Goal: Complete application form: Complete application form

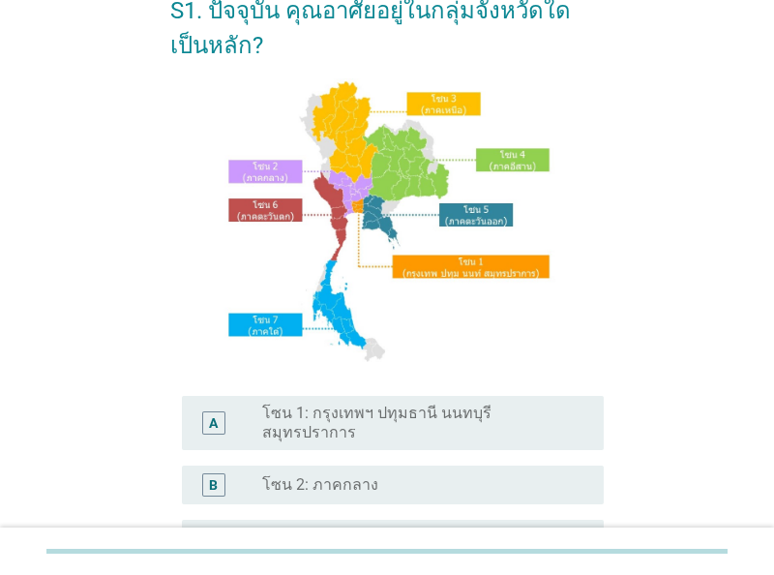
scroll to position [201, 0]
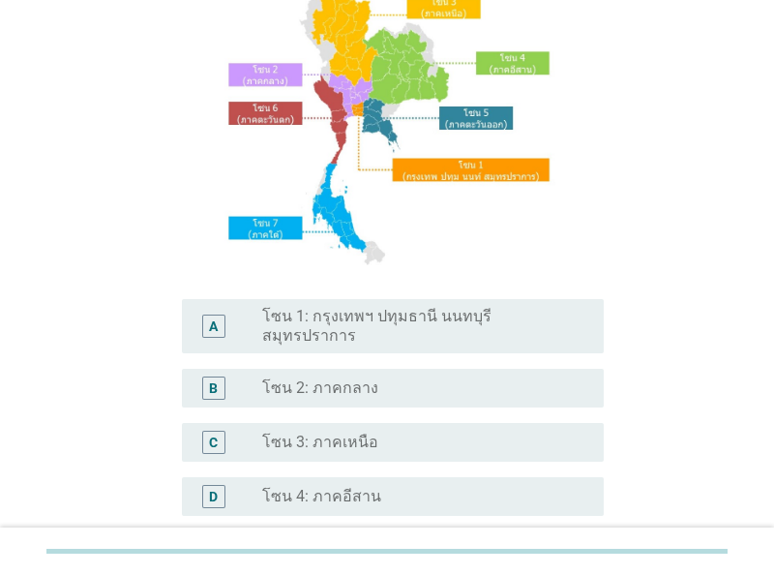
click at [463, 315] on label "โซน 1: กรุงเทพฯ ปทุมธานี นนทบุรี สมุทรปราการ" at bounding box center [417, 326] width 311 height 39
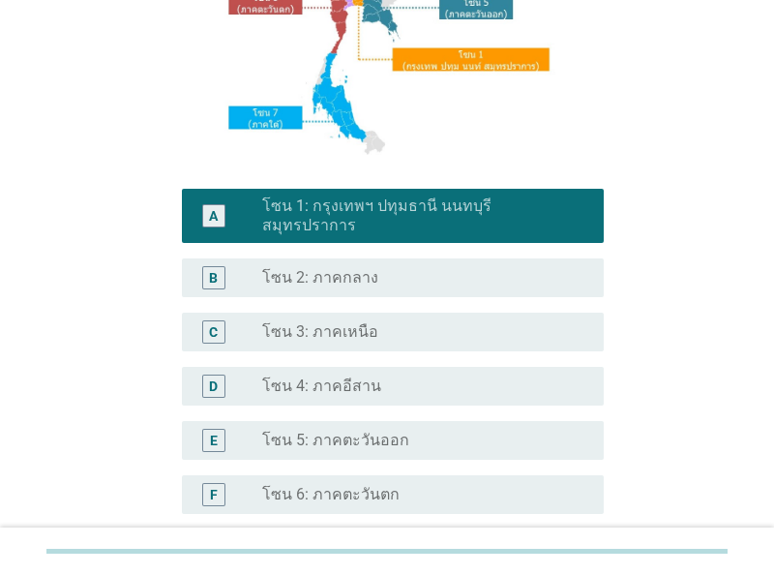
scroll to position [531, 0]
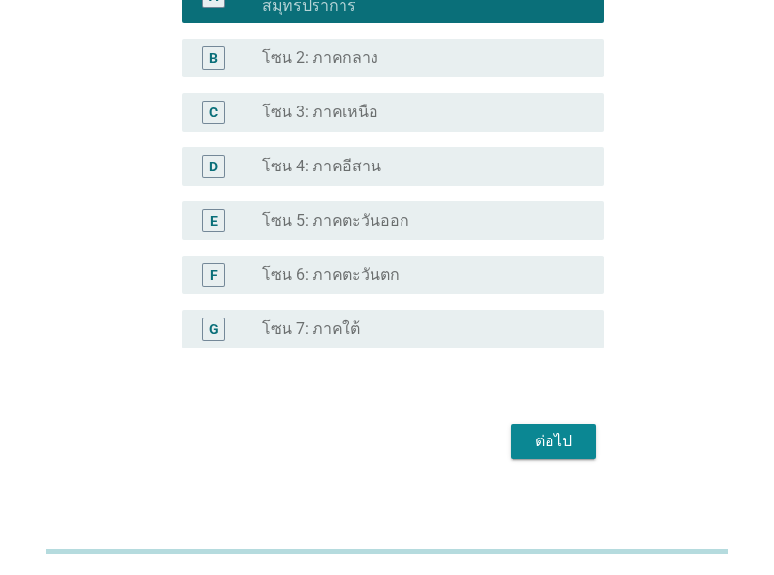
click at [579, 430] on div "ต่อไป" at bounding box center [553, 441] width 54 height 23
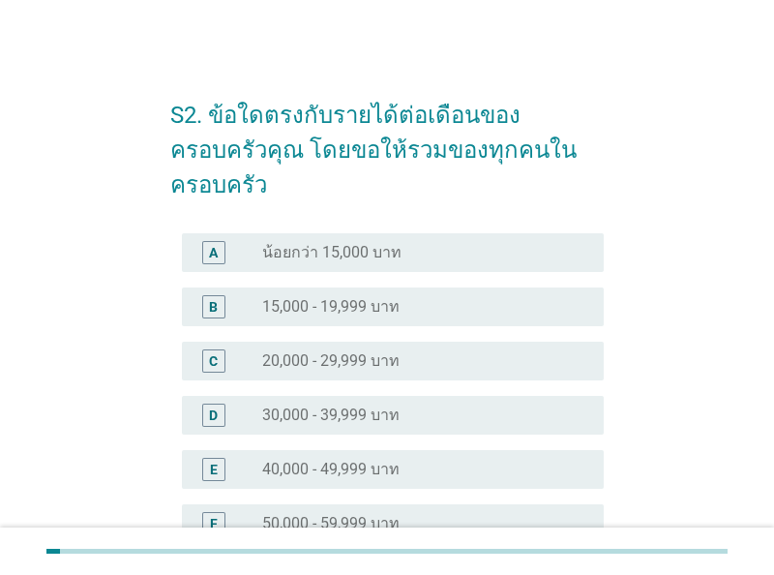
click at [416, 351] on div "radio_button_unchecked 20,000 - 29,999 บาท" at bounding box center [417, 360] width 311 height 19
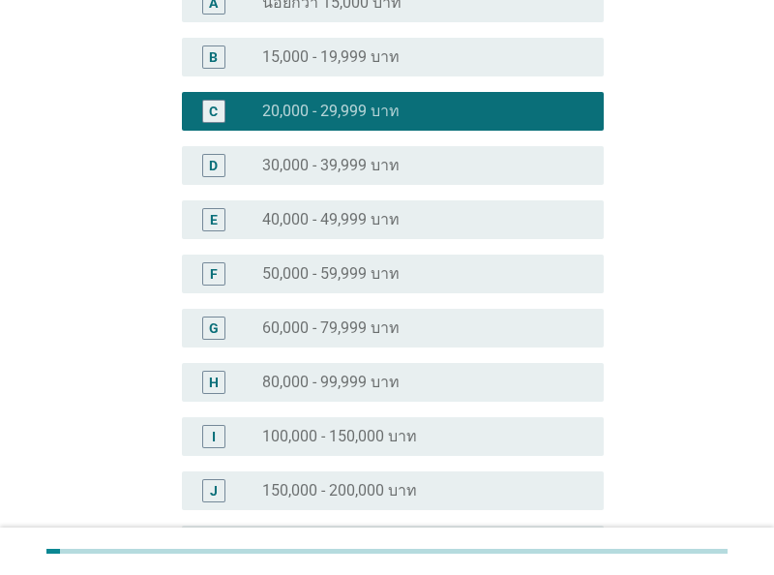
scroll to position [445, 0]
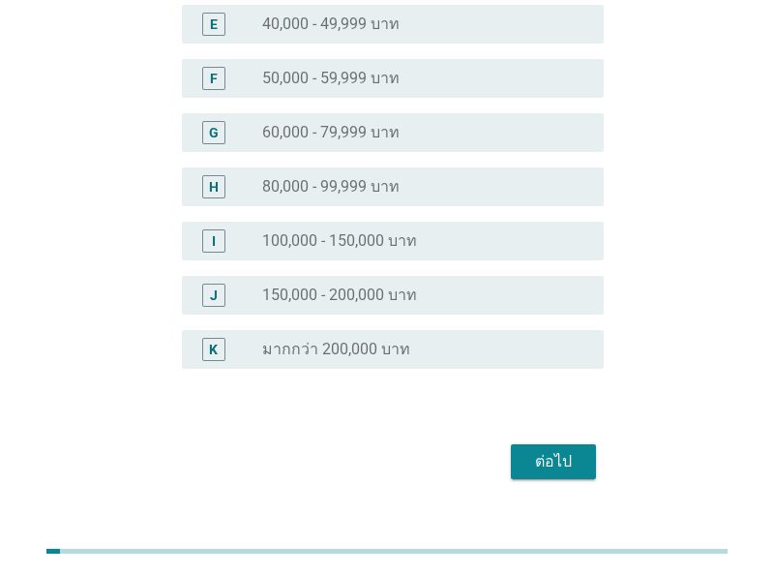
click at [547, 450] on div "ต่อไป" at bounding box center [553, 461] width 54 height 23
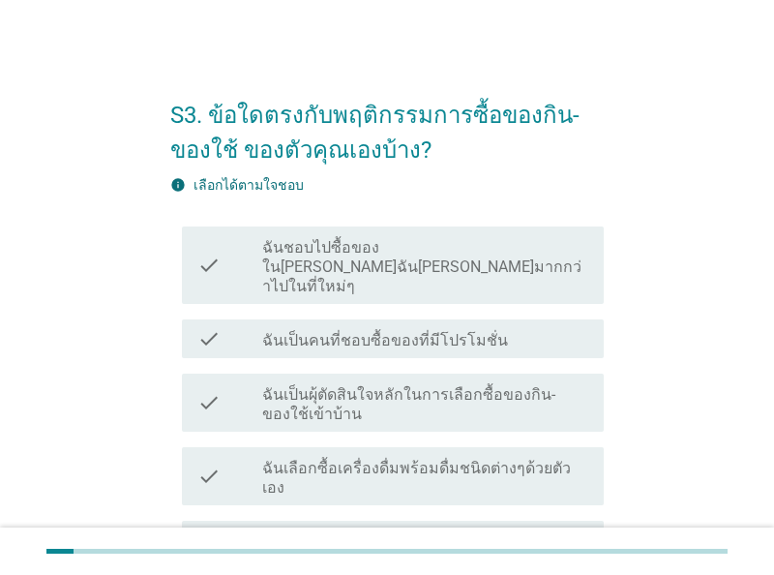
drag, startPoint x: 559, startPoint y: 314, endPoint x: 584, endPoint y: 367, distance: 58.0
click at [558, 327] on div "check_box_outline_blank ฉันเป็นคนที่ชอบซื้อของที่มีโปรโมชั่น" at bounding box center [425, 338] width 326 height 23
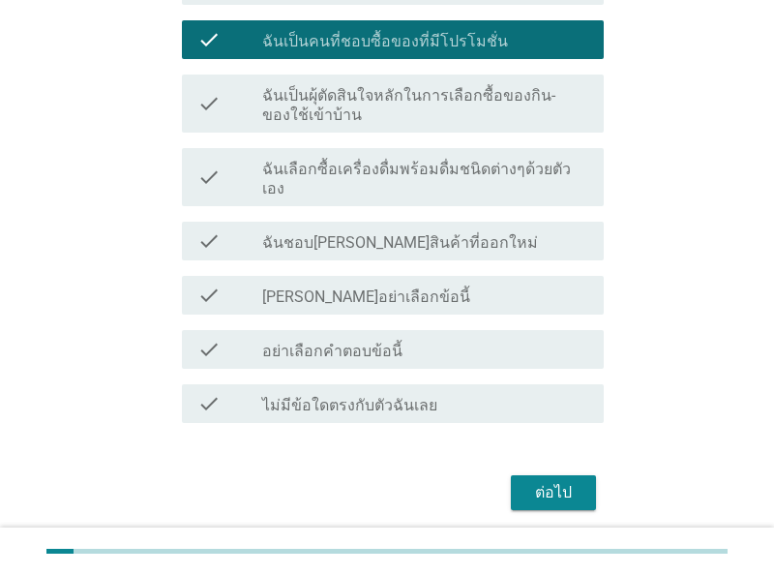
scroll to position [302, 0]
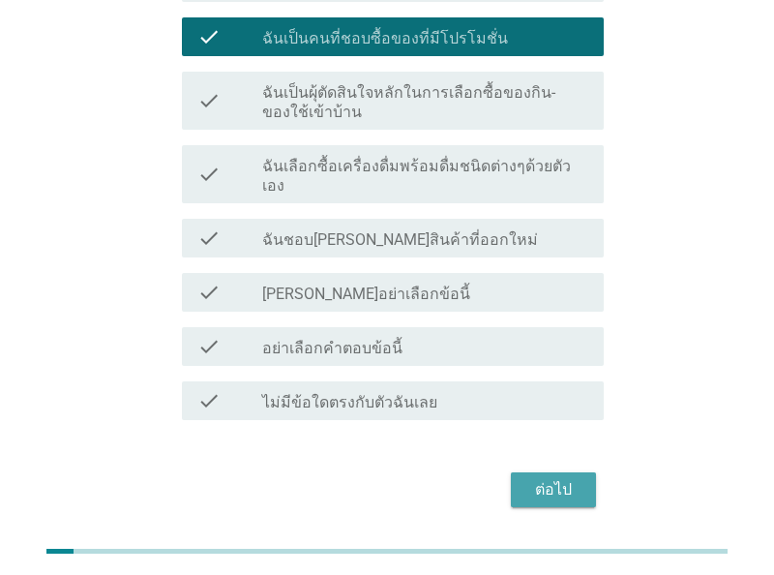
click at [564, 478] on div "ต่อไป" at bounding box center [553, 489] width 54 height 23
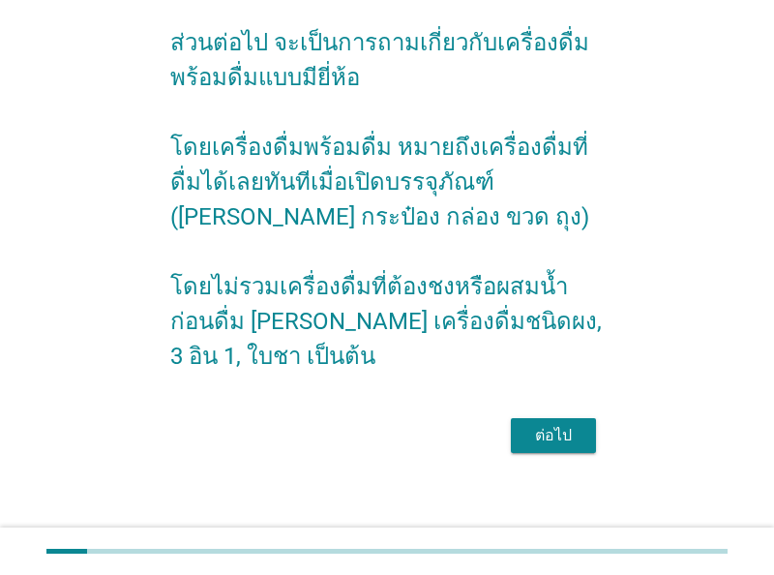
scroll to position [116, 0]
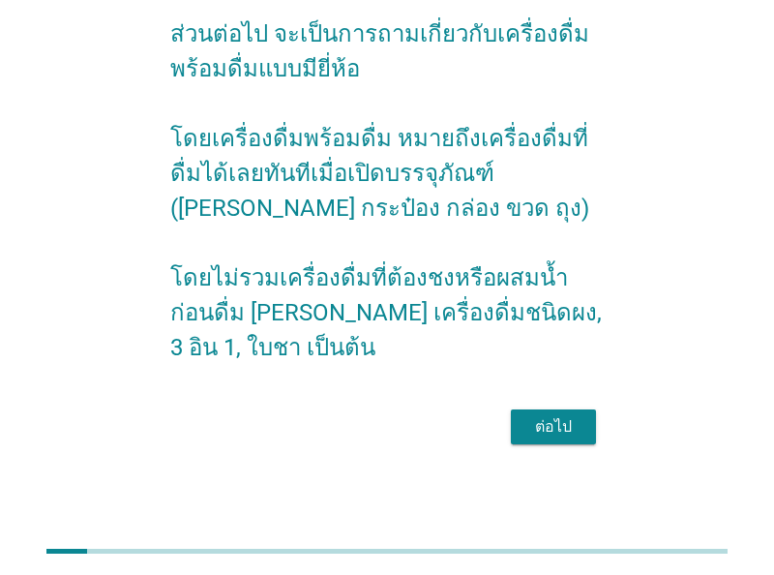
click at [541, 435] on div "ต่อไป" at bounding box center [553, 426] width 54 height 23
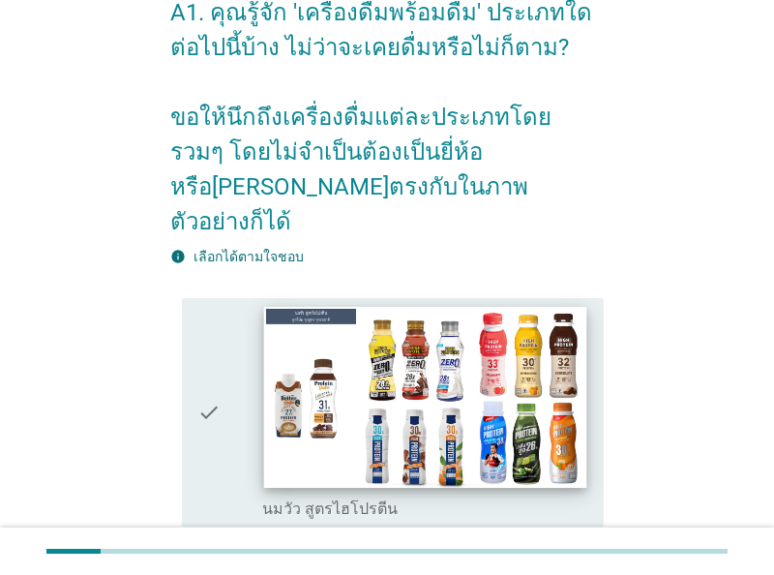
scroll to position [201, 0]
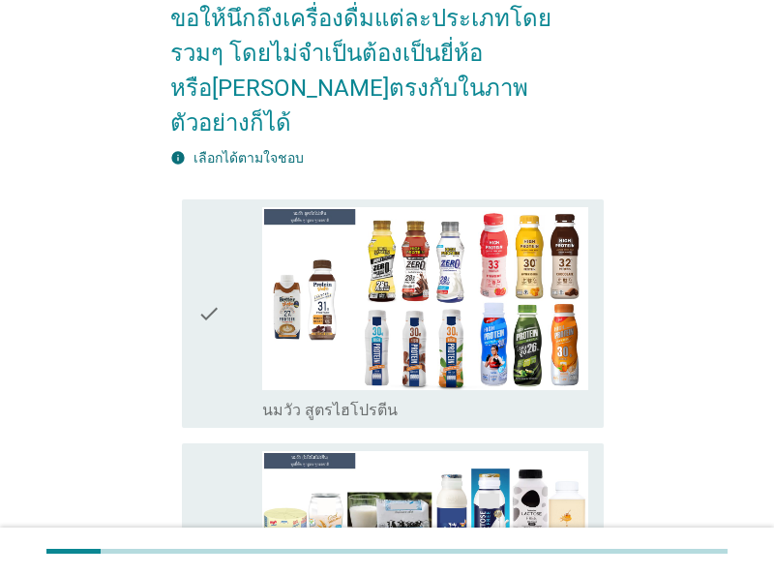
click at [248, 320] on div "check" at bounding box center [229, 313] width 65 height 213
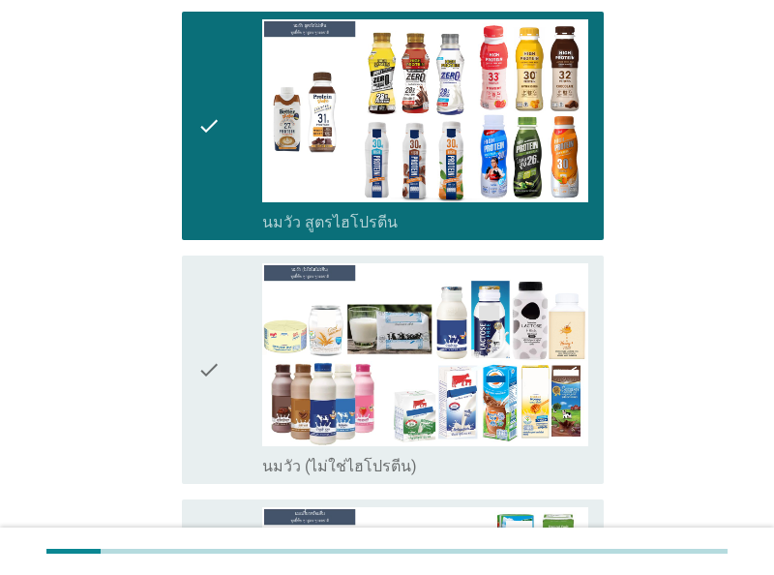
scroll to position [403, 0]
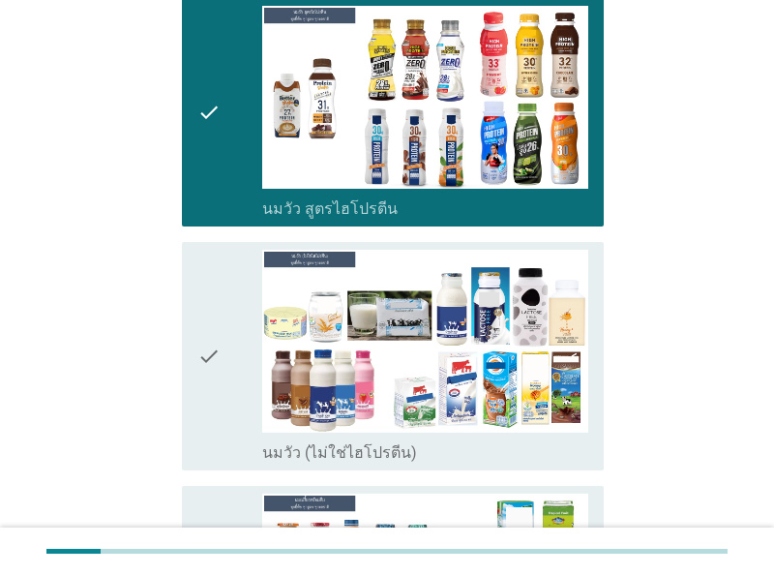
click at [223, 376] on div "check" at bounding box center [229, 356] width 65 height 213
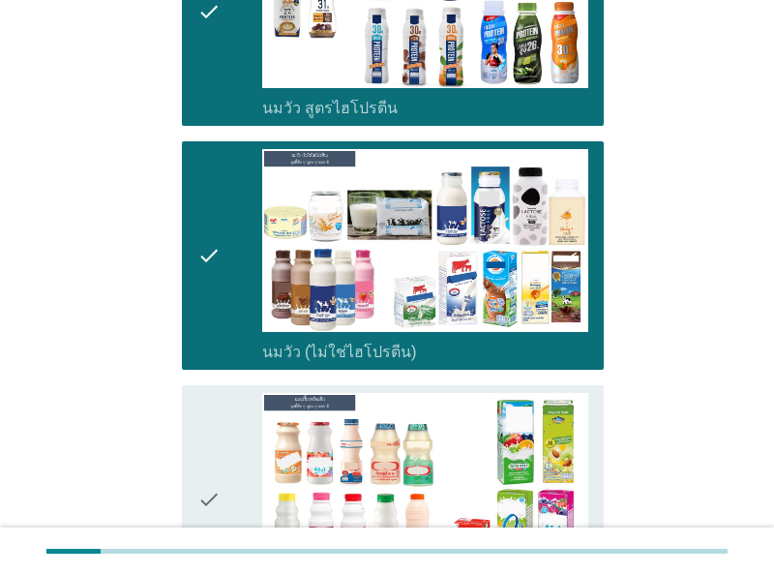
scroll to position [704, 0]
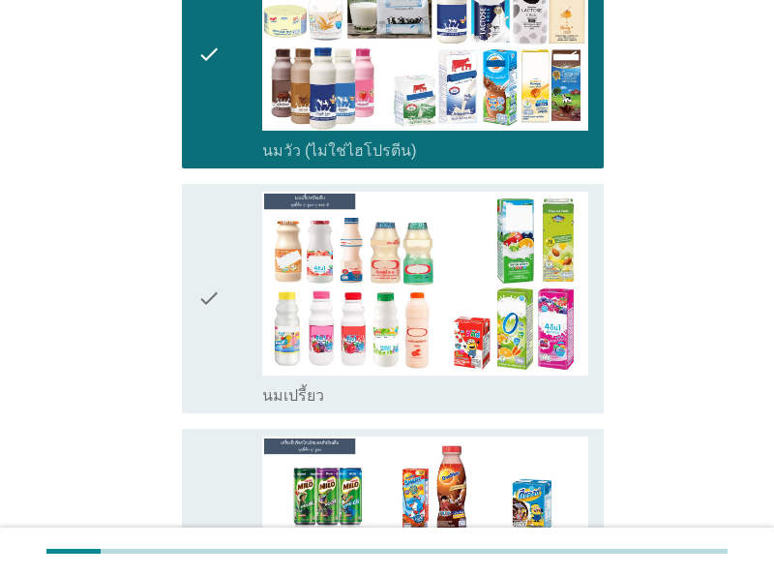
click at [219, 334] on icon "check" at bounding box center [208, 298] width 23 height 213
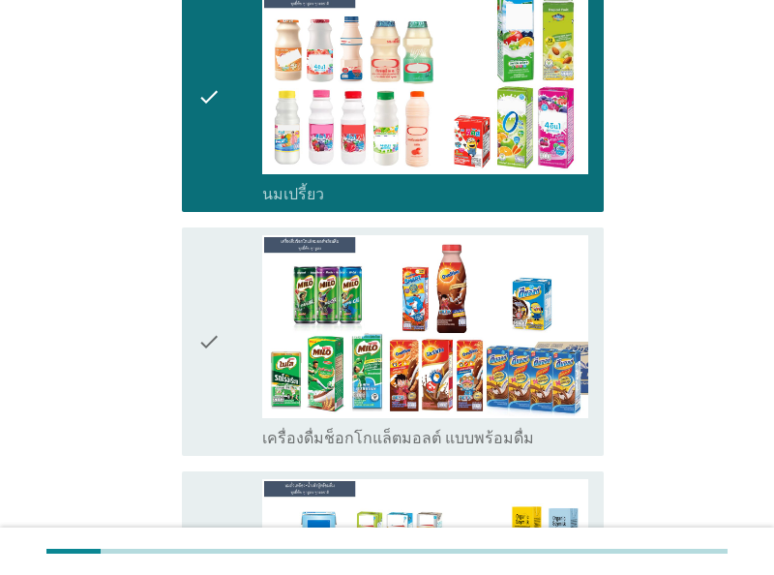
click at [214, 345] on icon "check" at bounding box center [208, 341] width 23 height 213
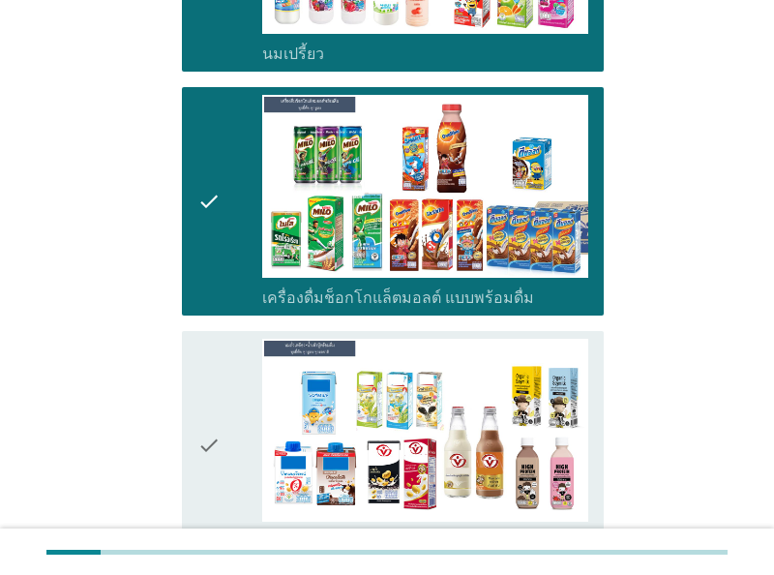
scroll to position [1107, 0]
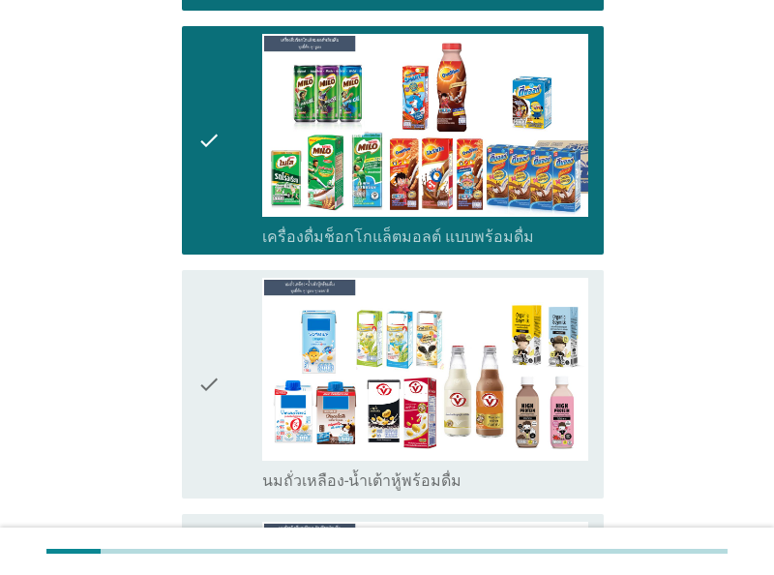
click at [229, 365] on div "check" at bounding box center [229, 384] width 65 height 213
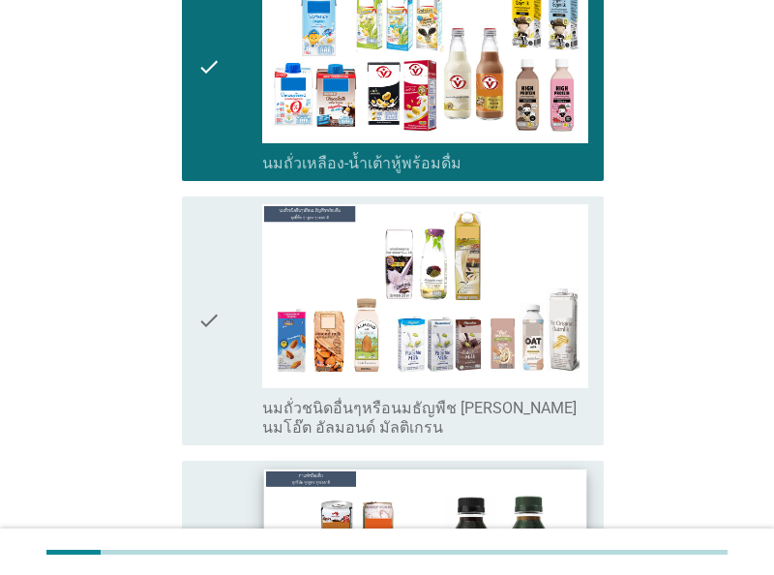
scroll to position [1510, 0]
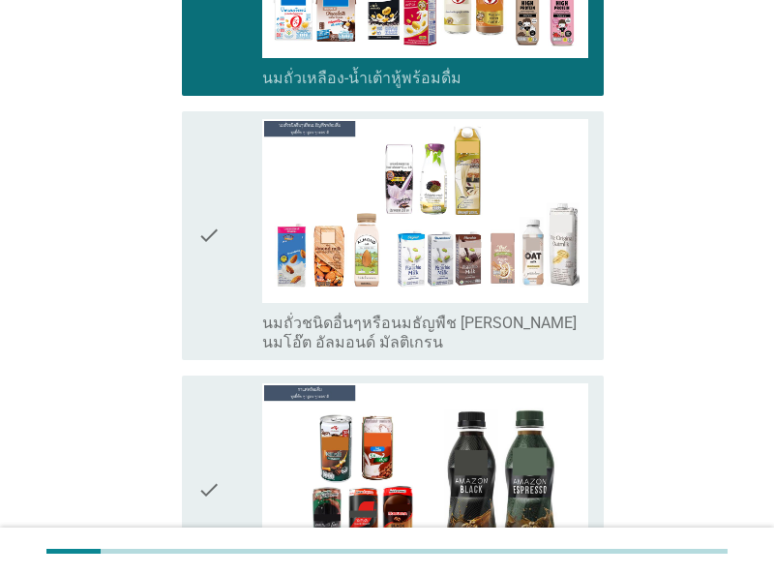
click at [227, 266] on div "check" at bounding box center [229, 235] width 65 height 232
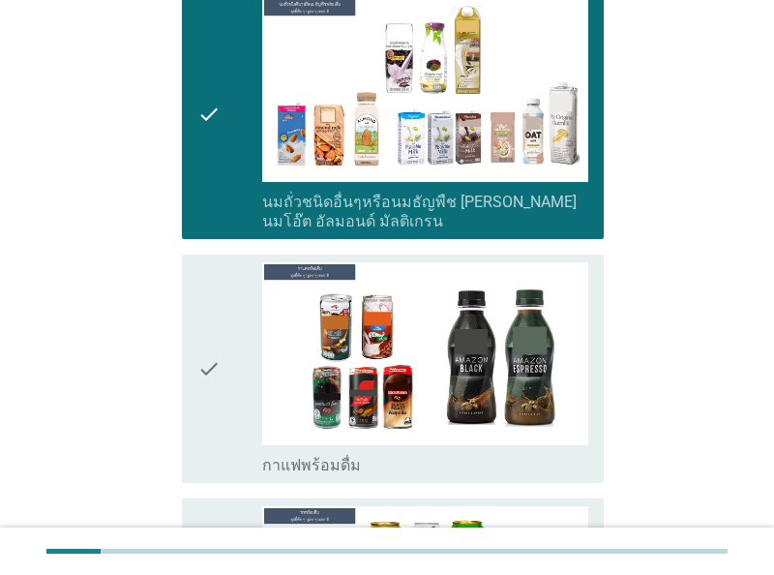
scroll to position [1711, 0]
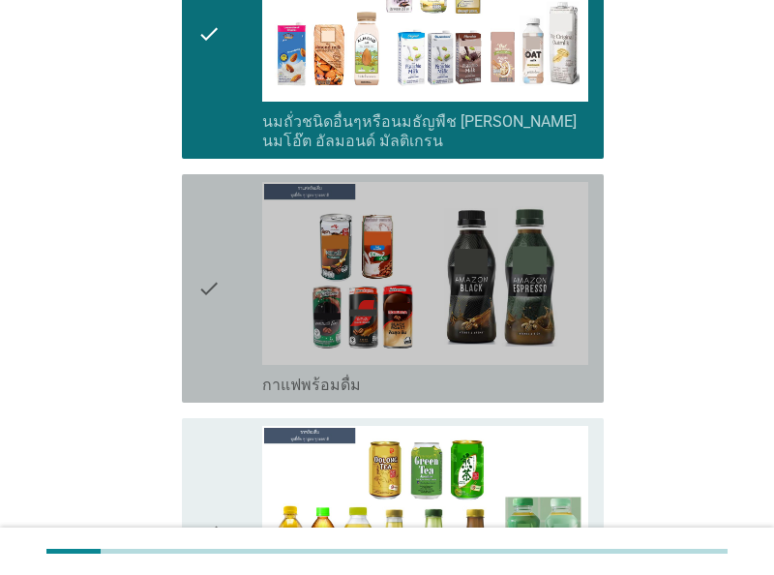
click at [222, 315] on div "check" at bounding box center [229, 288] width 65 height 213
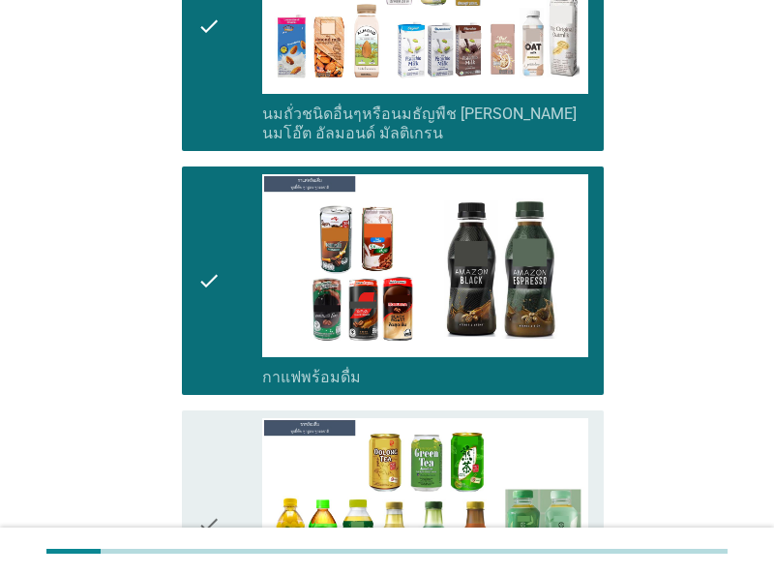
scroll to position [1912, 0]
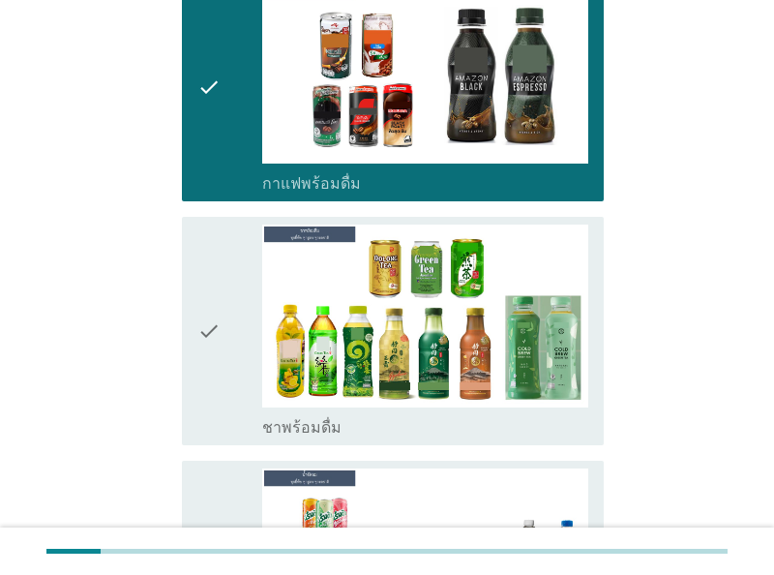
click at [210, 366] on icon "check" at bounding box center [208, 330] width 23 height 213
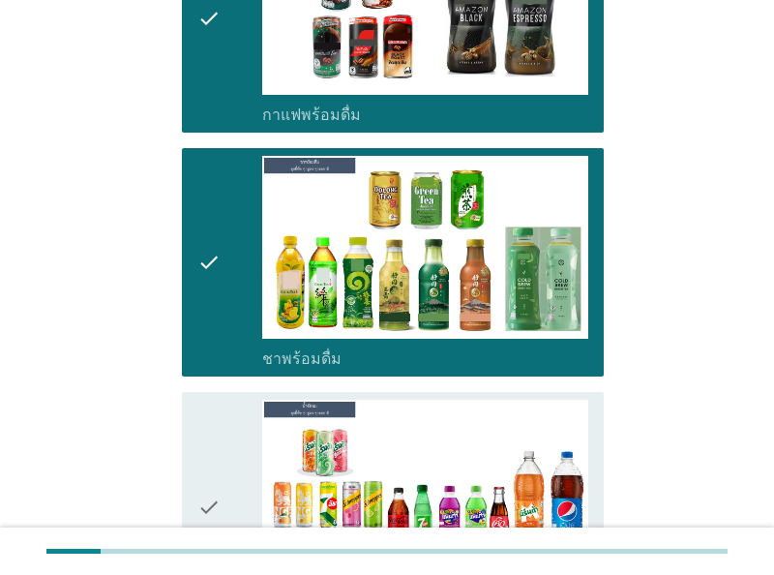
scroll to position [2113, 0]
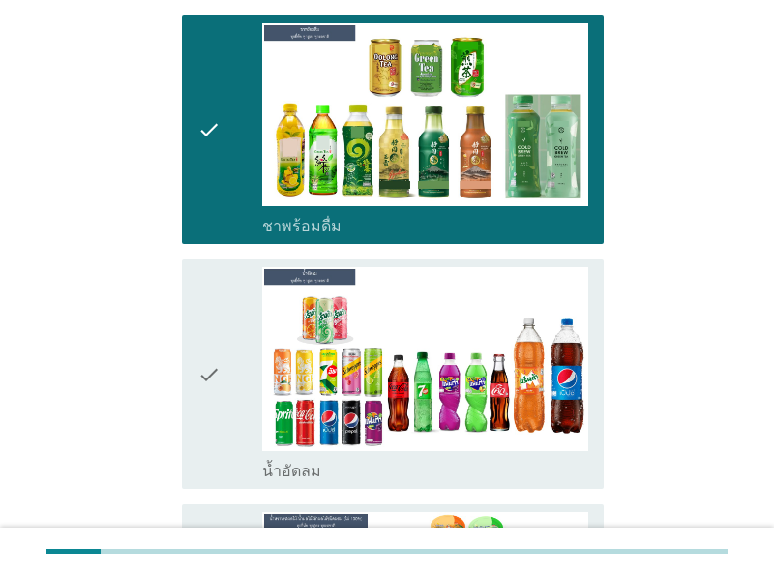
click at [225, 347] on div "check" at bounding box center [229, 373] width 65 height 213
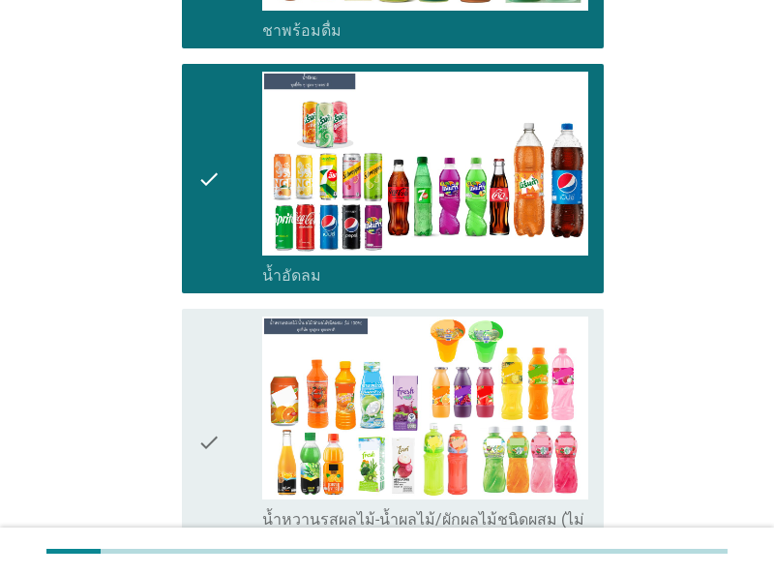
scroll to position [2516, 0]
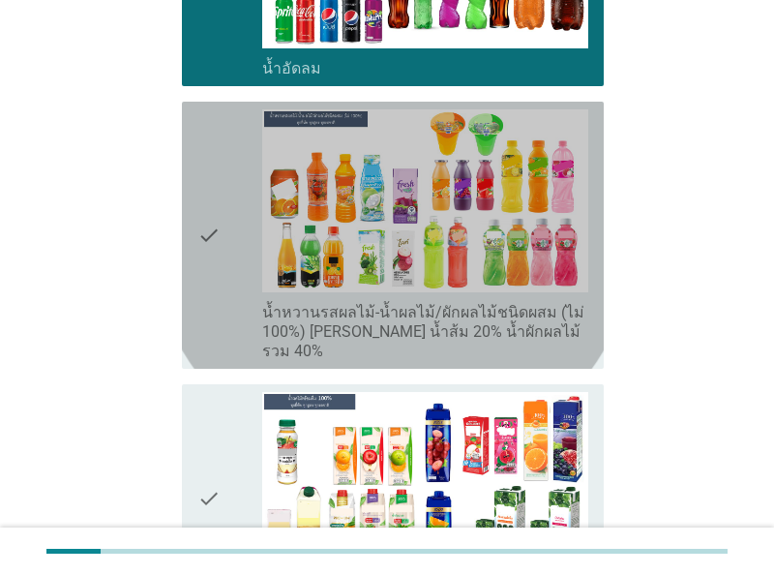
click at [231, 272] on div "check" at bounding box center [229, 235] width 65 height 252
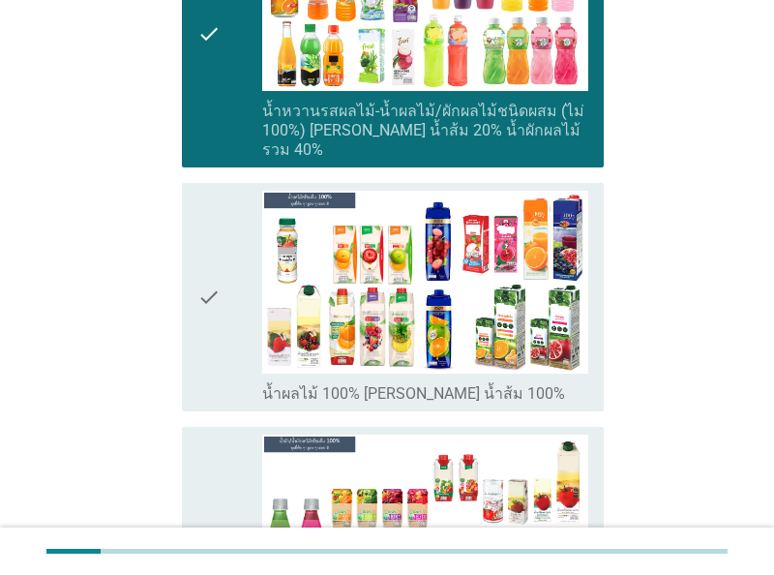
click at [222, 296] on div "check" at bounding box center [229, 297] width 65 height 213
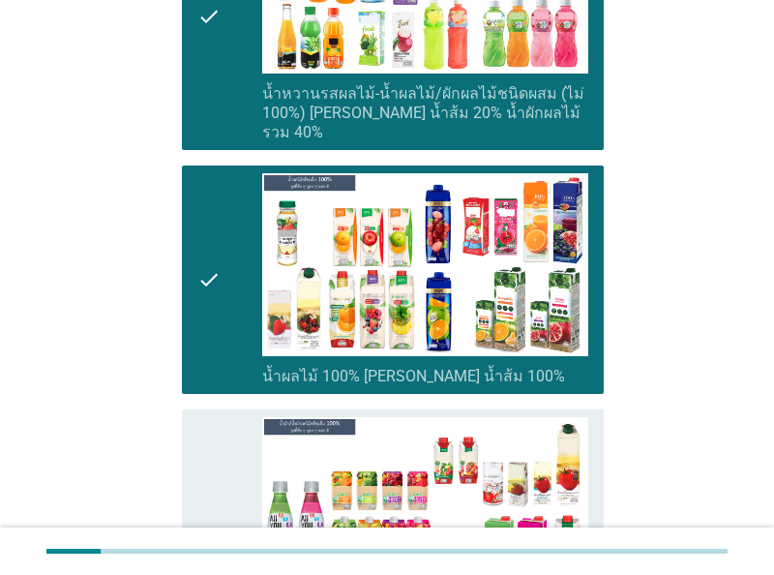
scroll to position [3019, 0]
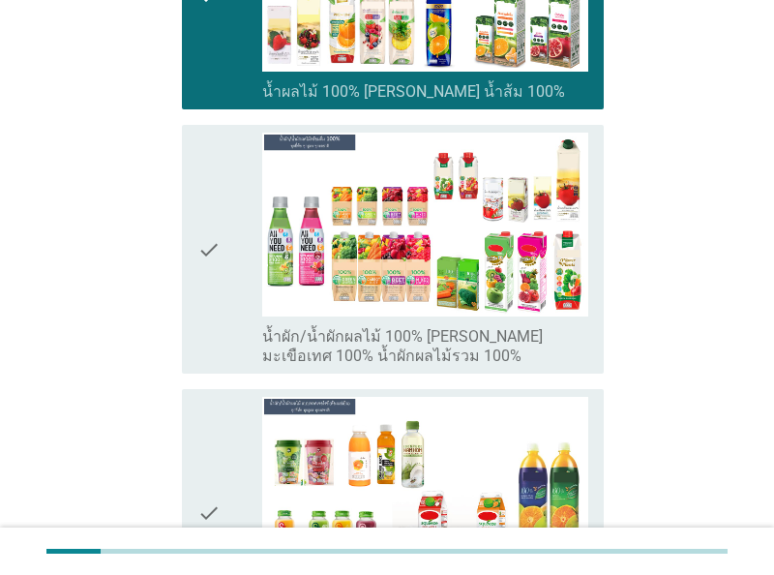
click at [223, 262] on div "check" at bounding box center [229, 249] width 65 height 232
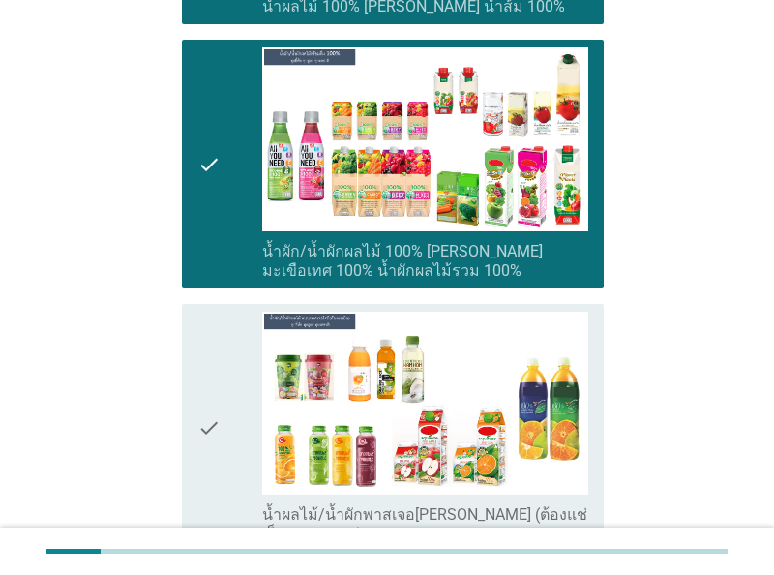
scroll to position [3220, 0]
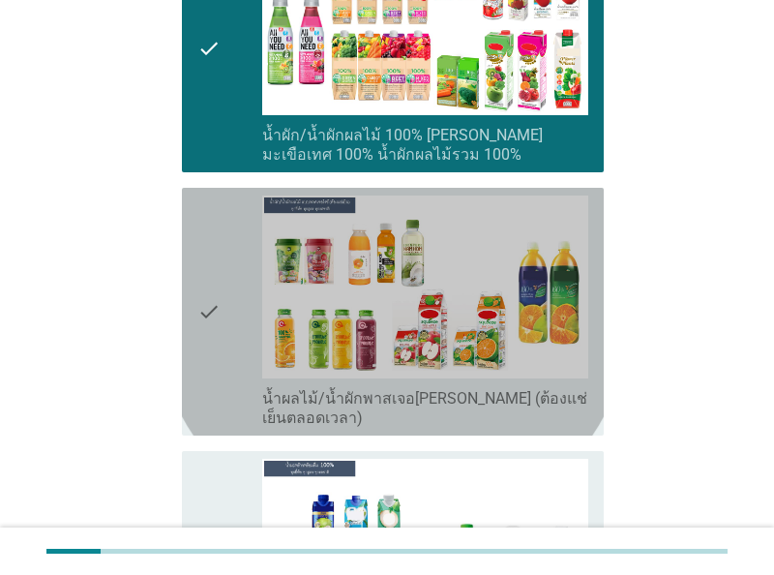
click at [233, 307] on div "check" at bounding box center [229, 311] width 65 height 232
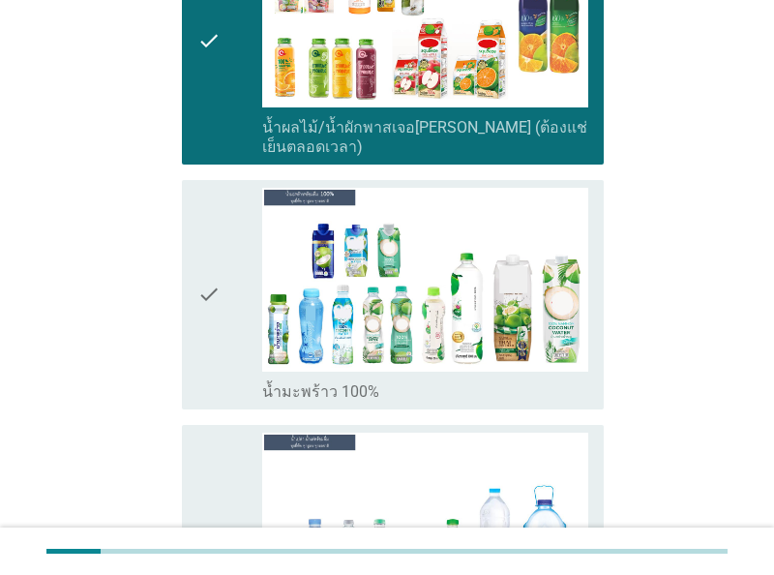
scroll to position [3522, 0]
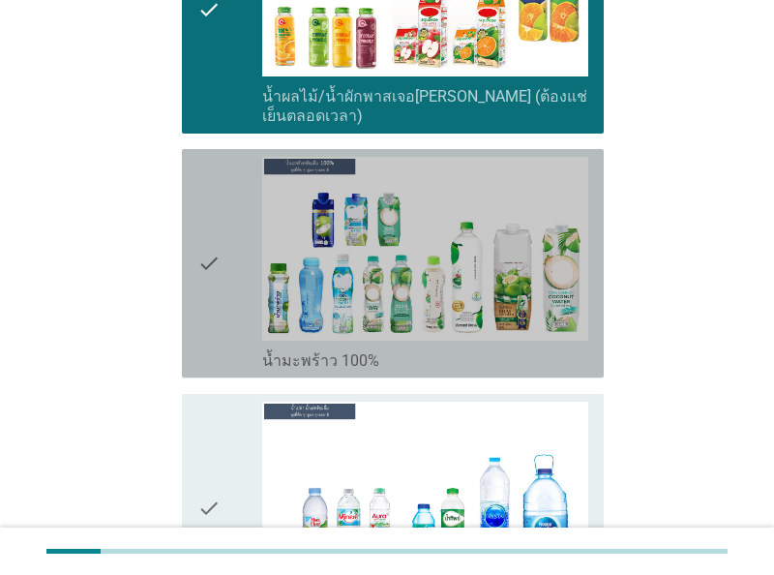
click at [222, 270] on div "check" at bounding box center [229, 263] width 65 height 213
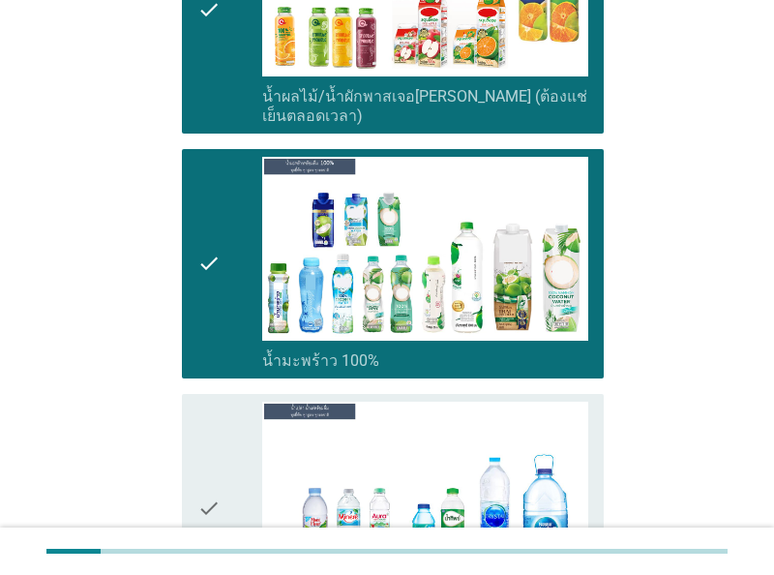
click at [221, 402] on div "check" at bounding box center [229, 508] width 65 height 213
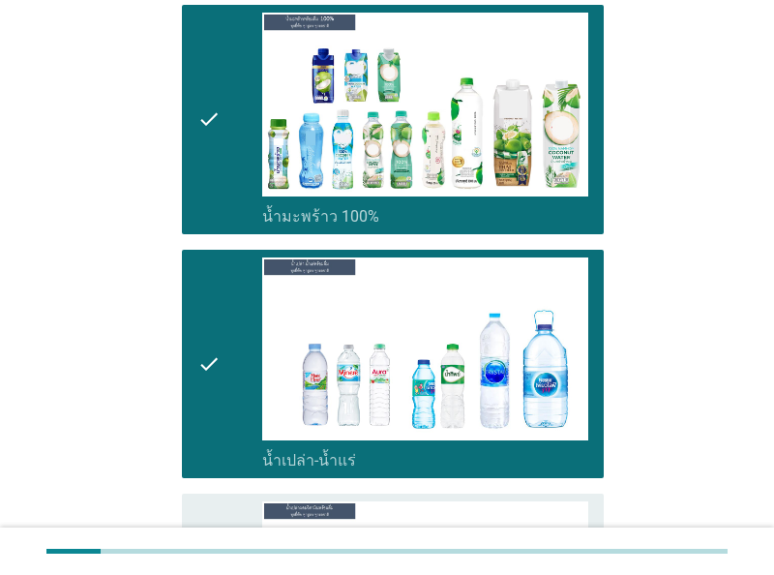
scroll to position [3824, 0]
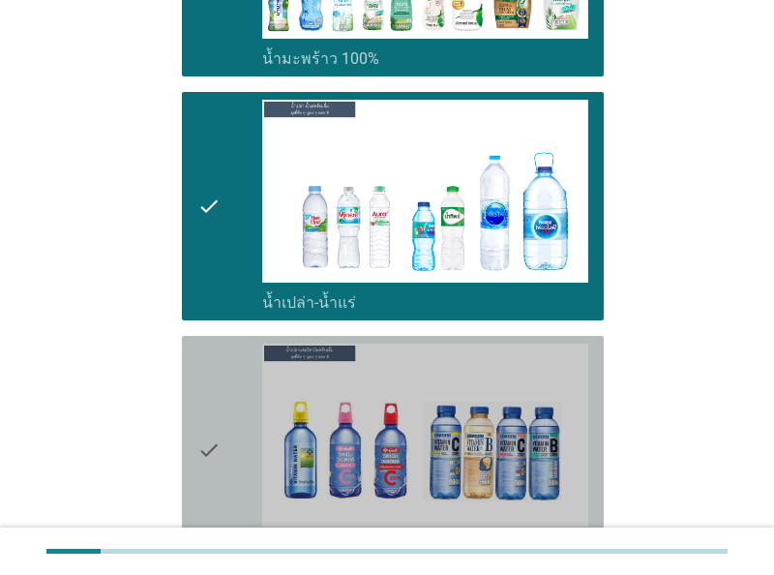
click at [233, 371] on div "check" at bounding box center [229, 450] width 65 height 213
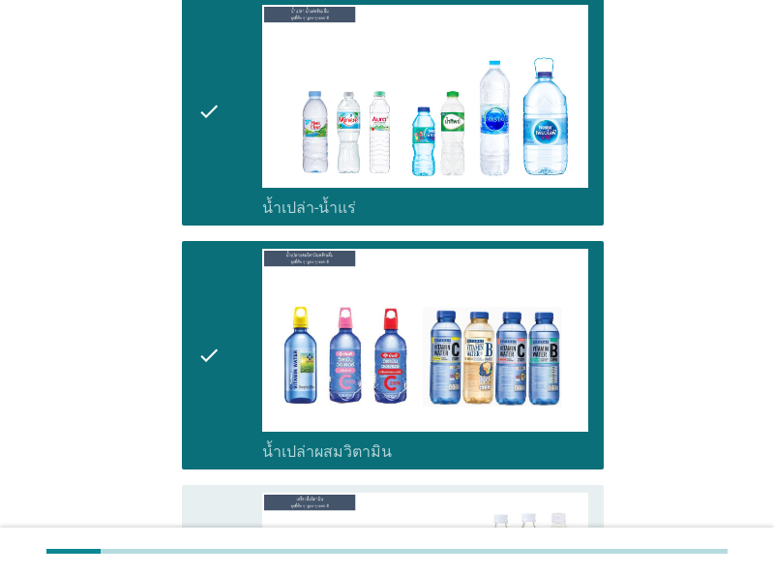
scroll to position [4126, 0]
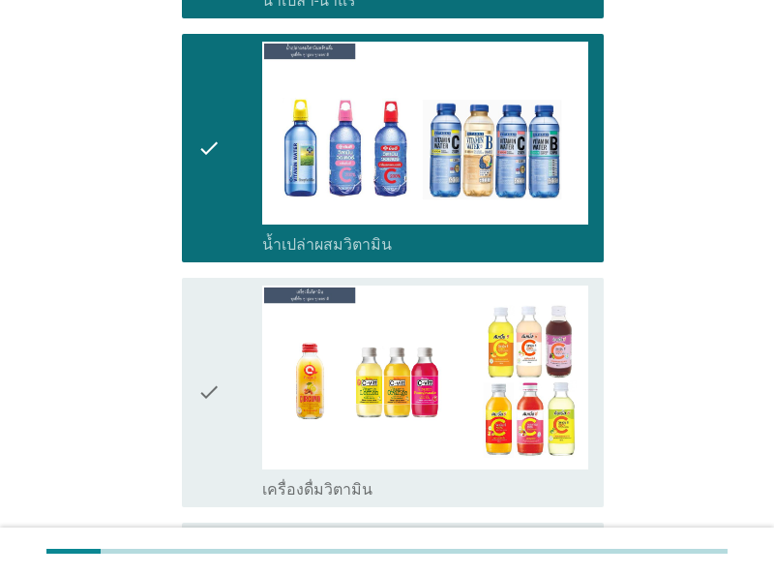
click at [219, 345] on icon "check" at bounding box center [208, 391] width 23 height 213
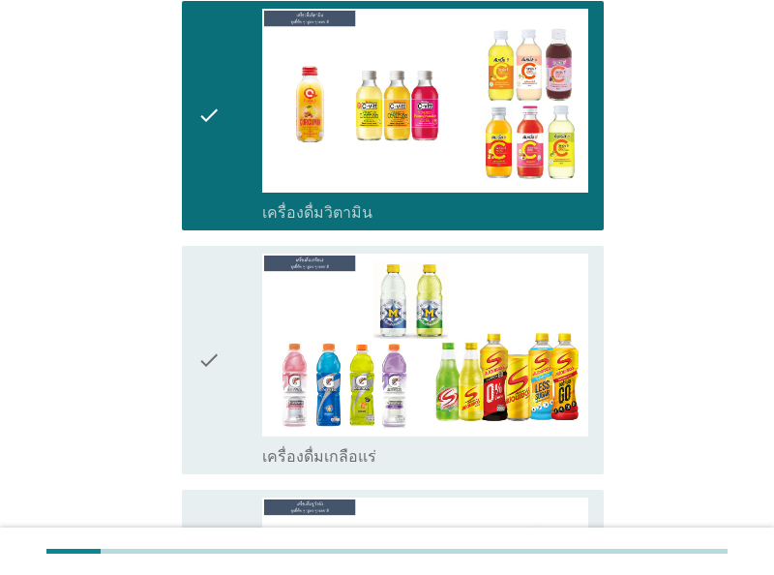
scroll to position [4428, 0]
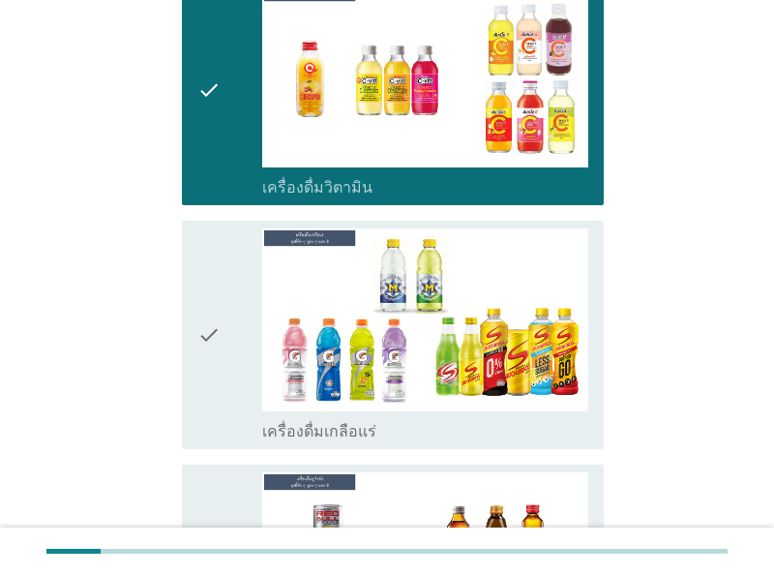
click at [232, 301] on div "check" at bounding box center [229, 334] width 65 height 213
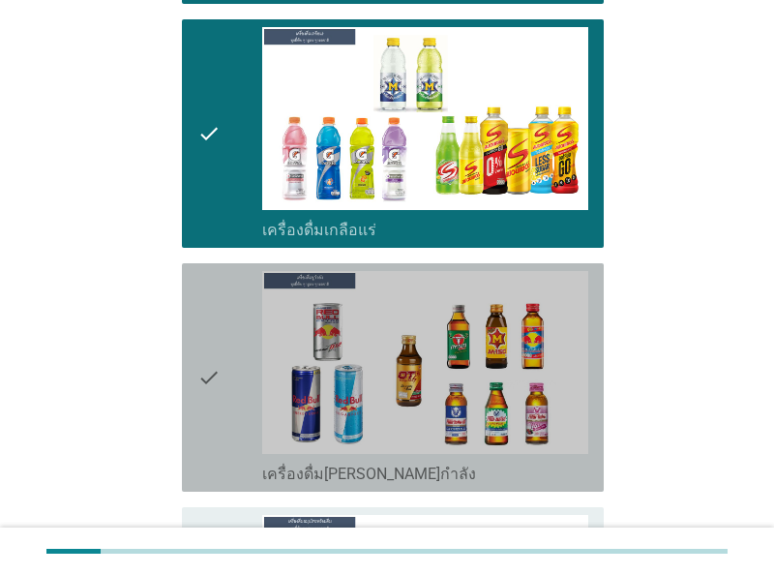
click at [235, 308] on div "check" at bounding box center [229, 377] width 65 height 213
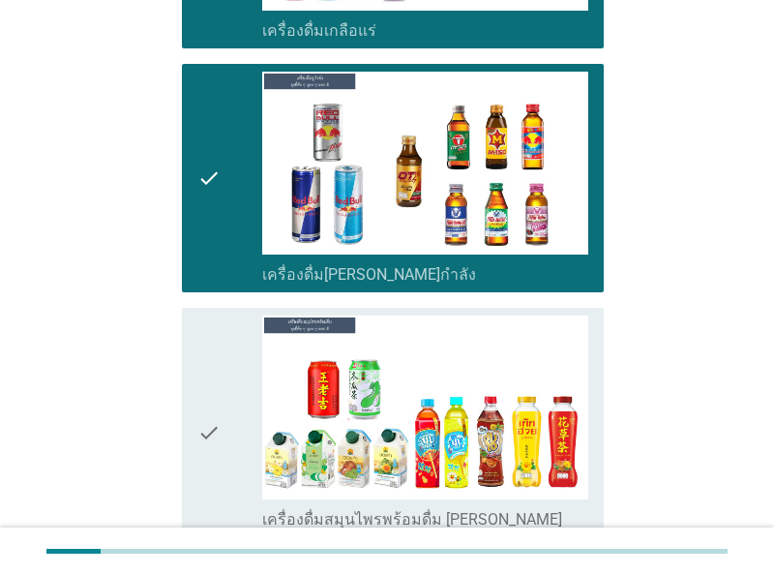
scroll to position [4931, 0]
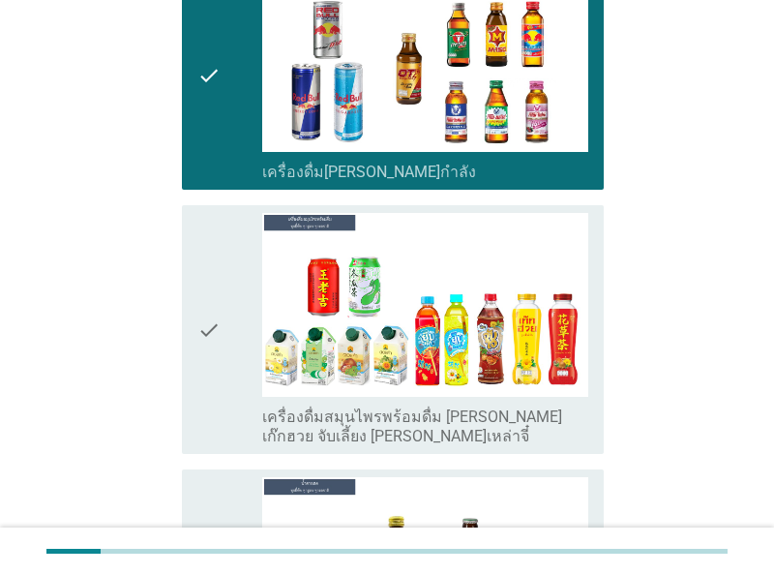
click at [228, 327] on div "check" at bounding box center [229, 329] width 65 height 232
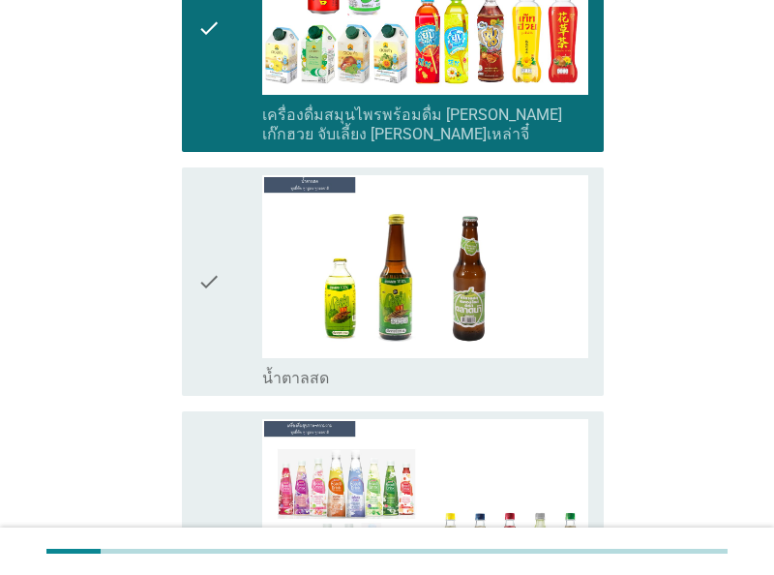
click at [232, 263] on div "check" at bounding box center [229, 281] width 65 height 213
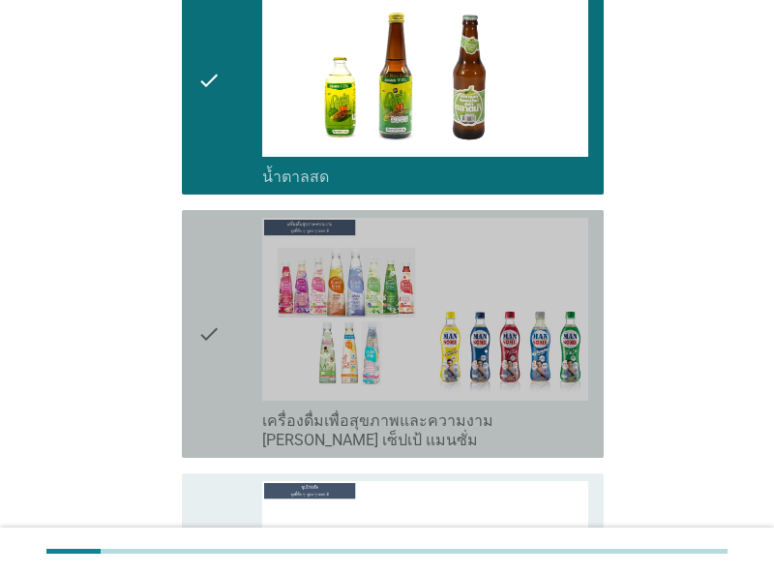
click at [228, 276] on div "check" at bounding box center [229, 334] width 65 height 232
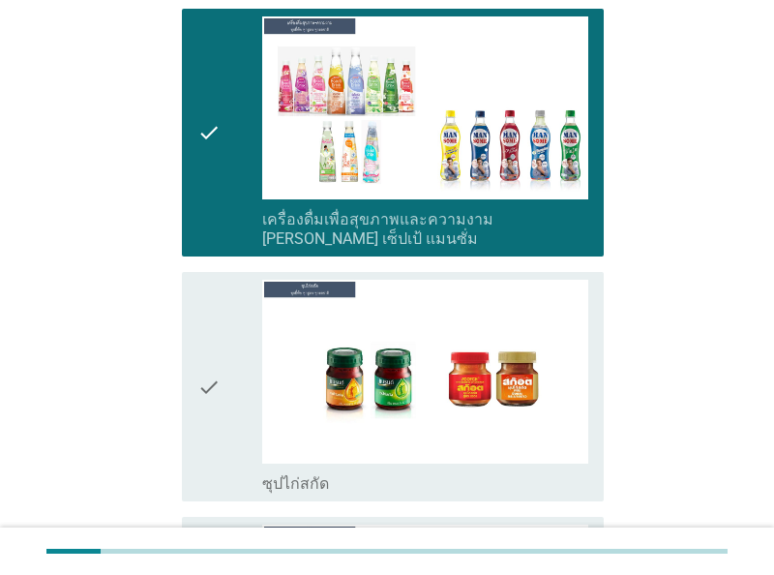
click at [229, 304] on div "check" at bounding box center [229, 386] width 65 height 213
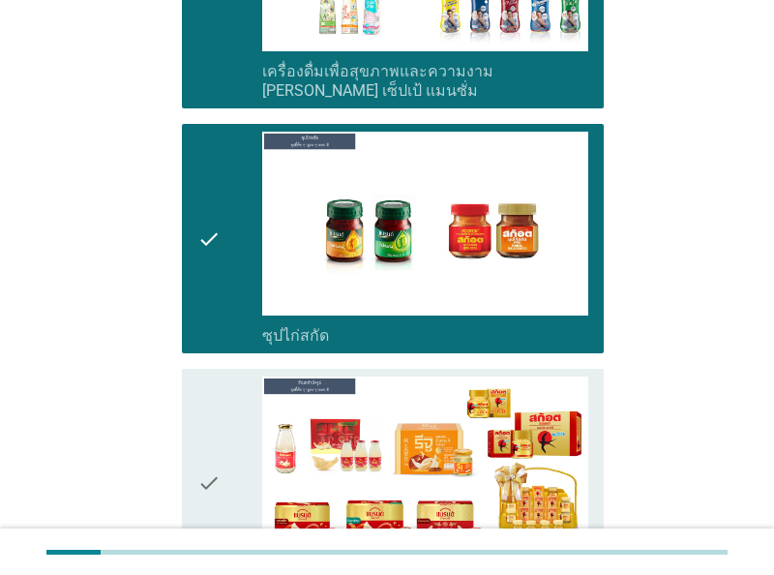
scroll to position [5935, 0]
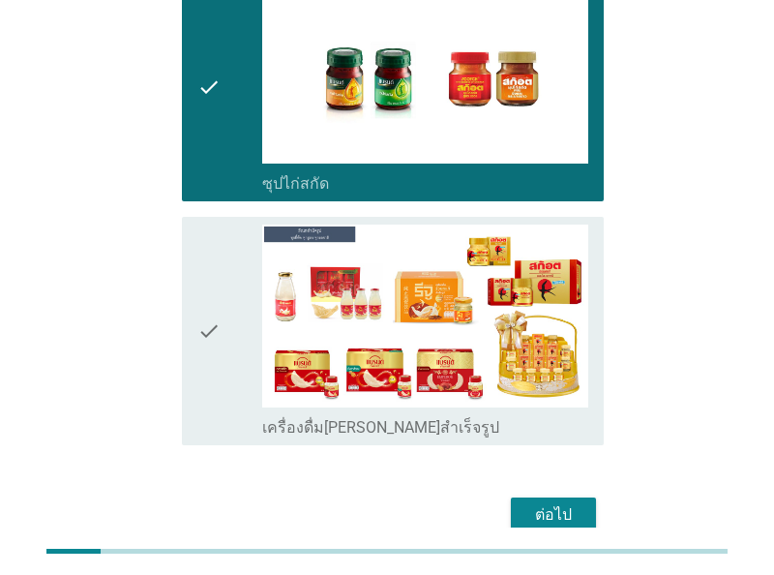
click at [248, 276] on div "check" at bounding box center [229, 330] width 65 height 213
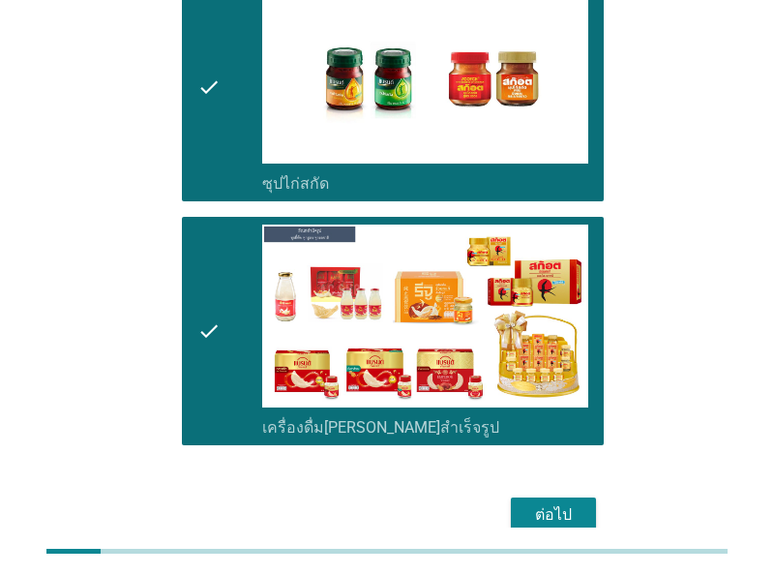
click at [575, 503] on div "ต่อไป" at bounding box center [553, 514] width 54 height 23
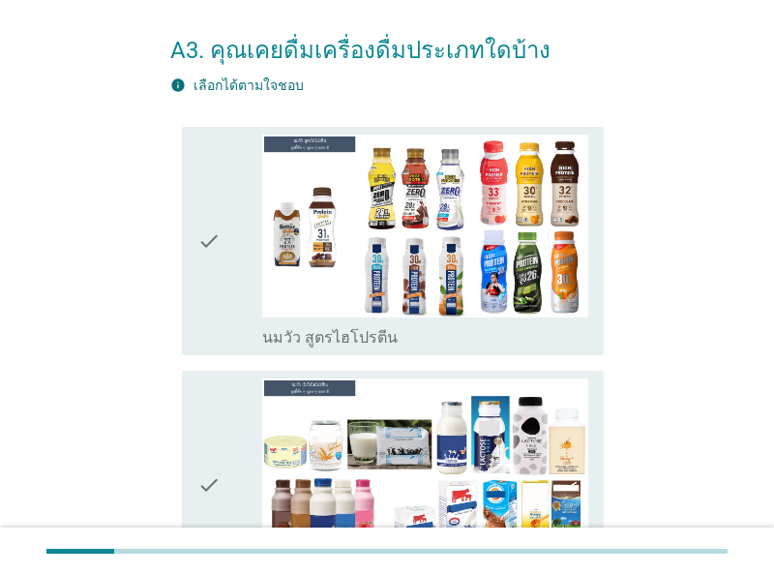
scroll to position [101, 0]
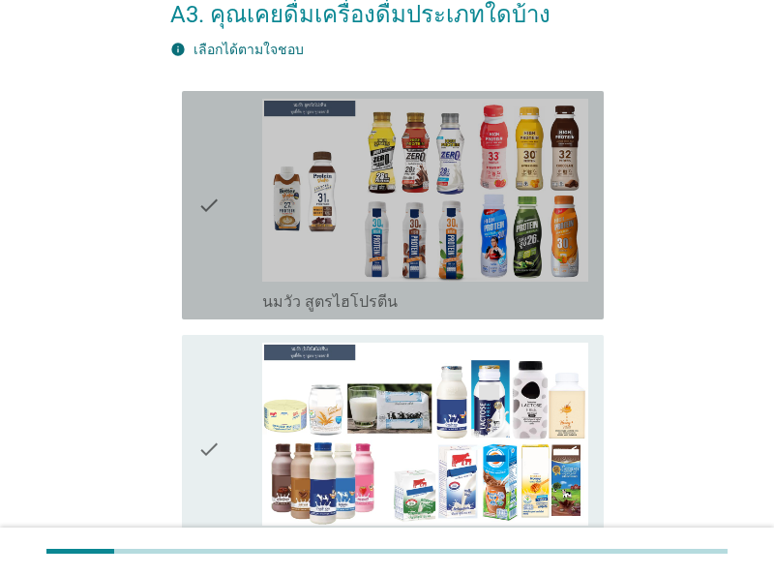
click at [208, 260] on icon "check" at bounding box center [208, 205] width 23 height 213
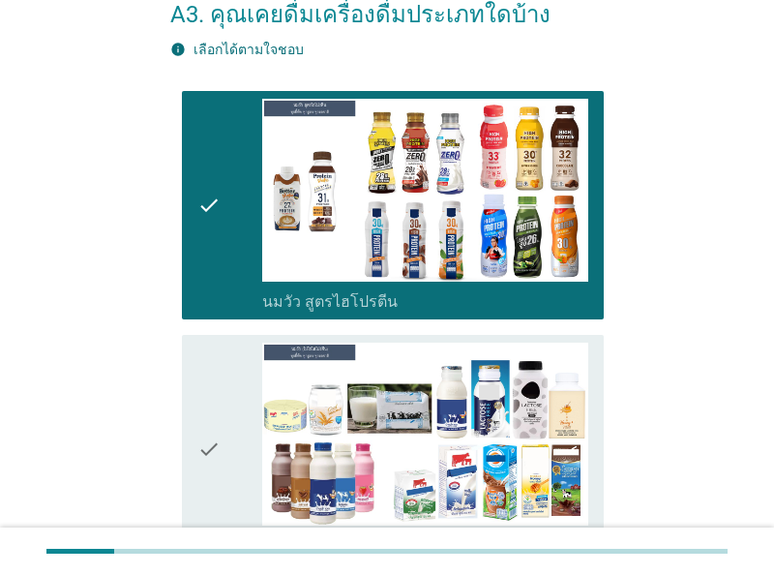
click at [217, 387] on icon "check" at bounding box center [208, 449] width 23 height 213
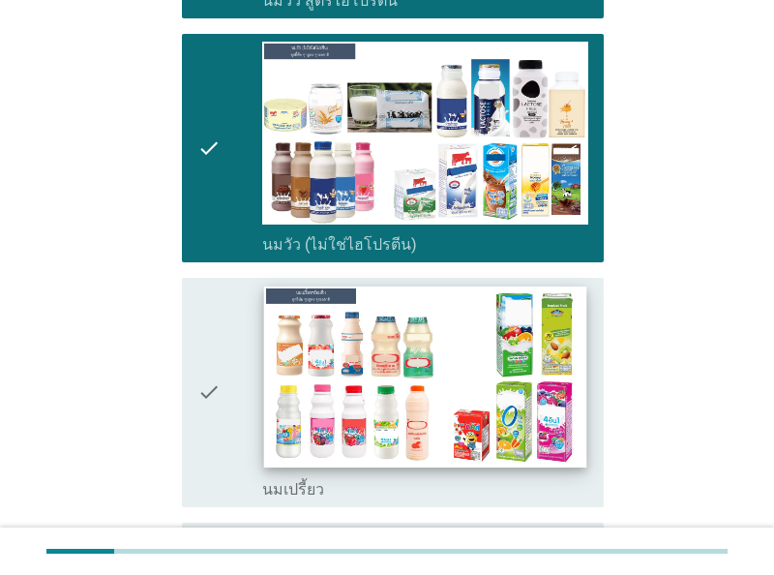
scroll to position [403, 0]
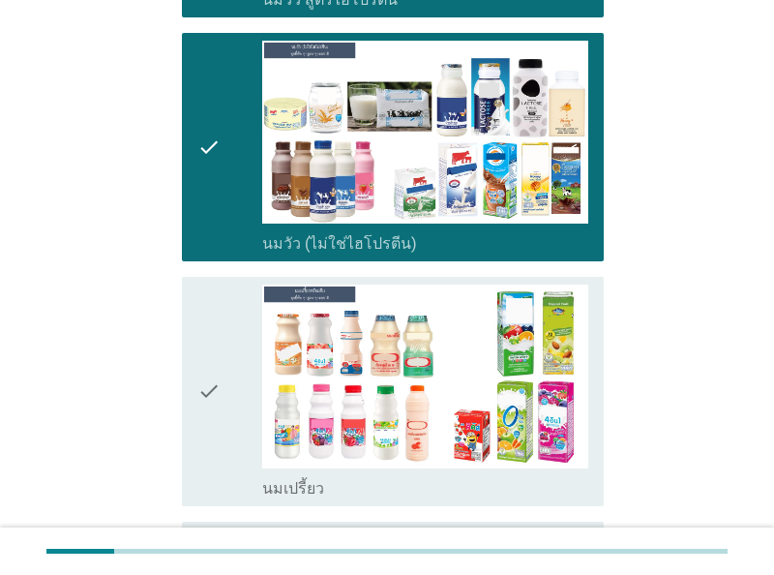
click at [229, 352] on div "check" at bounding box center [229, 390] width 65 height 213
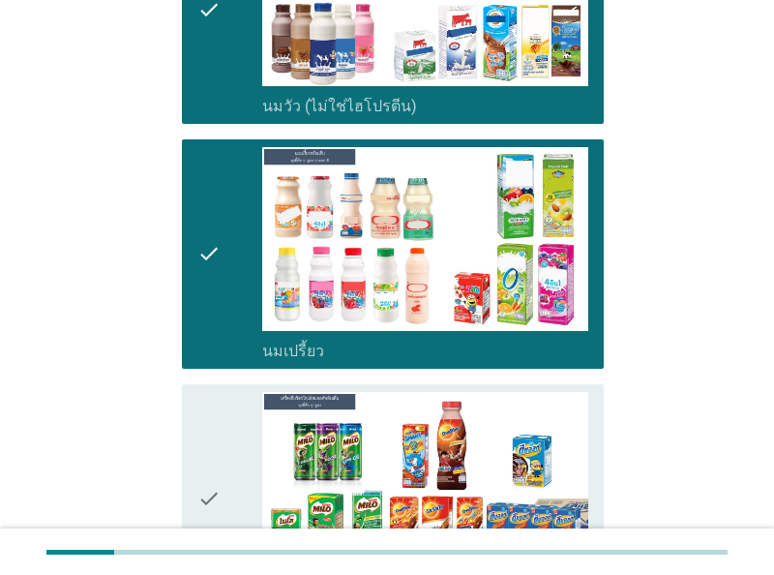
scroll to position [805, 0]
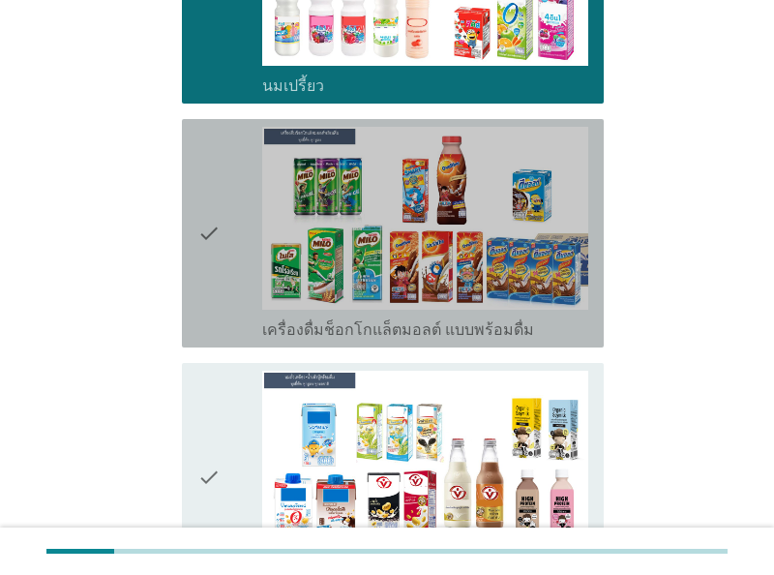
click at [227, 272] on div "check" at bounding box center [229, 233] width 65 height 213
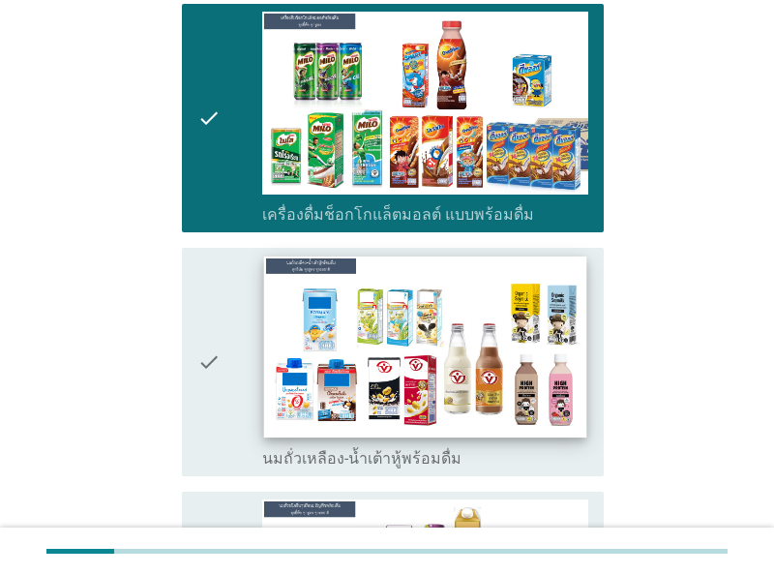
scroll to position [1006, 0]
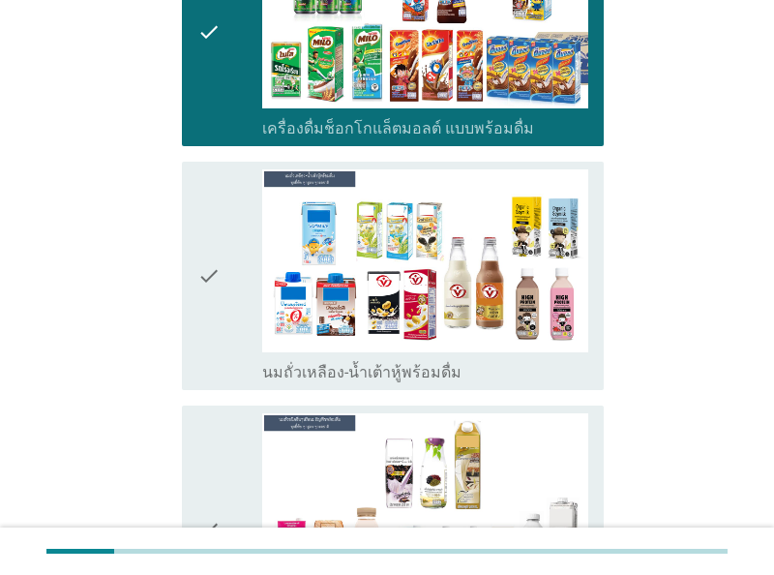
click at [233, 320] on div "check" at bounding box center [229, 275] width 65 height 213
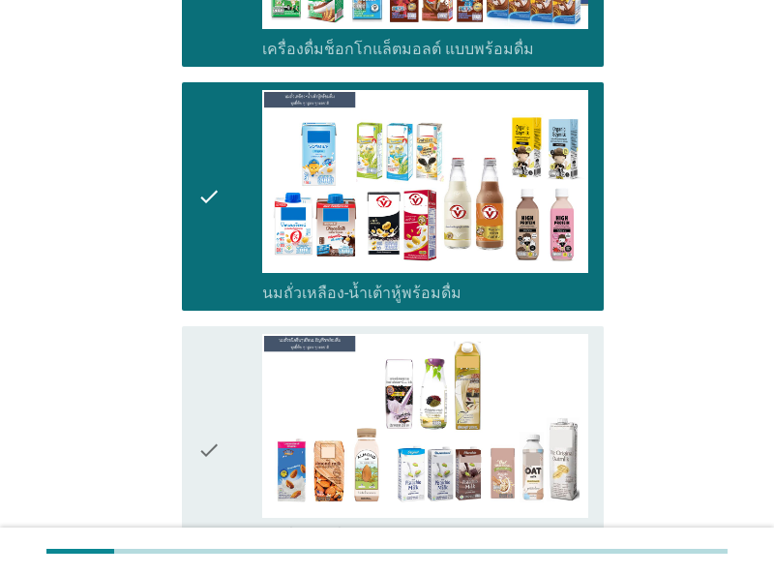
scroll to position [1208, 0]
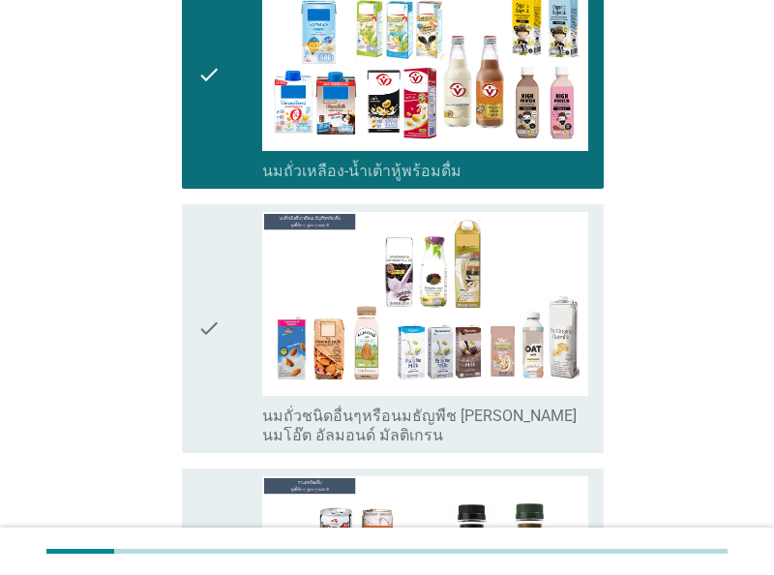
click at [229, 359] on div "check" at bounding box center [229, 328] width 65 height 232
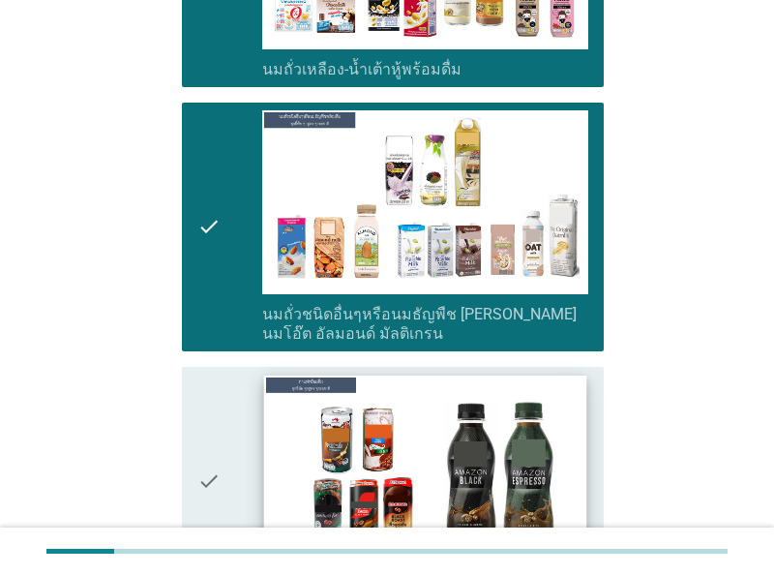
scroll to position [1409, 0]
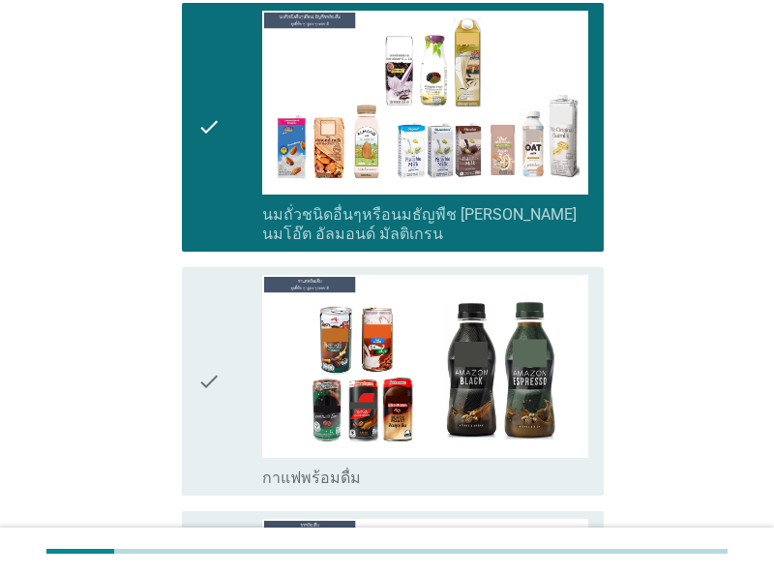
click at [215, 372] on icon "check" at bounding box center [208, 381] width 23 height 213
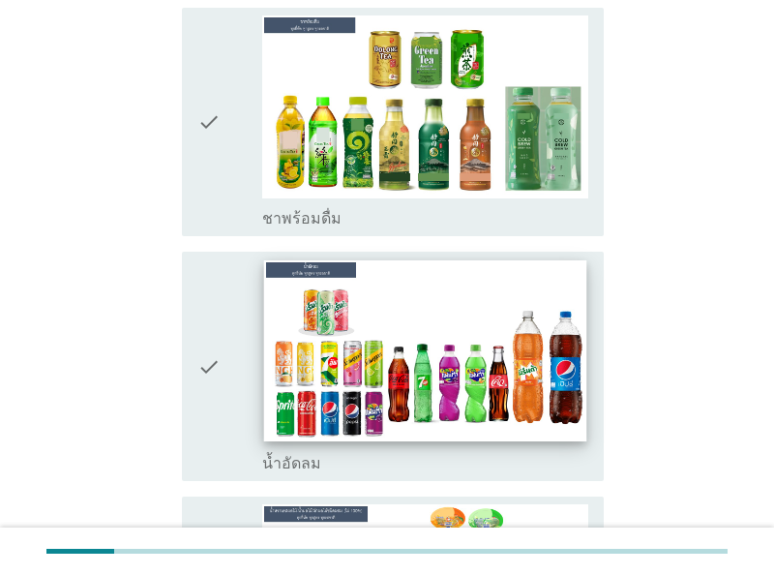
scroll to position [1811, 0]
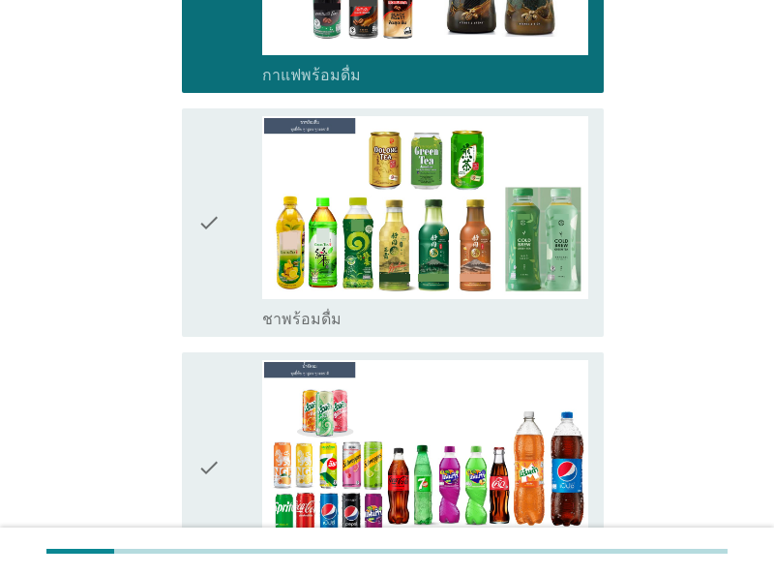
click at [227, 245] on div "check" at bounding box center [229, 222] width 65 height 213
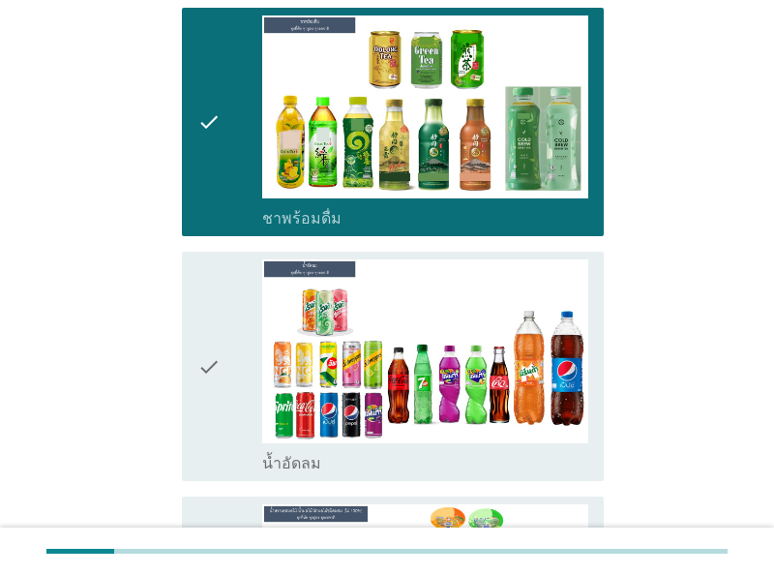
click at [216, 347] on icon "check" at bounding box center [208, 365] width 23 height 213
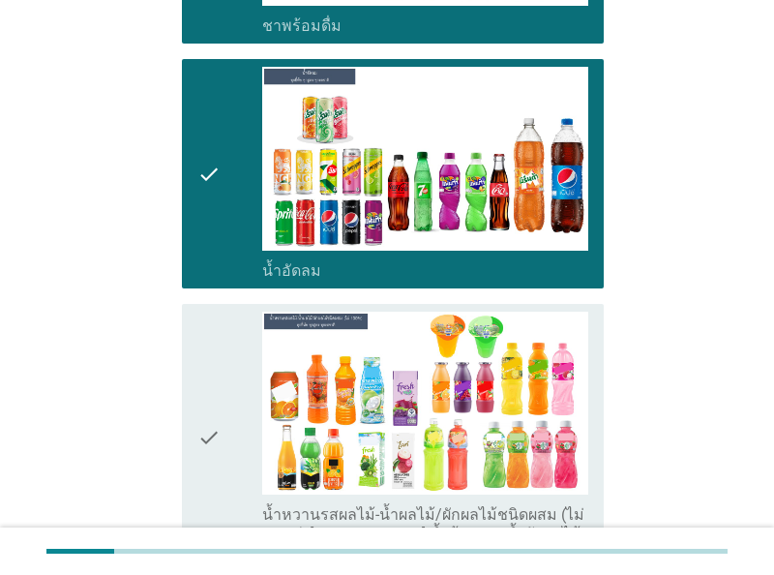
scroll to position [2214, 0]
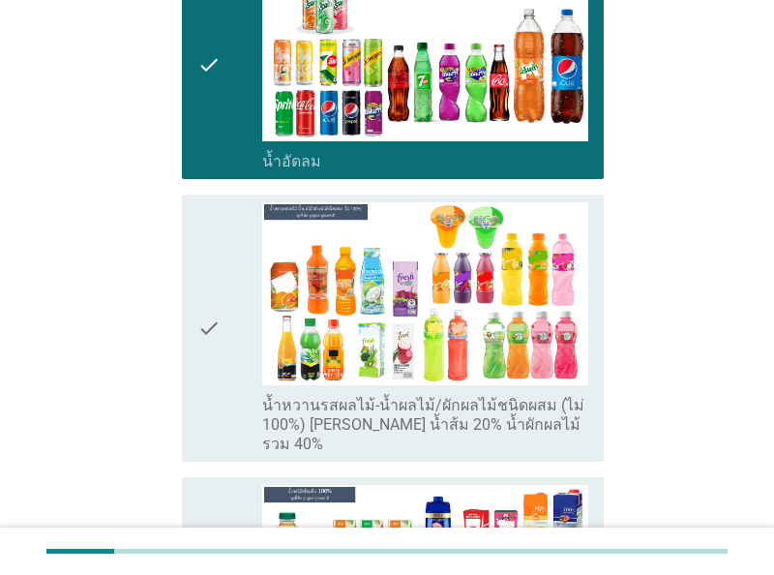
click at [240, 318] on div "check" at bounding box center [229, 328] width 65 height 252
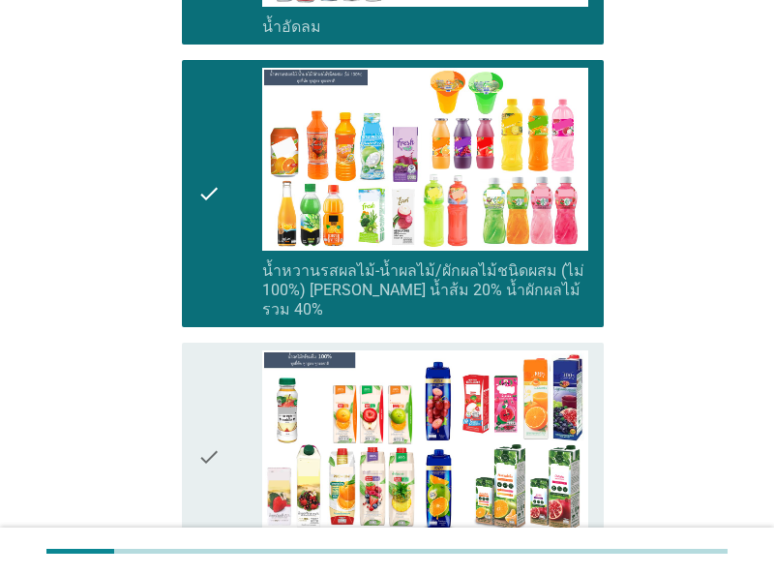
scroll to position [2516, 0]
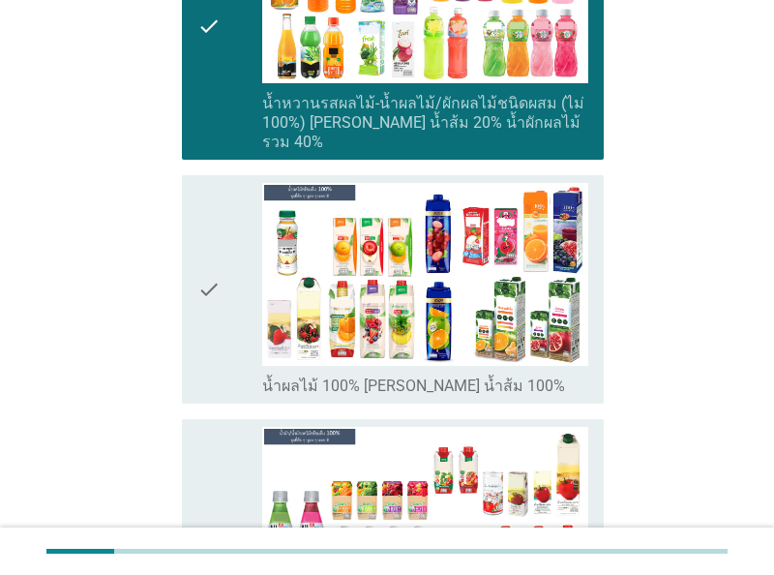
click at [232, 314] on div "check" at bounding box center [229, 289] width 65 height 213
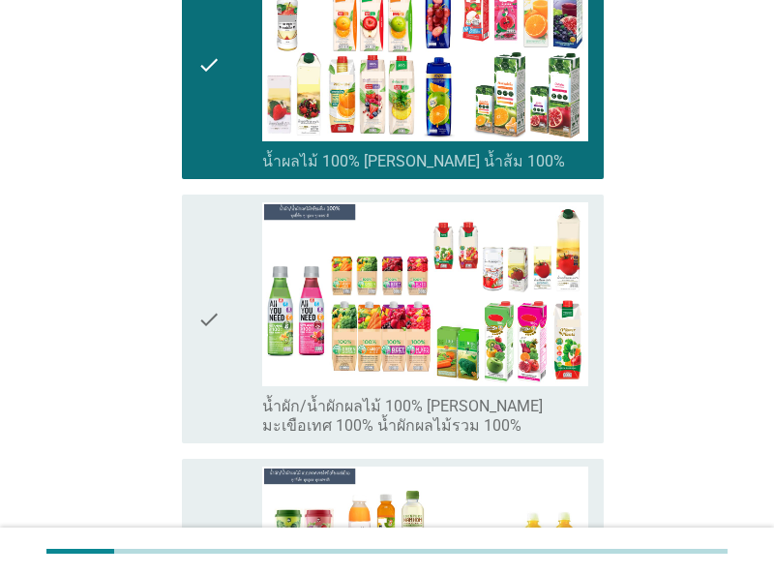
scroll to position [2818, 0]
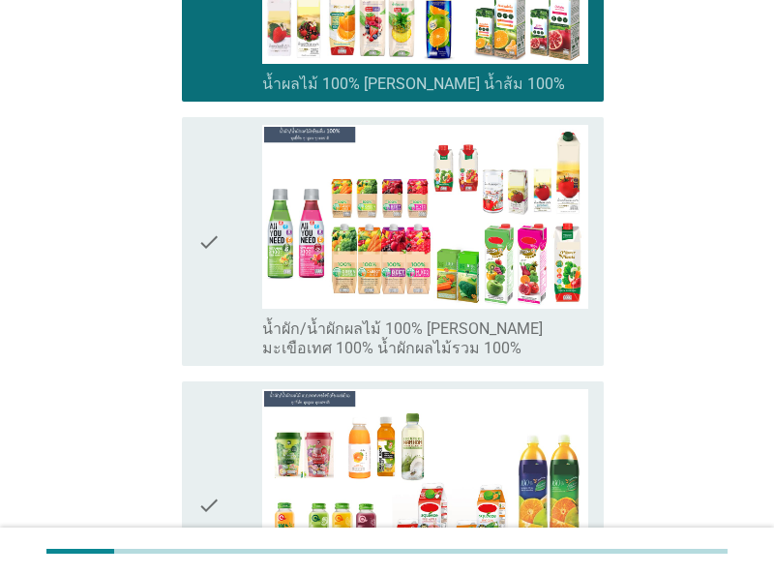
click at [237, 289] on div "check" at bounding box center [229, 241] width 65 height 232
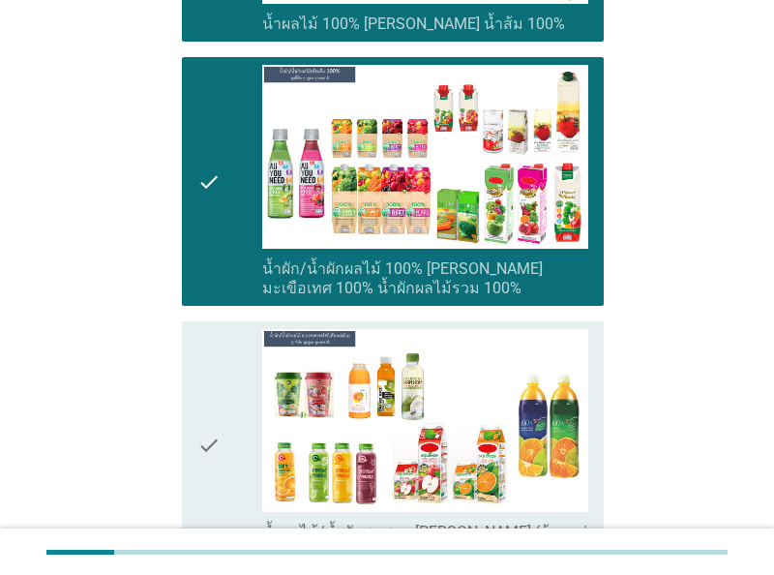
scroll to position [2918, 0]
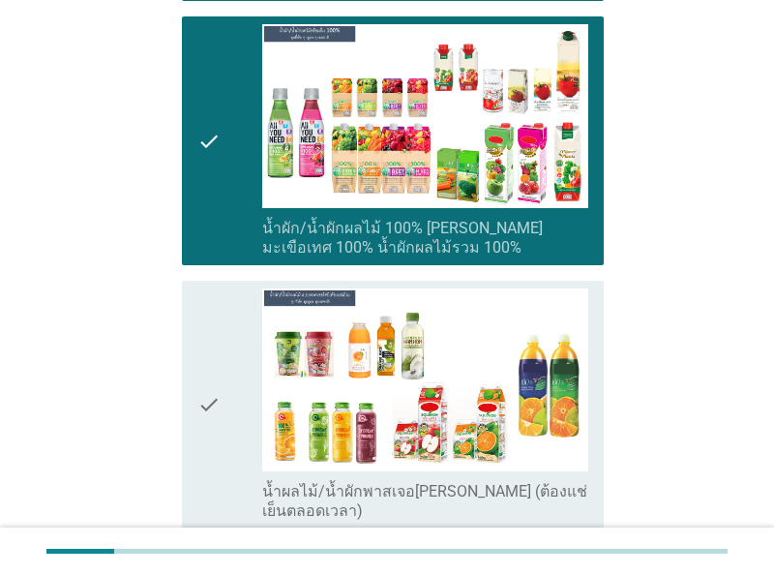
click at [238, 293] on div "check" at bounding box center [229, 404] width 65 height 232
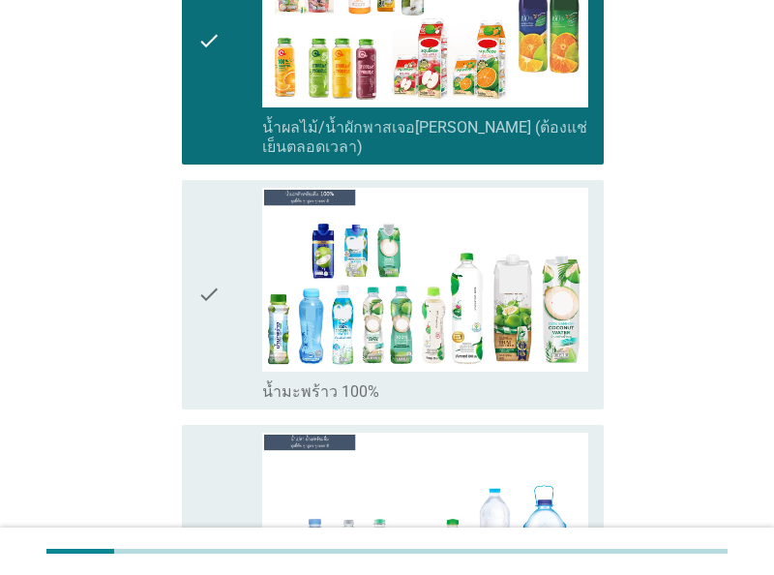
scroll to position [3321, 0]
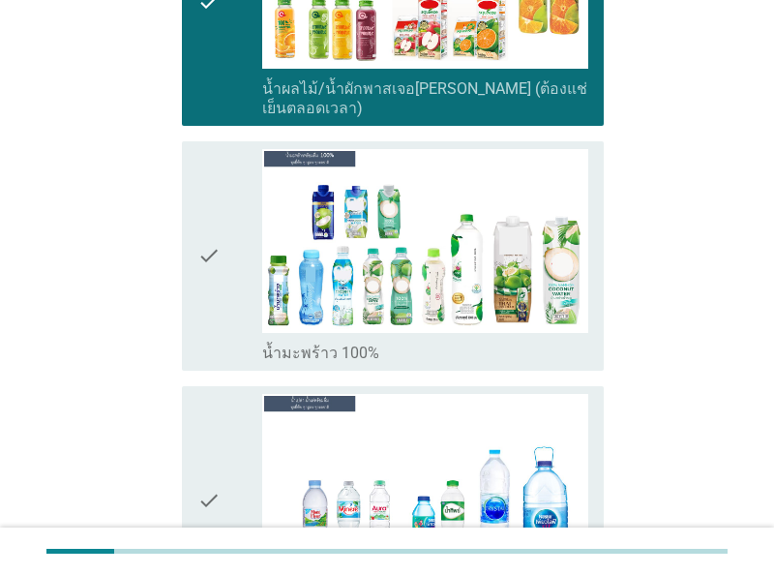
click at [225, 277] on div "check" at bounding box center [229, 255] width 65 height 213
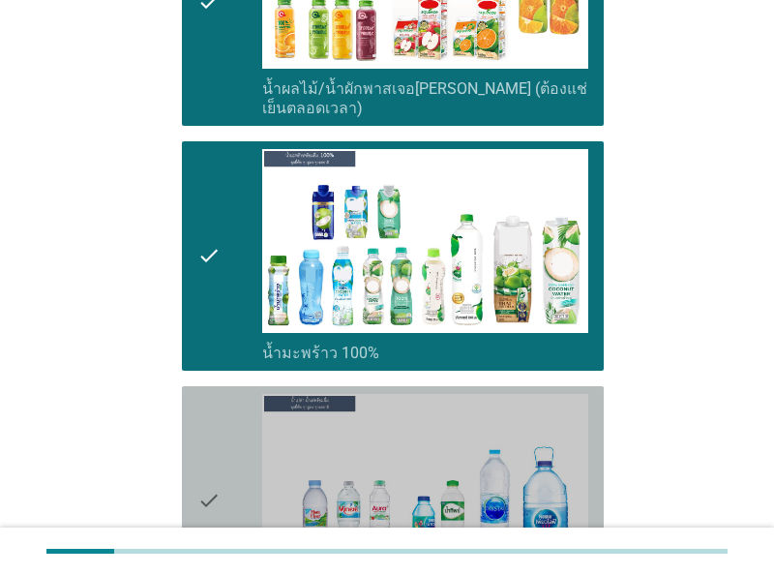
click at [230, 394] on div "check" at bounding box center [229, 500] width 65 height 213
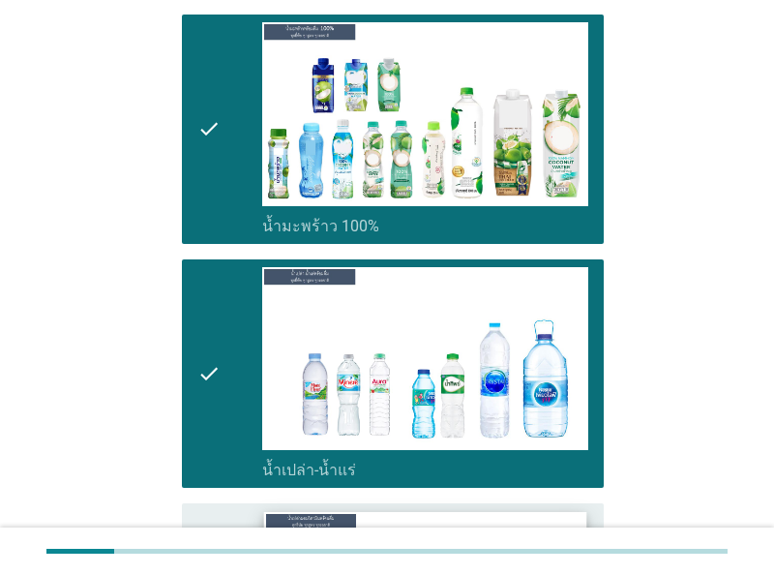
scroll to position [3723, 0]
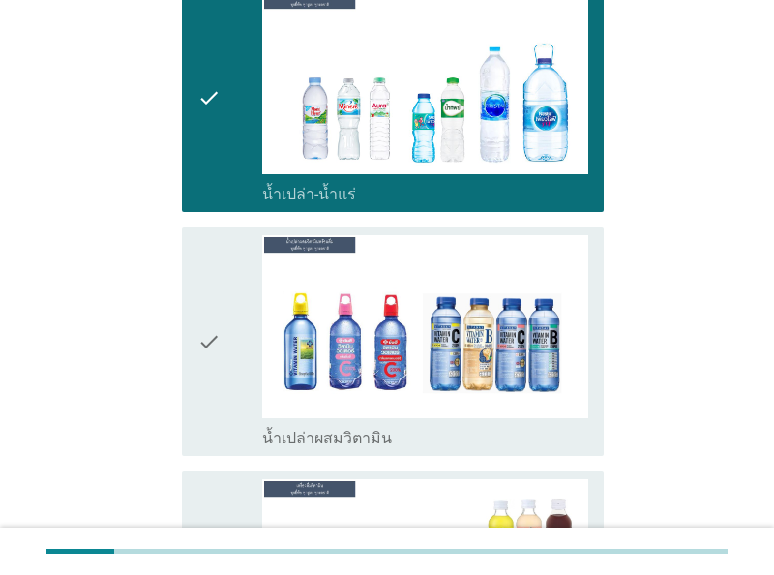
click at [230, 349] on div "check" at bounding box center [229, 341] width 65 height 213
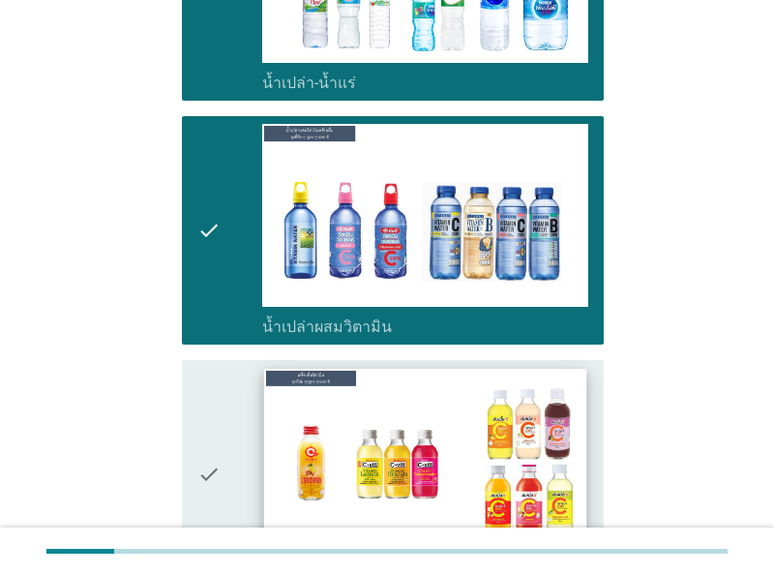
scroll to position [3925, 0]
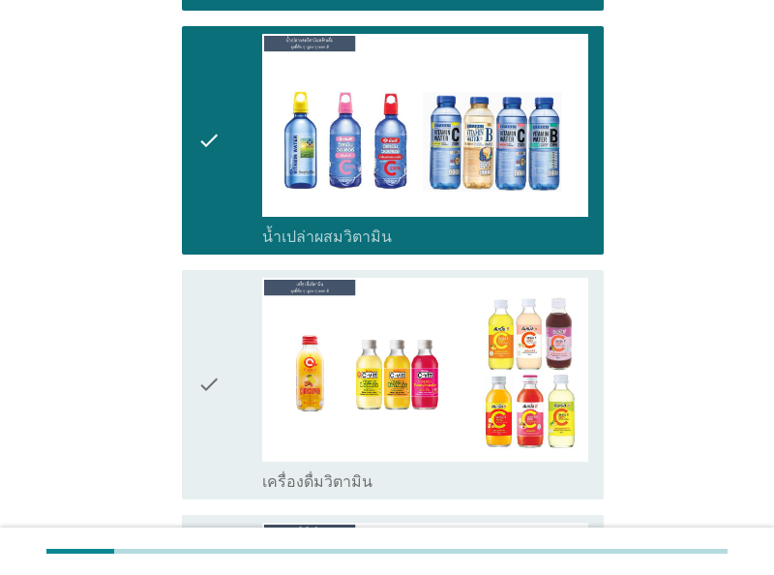
click at [239, 355] on div "check" at bounding box center [229, 384] width 65 height 213
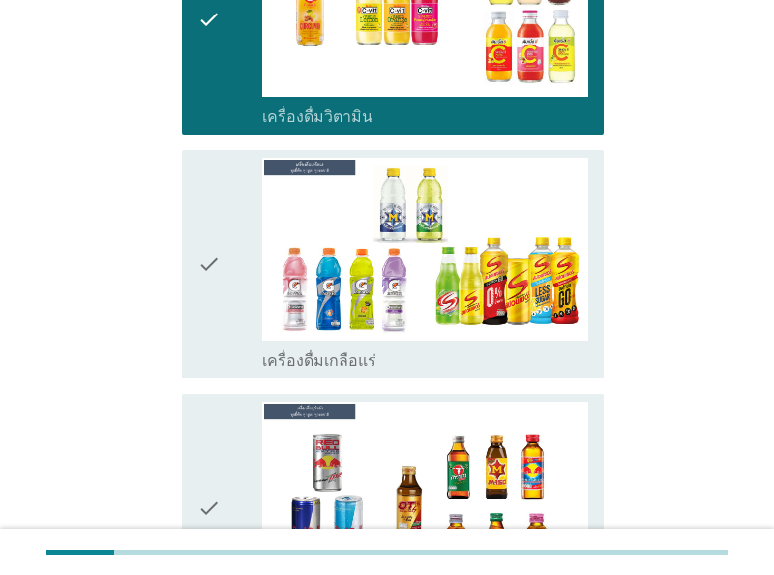
scroll to position [4327, 0]
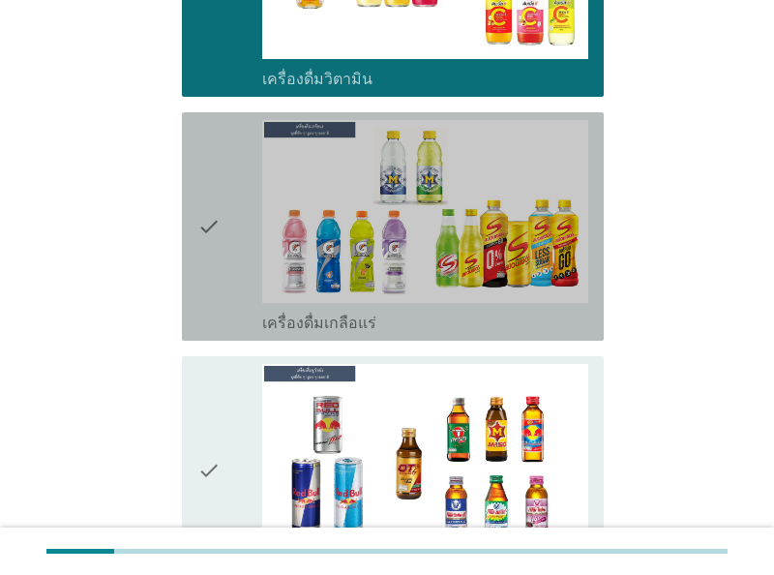
click at [225, 254] on div "check" at bounding box center [229, 226] width 65 height 213
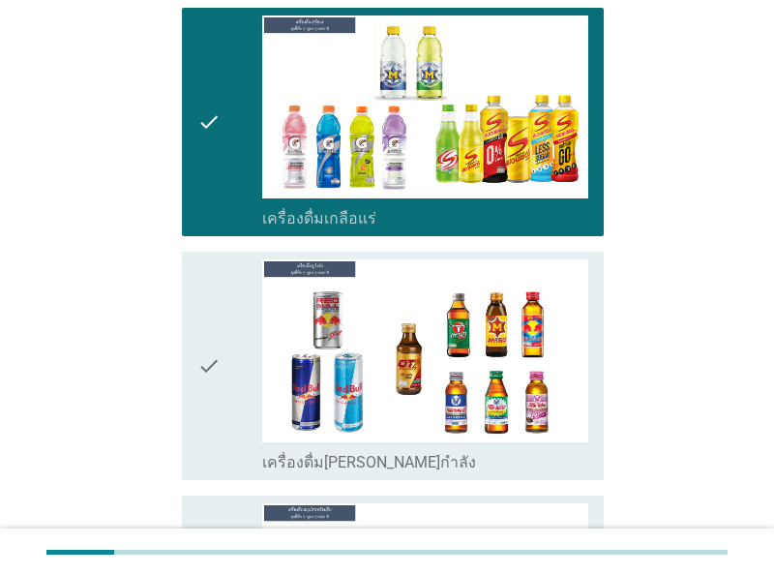
scroll to position [4529, 0]
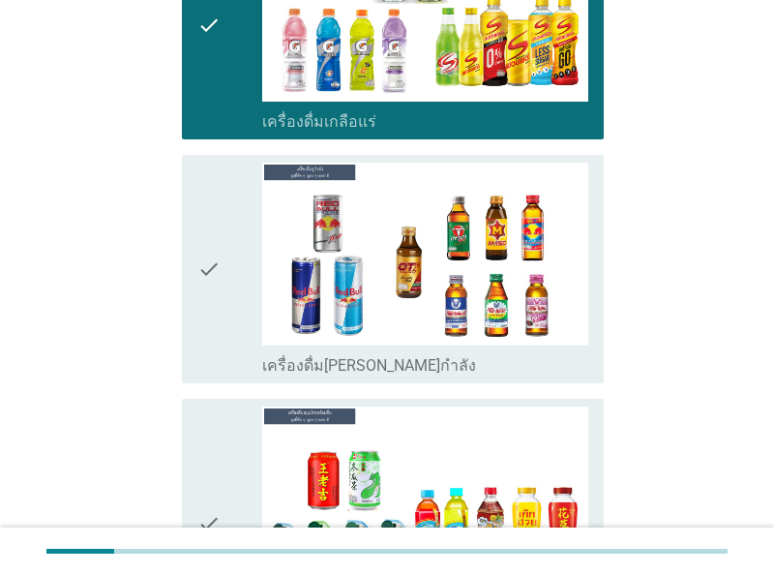
click at [233, 292] on div "check" at bounding box center [229, 269] width 65 height 213
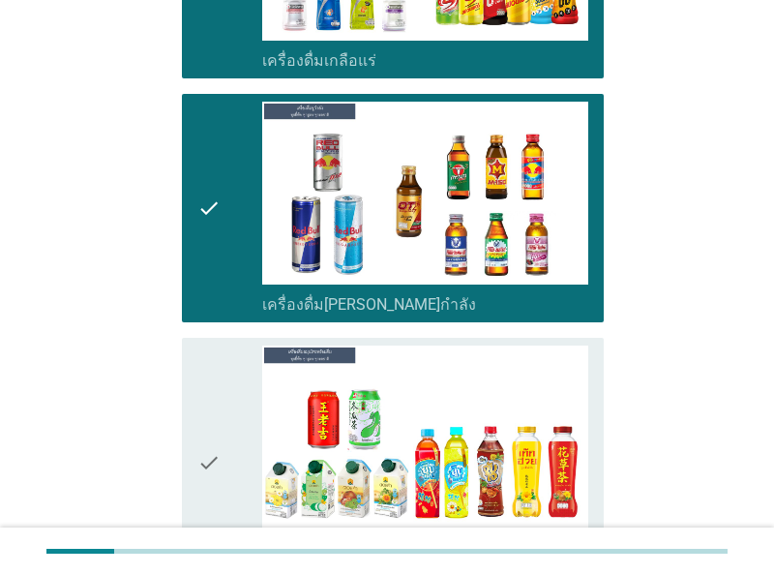
scroll to position [4830, 0]
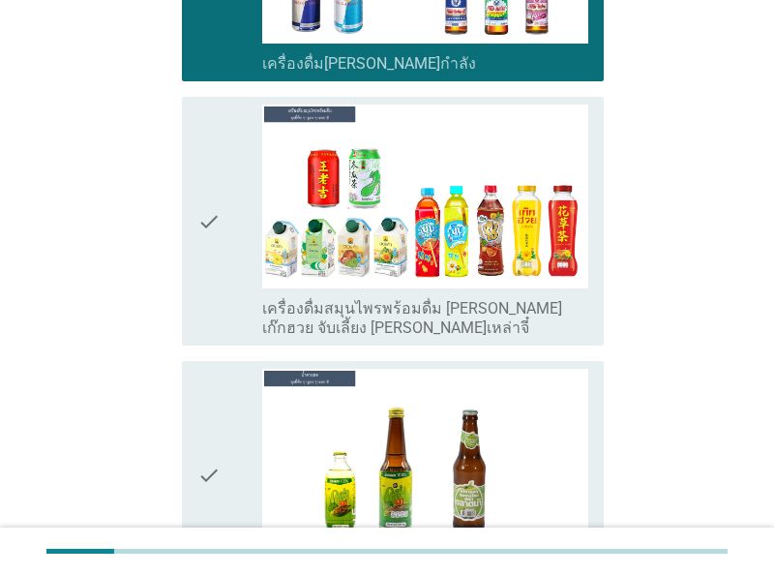
click at [217, 245] on icon "check" at bounding box center [208, 221] width 23 height 232
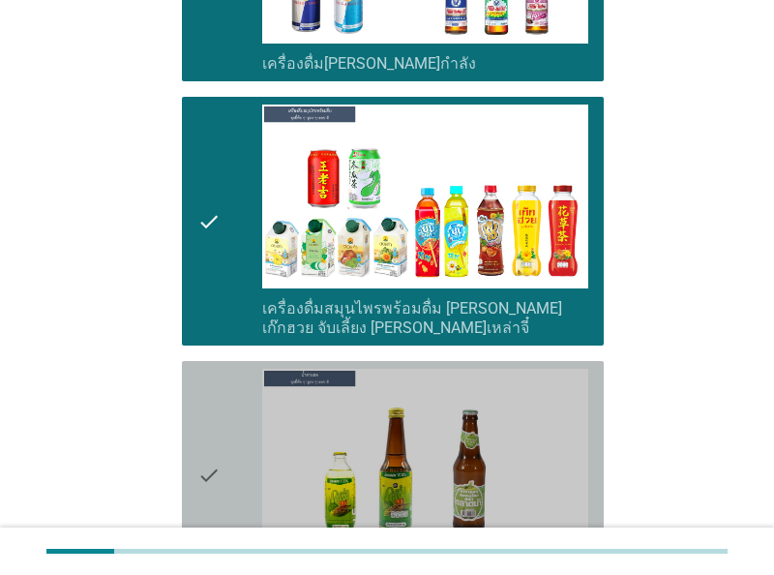
click at [217, 405] on icon "check" at bounding box center [208, 475] width 23 height 213
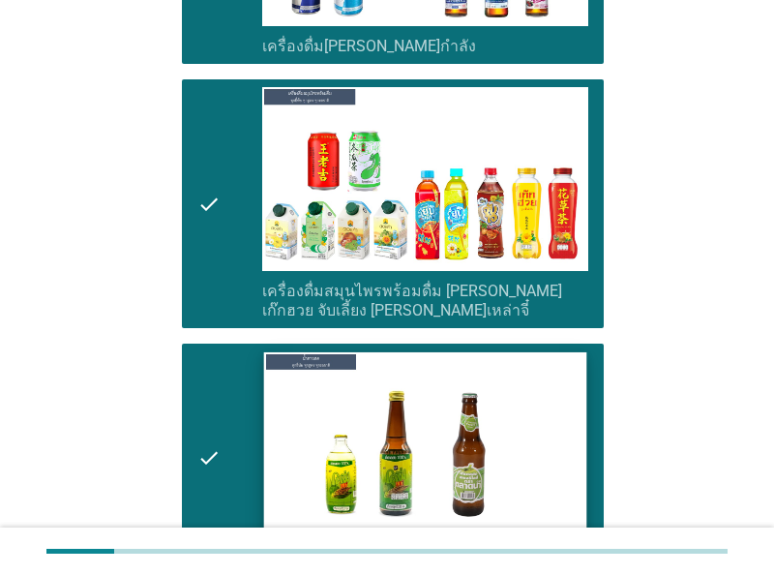
scroll to position [5233, 0]
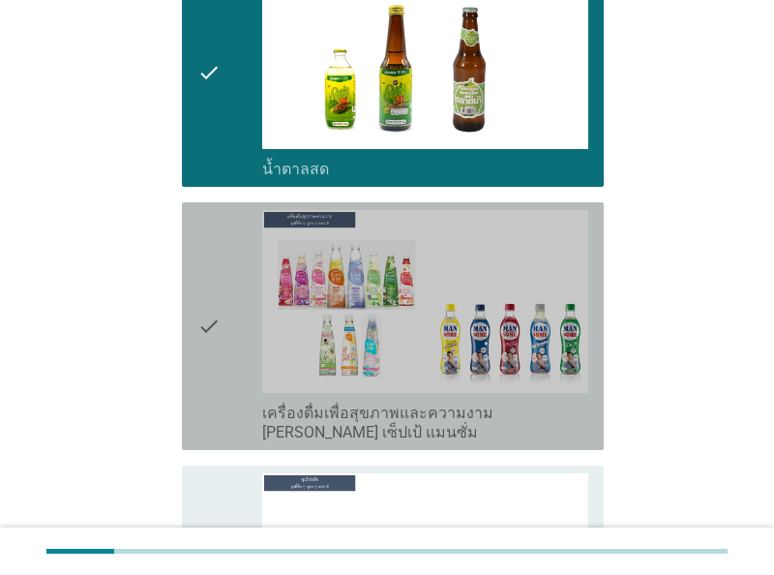
click at [234, 314] on div "check" at bounding box center [229, 326] width 65 height 232
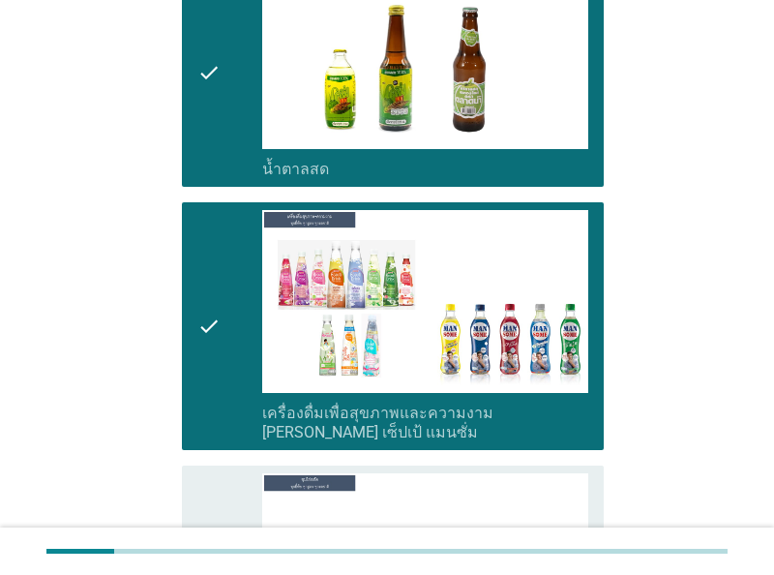
click at [232, 473] on div "check" at bounding box center [229, 579] width 65 height 213
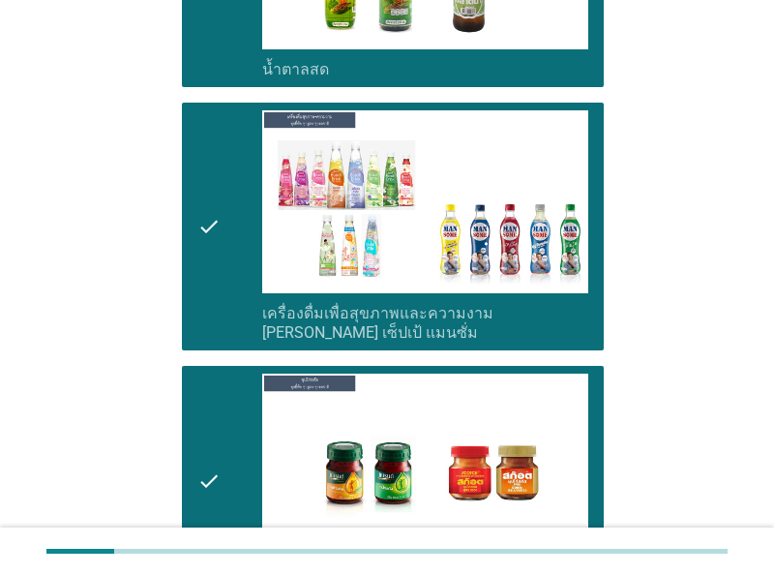
scroll to position [5636, 0]
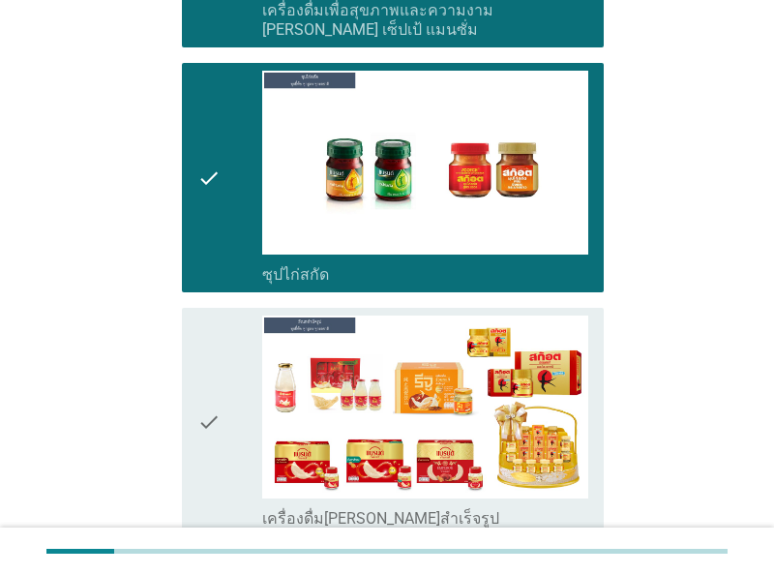
click at [224, 394] on div "check" at bounding box center [229, 421] width 65 height 213
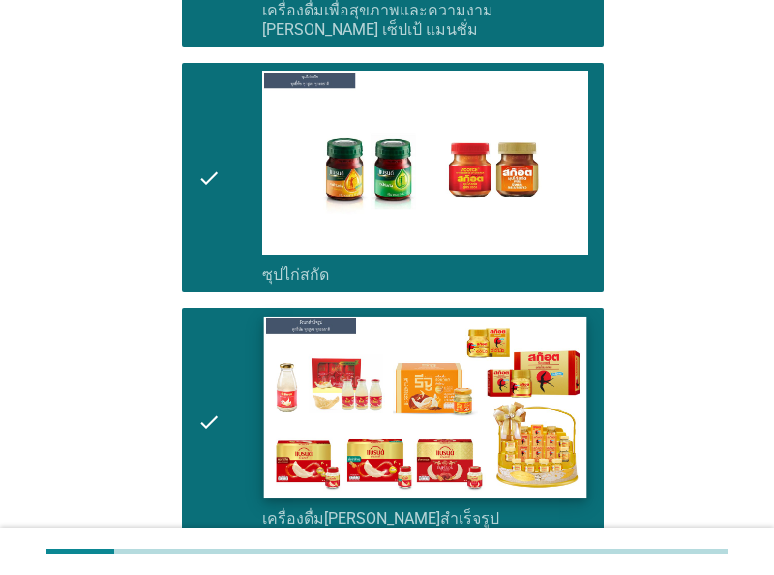
scroll to position [5761, 0]
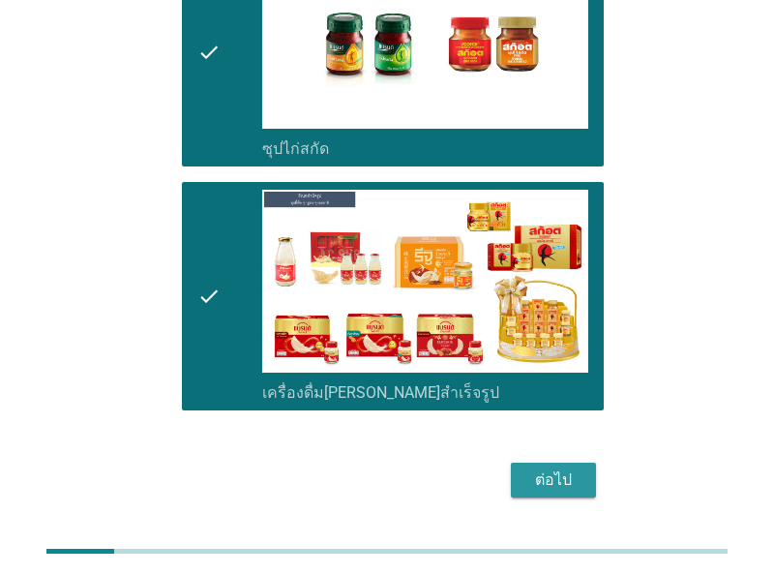
drag, startPoint x: 551, startPoint y: 421, endPoint x: 319, endPoint y: 400, distance: 232.2
click at [551, 468] on div "ต่อไป" at bounding box center [553, 479] width 54 height 23
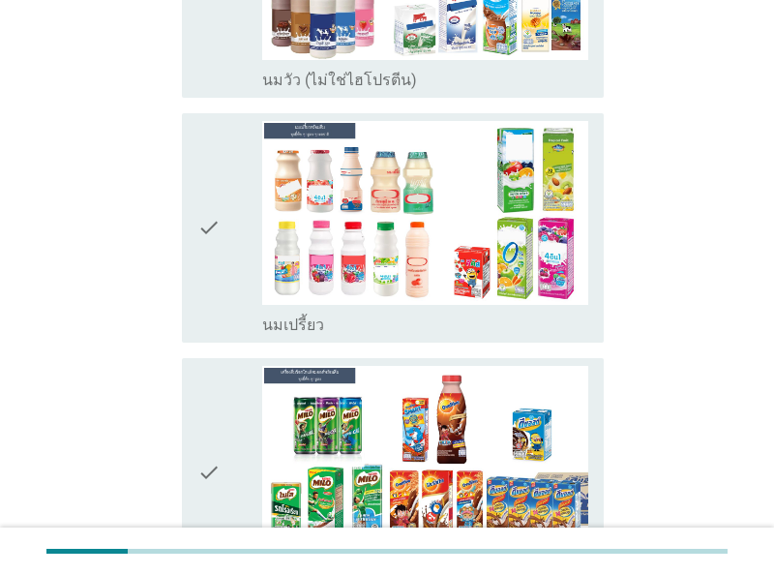
scroll to position [604, 0]
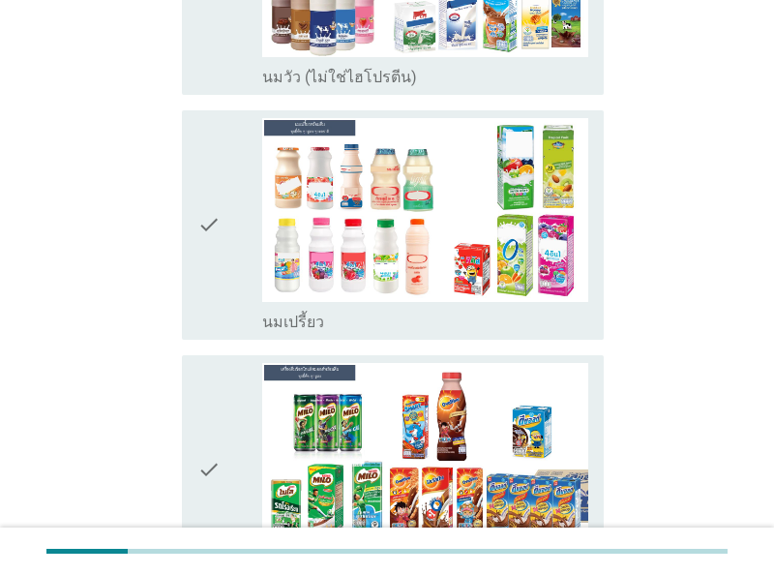
click at [231, 259] on div "check" at bounding box center [229, 224] width 65 height 213
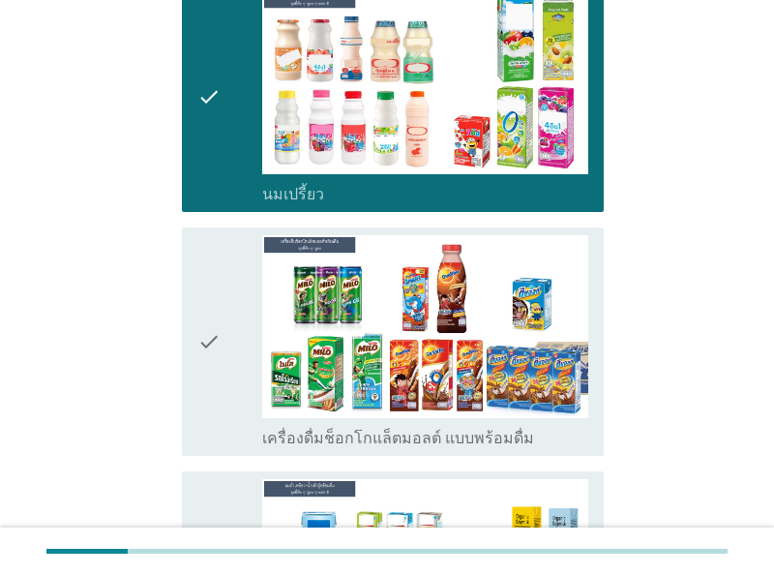
scroll to position [805, 0]
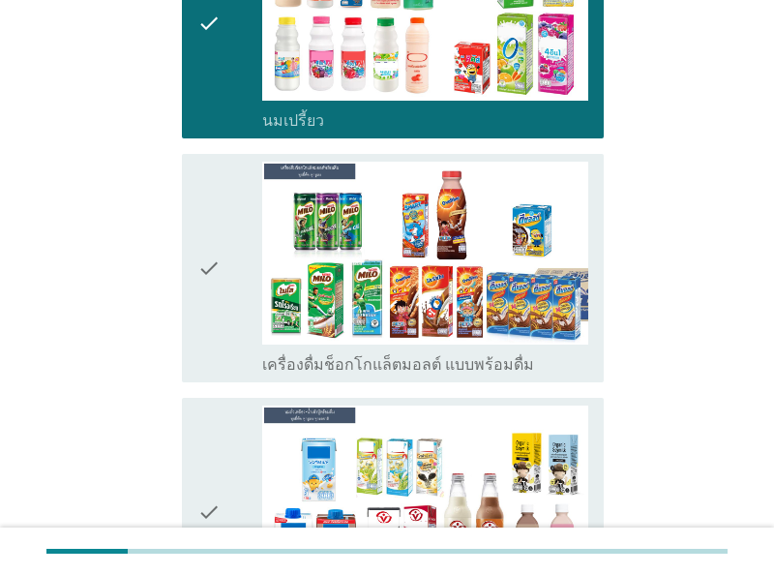
click at [205, 320] on icon "check" at bounding box center [208, 268] width 23 height 213
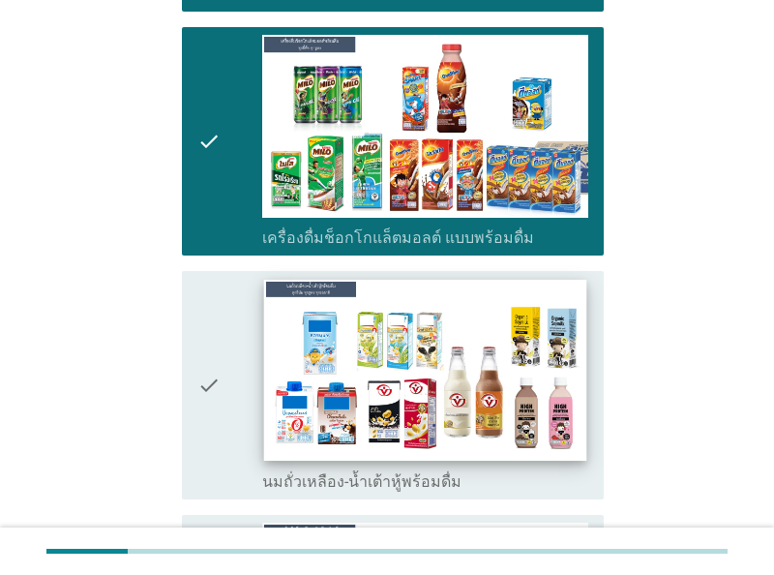
scroll to position [1006, 0]
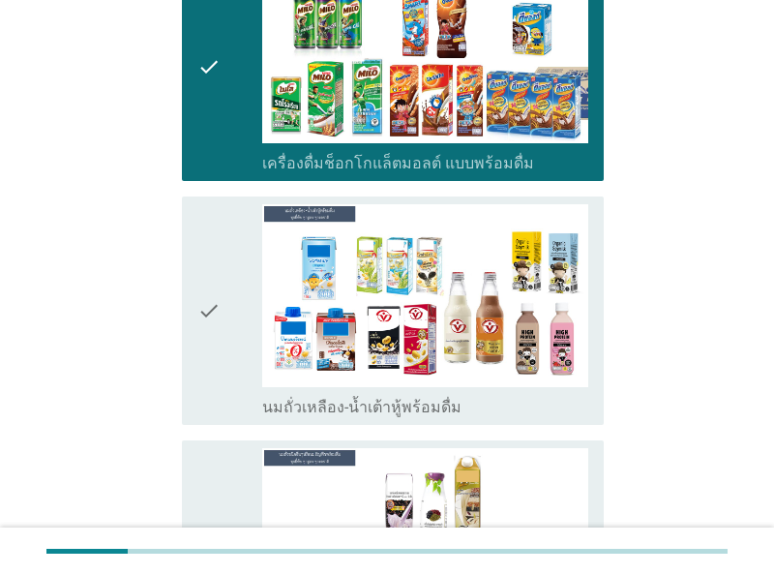
click at [240, 367] on div "check" at bounding box center [229, 310] width 65 height 213
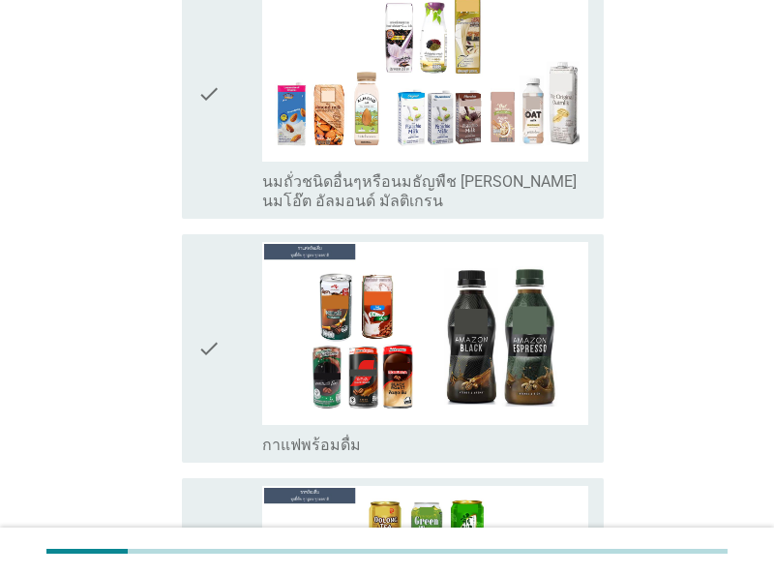
scroll to position [1510, 0]
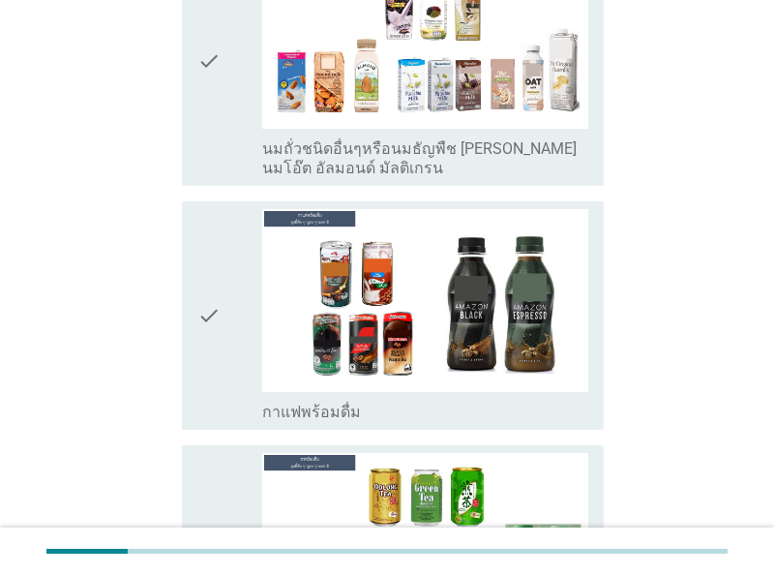
click at [231, 382] on div "check" at bounding box center [229, 315] width 65 height 213
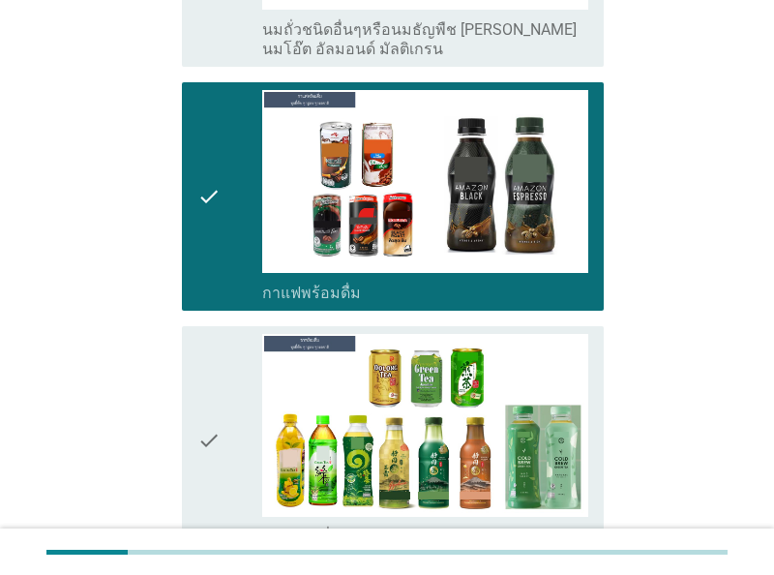
scroll to position [1811, 0]
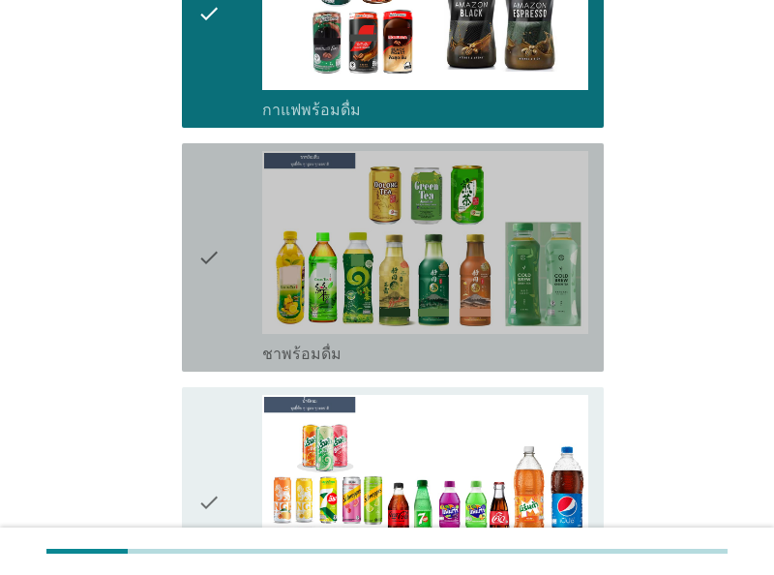
click at [229, 324] on div "check" at bounding box center [229, 257] width 65 height 213
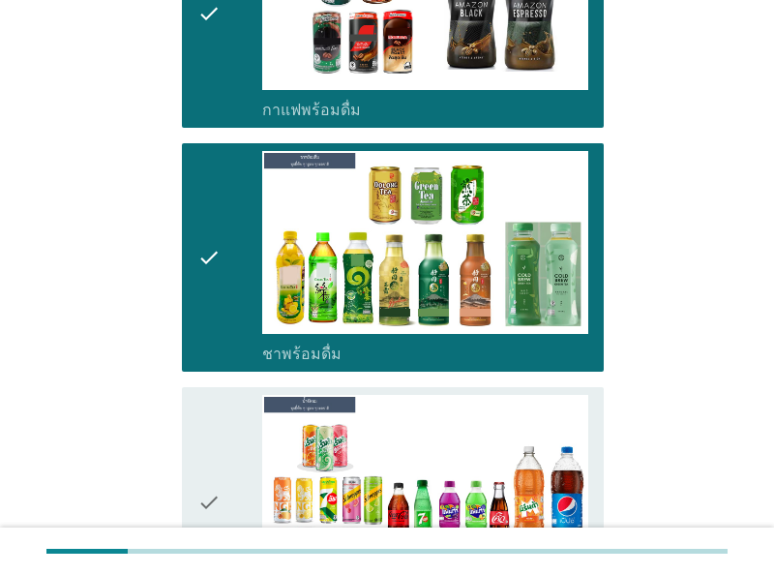
click at [238, 431] on div "check" at bounding box center [229, 501] width 65 height 213
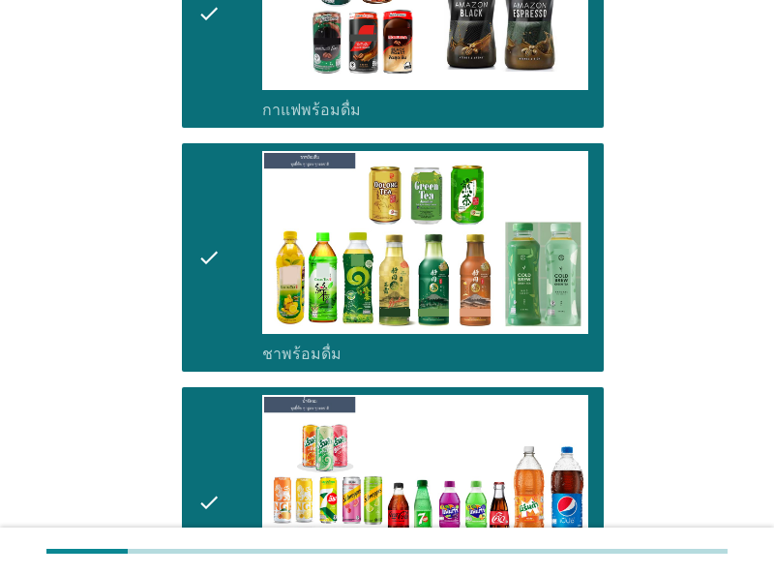
scroll to position [2214, 0]
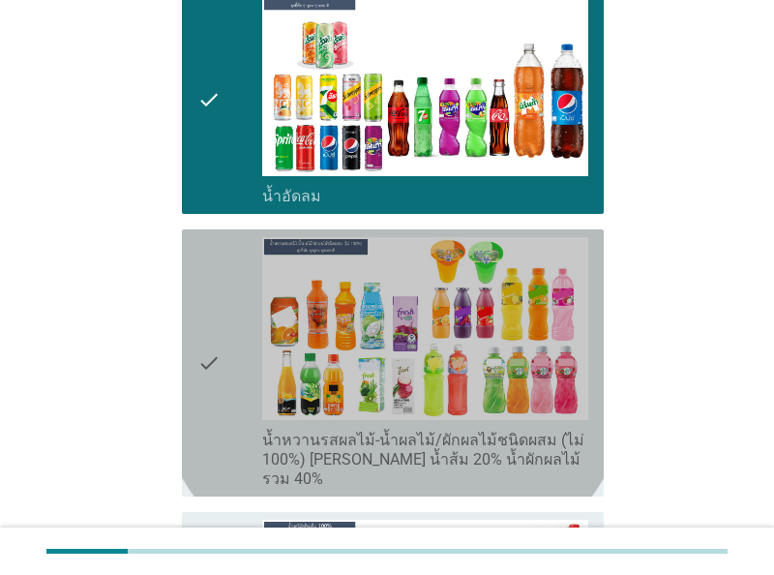
click at [236, 413] on div "check" at bounding box center [229, 363] width 65 height 252
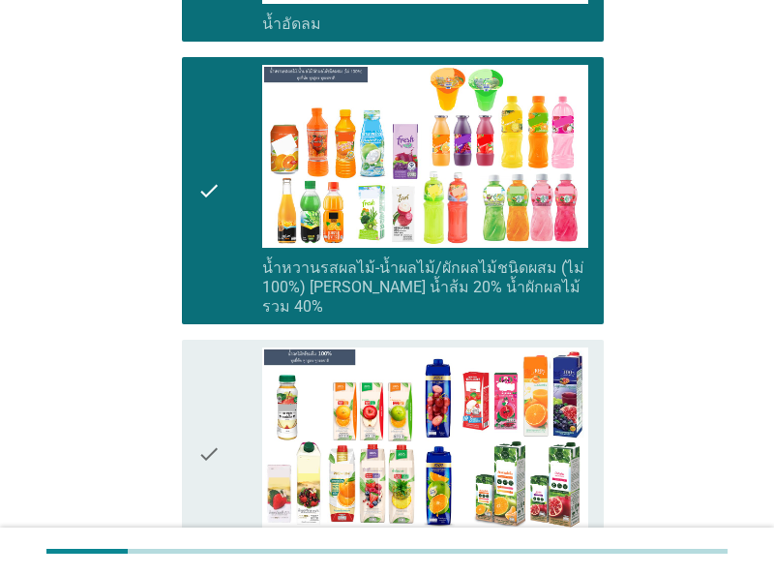
scroll to position [2516, 0]
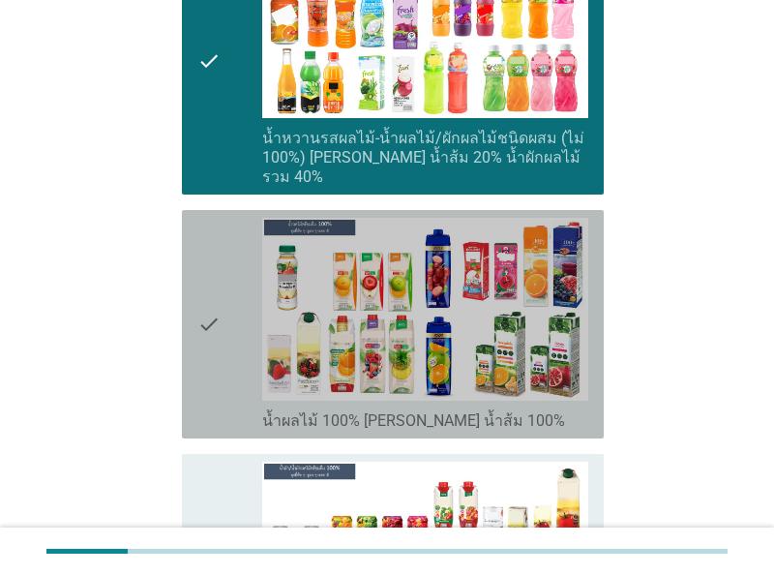
click at [253, 368] on div "check" at bounding box center [229, 324] width 65 height 213
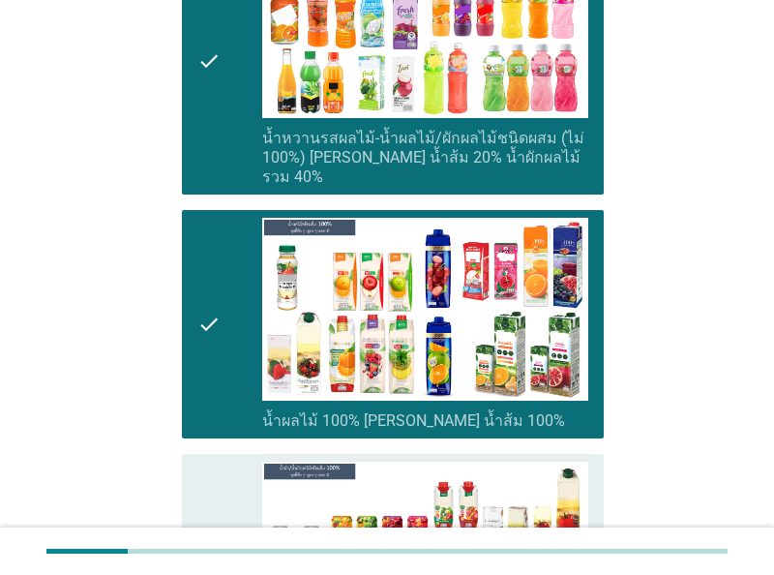
click at [248, 499] on div "check" at bounding box center [229, 578] width 65 height 232
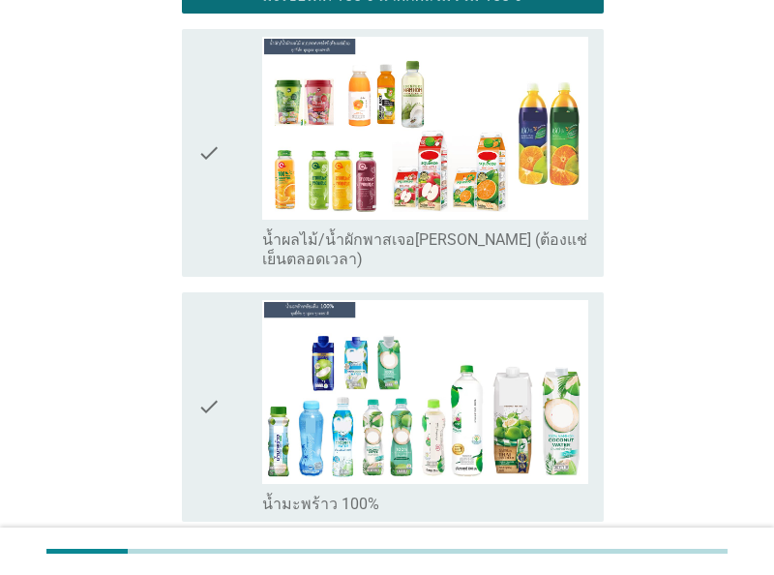
scroll to position [3422, 0]
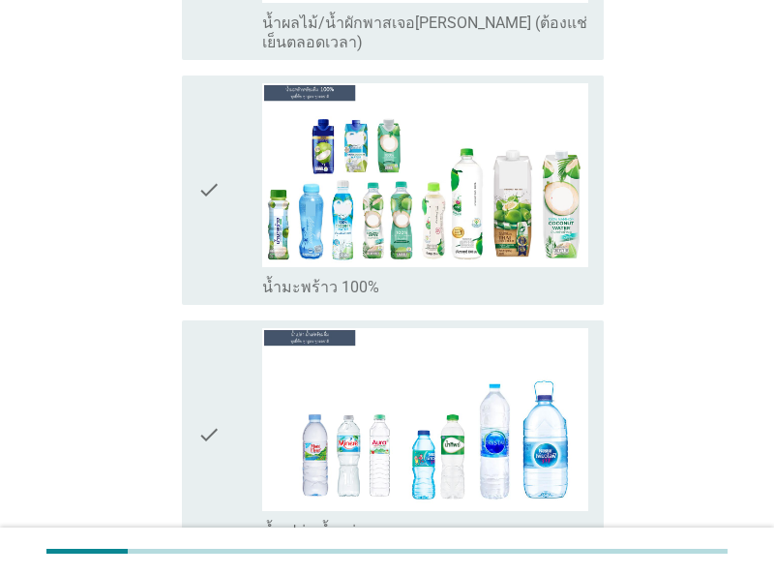
click at [232, 202] on div "check" at bounding box center [229, 189] width 65 height 213
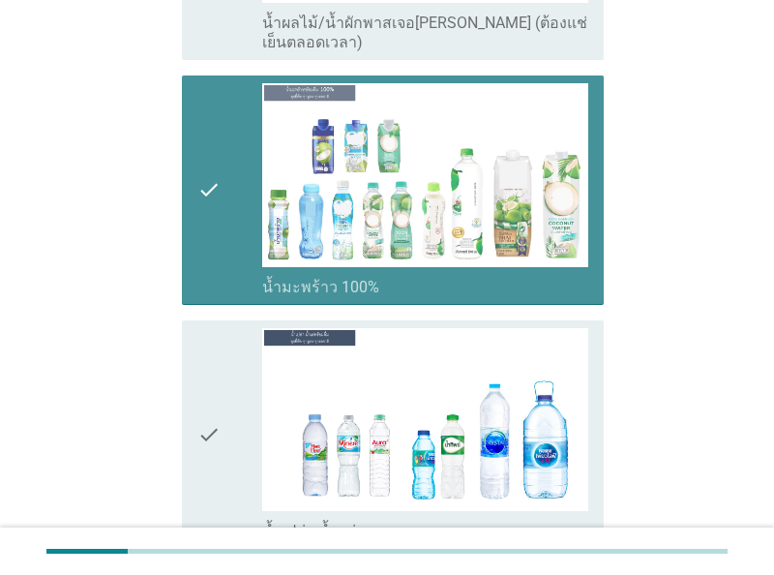
click at [233, 355] on div "check" at bounding box center [229, 434] width 65 height 213
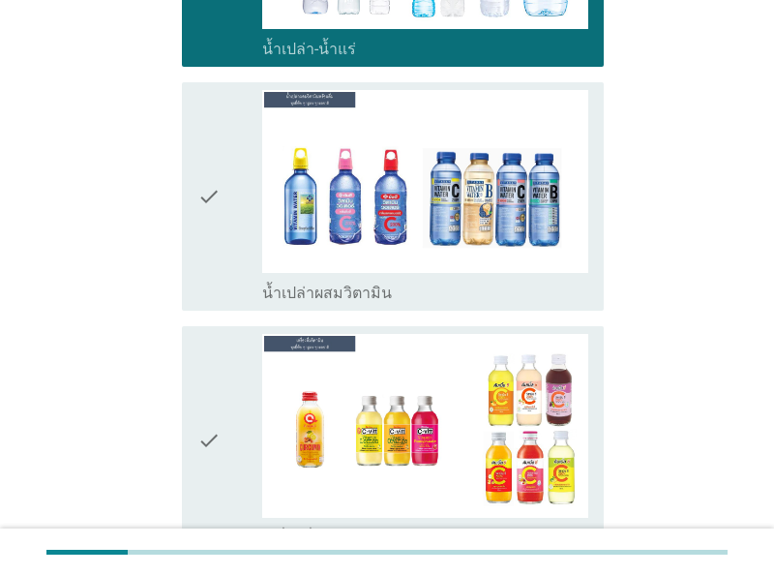
scroll to position [3925, 0]
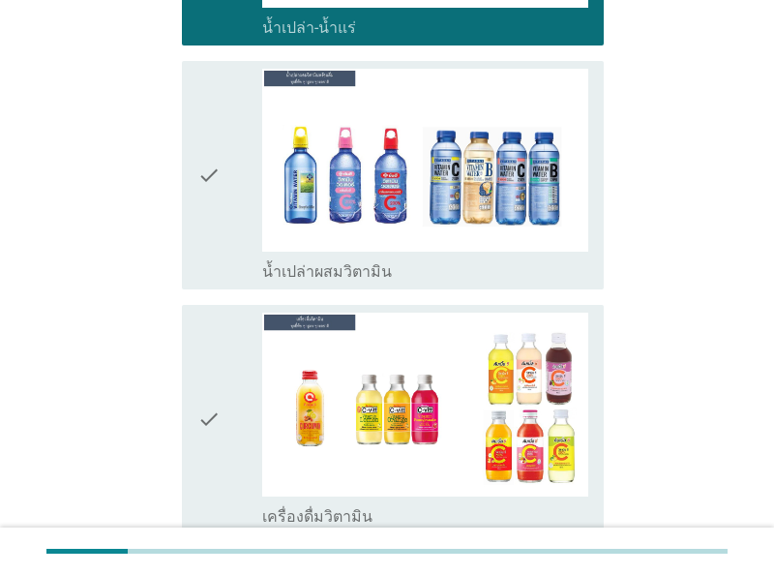
click at [224, 188] on div "check" at bounding box center [229, 175] width 65 height 213
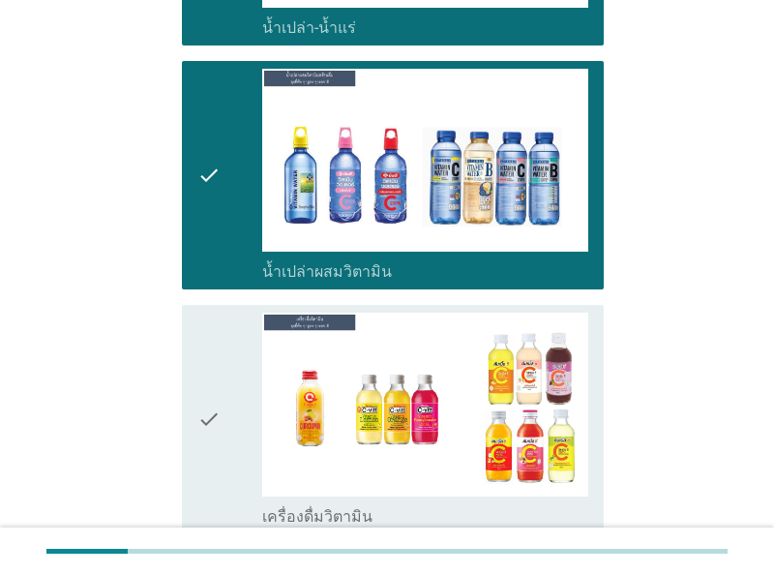
click at [200, 332] on icon "check" at bounding box center [208, 419] width 23 height 213
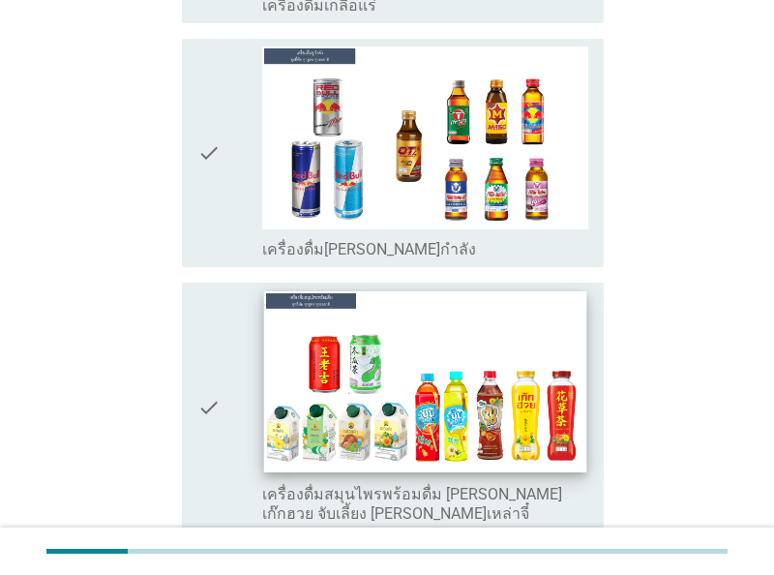
scroll to position [4730, 0]
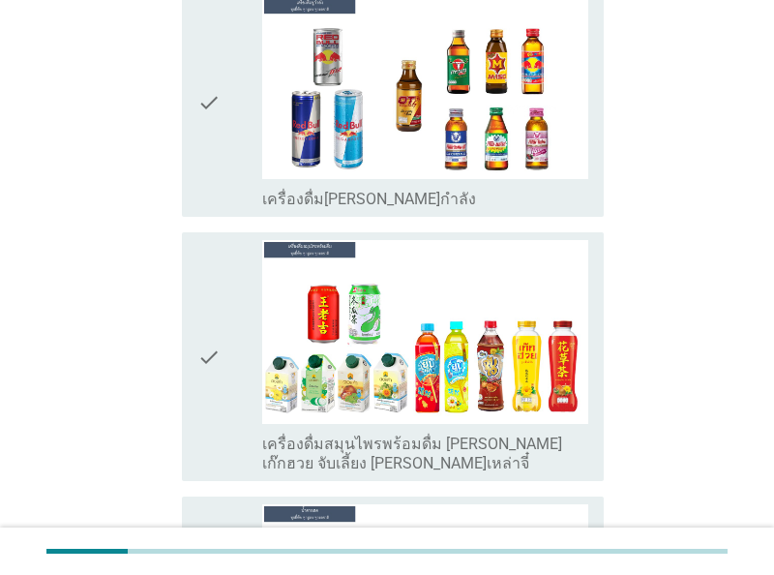
click at [225, 325] on div "check" at bounding box center [229, 356] width 65 height 232
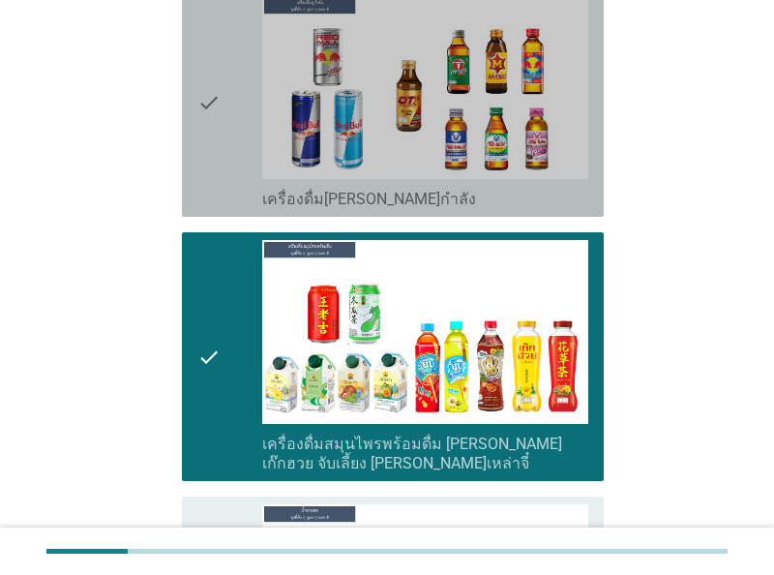
click at [228, 104] on div "check" at bounding box center [229, 102] width 65 height 213
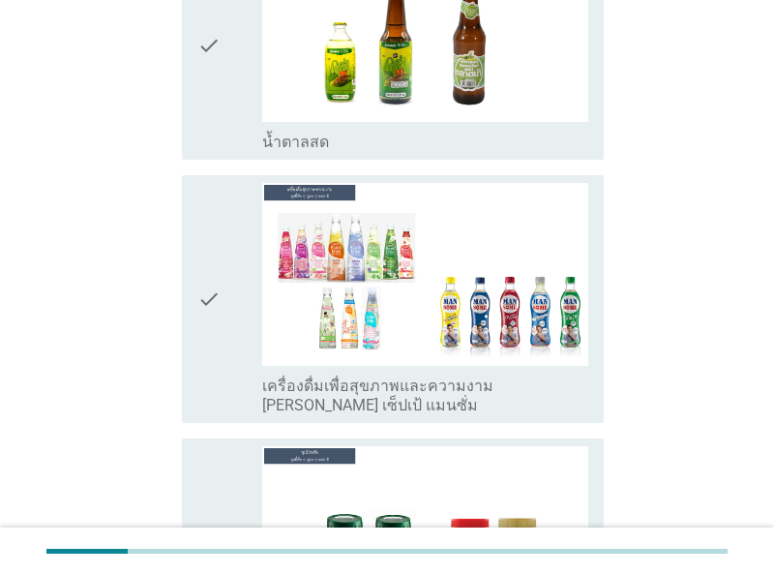
scroll to position [5334, 0]
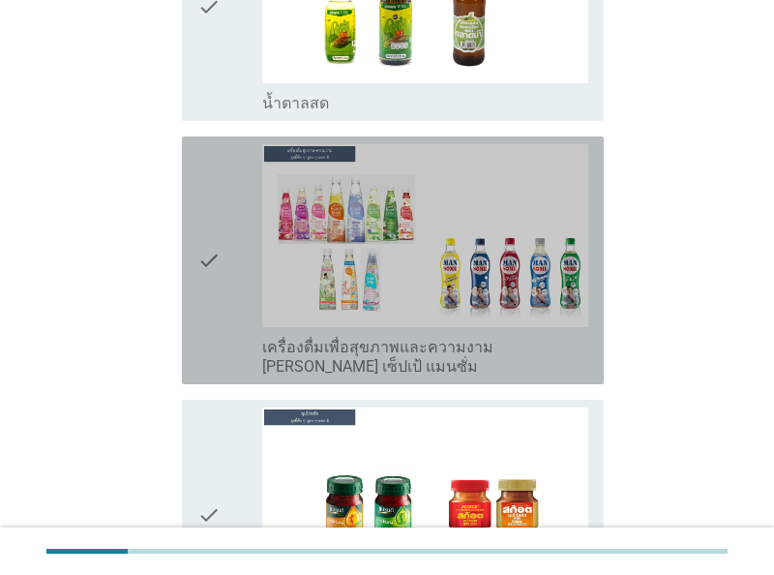
click at [224, 287] on div "check" at bounding box center [229, 260] width 65 height 232
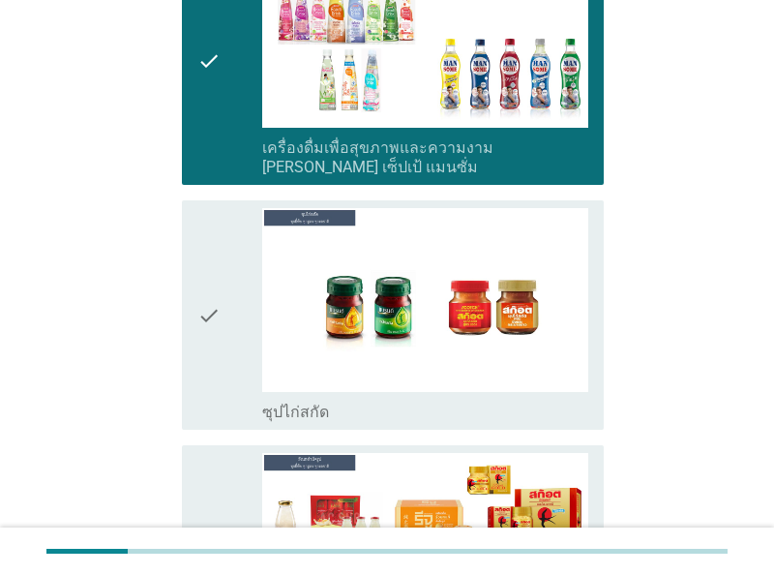
scroll to position [5535, 0]
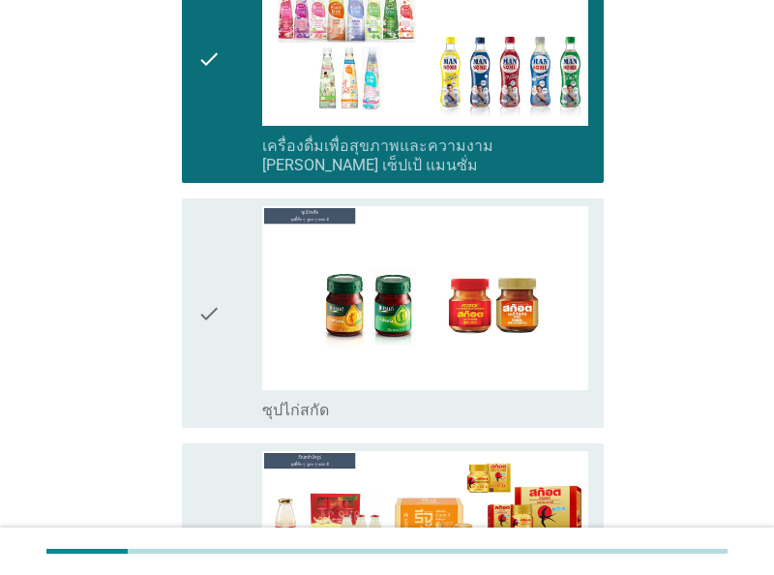
click at [208, 315] on icon "check" at bounding box center [208, 312] width 23 height 213
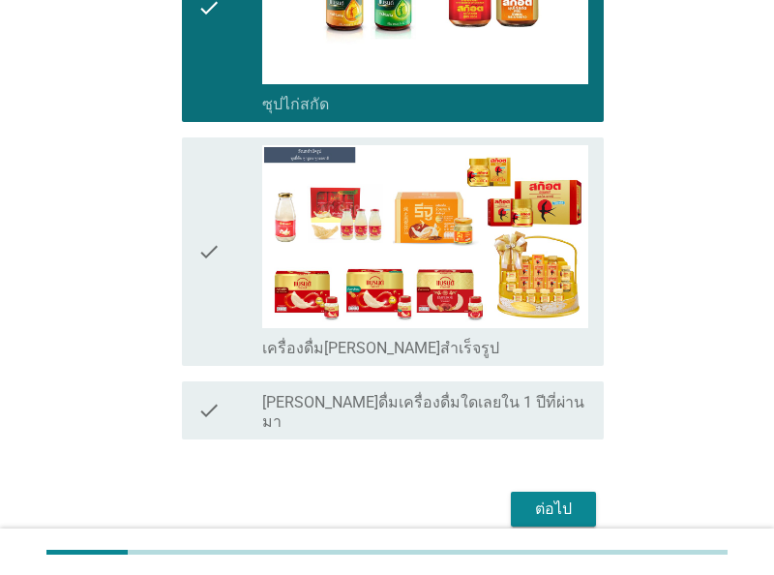
scroll to position [5850, 0]
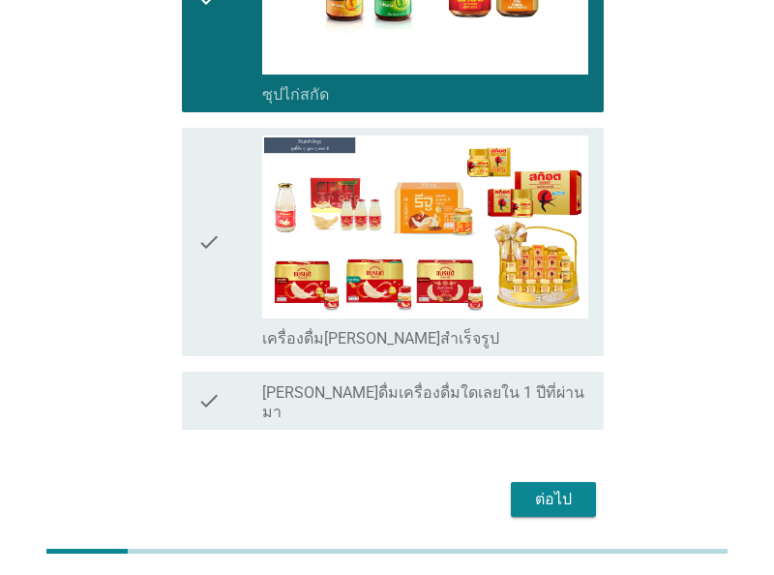
click at [574, 488] on div "ต่อไป" at bounding box center [553, 499] width 54 height 23
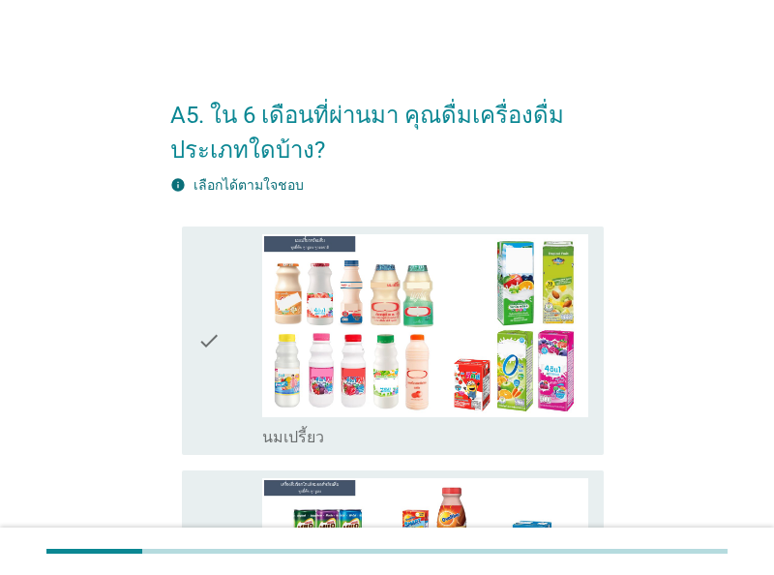
click at [222, 384] on div "check" at bounding box center [229, 340] width 65 height 213
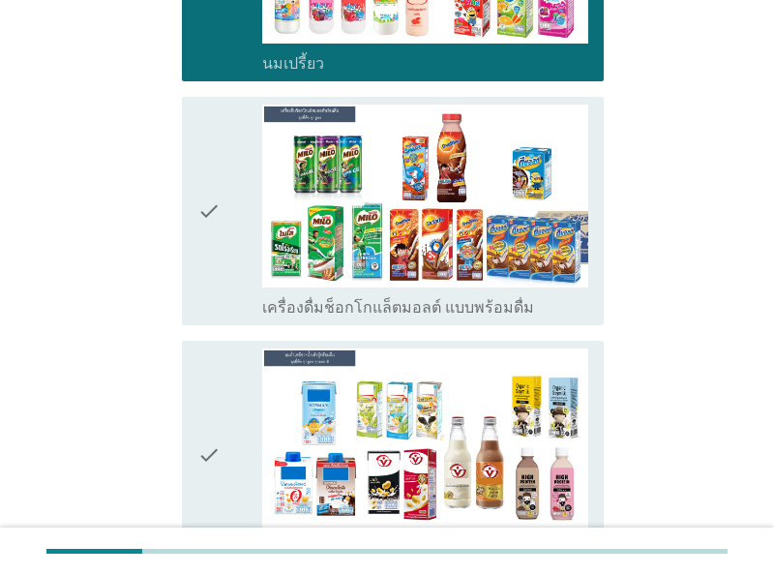
scroll to position [503, 0]
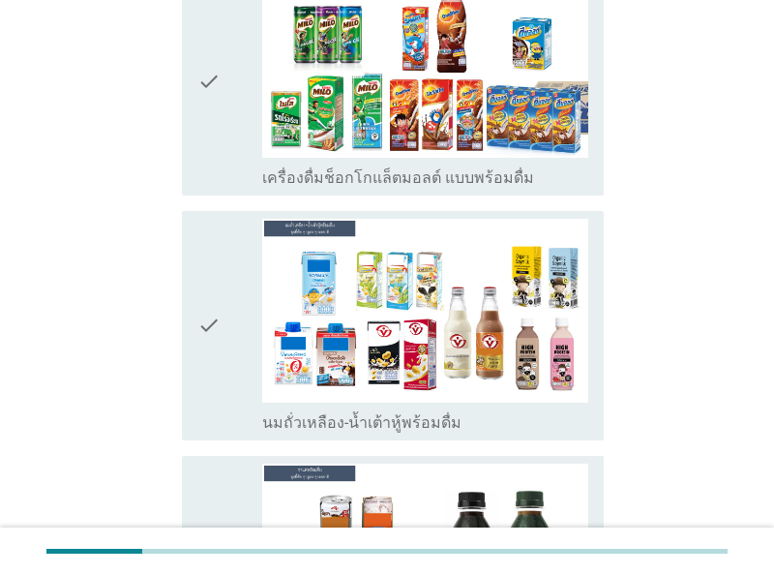
click at [222, 413] on div "check" at bounding box center [229, 325] width 65 height 213
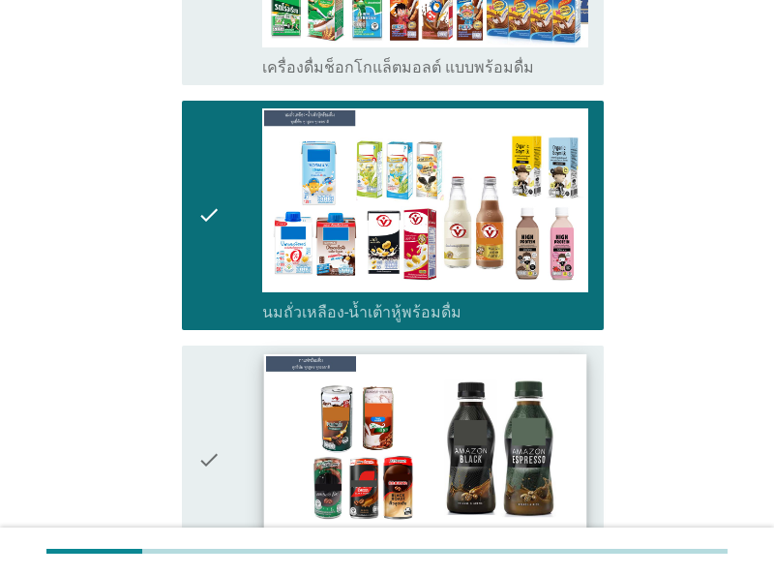
scroll to position [704, 0]
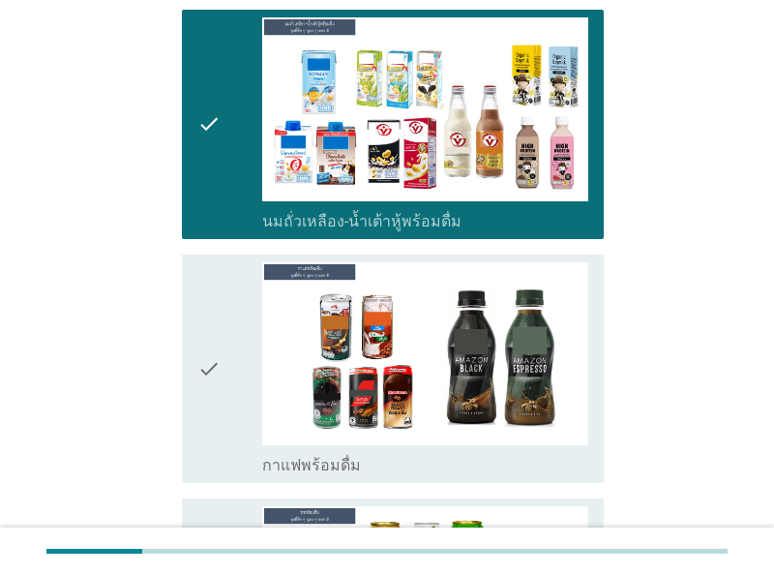
click at [213, 401] on icon "check" at bounding box center [208, 368] width 23 height 213
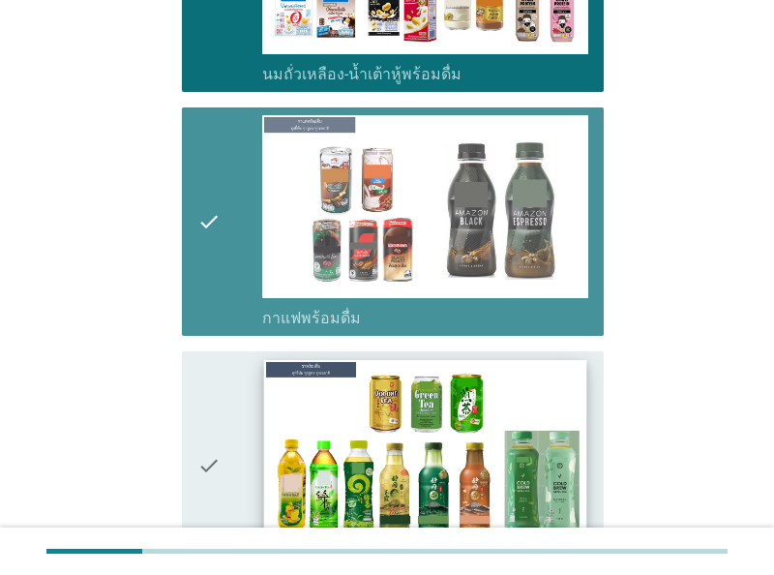
scroll to position [1006, 0]
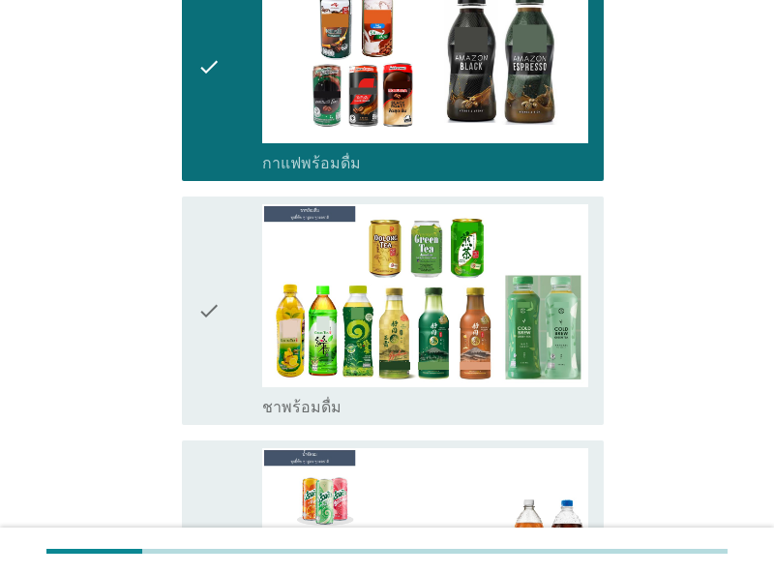
click at [227, 368] on div "check" at bounding box center [229, 310] width 65 height 213
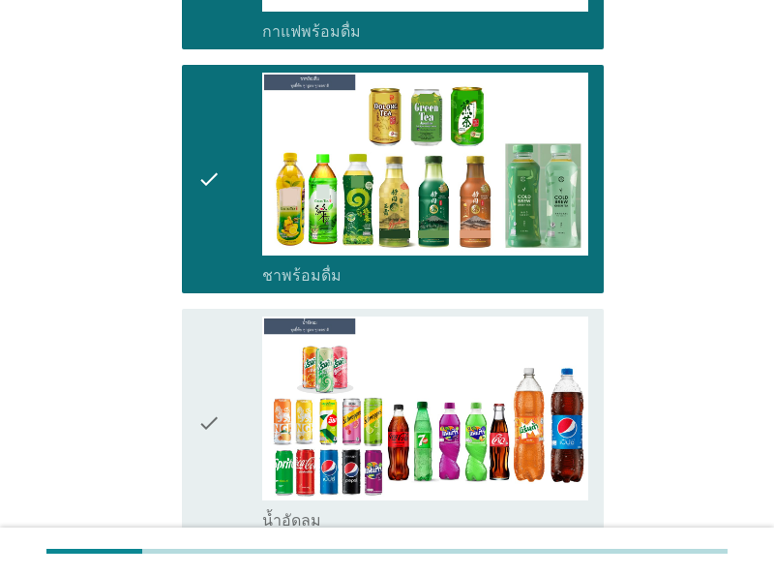
scroll to position [1208, 0]
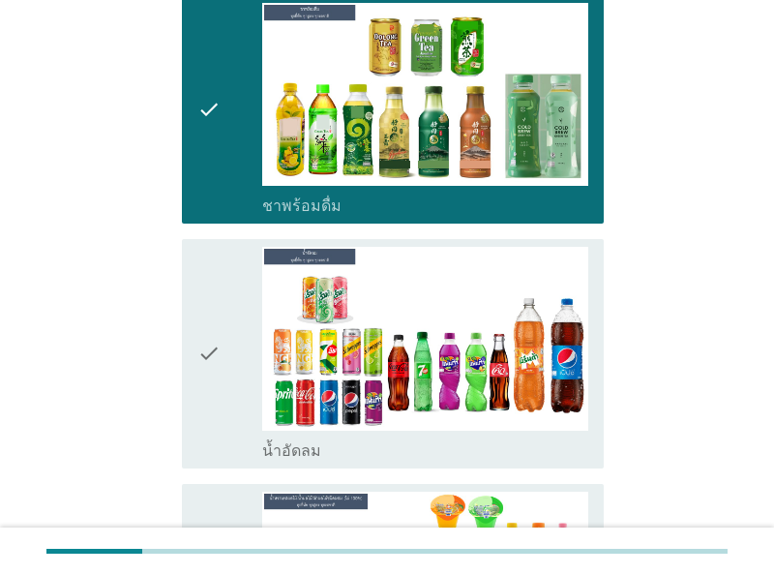
click at [221, 422] on div "check" at bounding box center [229, 353] width 65 height 213
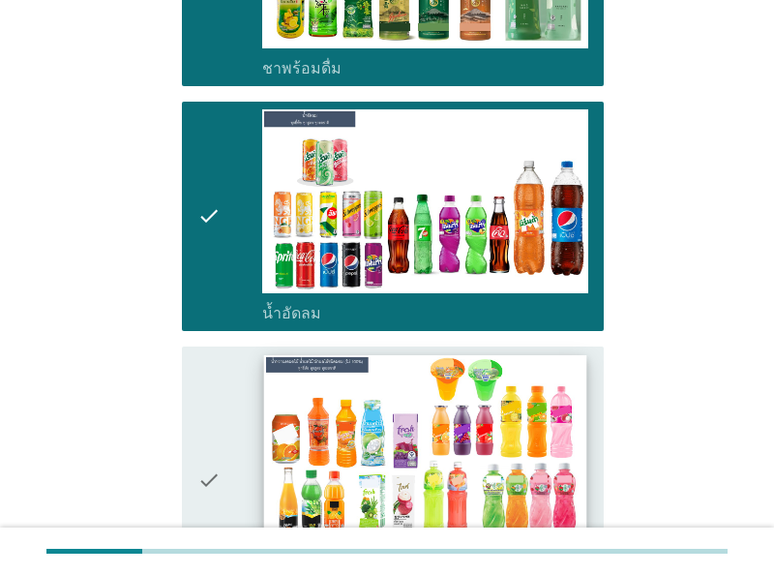
scroll to position [1610, 0]
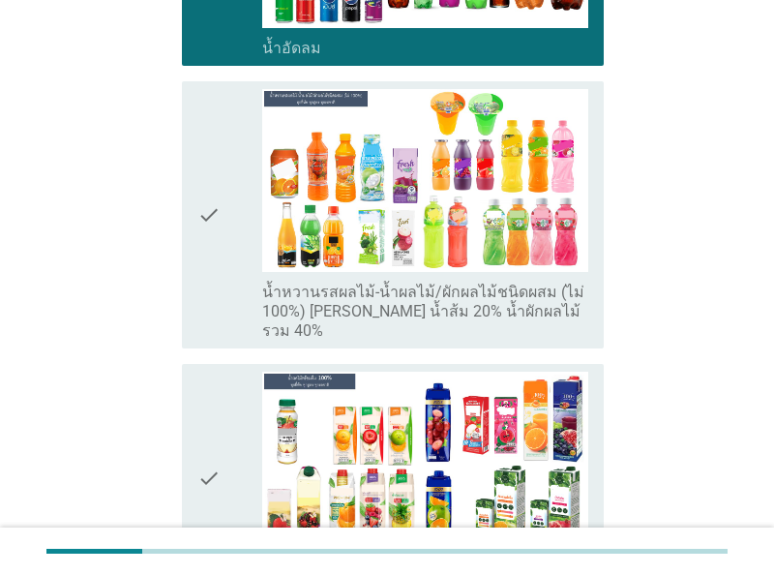
click at [233, 262] on div "check" at bounding box center [229, 215] width 65 height 252
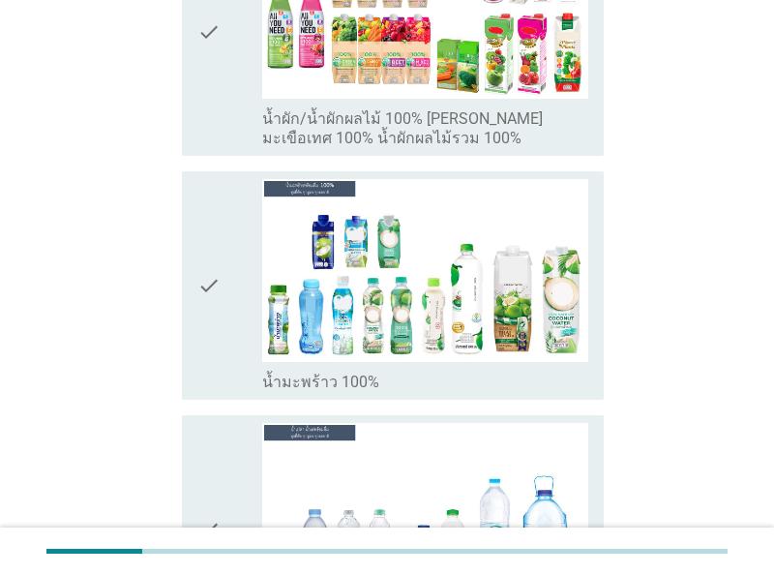
scroll to position [2315, 0]
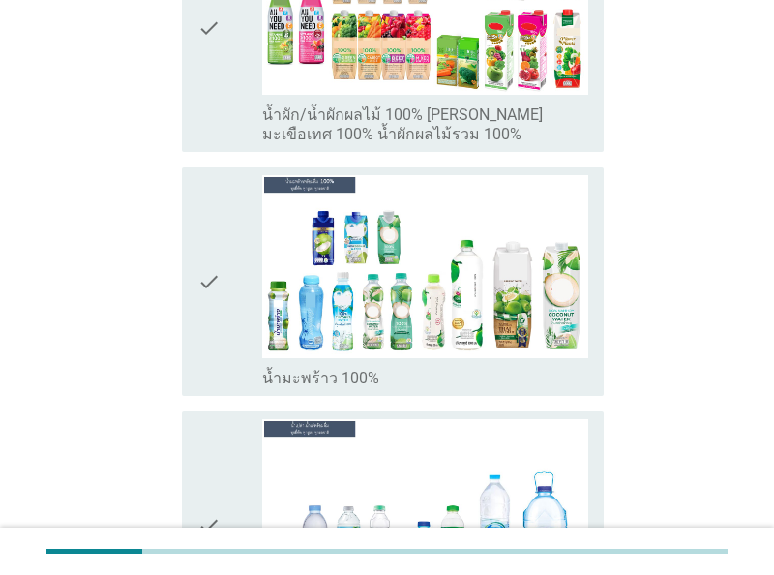
click at [237, 331] on div "check" at bounding box center [229, 281] width 65 height 213
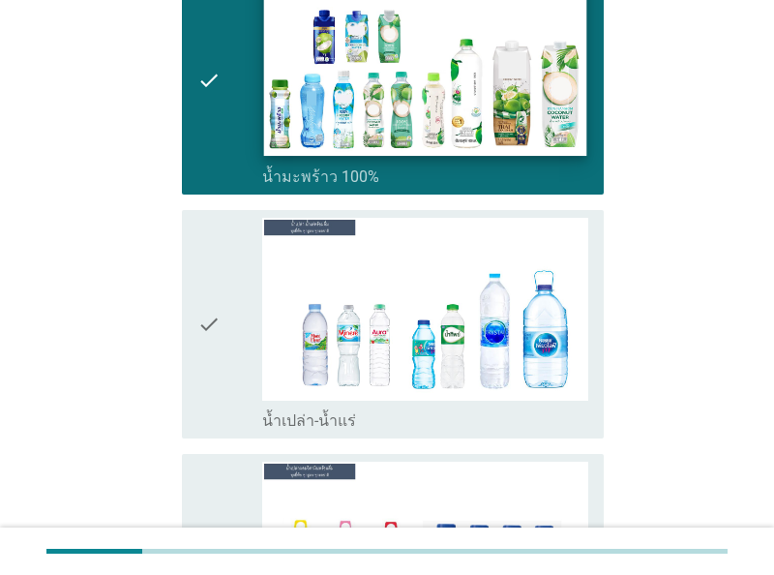
scroll to position [2616, 0]
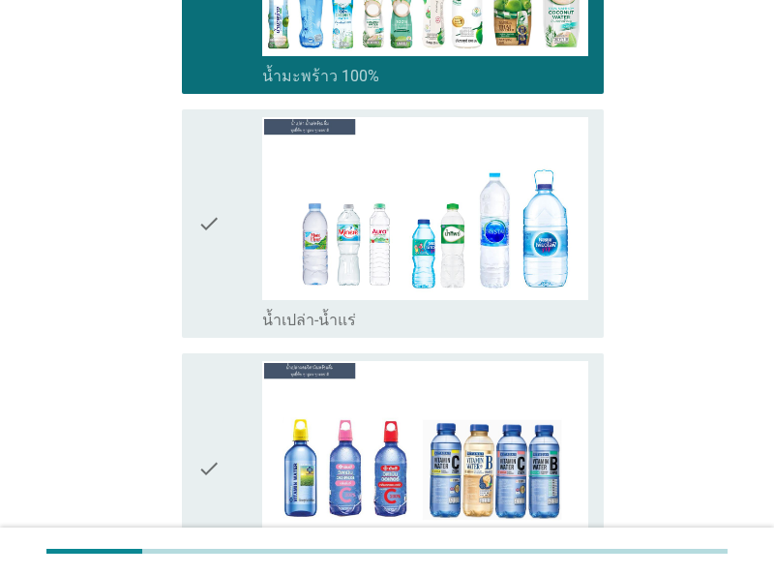
click at [243, 266] on div "check" at bounding box center [229, 223] width 65 height 213
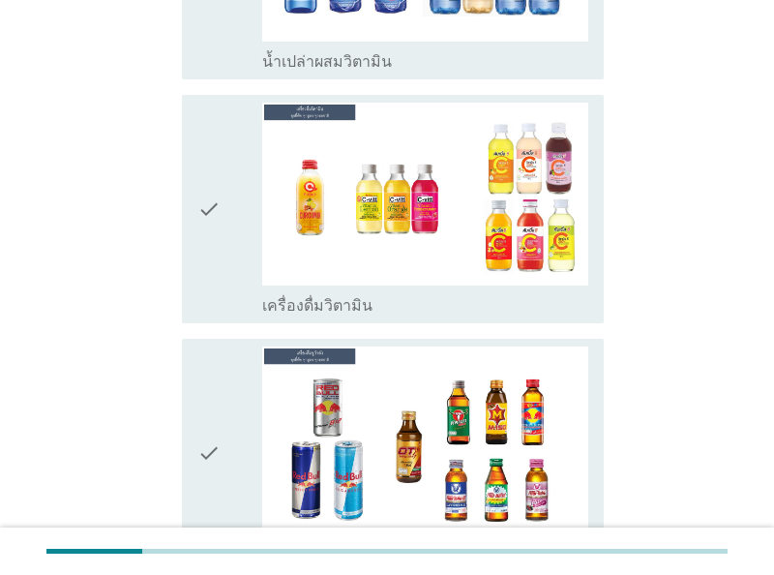
scroll to position [3522, 0]
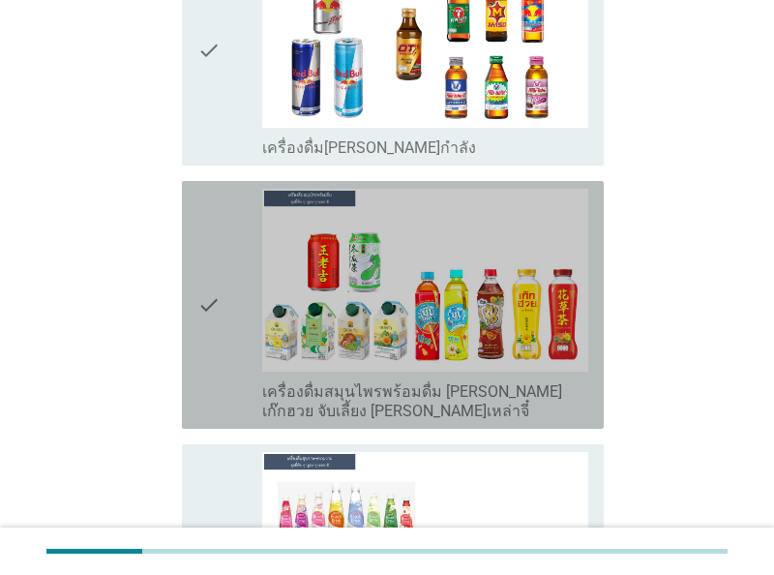
click at [214, 350] on icon "check" at bounding box center [208, 305] width 23 height 232
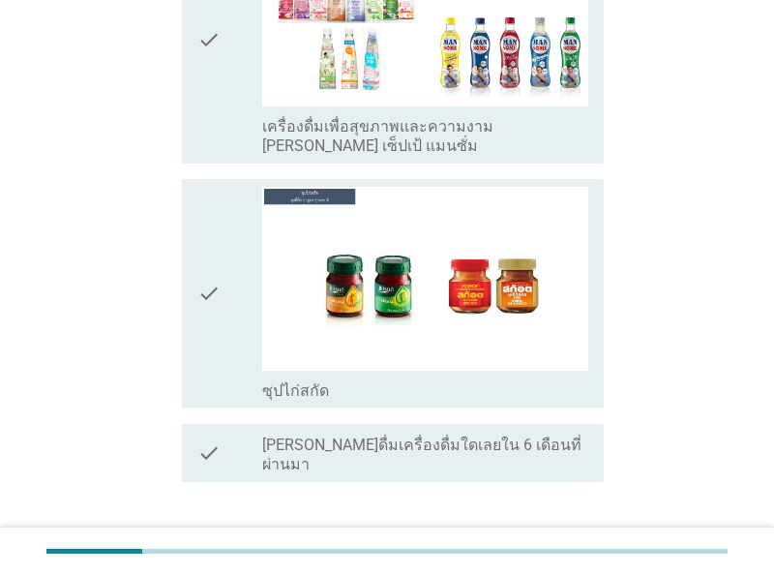
scroll to position [4126, 0]
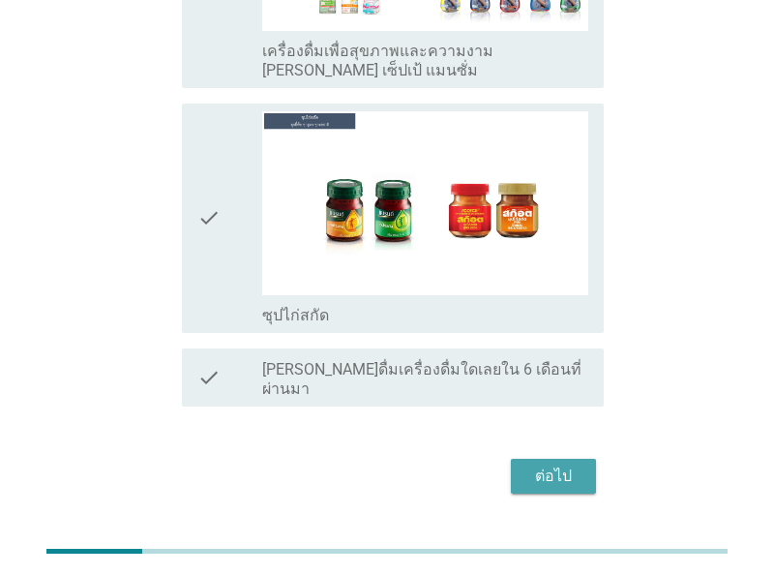
drag, startPoint x: 576, startPoint y: 438, endPoint x: 276, endPoint y: 418, distance: 300.7
click at [575, 459] on button "ต่อไป" at bounding box center [553, 476] width 85 height 35
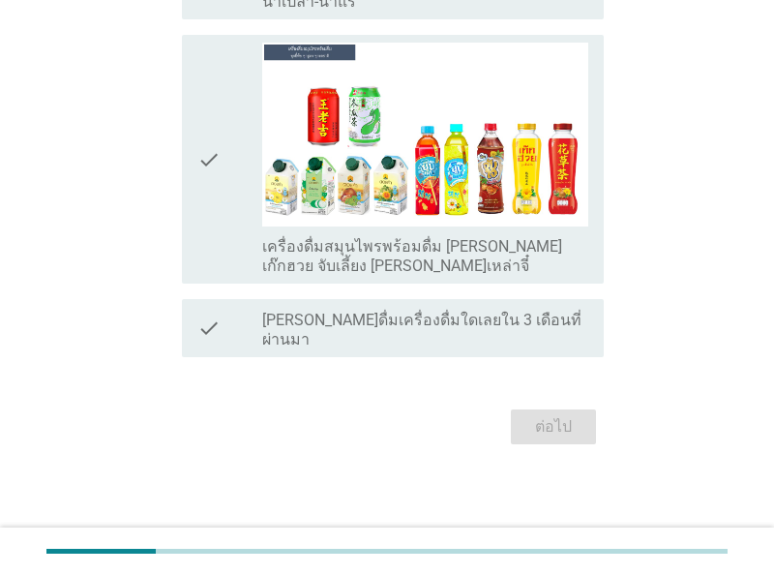
scroll to position [0, 0]
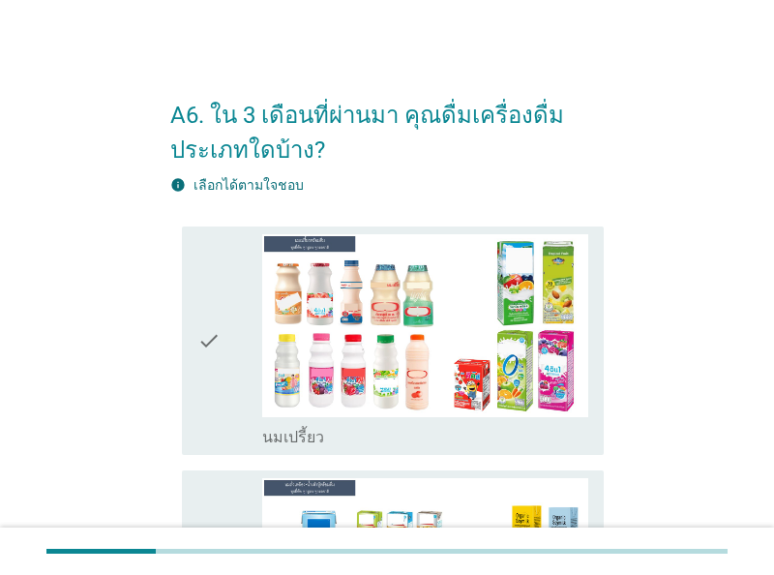
click at [202, 405] on icon "check" at bounding box center [208, 340] width 23 height 213
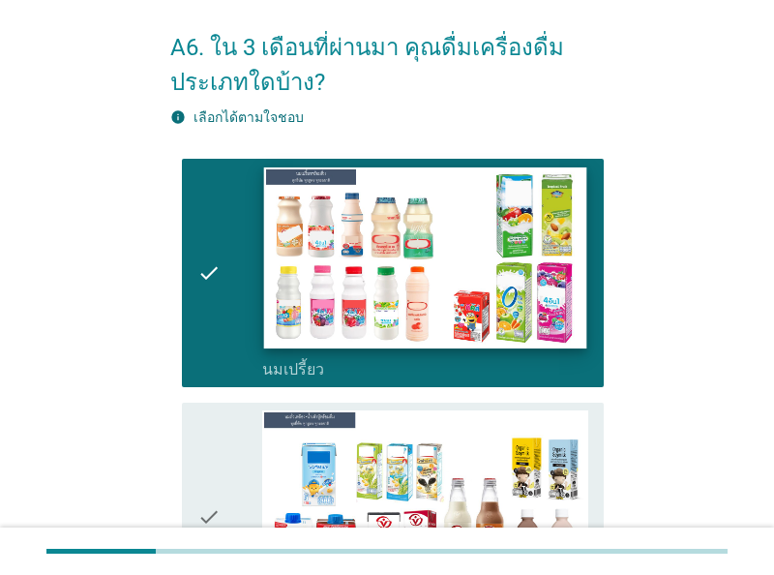
scroll to position [302, 0]
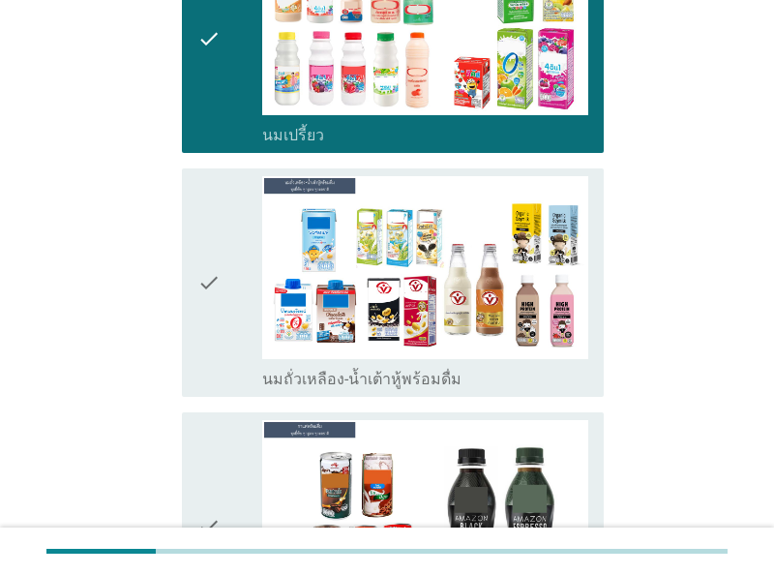
click at [229, 336] on div "check" at bounding box center [229, 282] width 65 height 213
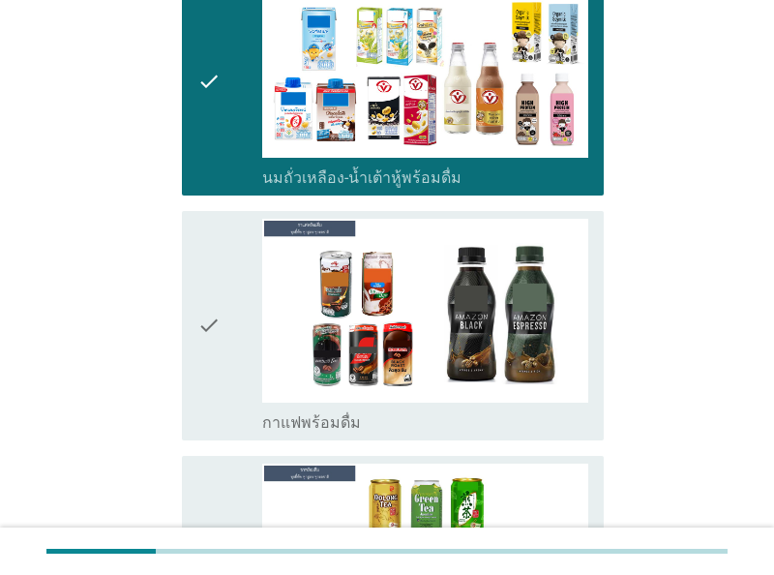
click at [225, 344] on div "check" at bounding box center [229, 325] width 65 height 213
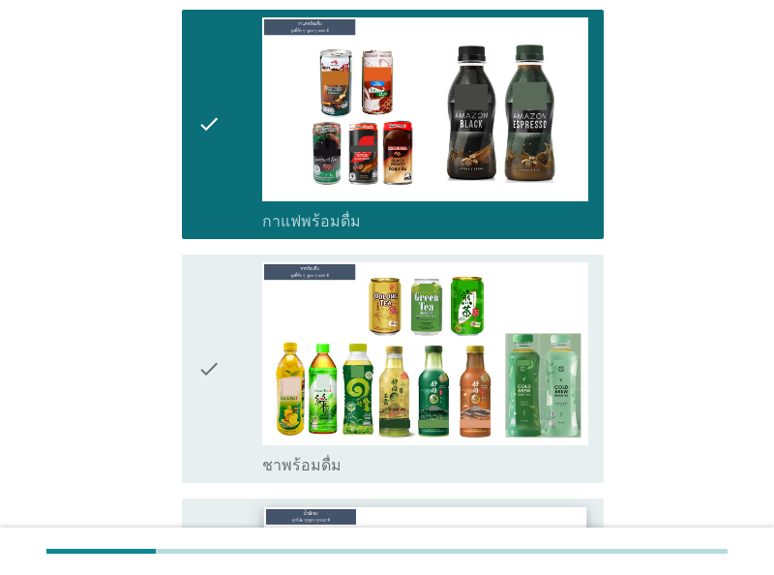
scroll to position [906, 0]
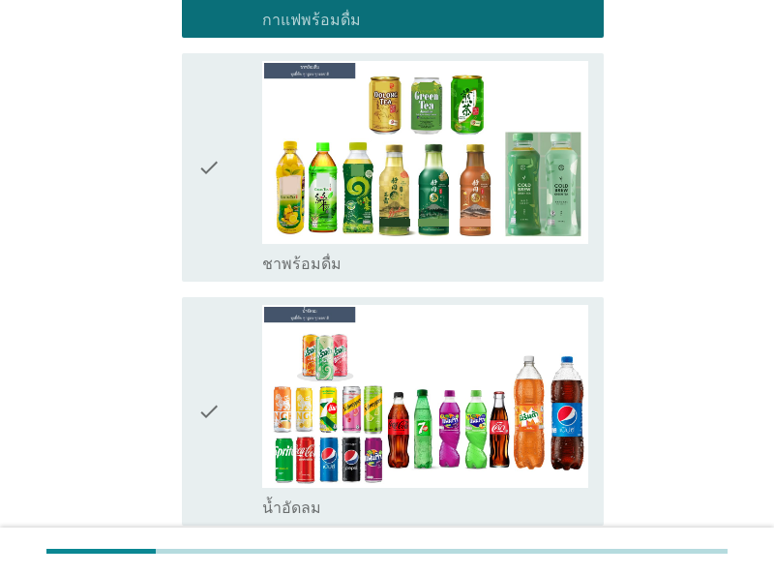
click at [227, 240] on div "check" at bounding box center [229, 167] width 65 height 213
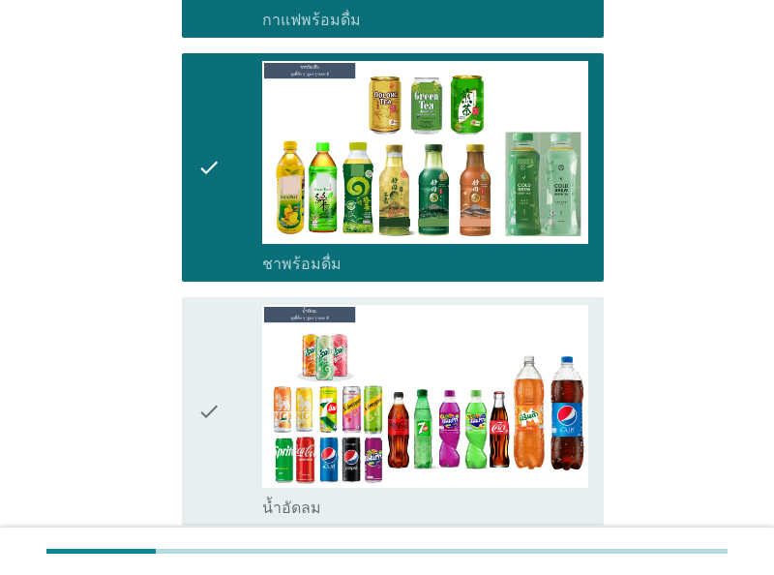
click at [235, 411] on div "check" at bounding box center [229, 411] width 65 height 213
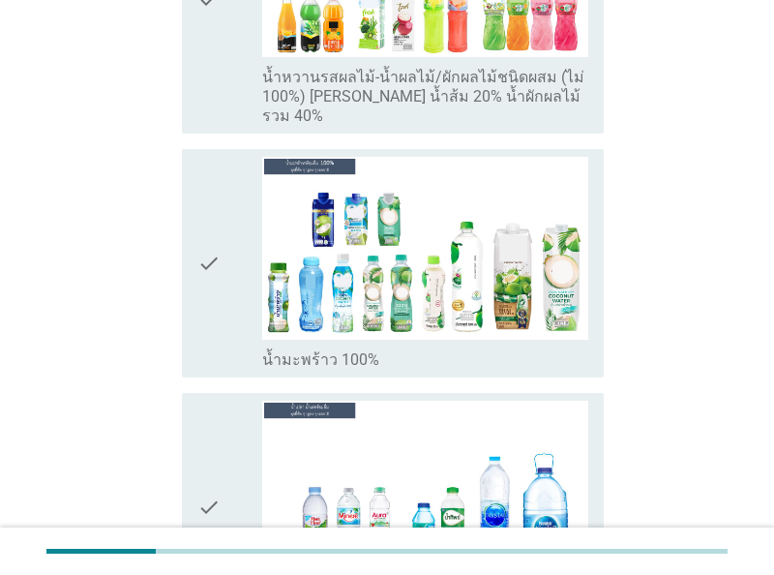
scroll to position [2013, 0]
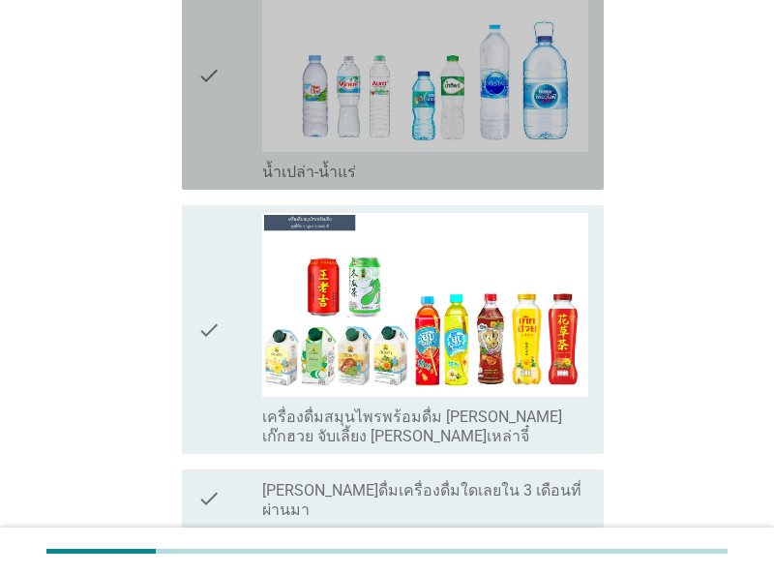
click at [216, 117] on icon "check" at bounding box center [208, 75] width 23 height 213
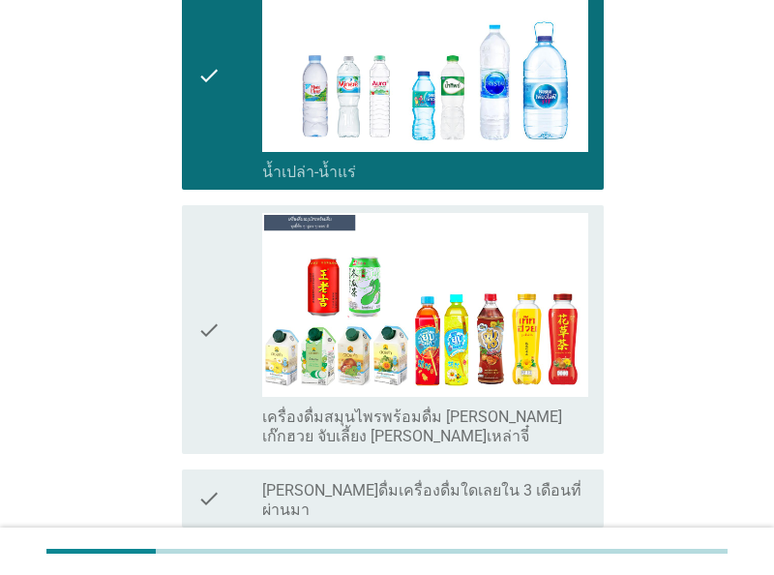
drag, startPoint x: 214, startPoint y: 356, endPoint x: 395, endPoint y: 324, distance: 183.7
click at [214, 355] on icon "check" at bounding box center [208, 329] width 23 height 232
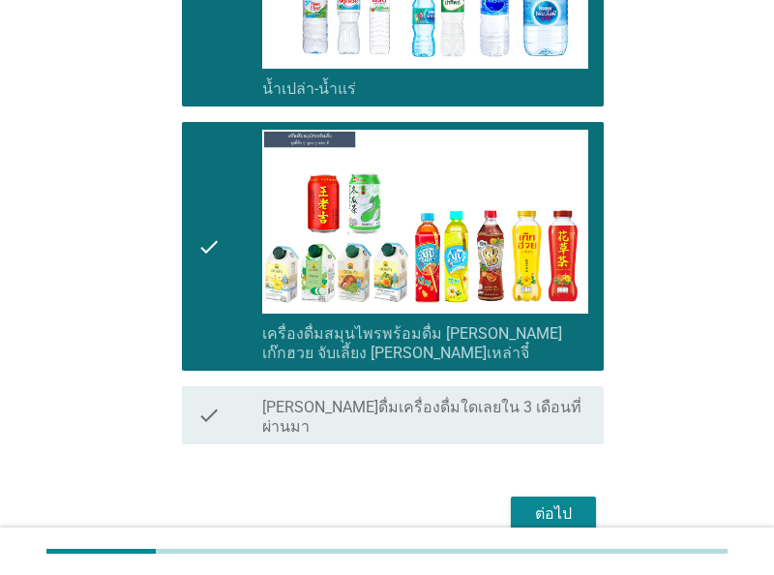
scroll to position [2138, 0]
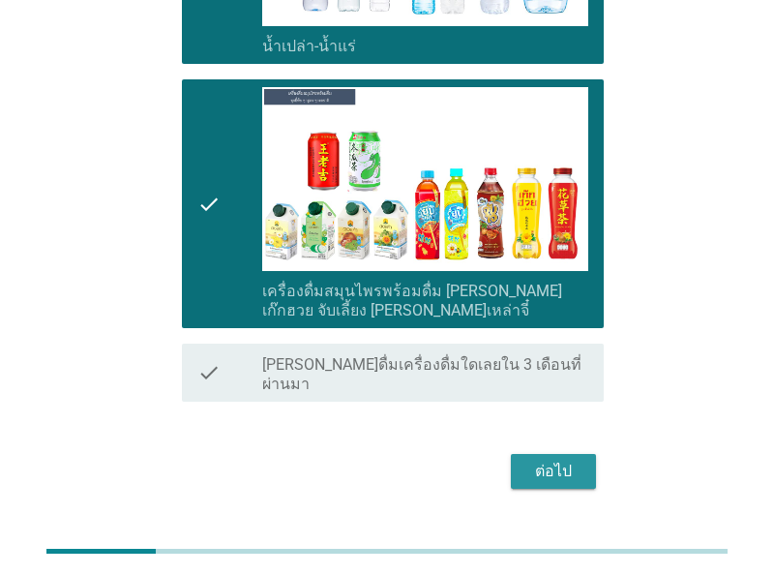
click at [551, 460] on div "ต่อไป" at bounding box center [553, 471] width 54 height 23
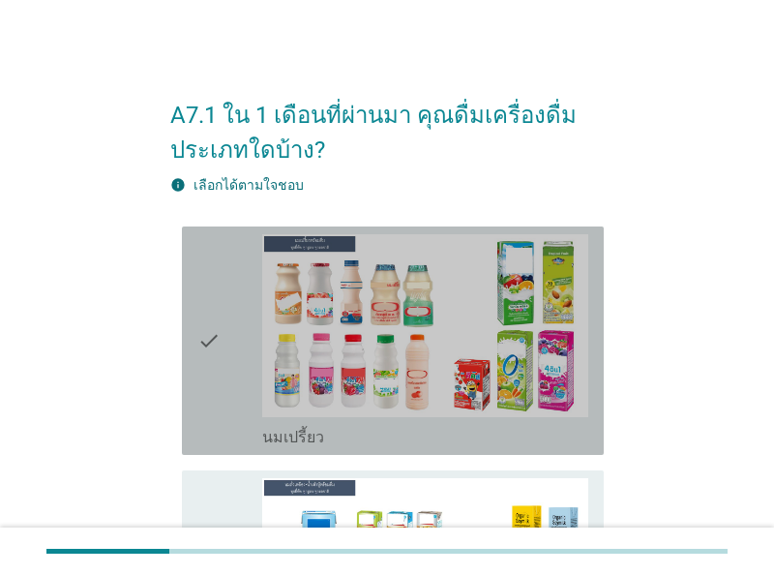
click at [225, 391] on div "check" at bounding box center [229, 340] width 65 height 213
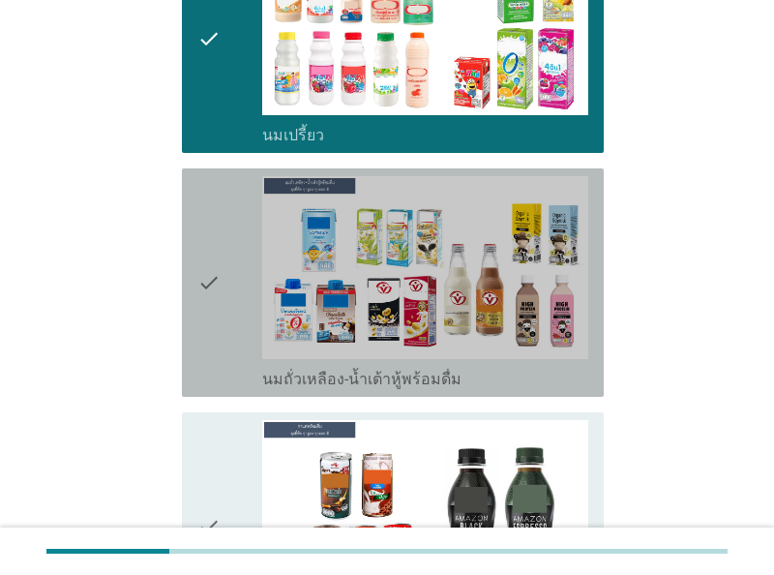
click at [242, 307] on div "check" at bounding box center [229, 282] width 65 height 213
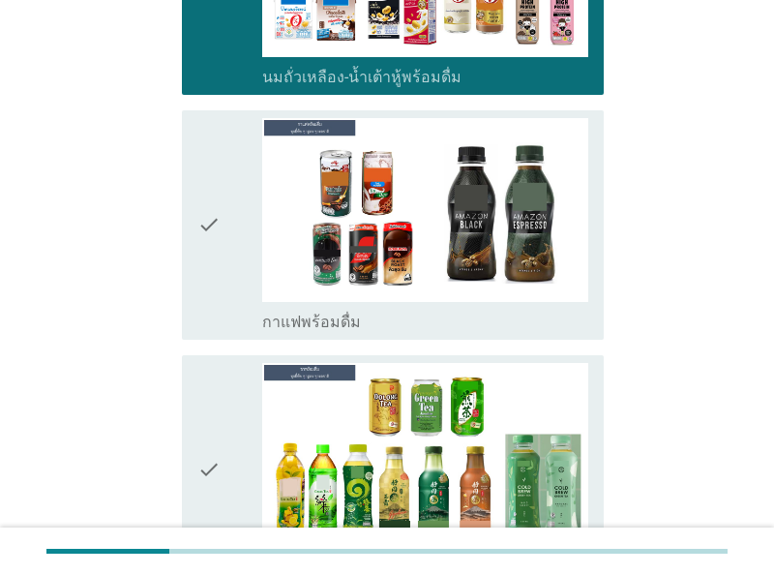
click at [220, 269] on icon "check" at bounding box center [208, 224] width 23 height 213
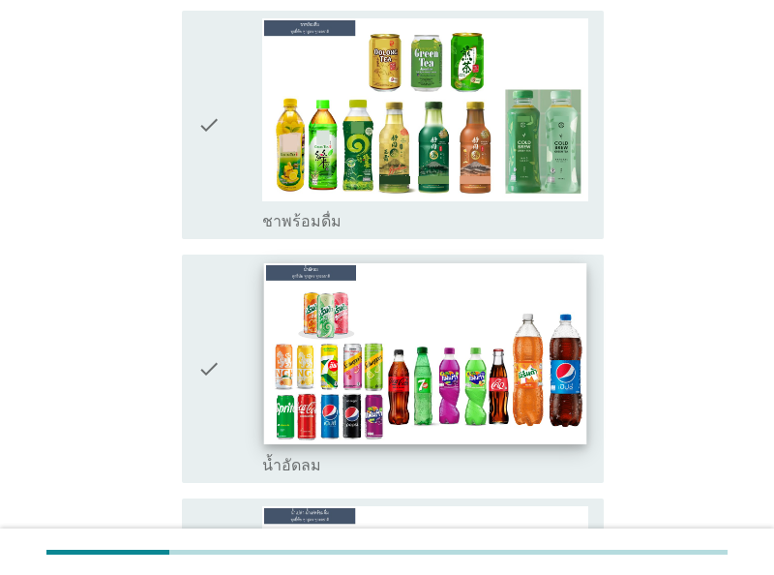
scroll to position [1107, 0]
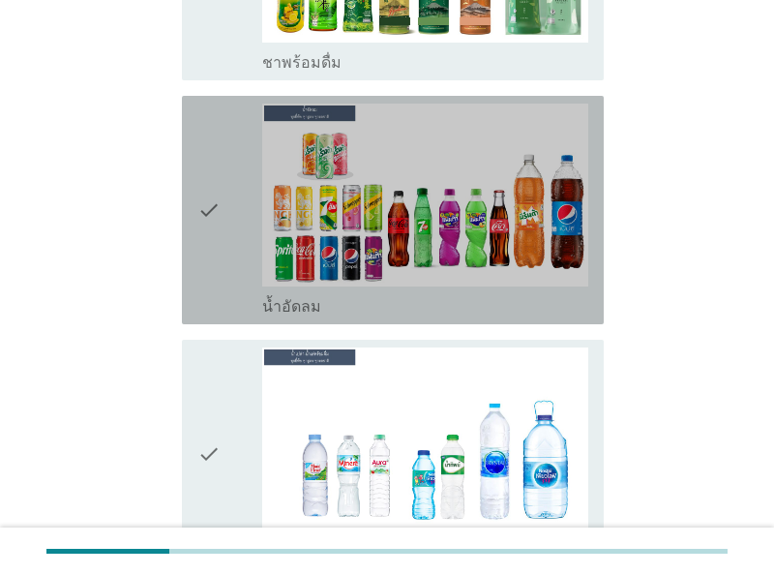
click at [224, 280] on div "check" at bounding box center [229, 210] width 65 height 213
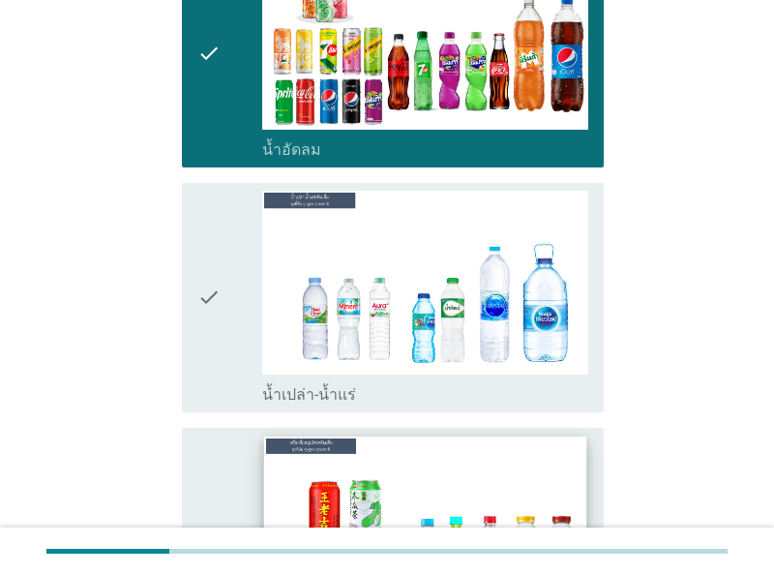
scroll to position [1510, 0]
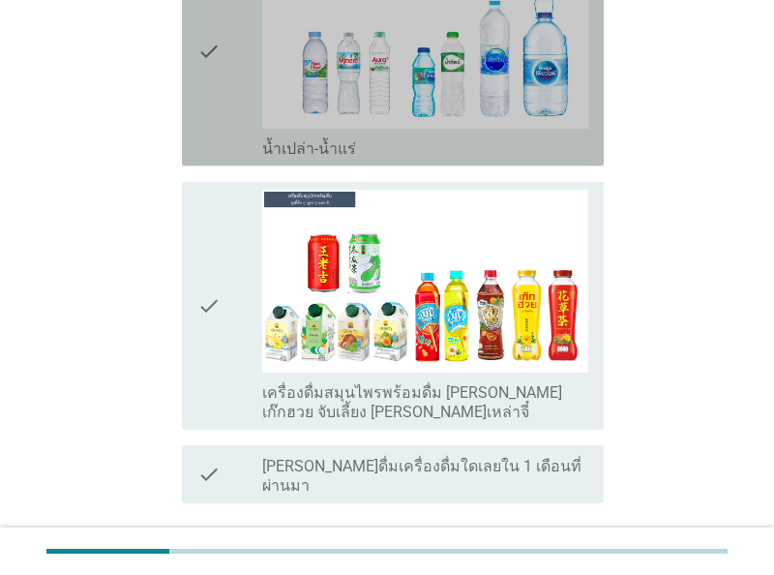
click at [242, 104] on div "check" at bounding box center [229, 51] width 65 height 213
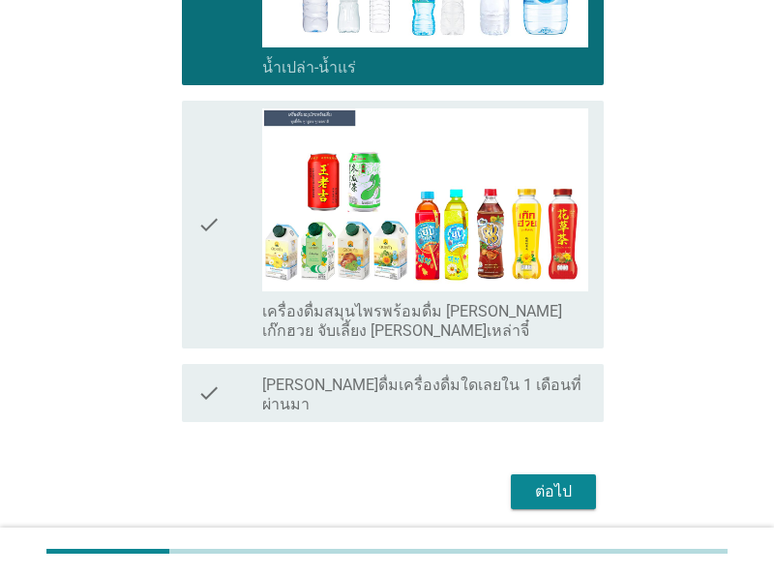
scroll to position [1631, 0]
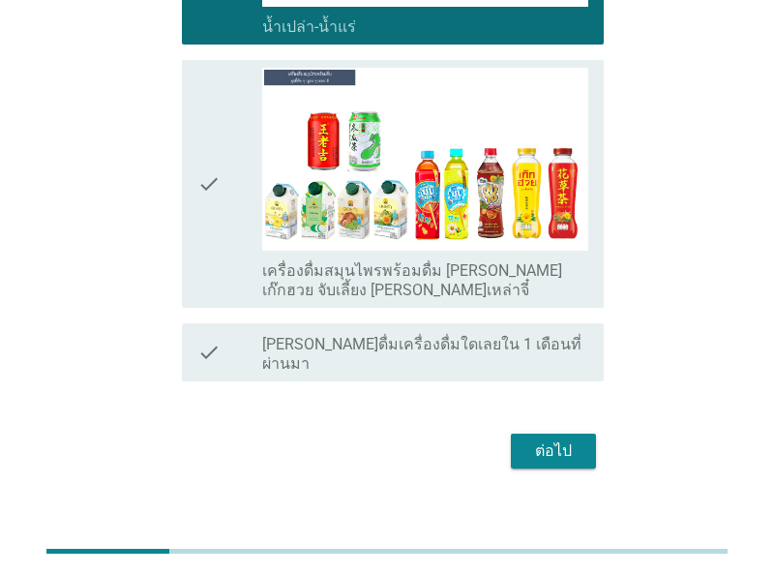
click at [549, 439] on div "ต่อไป" at bounding box center [553, 450] width 54 height 23
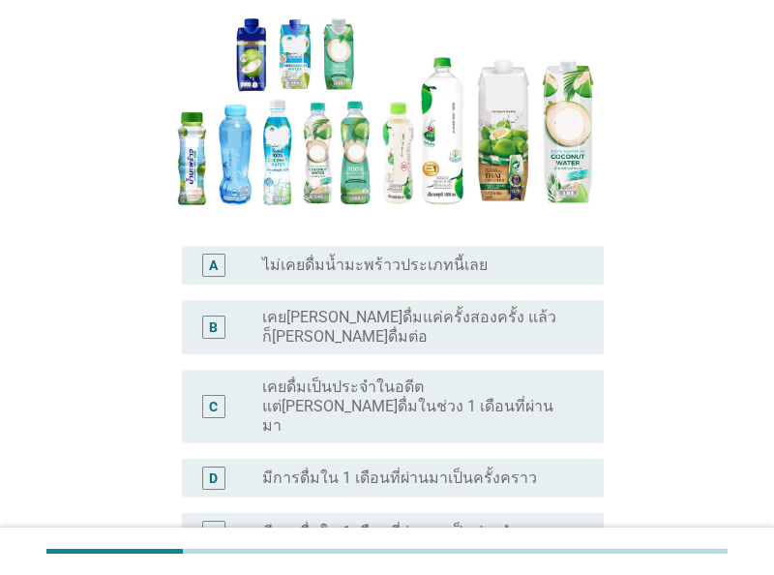
scroll to position [302, 0]
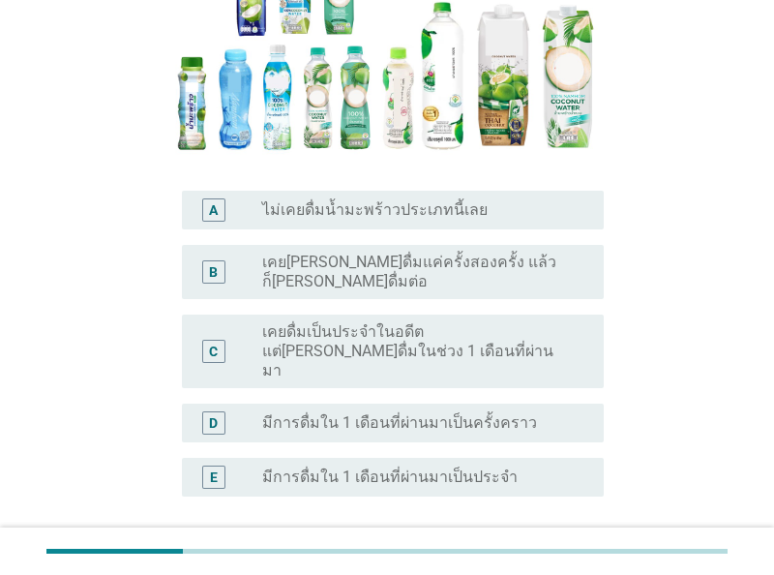
click at [480, 413] on label "มีการดื่มใน 1 เดือนที่ผ่านมาเป็นครั้งคราว" at bounding box center [399, 422] width 275 height 19
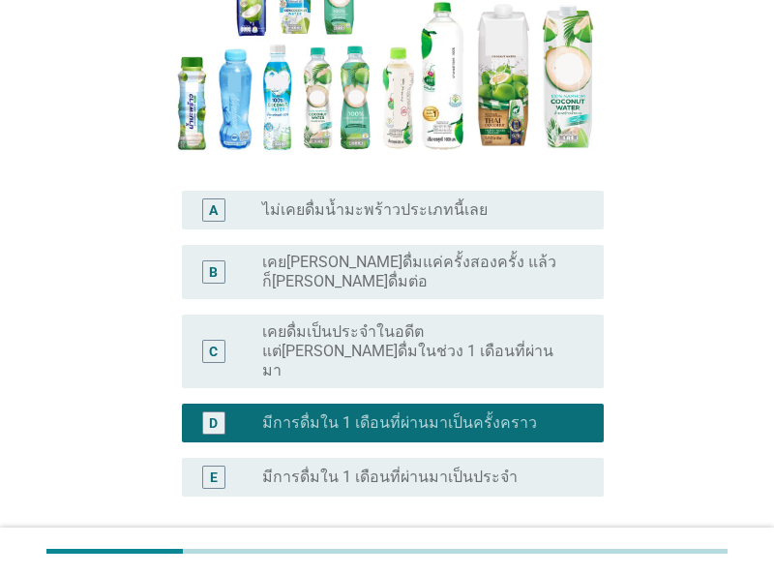
scroll to position [430, 0]
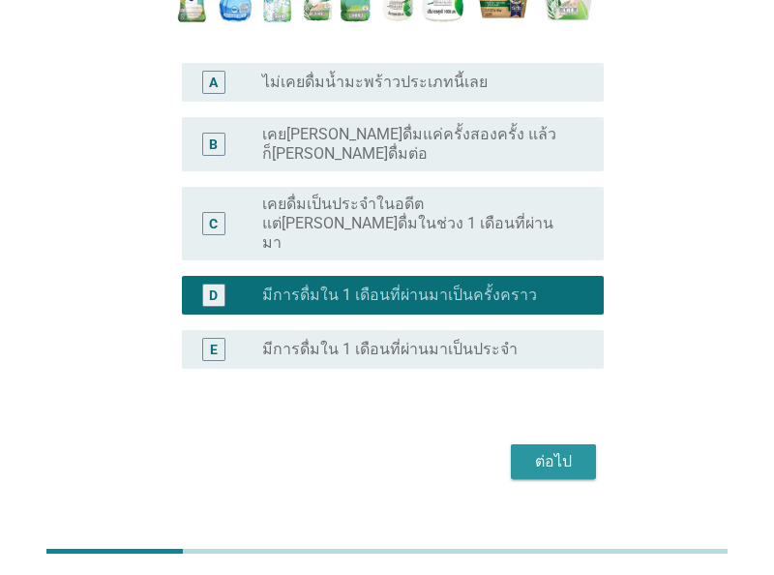
drag, startPoint x: 576, startPoint y: 431, endPoint x: 626, endPoint y: 386, distance: 67.2
click at [575, 450] on div "ต่อไป" at bounding box center [553, 461] width 54 height 23
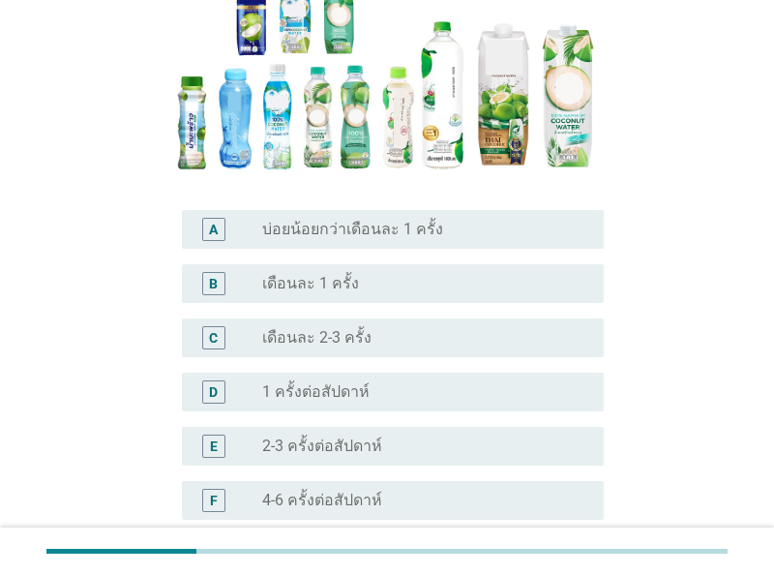
scroll to position [302, 0]
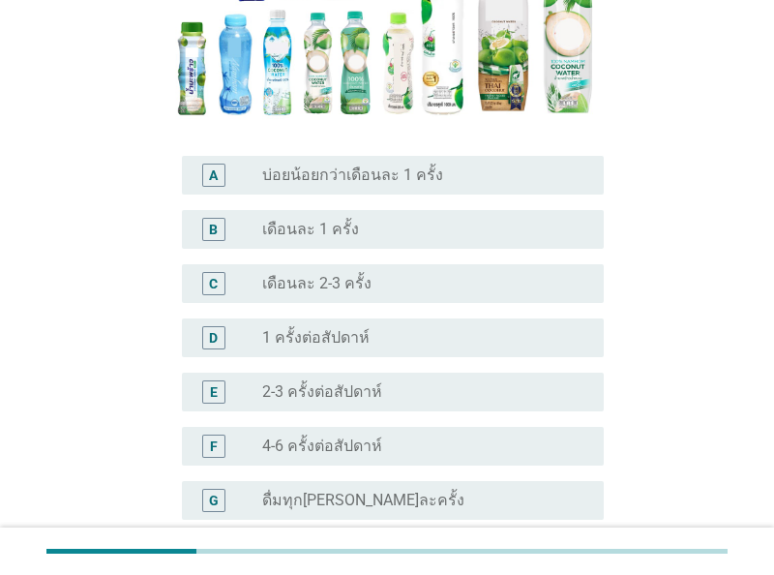
click at [348, 292] on label "เดือนละ 2-3 ครั้ง" at bounding box center [316, 283] width 109 height 19
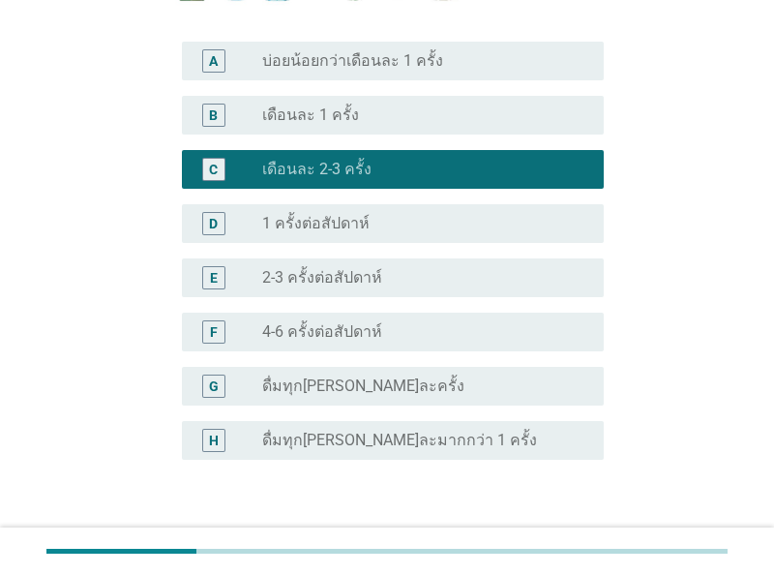
scroll to position [542, 0]
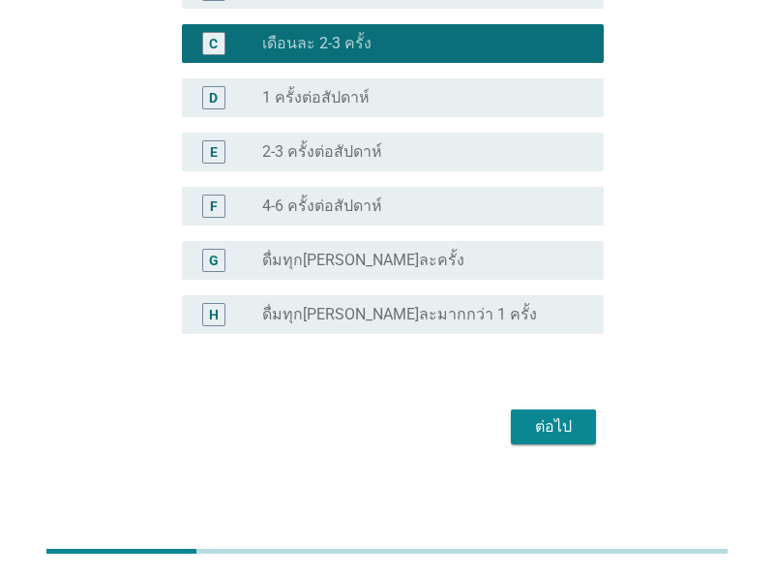
click at [566, 423] on div "ต่อไป" at bounding box center [553, 426] width 54 height 23
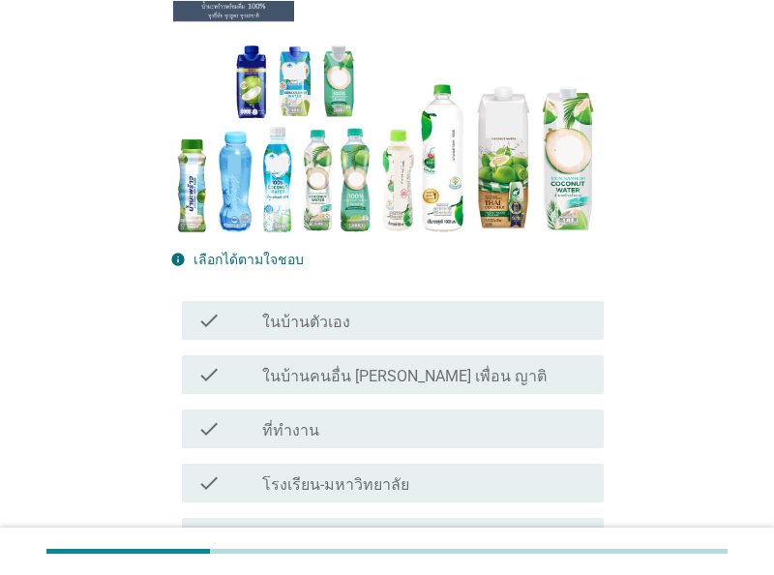
scroll to position [302, 0]
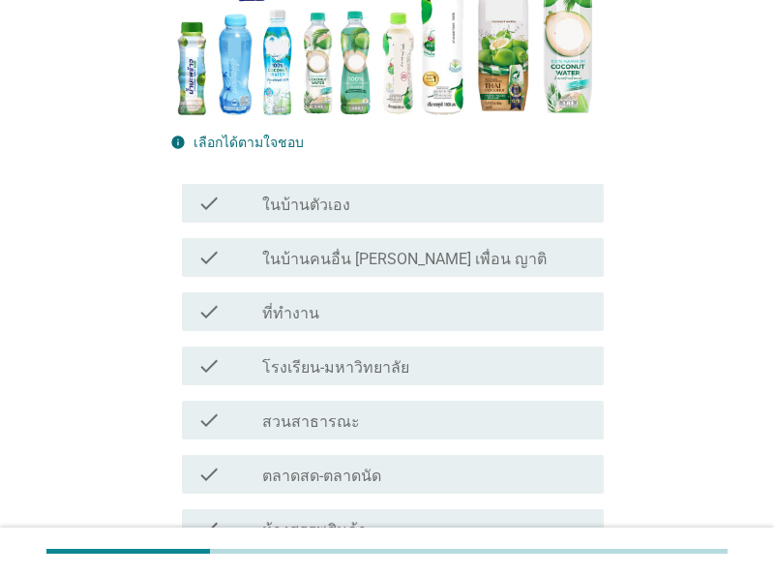
click at [465, 207] on div "check_box_outline_blank ในบ้านตัวเอง" at bounding box center [425, 203] width 326 height 23
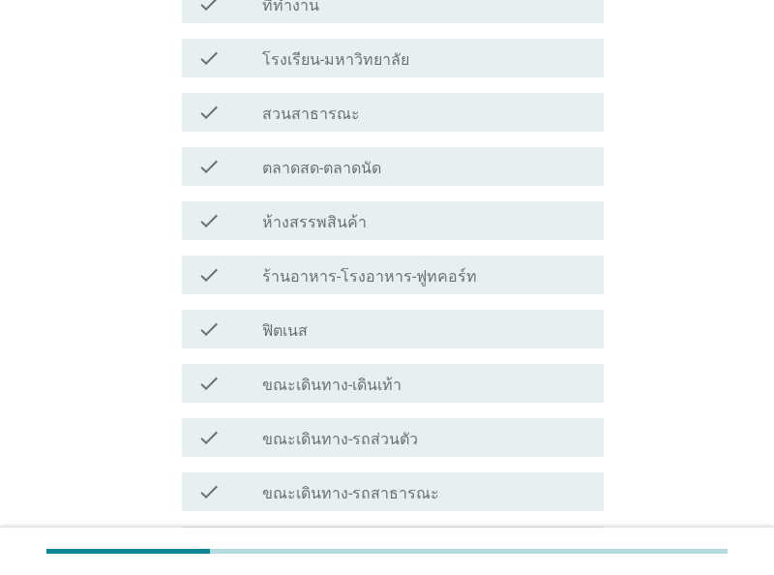
scroll to position [818, 0]
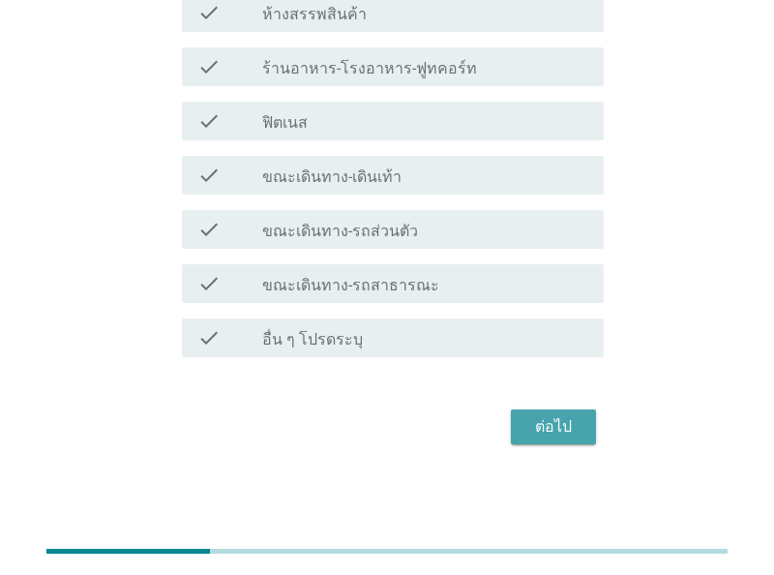
click at [576, 422] on div "ต่อไป" at bounding box center [553, 426] width 54 height 23
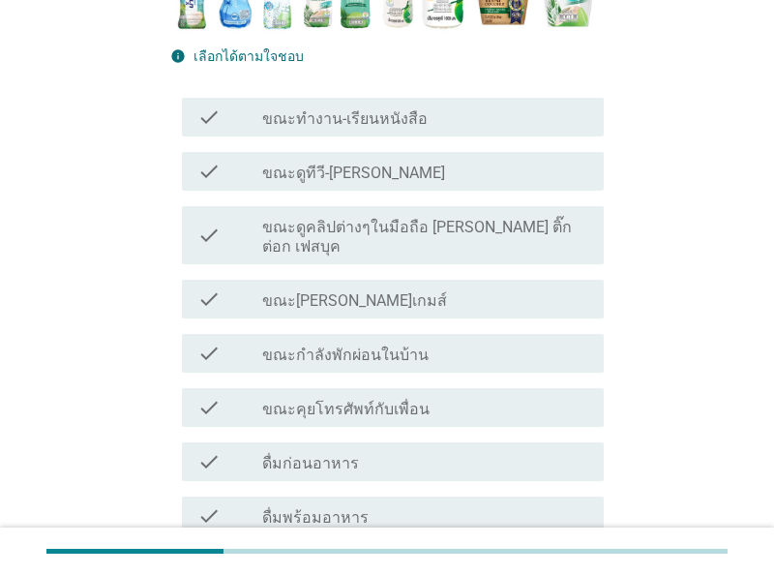
scroll to position [403, 0]
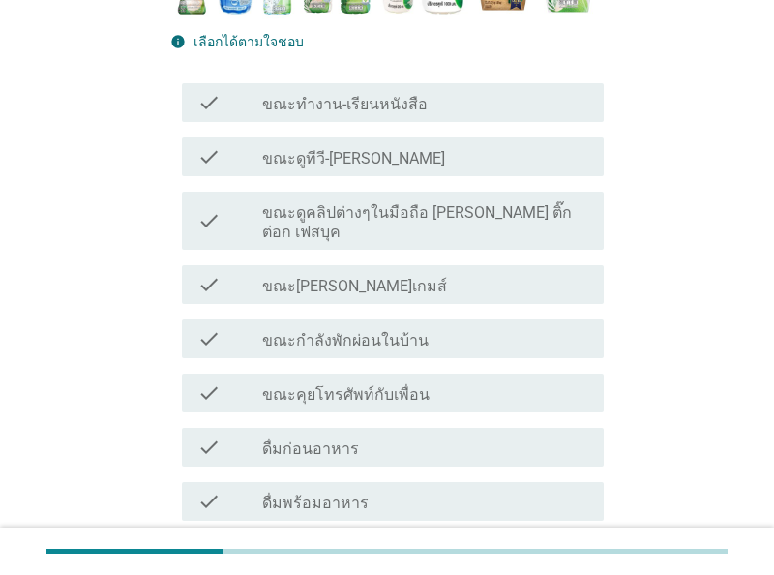
click at [402, 100] on label "ขณะทำงาน-เรียนหนังสือ" at bounding box center [344, 104] width 165 height 19
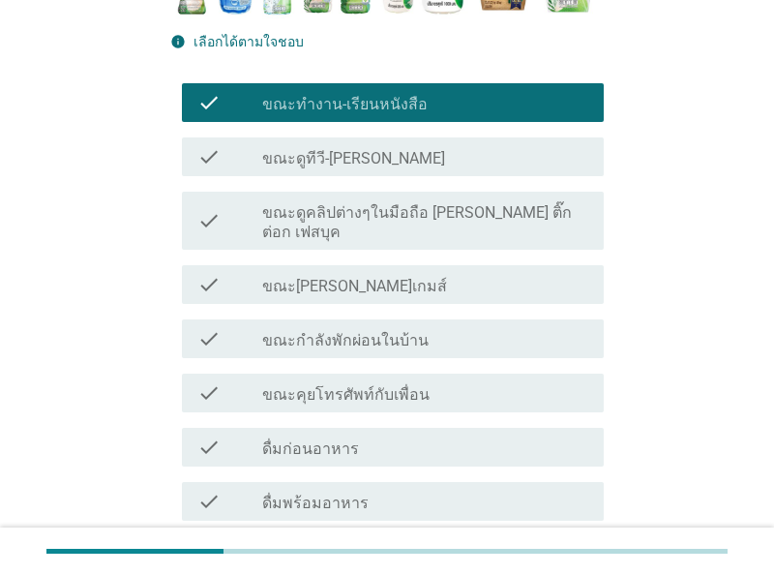
click at [400, 151] on div "check_box_outline_blank ขณะดูทีวี-[PERSON_NAME]" at bounding box center [425, 156] width 326 height 23
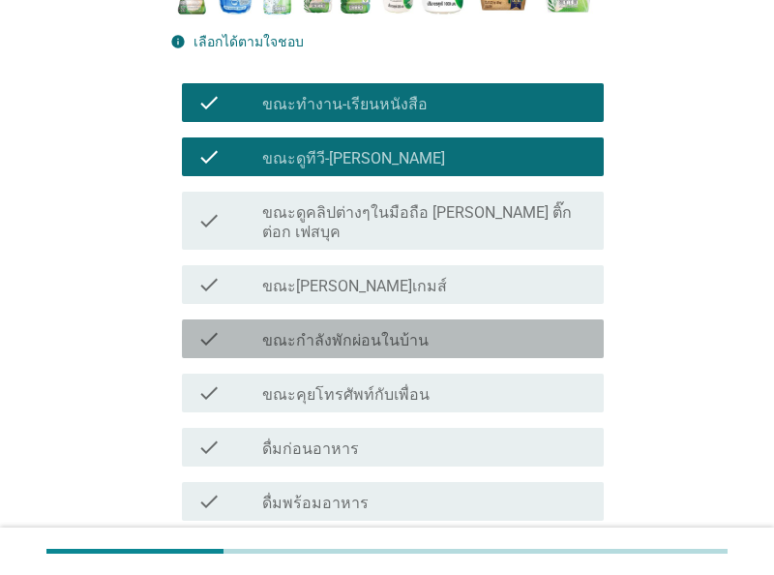
click at [429, 327] on div "check_box_outline_blank ขณะกำลังพักผ่อนในบ้าน" at bounding box center [425, 338] width 326 height 23
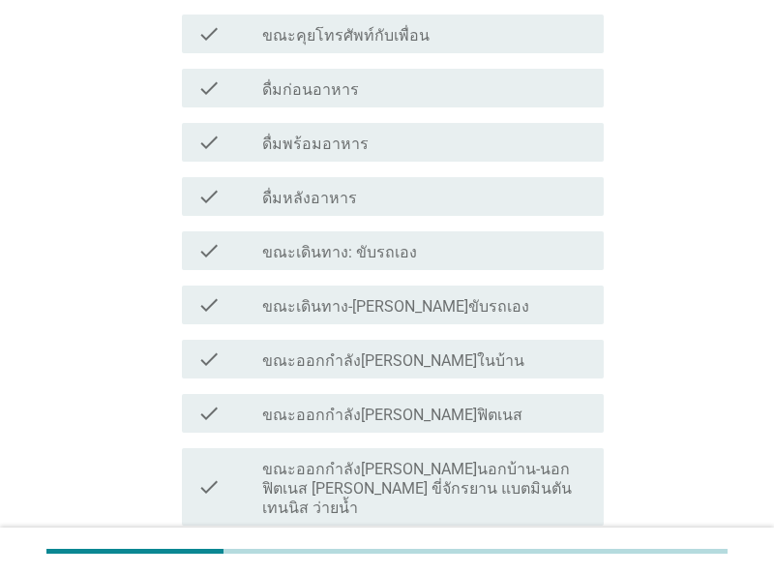
scroll to position [906, 0]
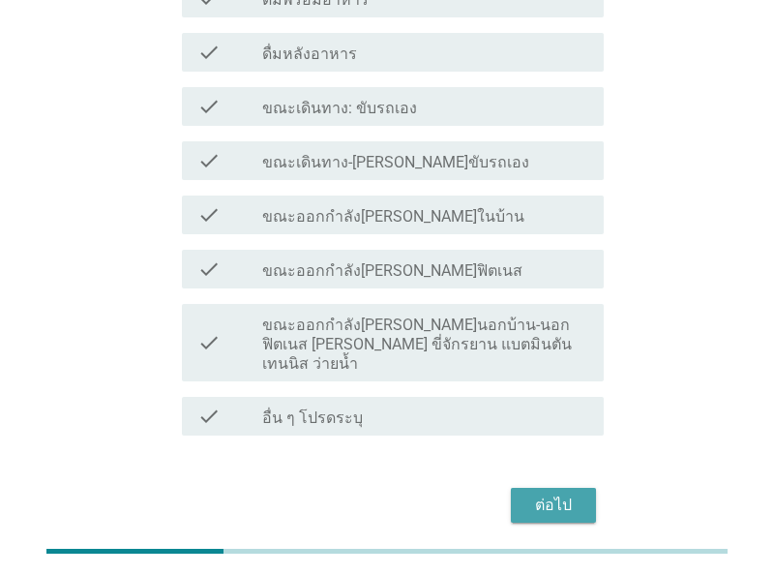
click at [554, 493] on div "ต่อไป" at bounding box center [553, 504] width 54 height 23
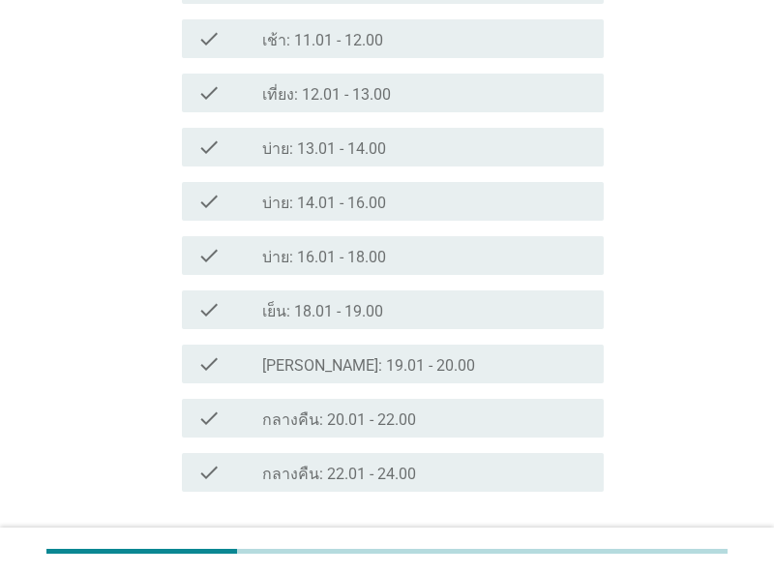
scroll to position [771, 0]
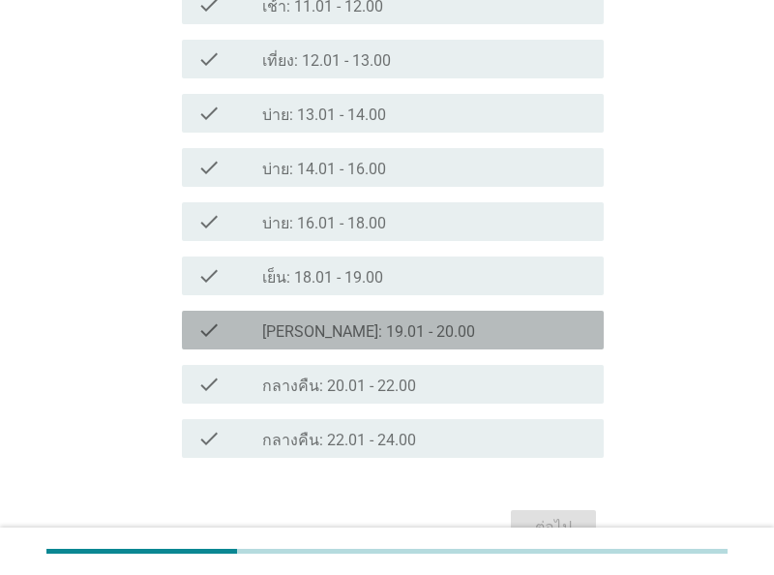
click at [425, 322] on div "check_box_outline_blank [PERSON_NAME]: 19.01 - 20.00" at bounding box center [425, 329] width 326 height 23
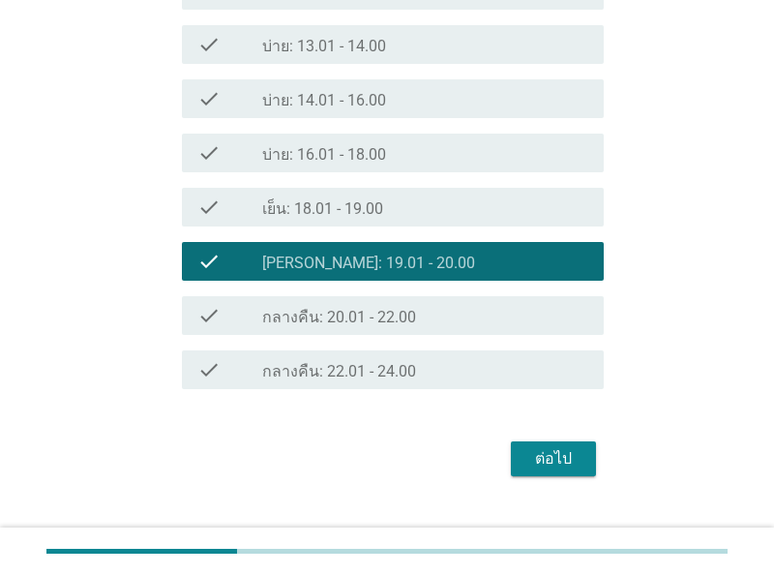
scroll to position [872, 0]
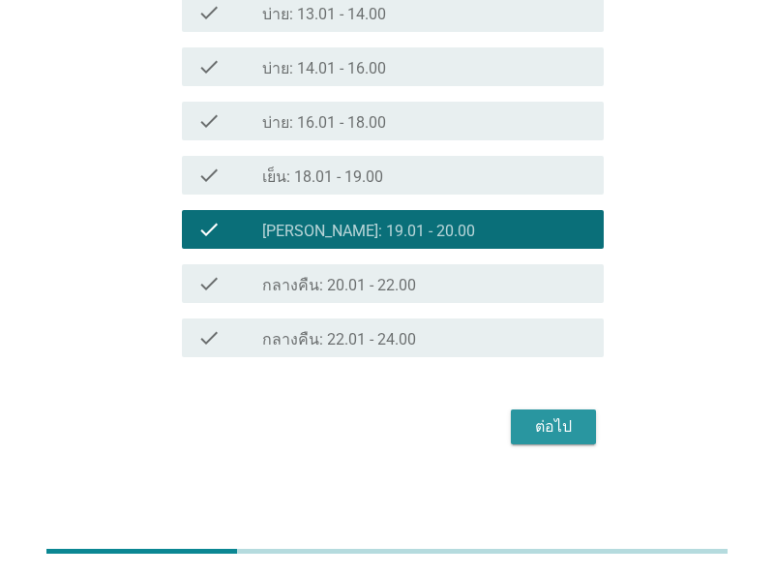
drag, startPoint x: 553, startPoint y: 415, endPoint x: 330, endPoint y: 436, distance: 224.5
click at [553, 415] on div "ต่อไป" at bounding box center [553, 426] width 54 height 23
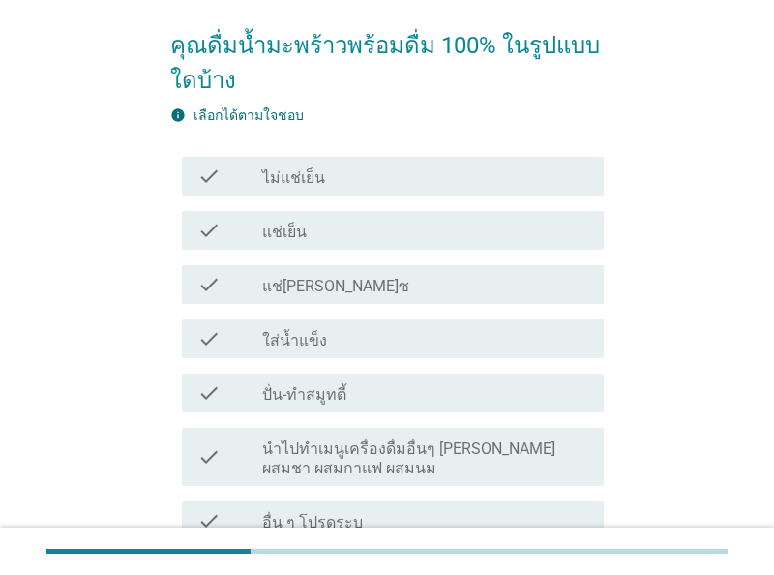
scroll to position [101, 0]
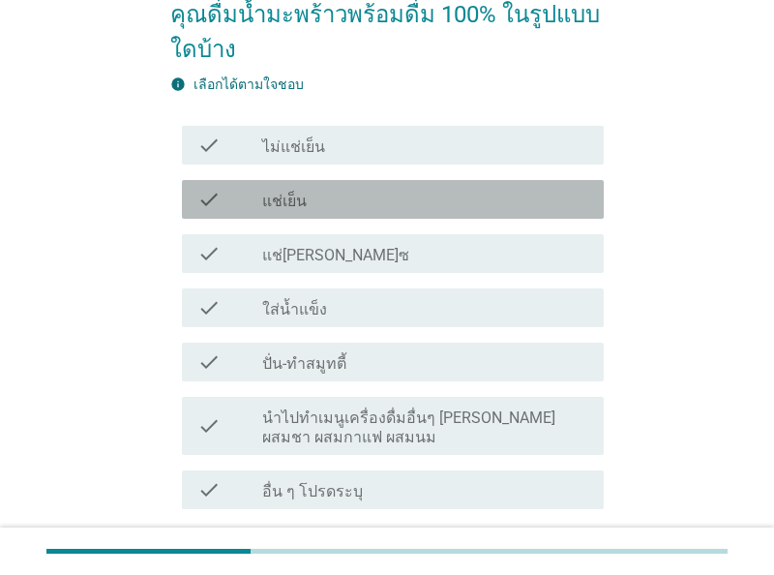
drag, startPoint x: 395, startPoint y: 204, endPoint x: 451, endPoint y: 203, distance: 56.1
click at [395, 203] on div "check_box_outline_blank แช่เย็น" at bounding box center [425, 199] width 326 height 23
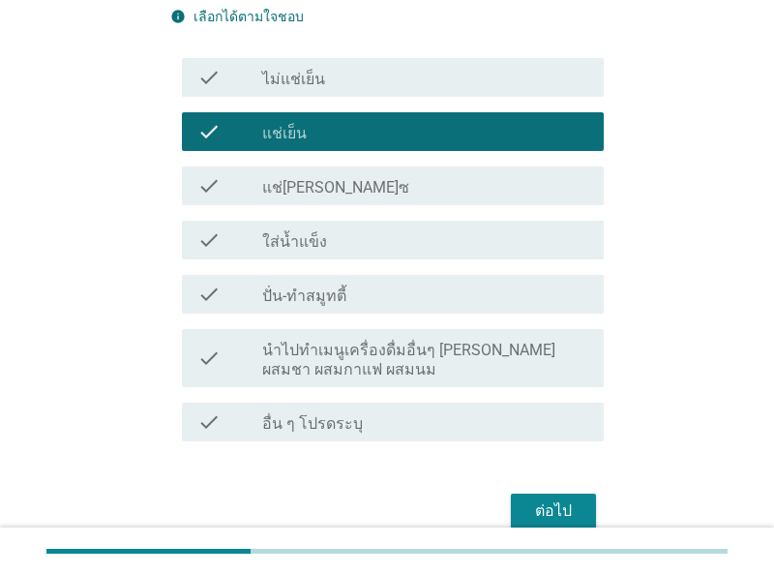
scroll to position [201, 0]
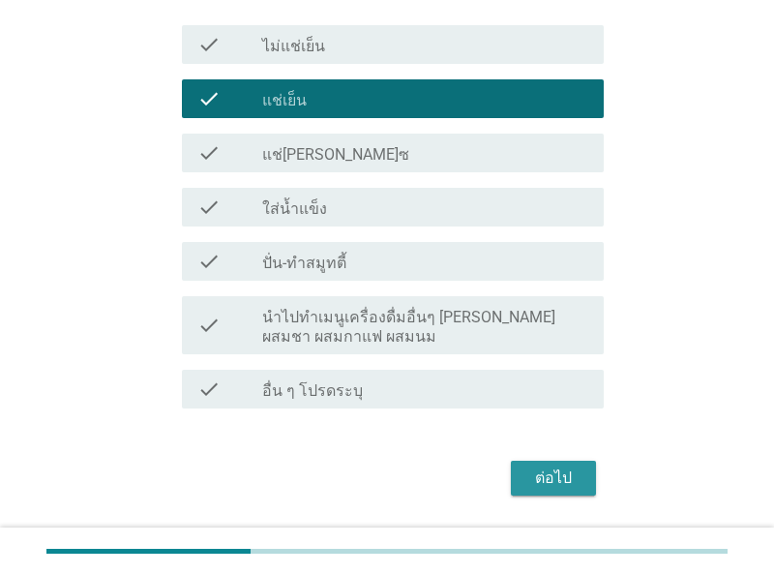
drag, startPoint x: 574, startPoint y: 479, endPoint x: 546, endPoint y: 470, distance: 29.4
click at [574, 478] on div "ต่อไป" at bounding box center [553, 477] width 54 height 23
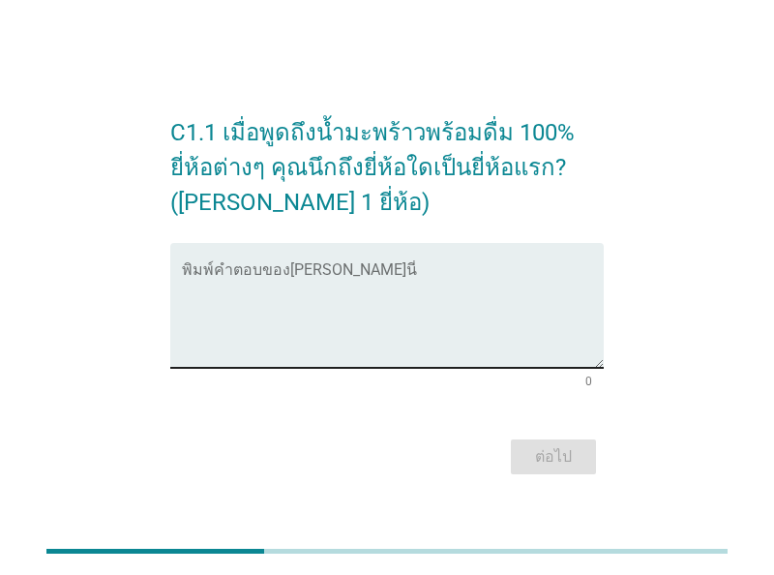
drag, startPoint x: 331, startPoint y: 251, endPoint x: 353, endPoint y: 274, distance: 32.2
click at [331, 251] on div "พิมพ์คำตอบของ[PERSON_NAME]นี่" at bounding box center [393, 305] width 422 height 125
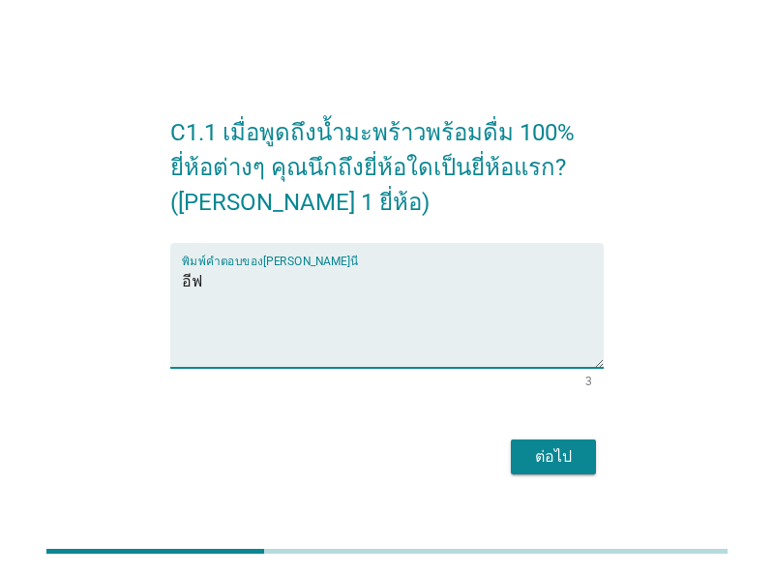
type textarea "อีฟ"
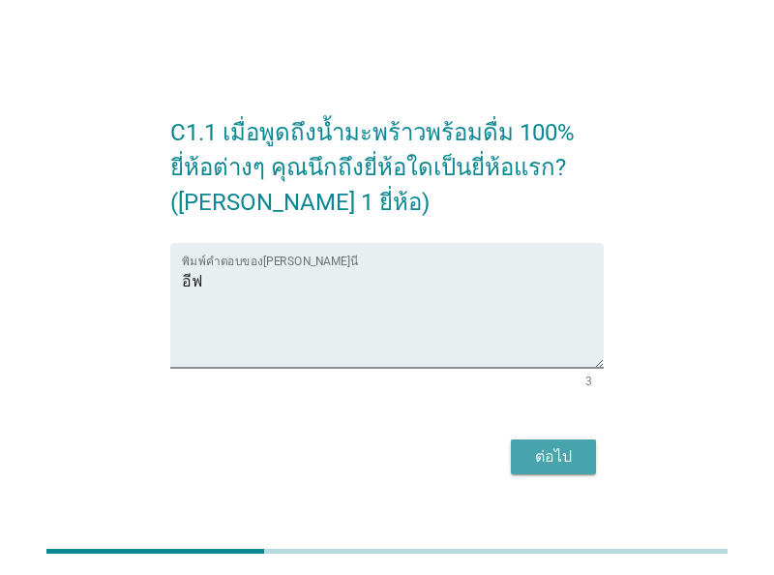
click at [548, 448] on div "ต่อไป" at bounding box center [553, 456] width 54 height 23
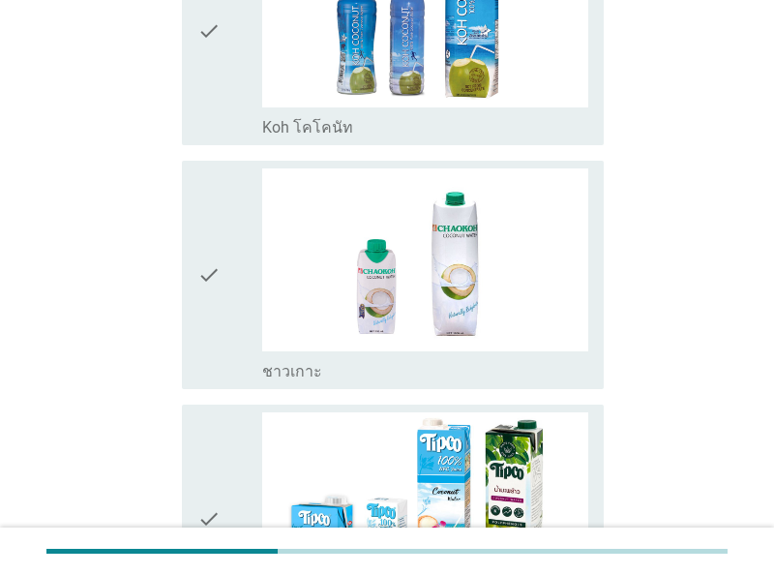
scroll to position [403, 0]
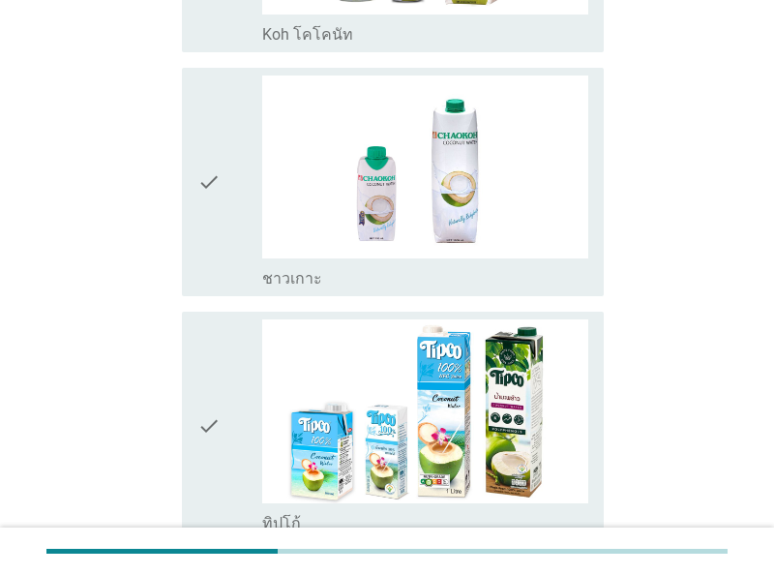
click at [239, 252] on div "check" at bounding box center [229, 181] width 65 height 213
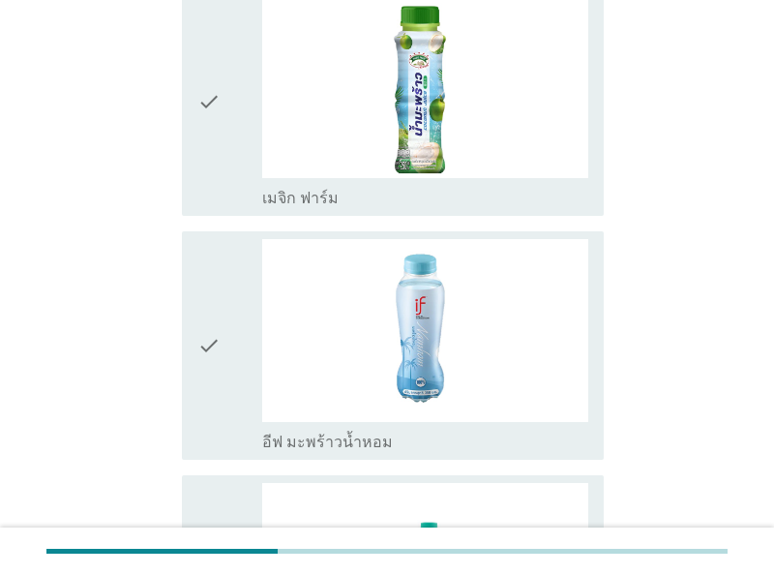
scroll to position [1006, 0]
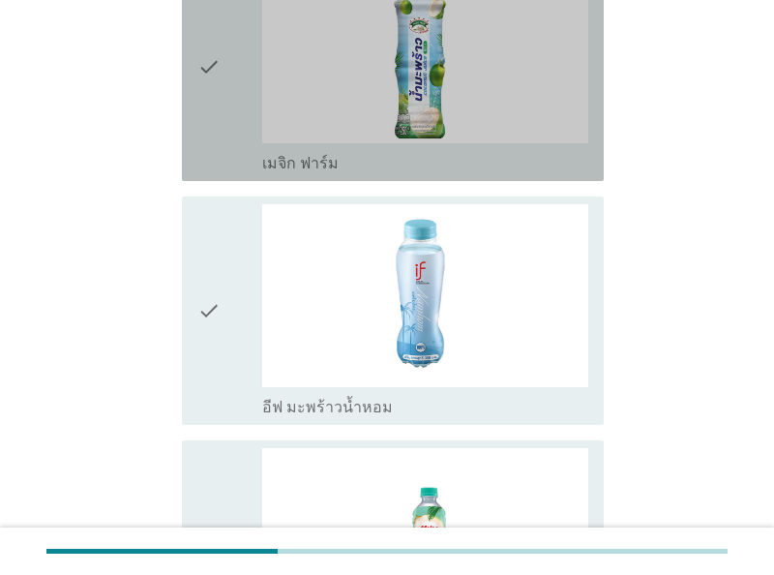
click at [202, 121] on icon "check" at bounding box center [208, 66] width 23 height 213
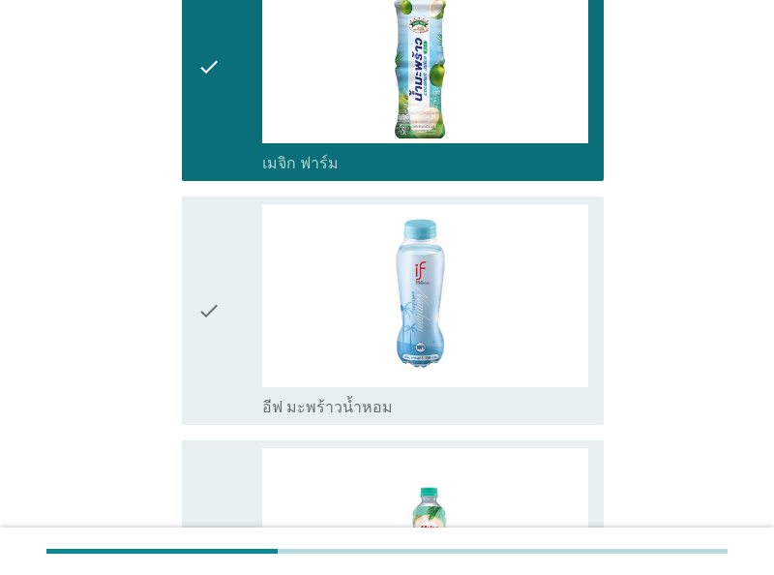
click at [233, 365] on div "check" at bounding box center [229, 310] width 65 height 213
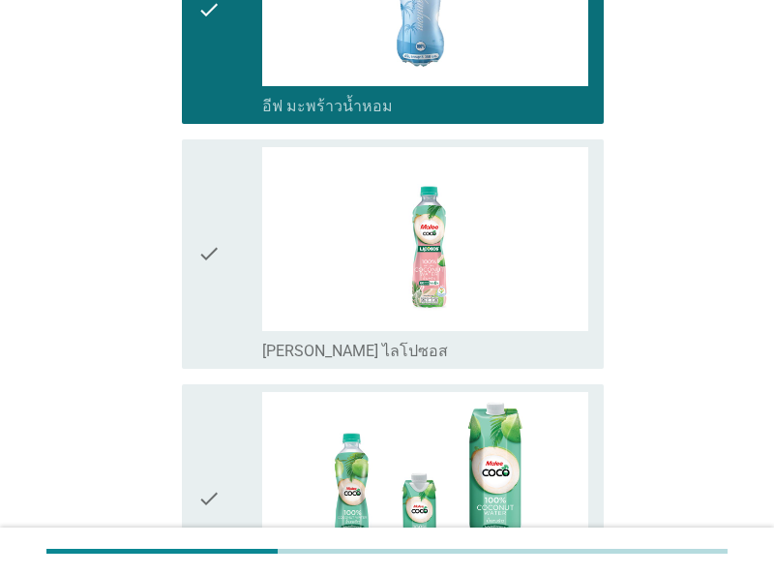
scroll to position [1308, 0]
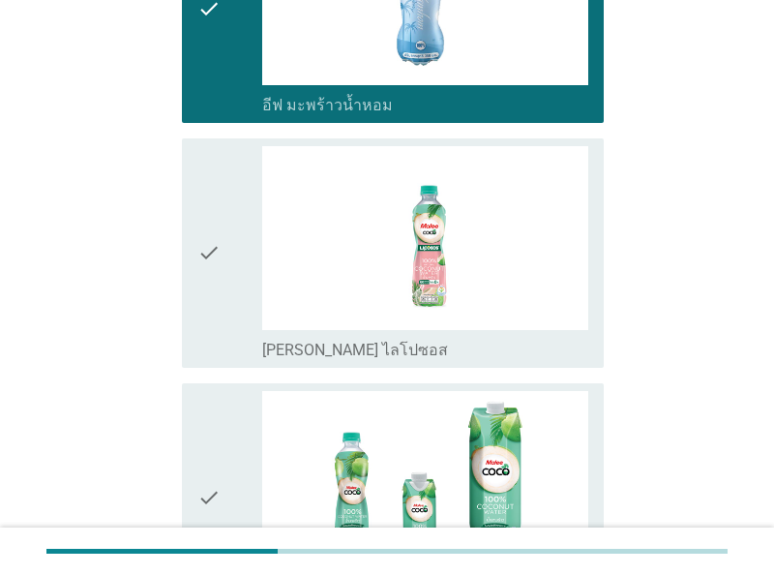
click at [205, 316] on icon "check" at bounding box center [208, 252] width 23 height 213
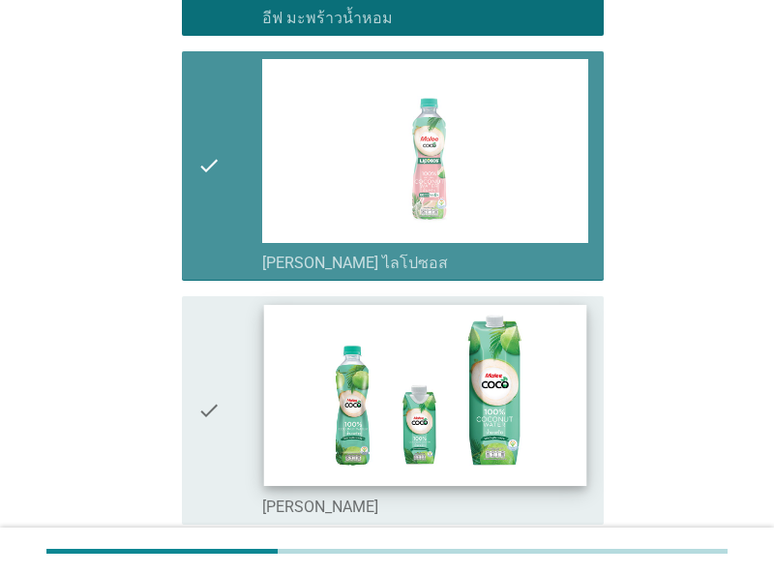
scroll to position [1510, 0]
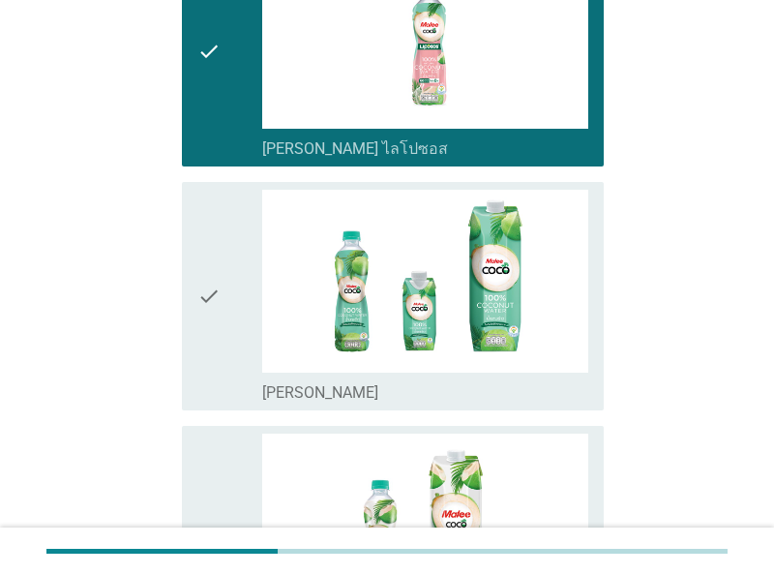
click at [208, 348] on icon "check" at bounding box center [208, 296] width 23 height 213
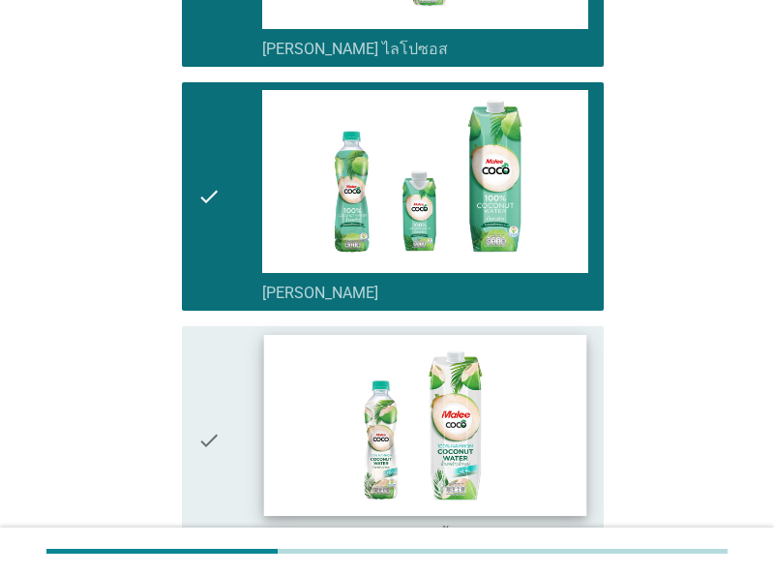
scroll to position [1711, 0]
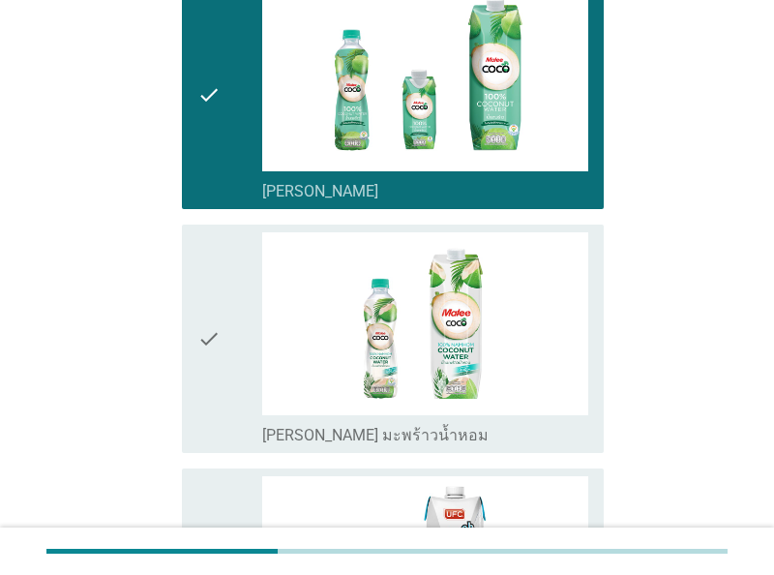
drag, startPoint x: 201, startPoint y: 398, endPoint x: 244, endPoint y: 361, distance: 56.3
click at [202, 398] on icon "check" at bounding box center [208, 338] width 23 height 213
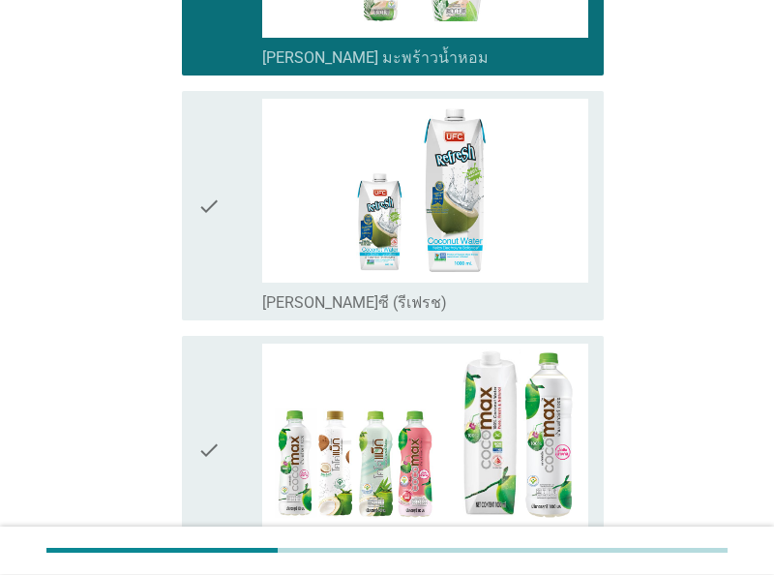
scroll to position [2315, 0]
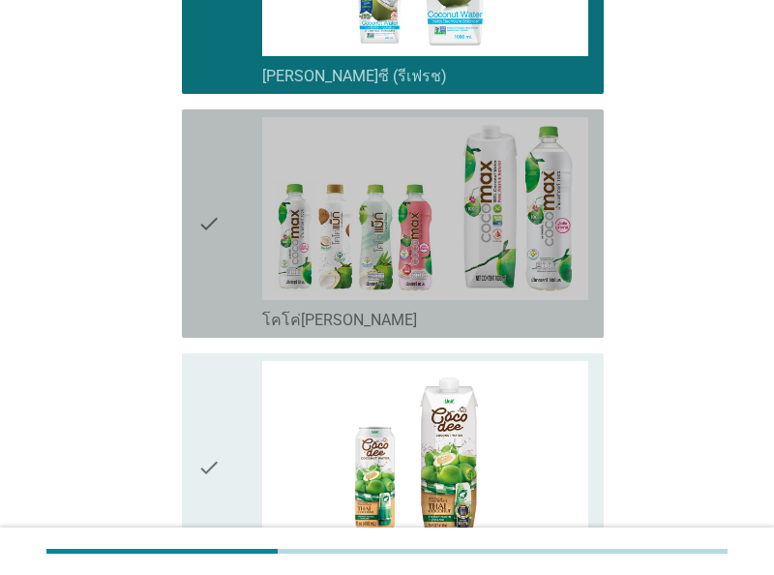
click at [206, 315] on icon "check" at bounding box center [208, 223] width 23 height 213
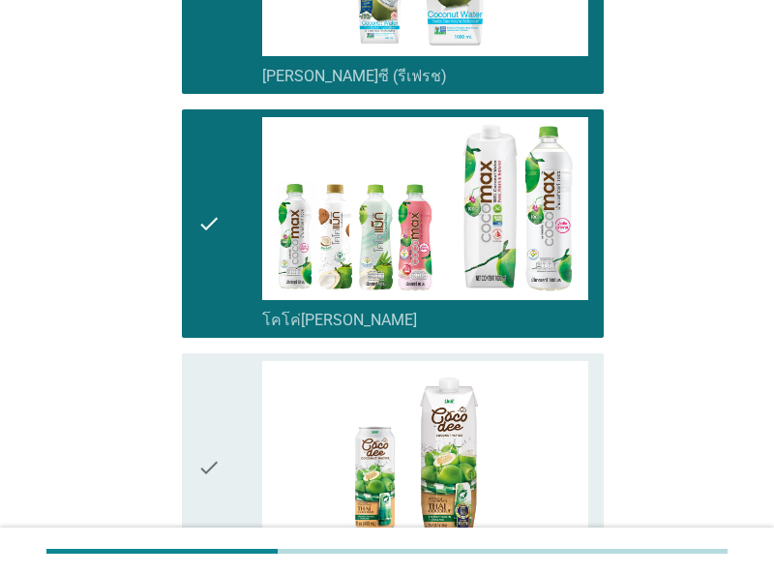
click at [233, 426] on div "check" at bounding box center [229, 467] width 65 height 213
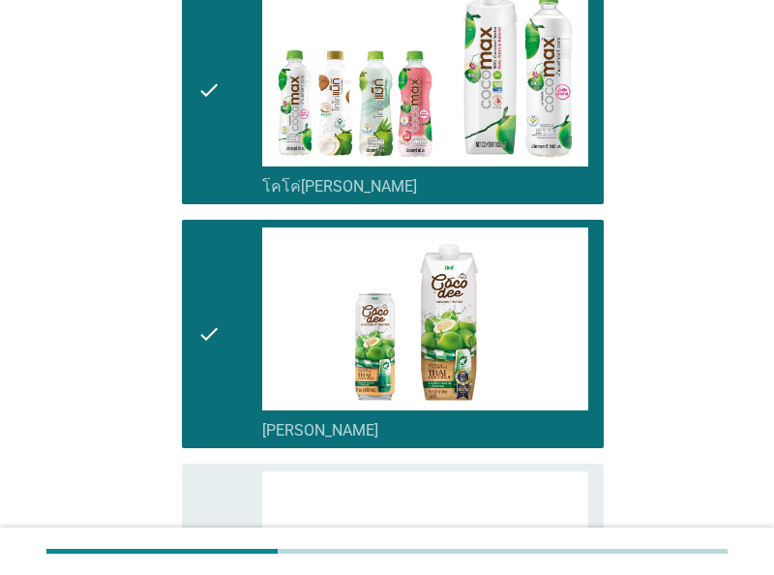
scroll to position [2616, 0]
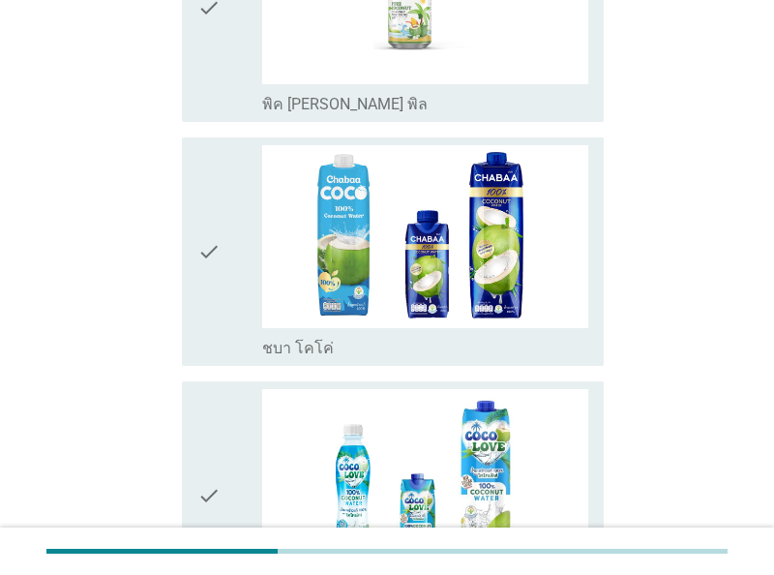
click at [231, 313] on div "check" at bounding box center [229, 251] width 65 height 213
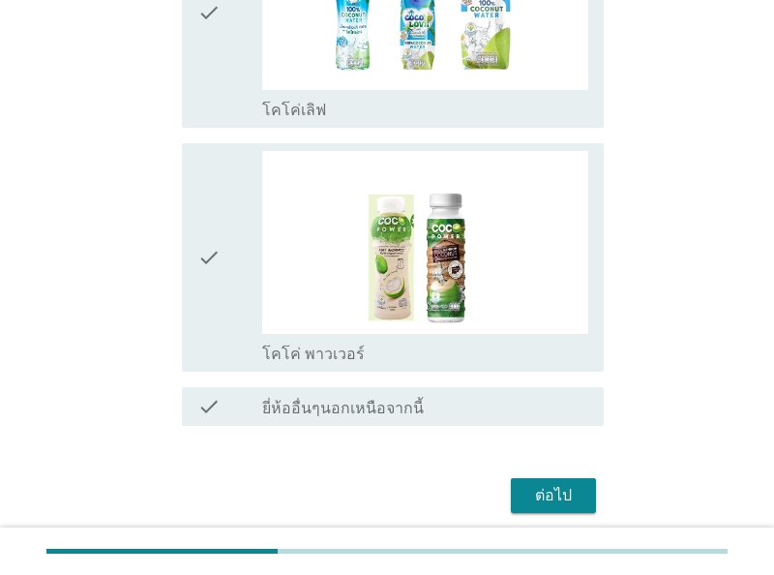
scroll to position [3561, 0]
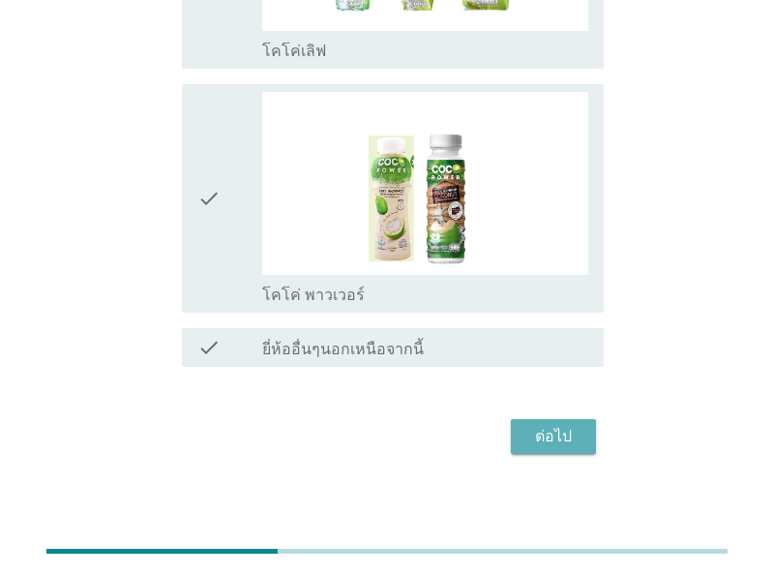
drag, startPoint x: 579, startPoint y: 426, endPoint x: 394, endPoint y: 419, distance: 184.9
click at [577, 427] on div "ต่อไป" at bounding box center [553, 436] width 54 height 23
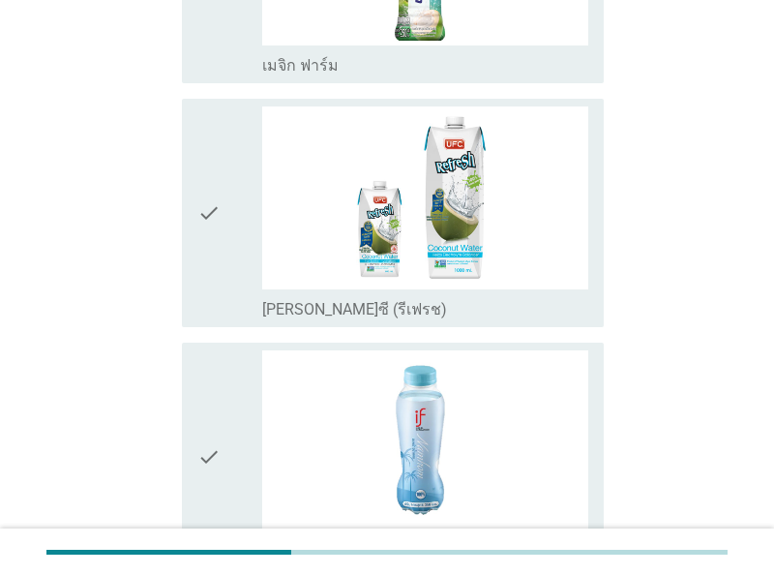
scroll to position [604, 0]
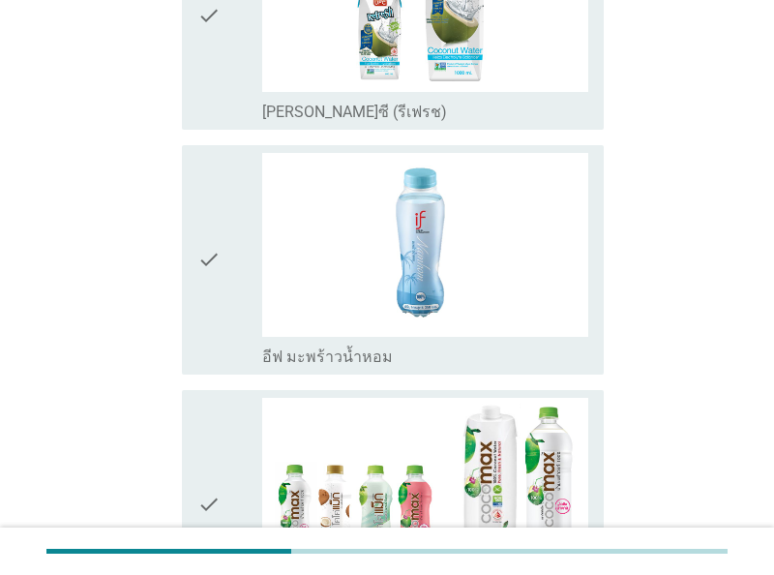
click at [219, 316] on icon "check" at bounding box center [208, 259] width 23 height 213
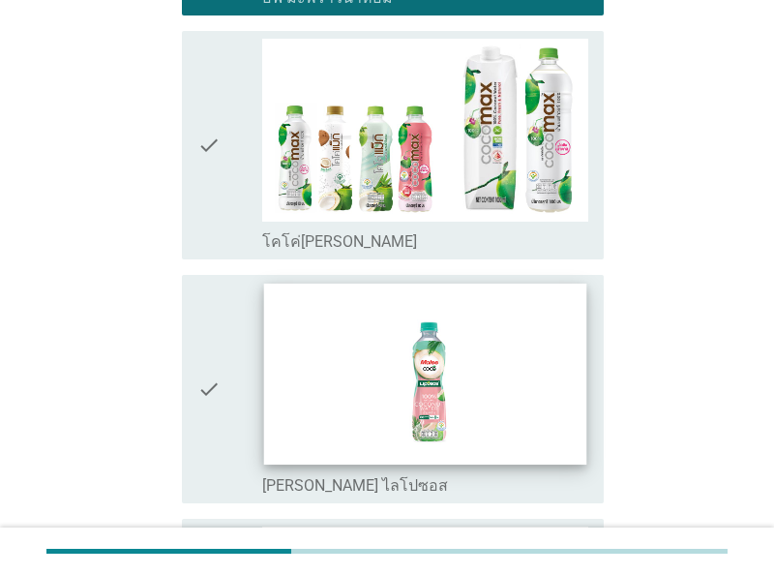
scroll to position [1006, 0]
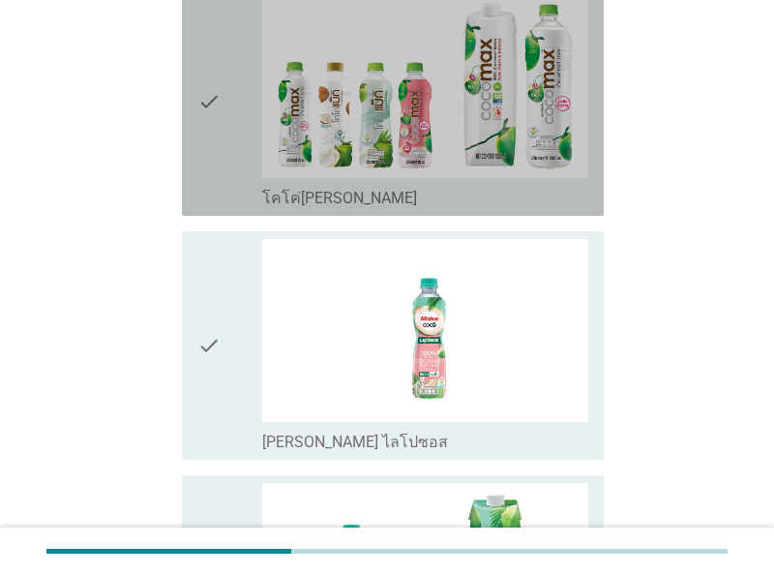
click at [218, 171] on icon "check" at bounding box center [208, 101] width 23 height 213
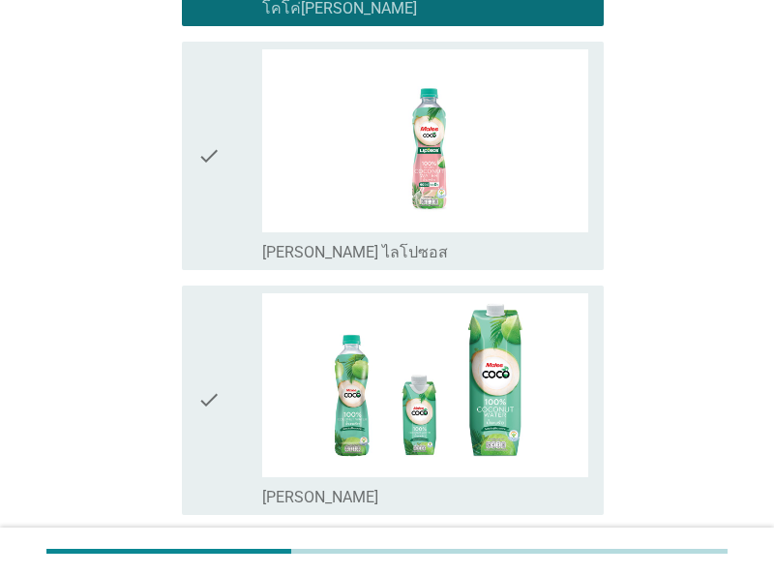
scroll to position [1208, 0]
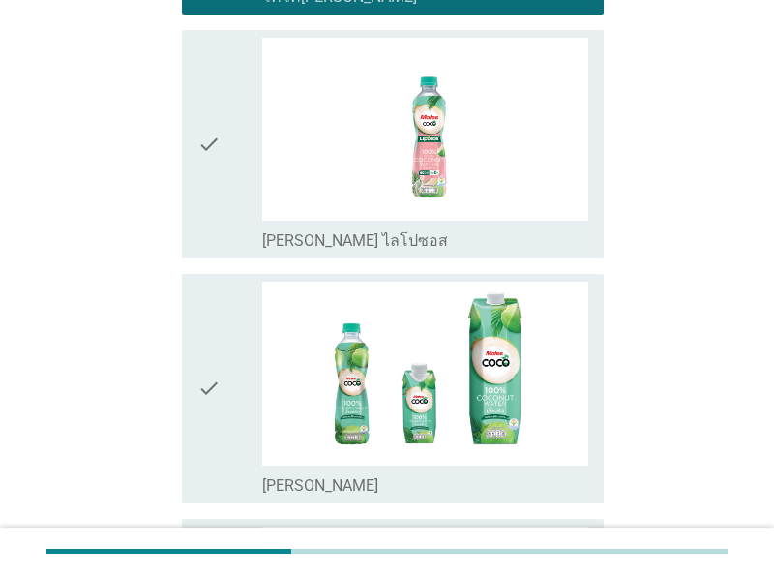
click at [221, 450] on div "check" at bounding box center [229, 388] width 65 height 213
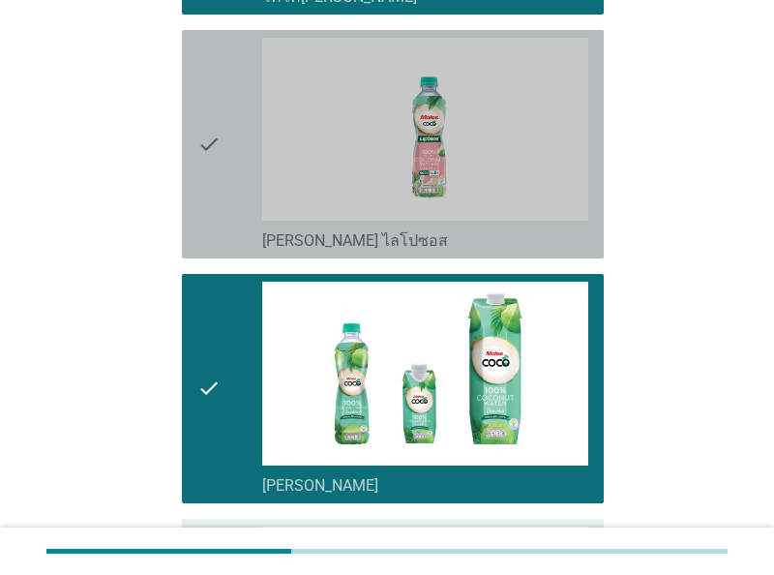
click at [222, 222] on div "check" at bounding box center [229, 144] width 65 height 213
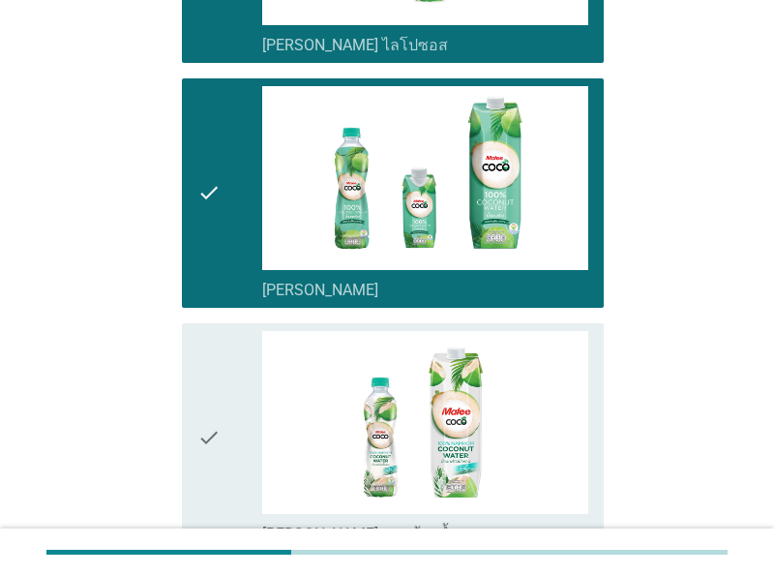
scroll to position [1610, 0]
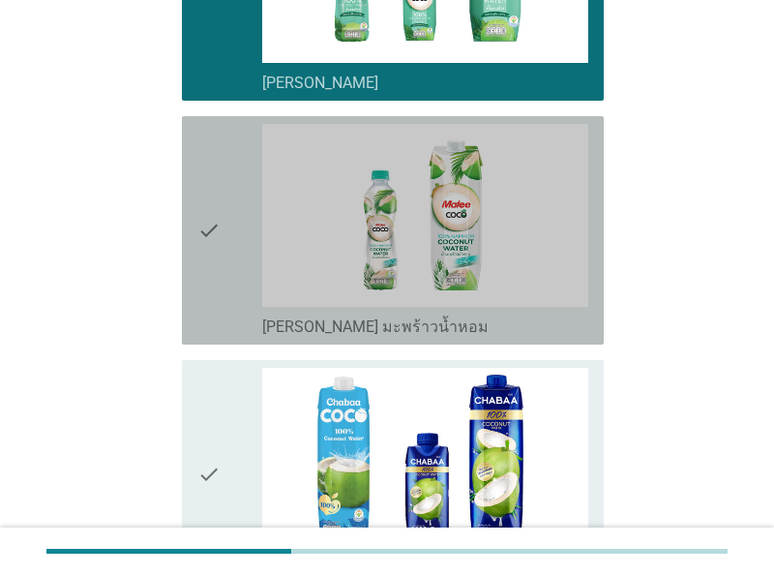
click at [225, 311] on div "check" at bounding box center [229, 230] width 65 height 213
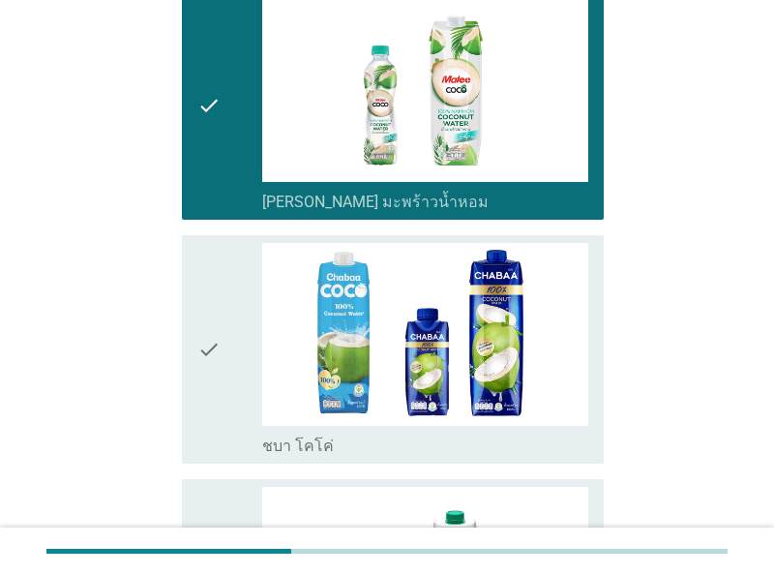
scroll to position [1811, 0]
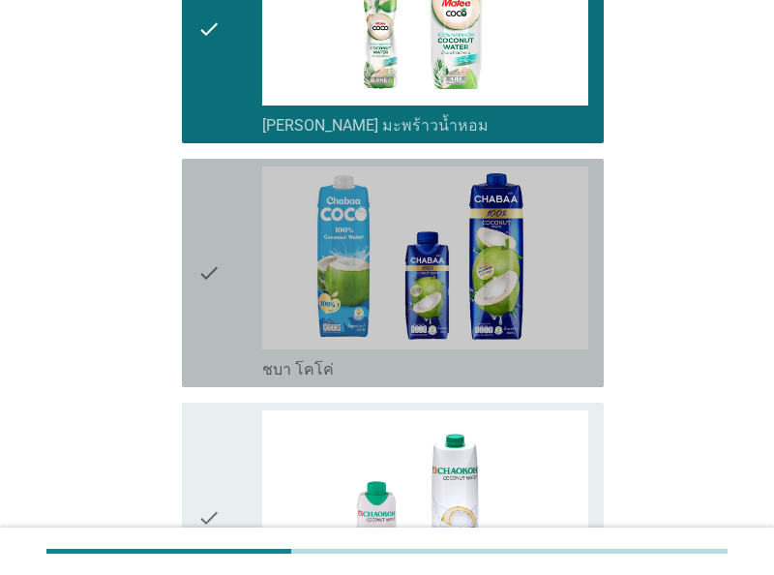
click at [210, 342] on icon "check" at bounding box center [208, 272] width 23 height 213
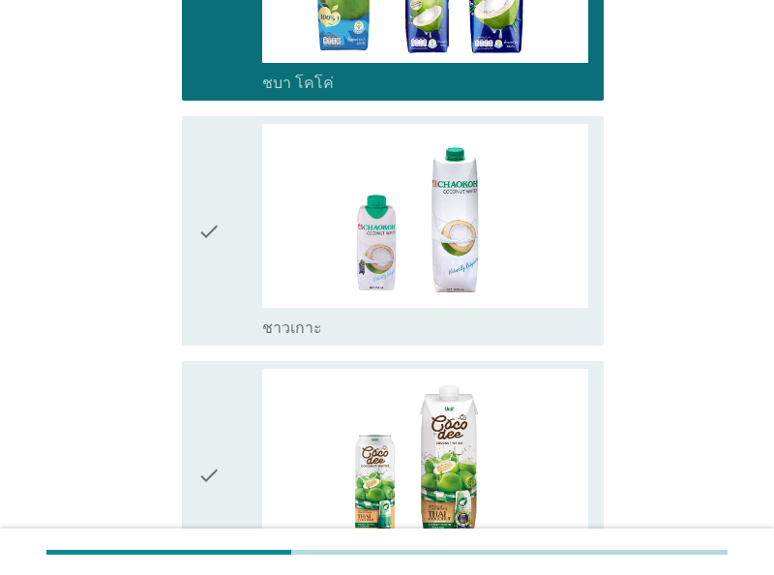
scroll to position [2113, 0]
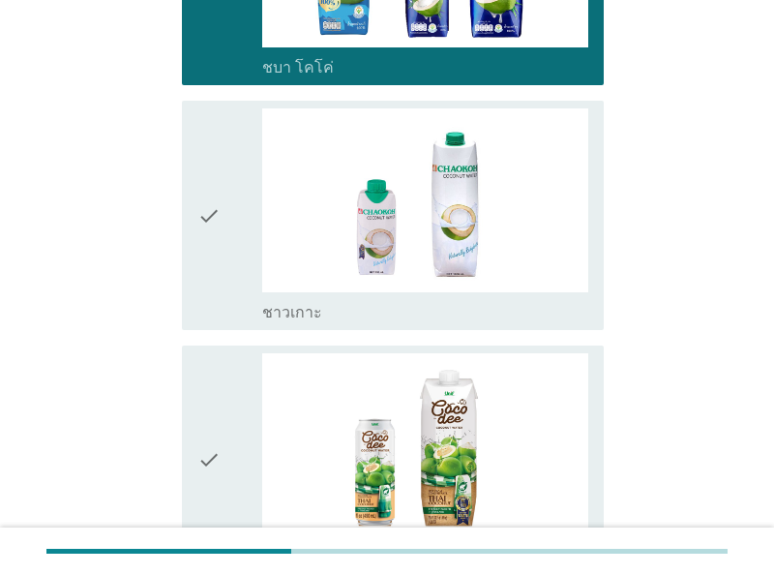
click at [221, 291] on div "check" at bounding box center [229, 214] width 65 height 213
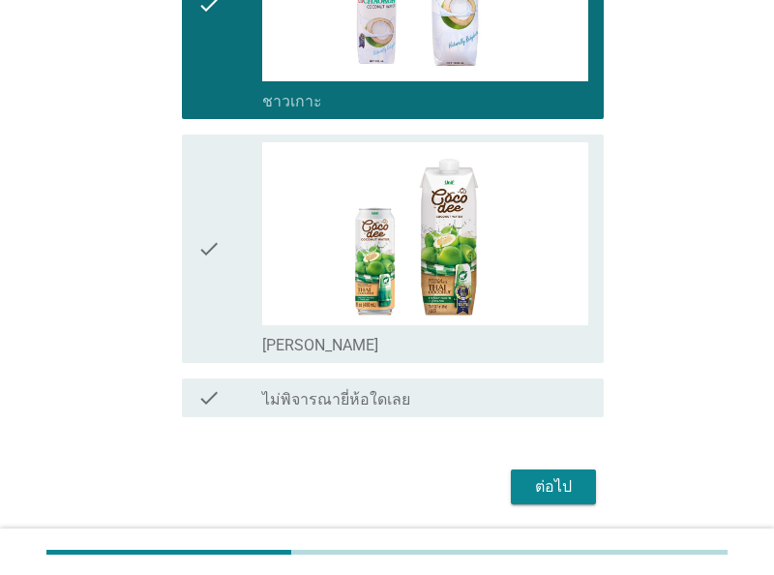
scroll to position [2378, 0]
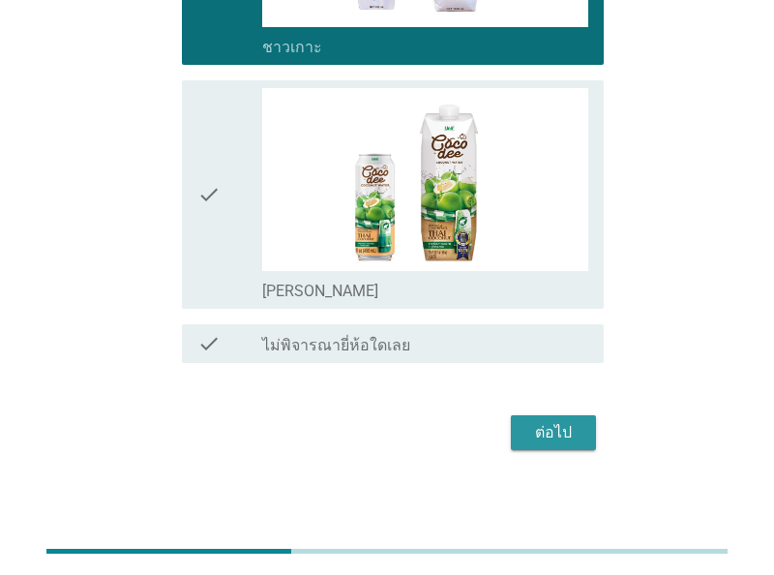
click at [577, 429] on div "ต่อไป" at bounding box center [553, 432] width 54 height 23
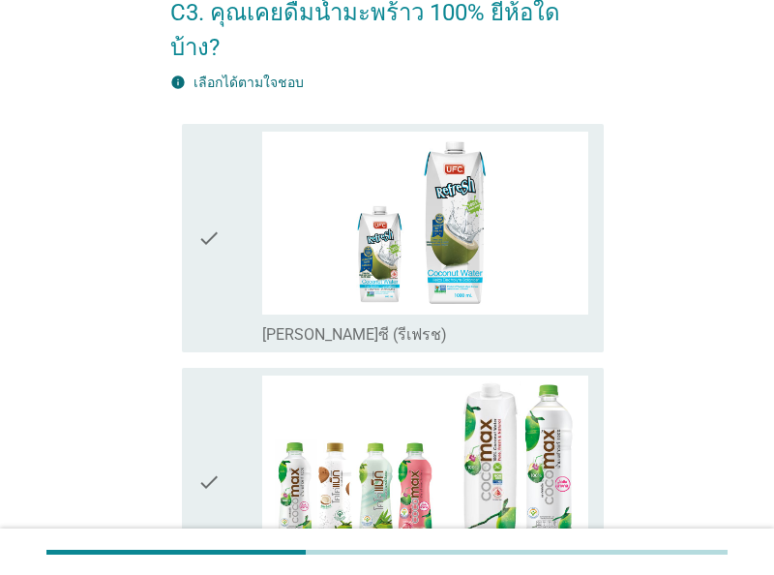
scroll to position [201, 0]
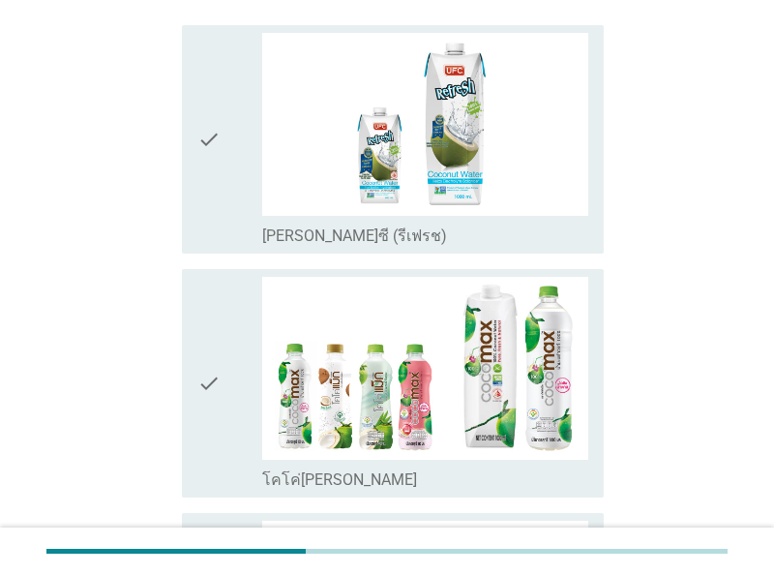
click at [210, 402] on icon "check" at bounding box center [208, 383] width 23 height 213
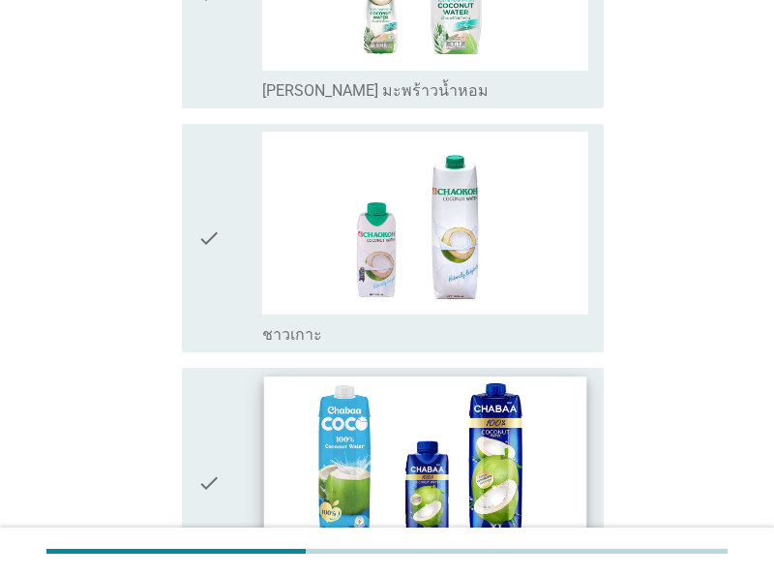
scroll to position [2214, 0]
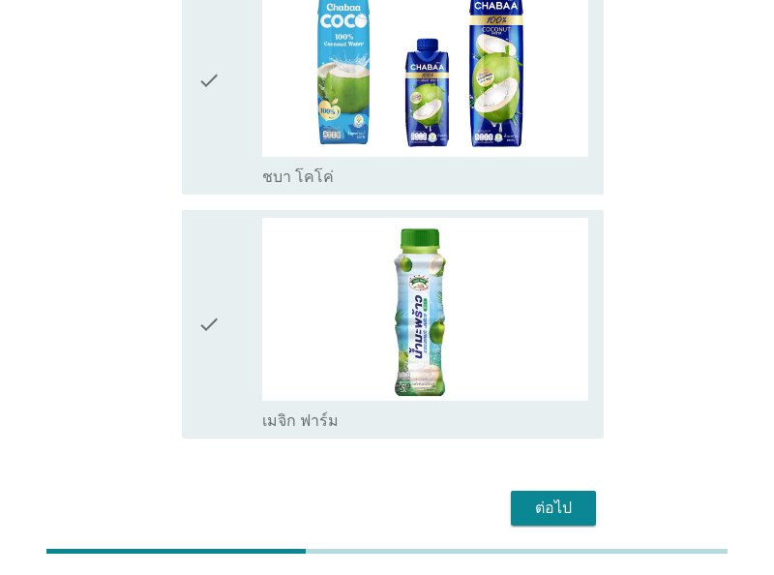
click at [551, 496] on div "ต่อไป" at bounding box center [553, 507] width 54 height 23
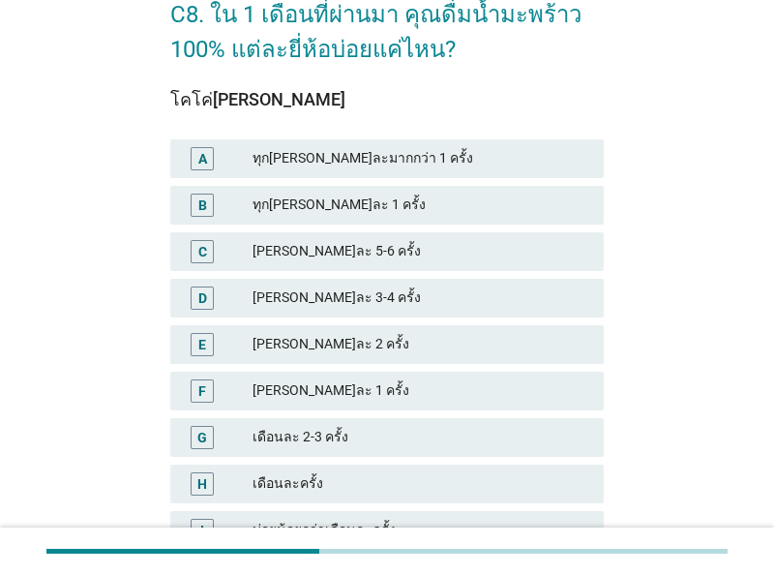
scroll to position [201, 0]
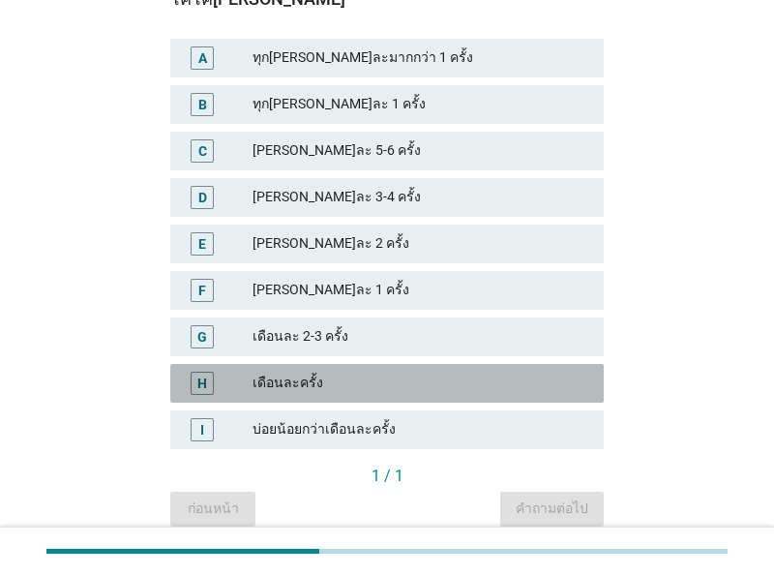
click at [407, 389] on div "เดือนละครั้ง" at bounding box center [421, 383] width 336 height 23
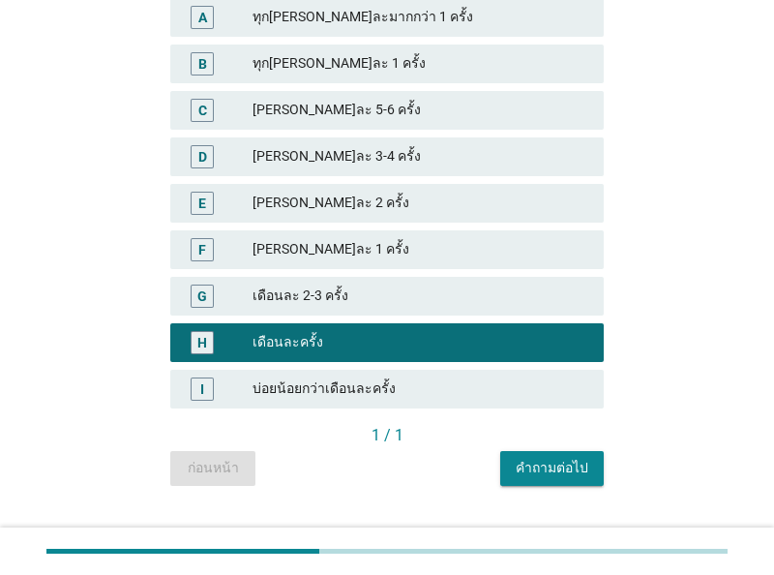
scroll to position [278, 0]
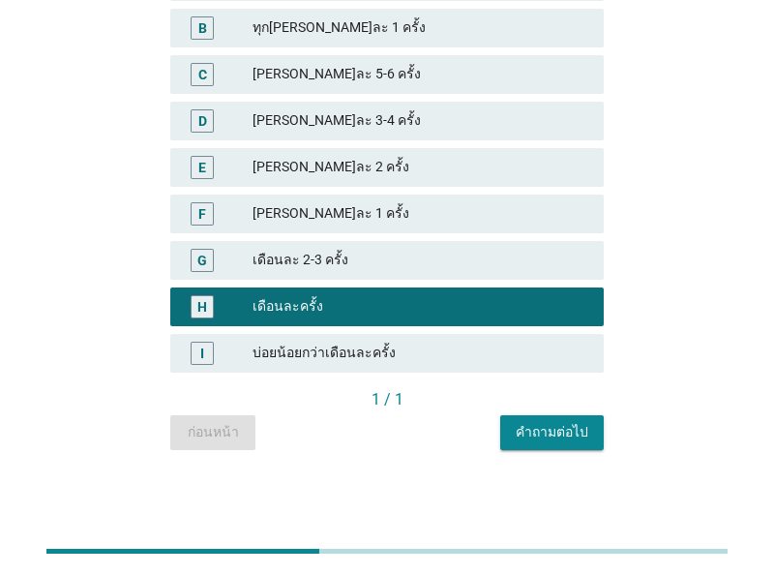
drag, startPoint x: 561, startPoint y: 428, endPoint x: 474, endPoint y: 451, distance: 90.1
click at [560, 428] on div "คำถามต่อไป" at bounding box center [552, 432] width 73 height 20
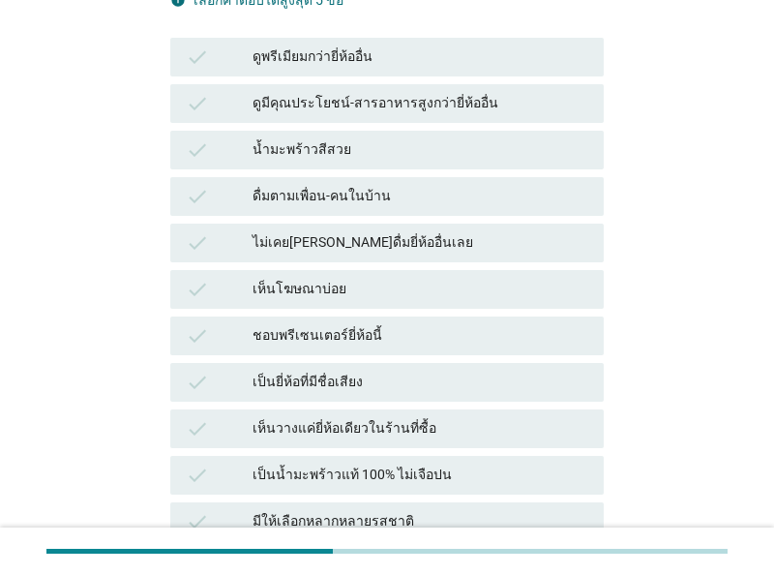
scroll to position [302, 0]
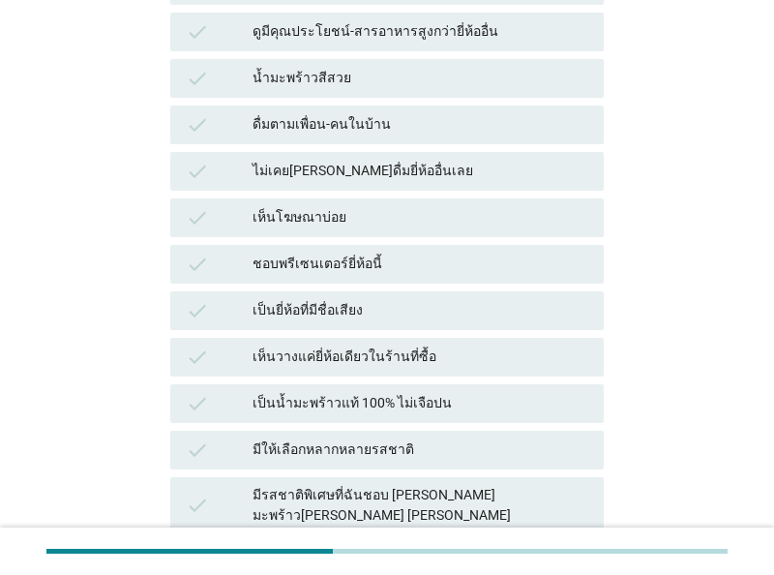
click at [410, 299] on div "เป็นยี่ห้อที่มีชื่อเสียง" at bounding box center [421, 310] width 336 height 23
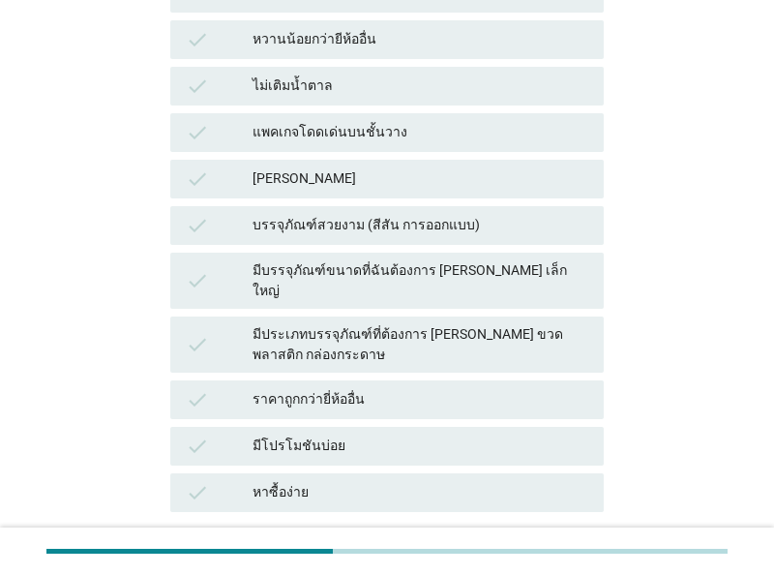
scroll to position [1006, 0]
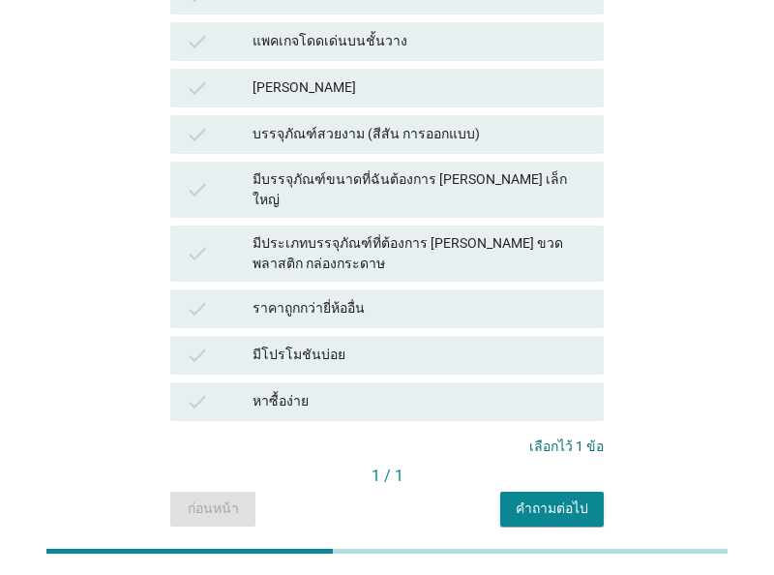
click at [380, 344] on div "มีโปรโมชันบ่อย" at bounding box center [421, 355] width 336 height 23
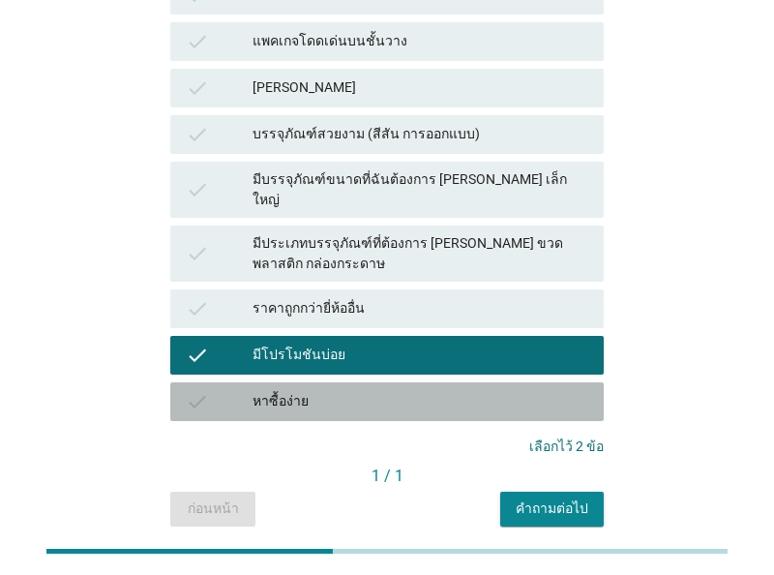
click at [364, 390] on div "หาซื้อง่าย" at bounding box center [421, 401] width 336 height 23
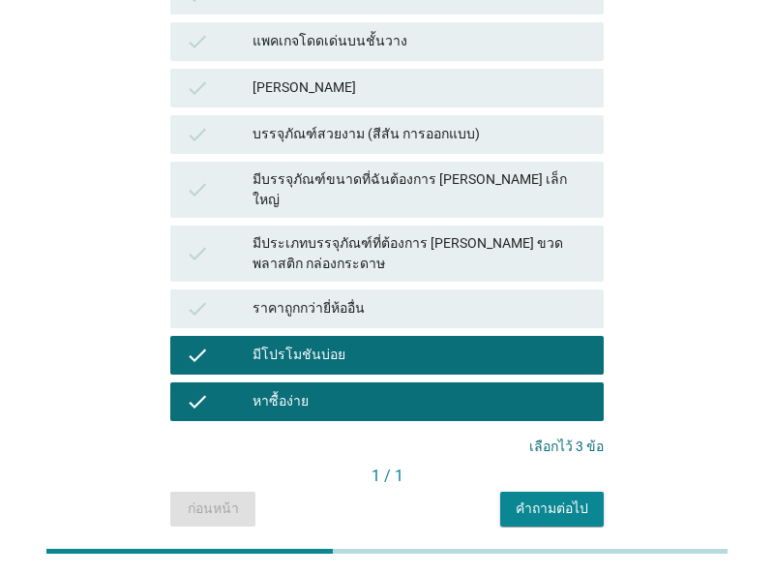
click at [386, 297] on div "ราคาถูกกว่ายี่ห้ออื่น" at bounding box center [421, 308] width 336 height 23
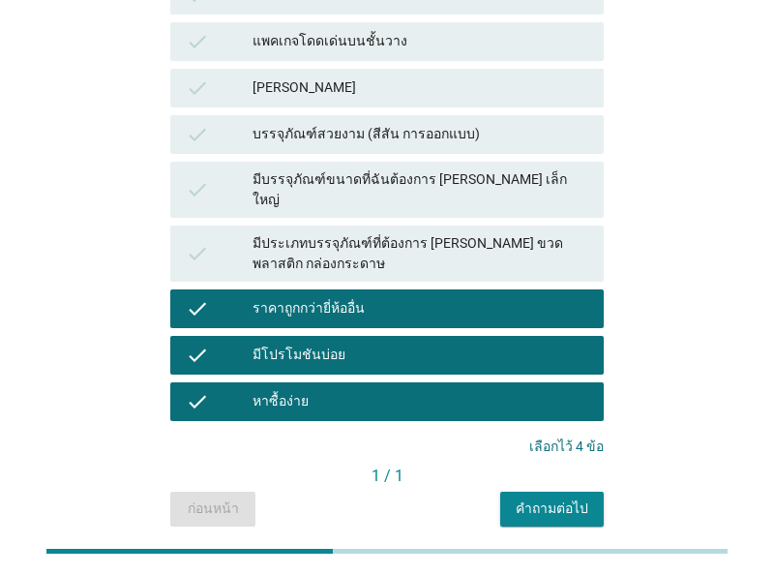
click at [384, 297] on div "ราคาถูกกว่ายี่ห้ออื่น" at bounding box center [421, 308] width 336 height 23
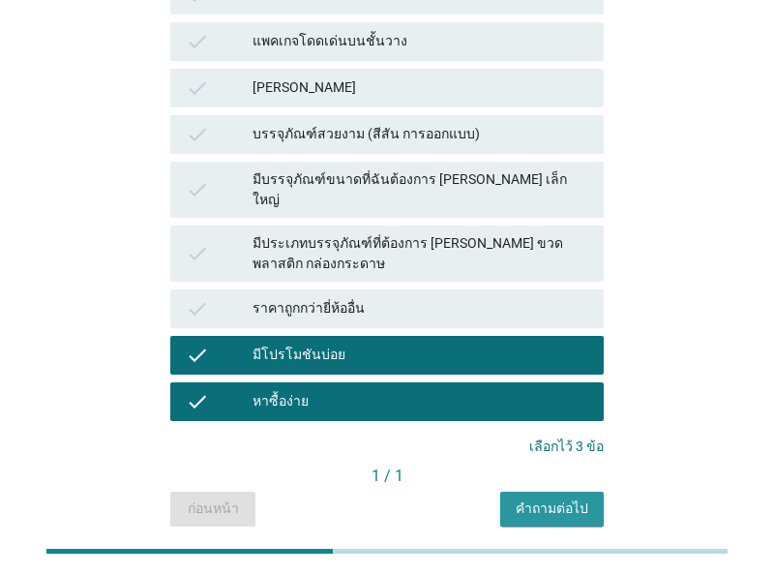
click at [572, 492] on button "คำถามต่อไป" at bounding box center [552, 509] width 104 height 35
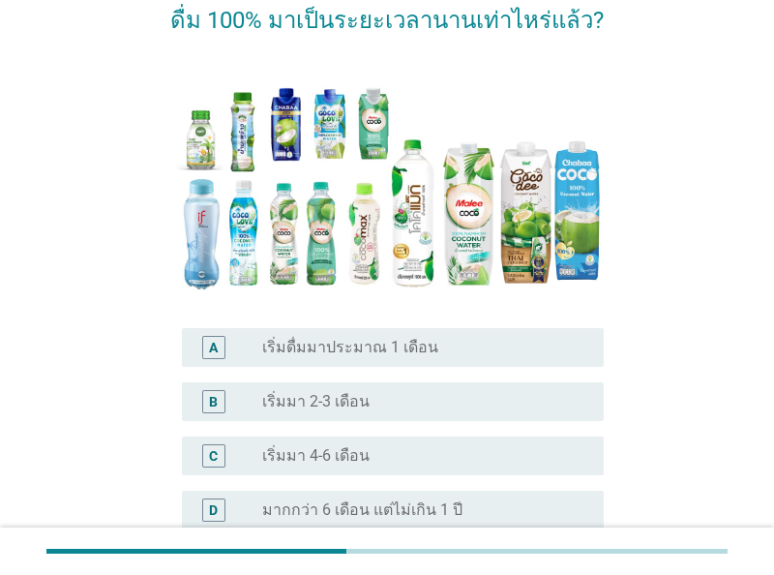
scroll to position [201, 0]
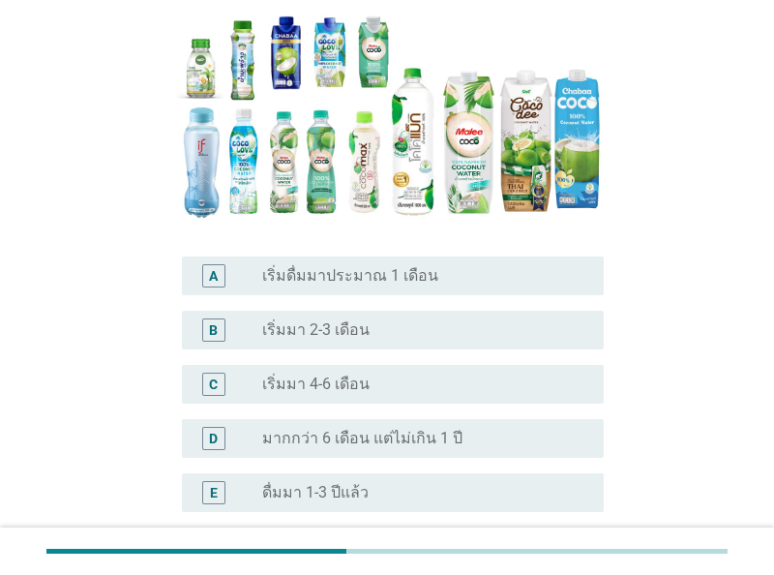
click at [379, 440] on label "มากกว่า 6 เดือน แต่ไม่เกิน 1 ปี" at bounding box center [362, 438] width 200 height 19
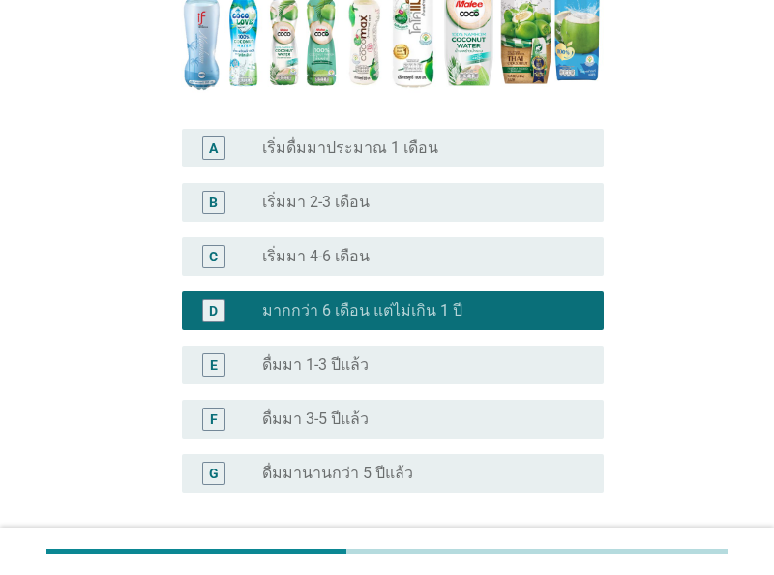
scroll to position [488, 0]
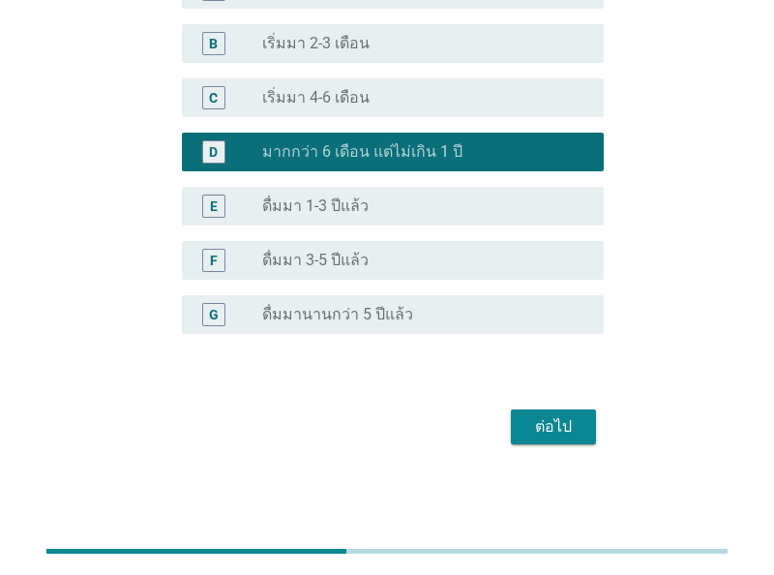
click at [568, 434] on div "ต่อไป" at bounding box center [553, 426] width 54 height 23
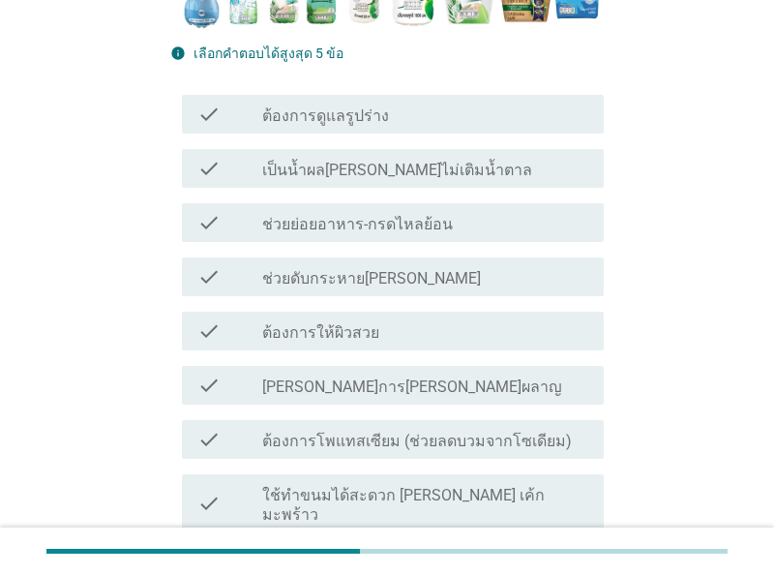
scroll to position [503, 0]
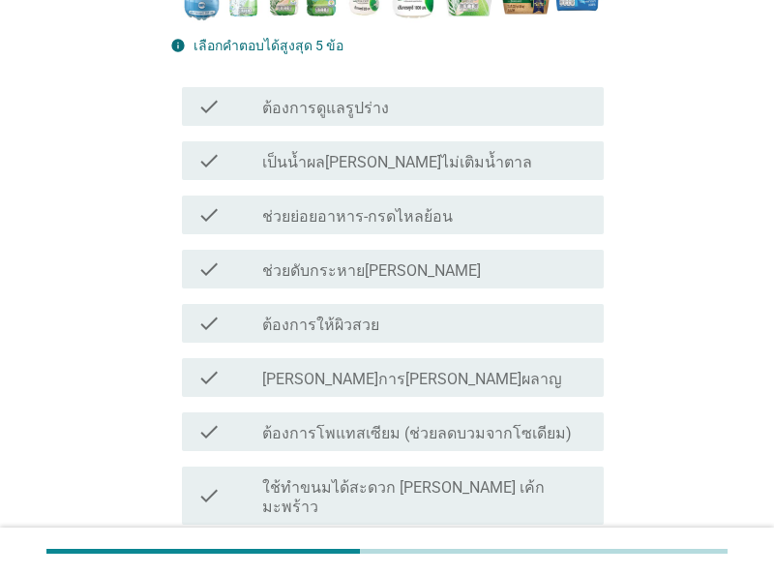
click at [460, 274] on div "check_box_outline_blank ช่วยดับกระหาย[PERSON_NAME]" at bounding box center [425, 268] width 326 height 23
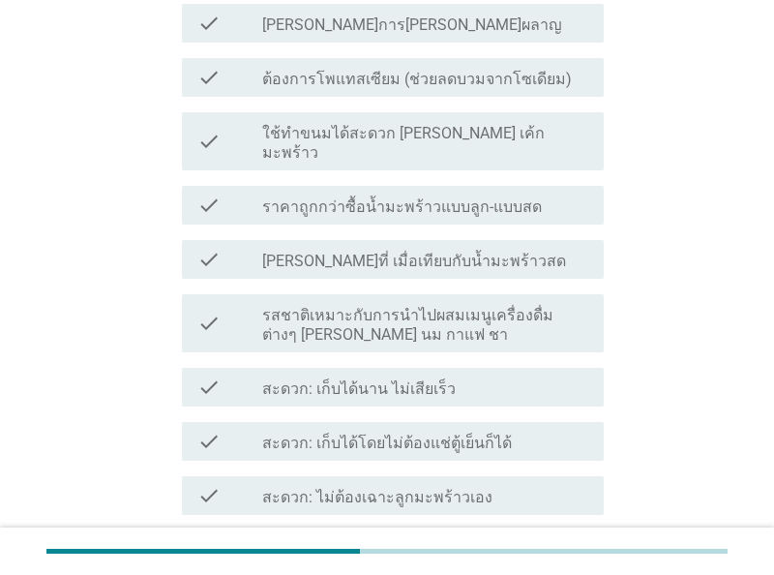
scroll to position [906, 0]
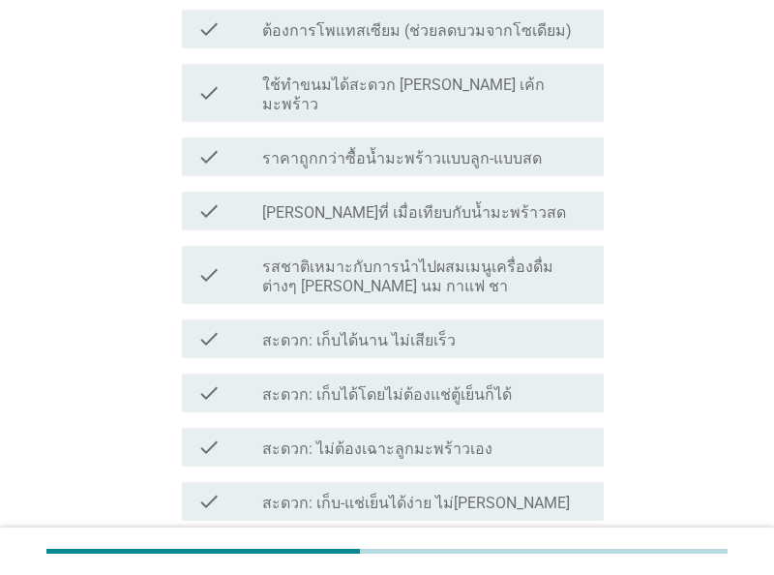
click at [460, 327] on div "check_box_outline_blank สะดวก: เก็บได้นาน ไม่เสียเร็ว" at bounding box center [425, 338] width 326 height 23
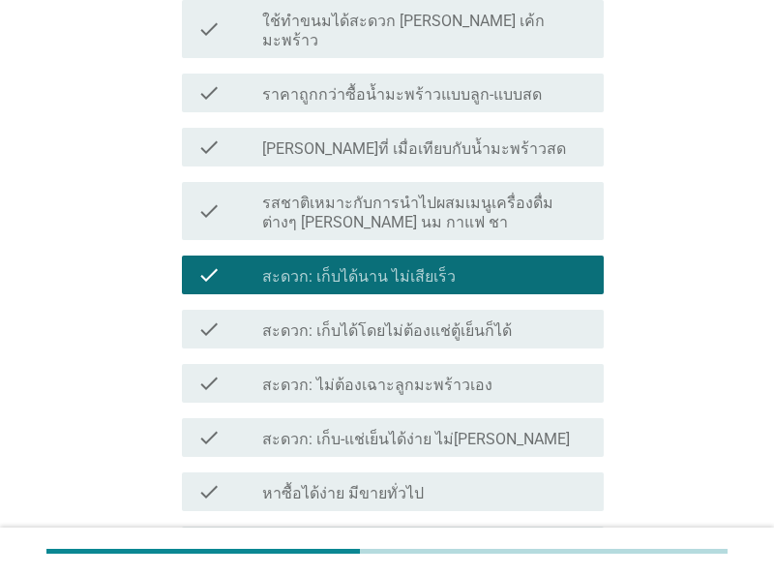
scroll to position [1006, 0]
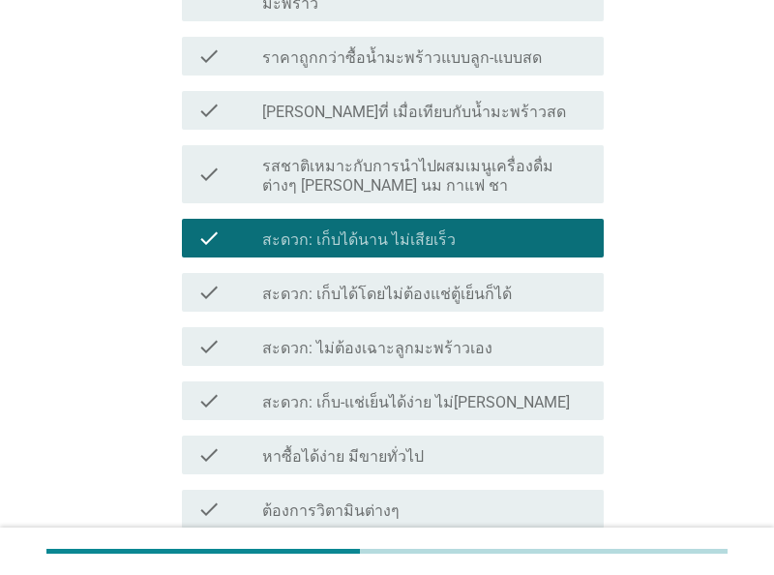
click at [469, 339] on label "สะดวก: ไม่ต้องเฉาะลูกมะพร้าวเอง" at bounding box center [377, 348] width 230 height 19
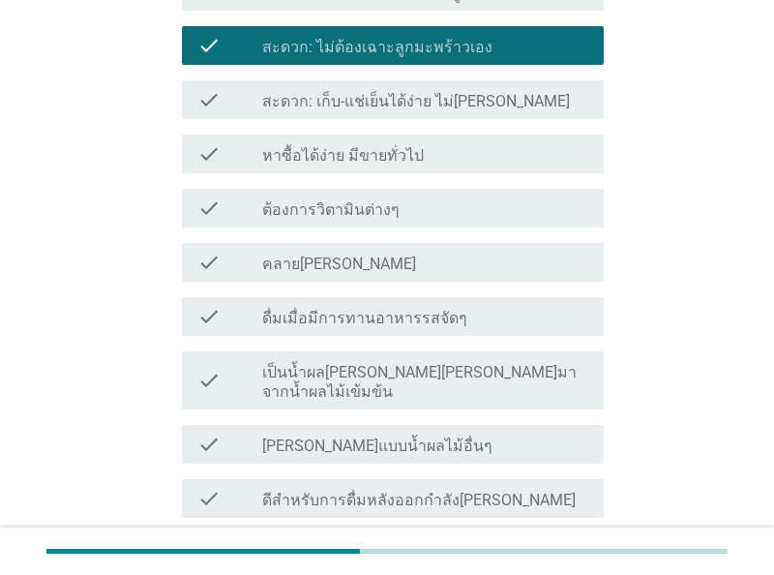
scroll to position [1308, 0]
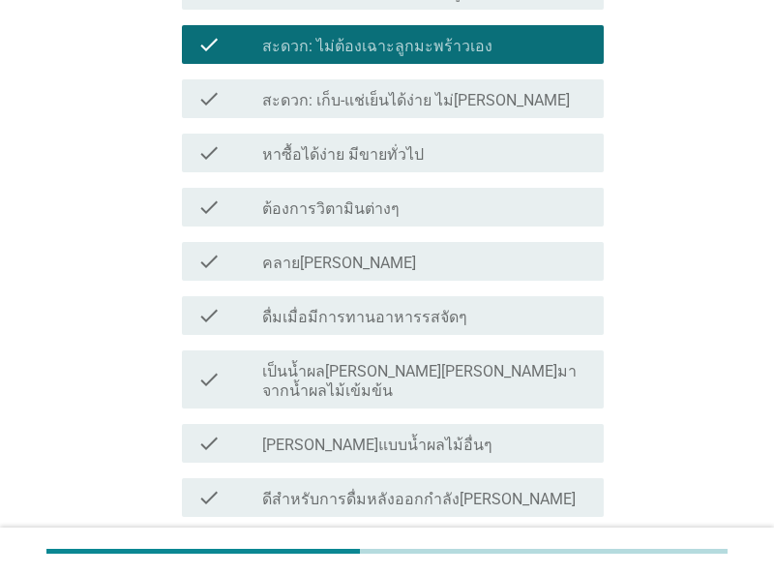
click at [432, 141] on div "check_box_outline_blank หาซื้อได้ง่าย มีขายทั่วไป" at bounding box center [425, 152] width 326 height 23
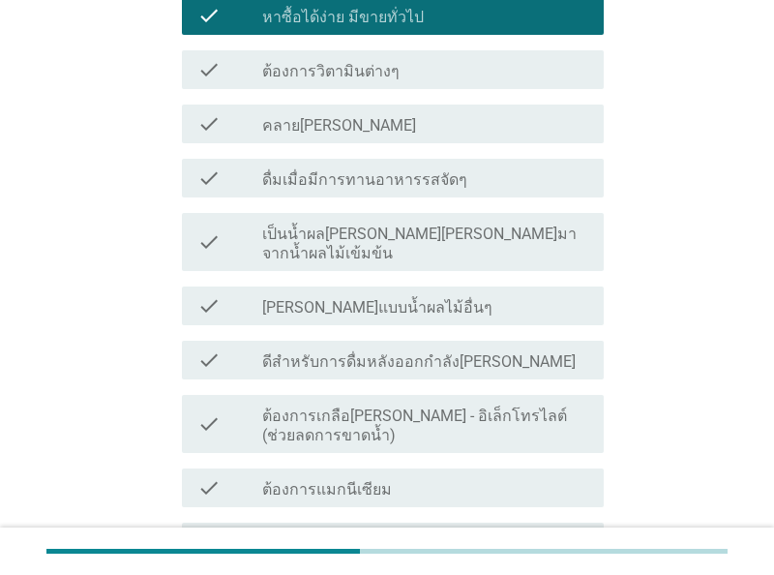
scroll to position [1610, 0]
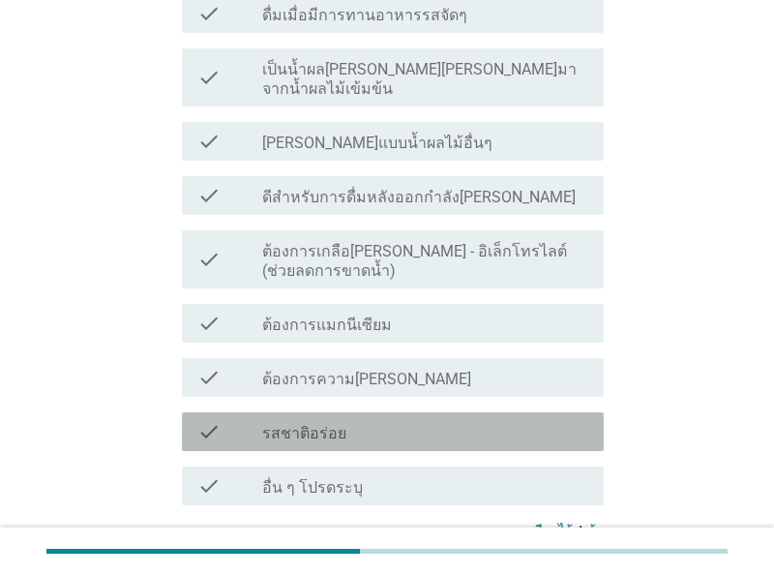
click at [423, 420] on div "check_box_outline_blank รสชาติอร่อย" at bounding box center [425, 431] width 326 height 23
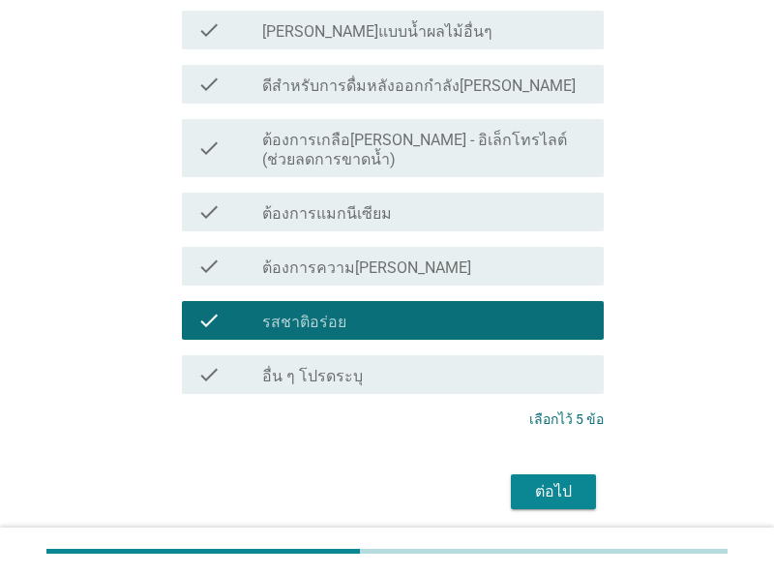
scroll to position [1748, 0]
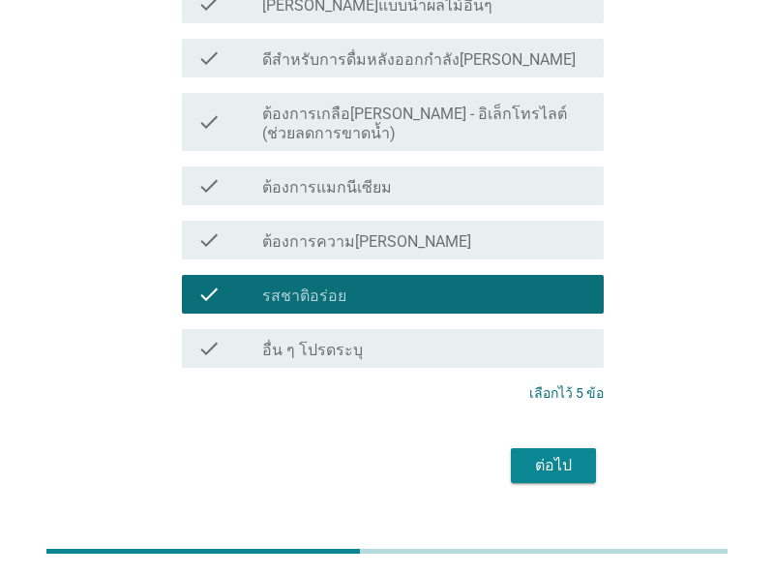
click at [564, 454] on div "ต่อไป" at bounding box center [553, 465] width 54 height 23
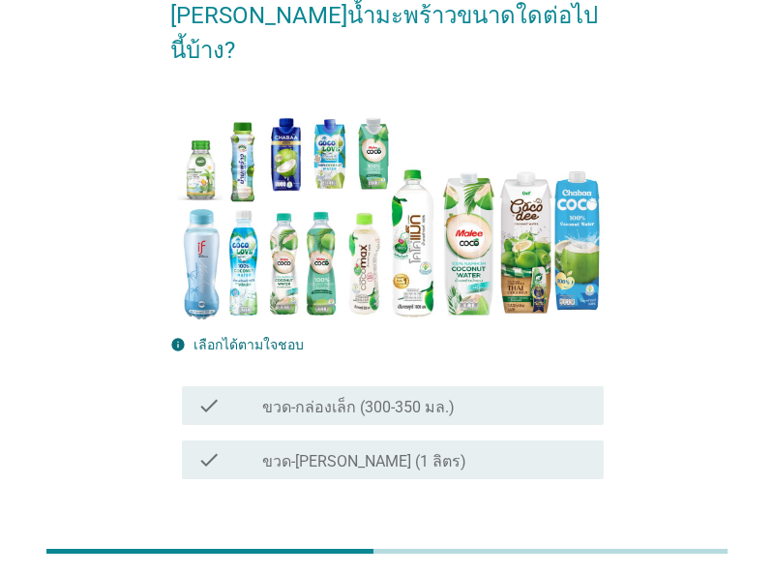
scroll to position [187, 0]
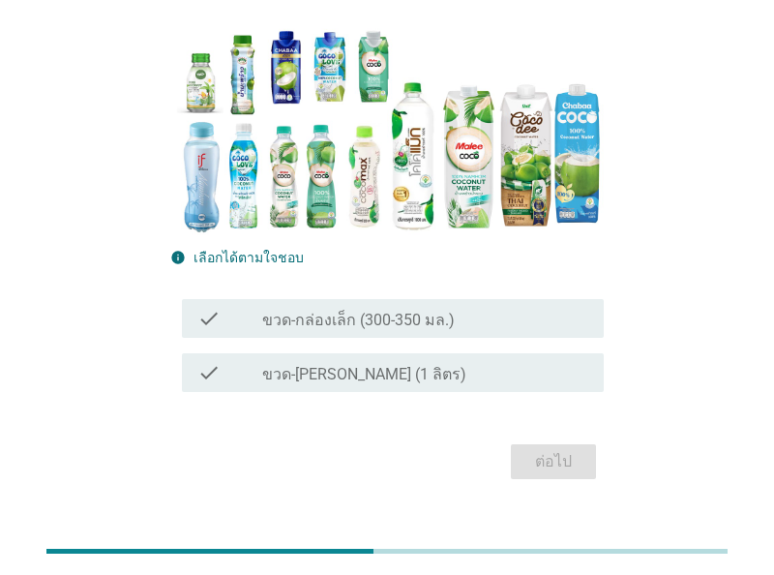
click at [457, 307] on div "check_box_outline_blank ขวด-กล่องเล็ก (300-350 มล.)" at bounding box center [425, 318] width 326 height 23
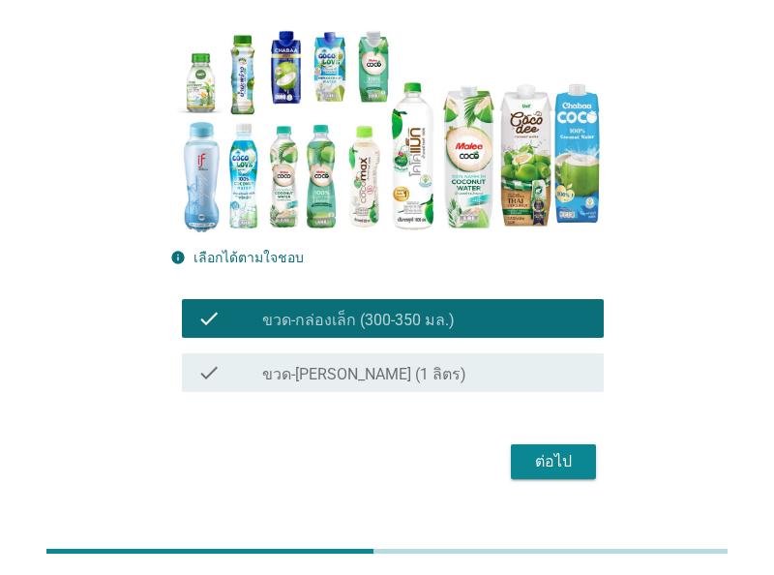
drag, startPoint x: 579, startPoint y: 424, endPoint x: 345, endPoint y: 461, distance: 236.1
click at [578, 450] on div "ต่อไป" at bounding box center [553, 461] width 54 height 23
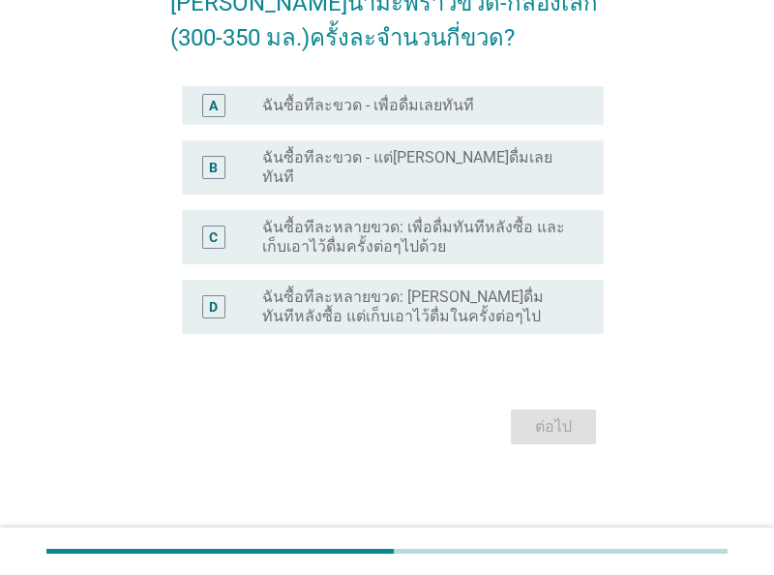
scroll to position [0, 0]
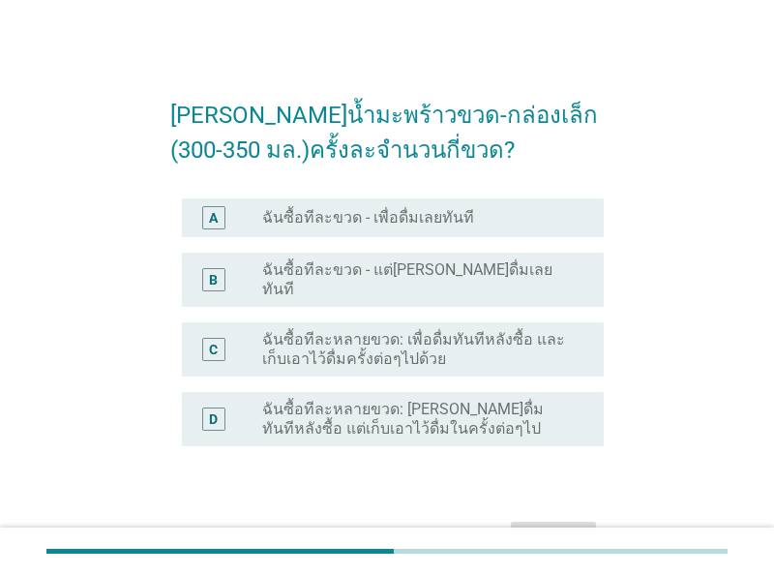
click at [547, 218] on div "radio_button_unchecked ฉันซื้อทีละขวด - เพื่อดื่มเลยทันที" at bounding box center [417, 217] width 311 height 19
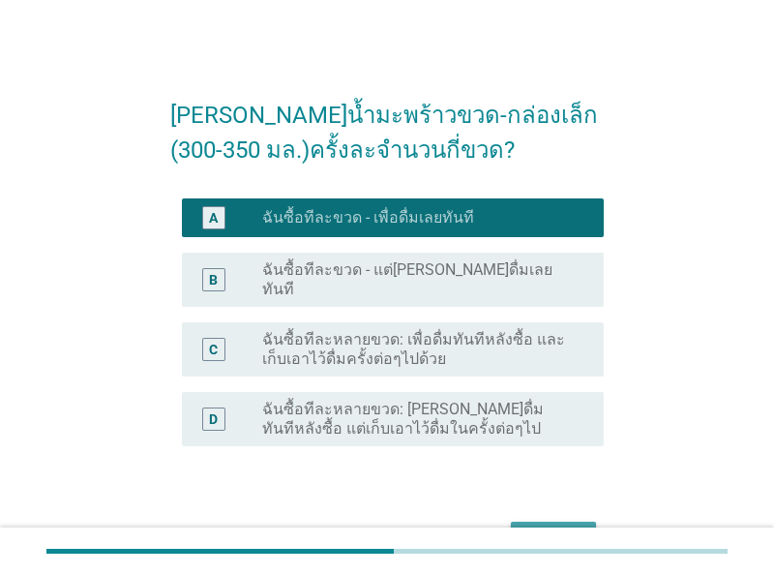
click at [553, 522] on button "ต่อไป" at bounding box center [553, 539] width 85 height 35
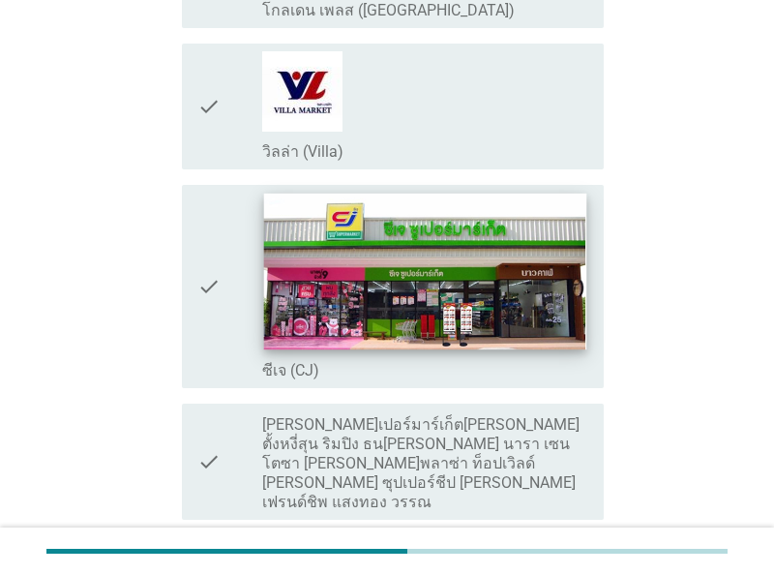
scroll to position [1811, 0]
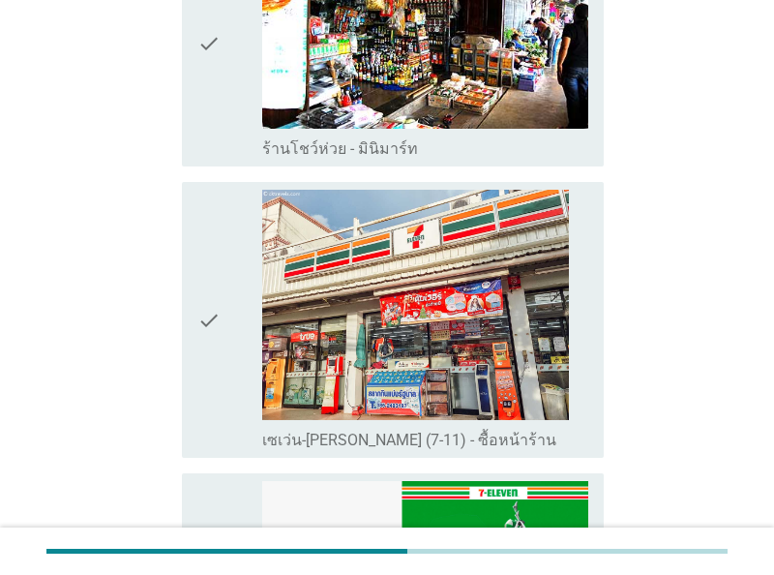
click at [193, 266] on div "check check_box_outline_blank เซเว่น-[PERSON_NAME] (7-11) - ซื้อหน้าร้าน" at bounding box center [393, 320] width 422 height 276
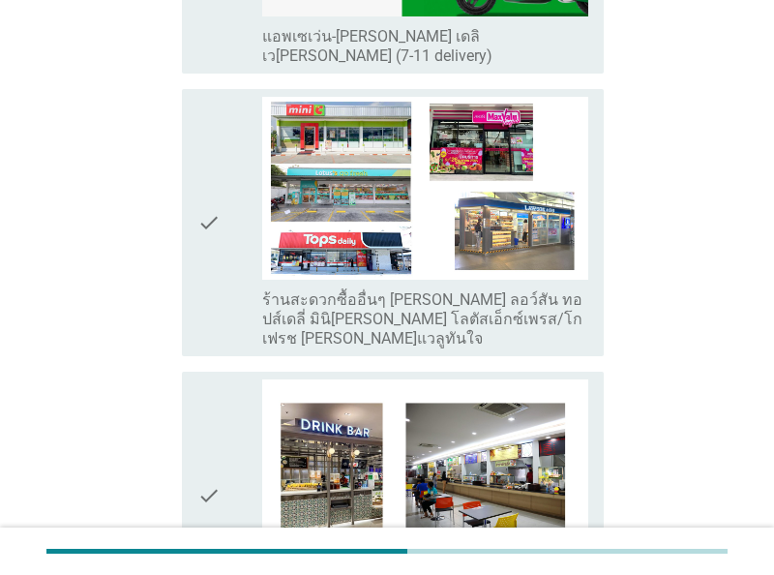
scroll to position [2315, 0]
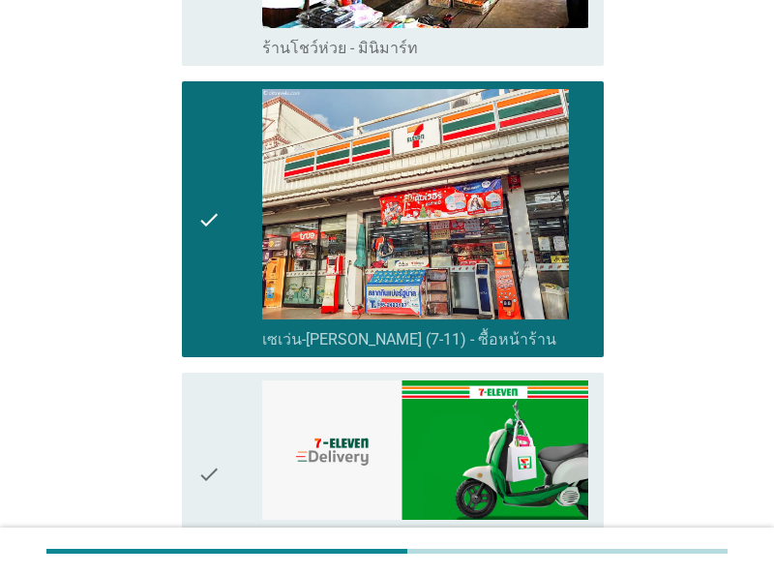
drag, startPoint x: 224, startPoint y: 425, endPoint x: 520, endPoint y: 387, distance: 298.5
click at [224, 424] on div "check" at bounding box center [229, 474] width 65 height 189
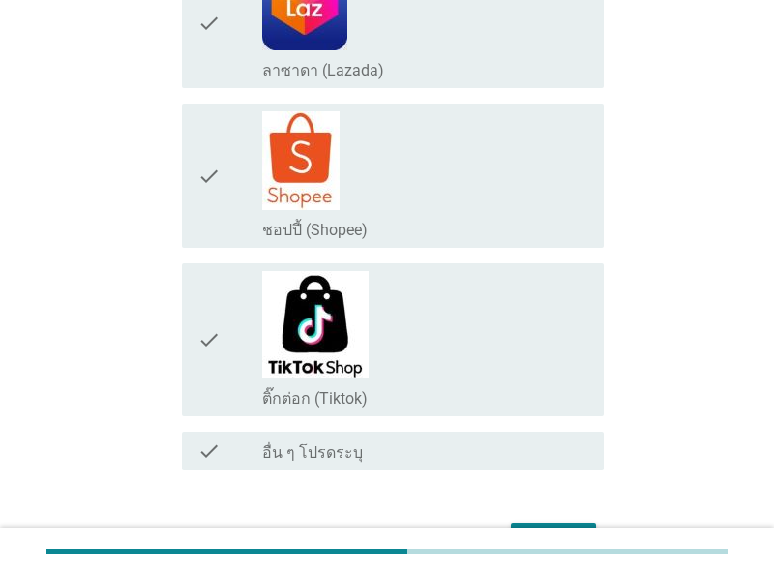
scroll to position [3520, 0]
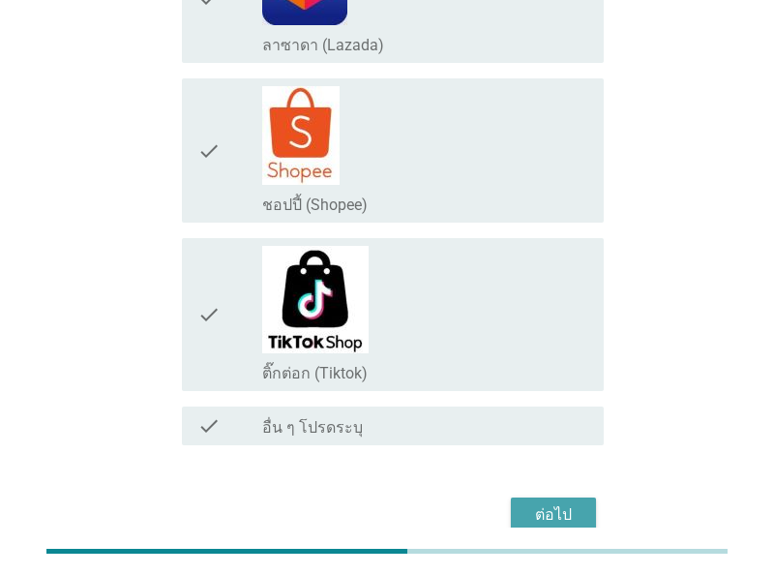
click at [583, 497] on button "ต่อไป" at bounding box center [553, 514] width 85 height 35
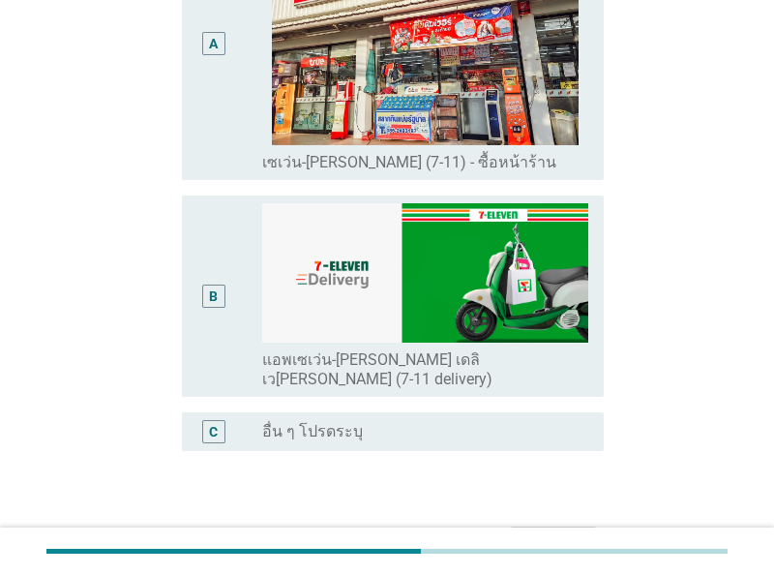
scroll to position [302, 0]
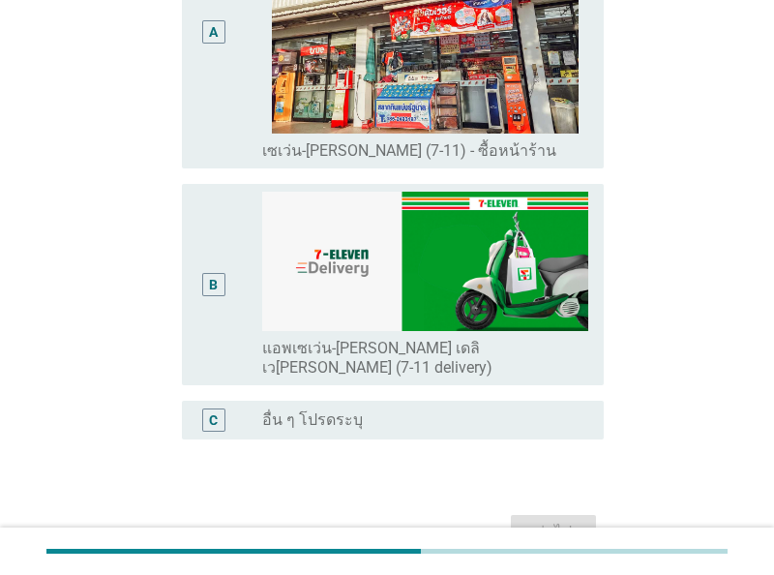
click at [194, 317] on div "B radio_button_unchecked แอพเซเว่น-[PERSON_NAME] เดลิเว[PERSON_NAME] (7-11 deli…" at bounding box center [393, 284] width 422 height 201
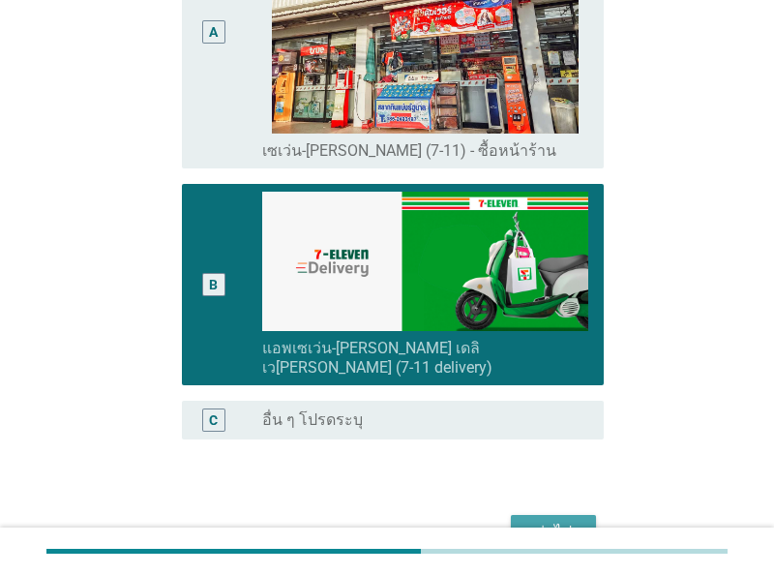
click at [551, 521] on div "ต่อไป" at bounding box center [553, 532] width 54 height 23
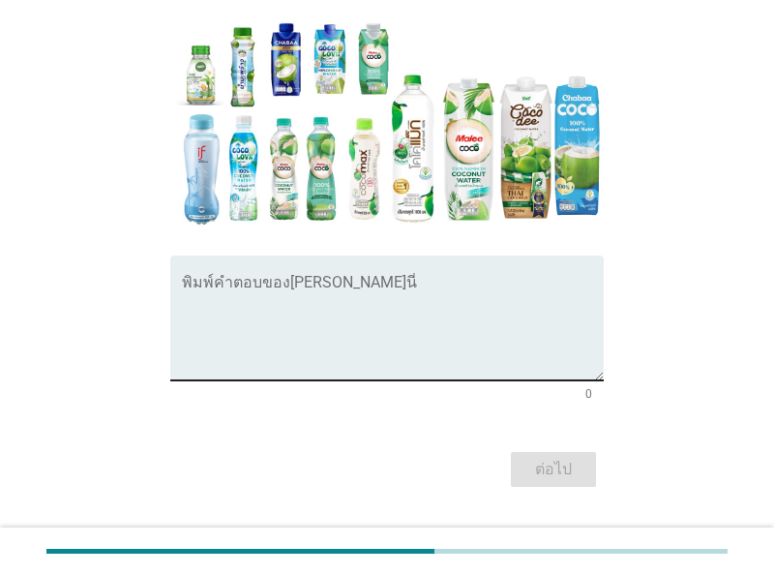
scroll to position [376, 0]
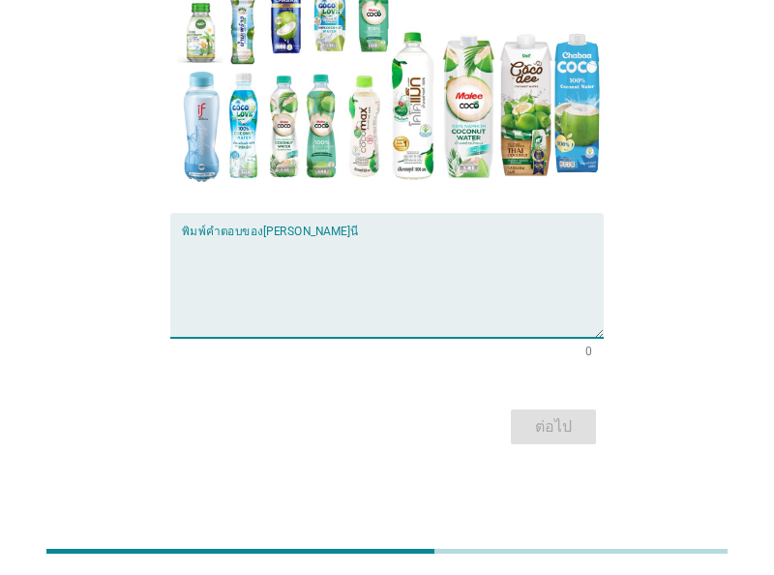
click at [378, 253] on textarea "พิมพ์คำตอบของคุณ ที่นี่" at bounding box center [393, 287] width 422 height 102
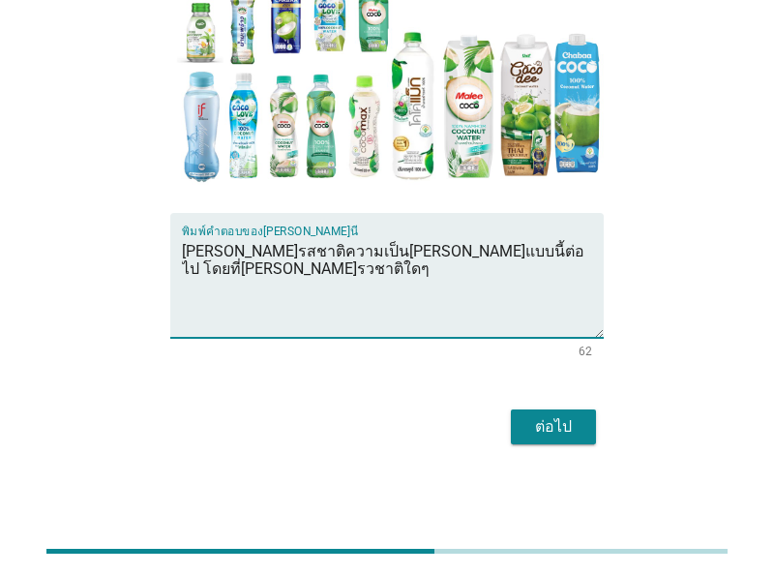
type textarea "[PERSON_NAME]รสชาติความเป็น[PERSON_NAME]แบบนี้ต่อไป โดยที่[PERSON_NAME]รวชาติใดๆ"
click at [539, 427] on div "ต่อไป" at bounding box center [553, 426] width 54 height 23
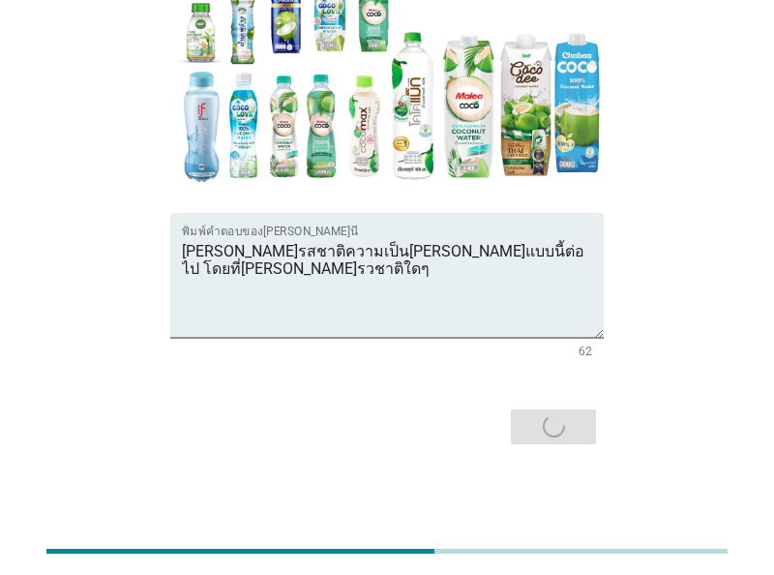
scroll to position [0, 0]
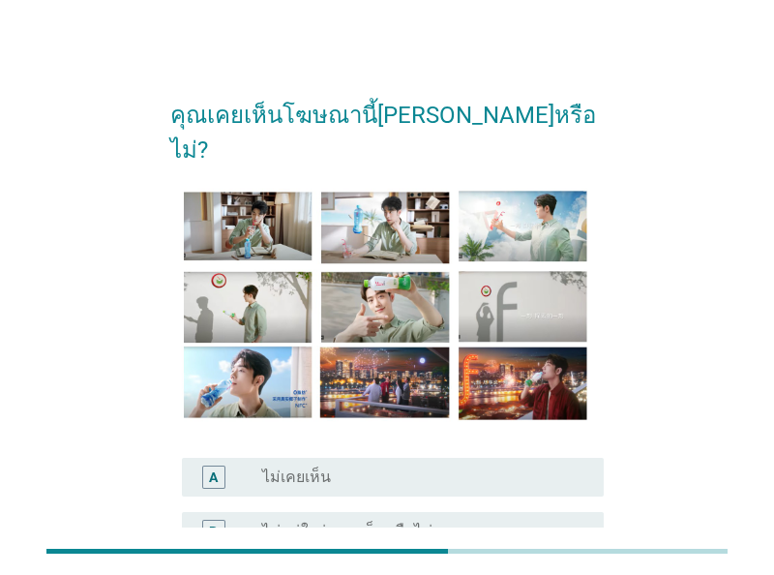
click at [324, 467] on label "ไม่เคยเห็น" at bounding box center [296, 476] width 69 height 19
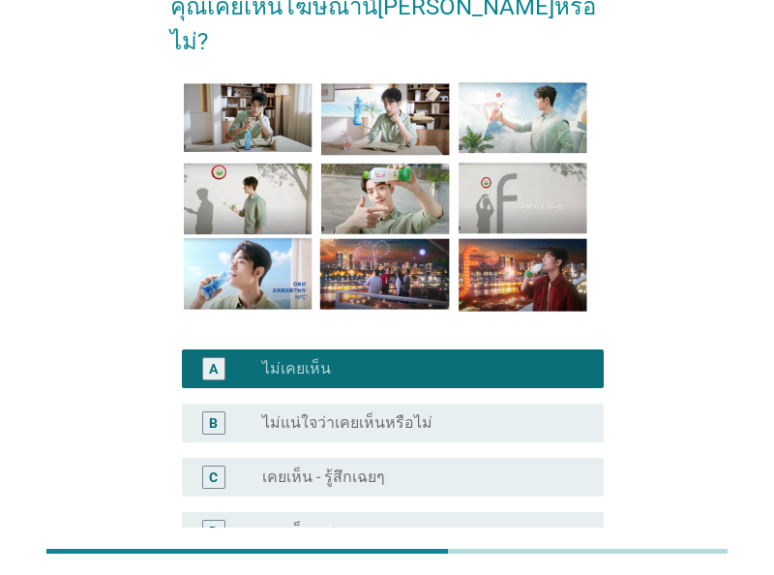
scroll to position [290, 0]
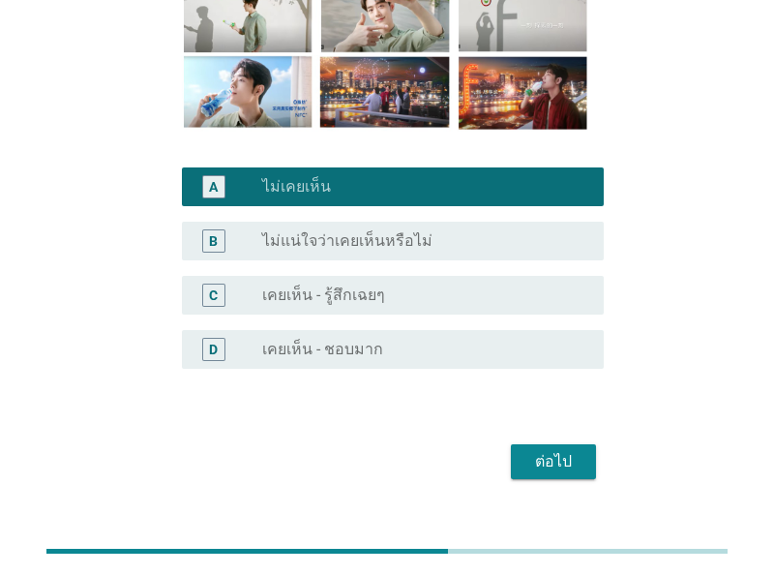
click at [559, 450] on div "ต่อไป" at bounding box center [553, 461] width 54 height 23
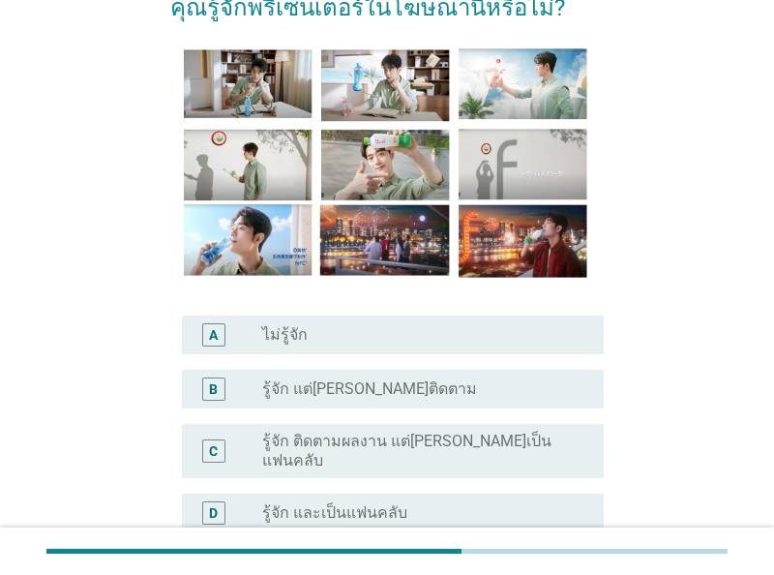
scroll to position [201, 0]
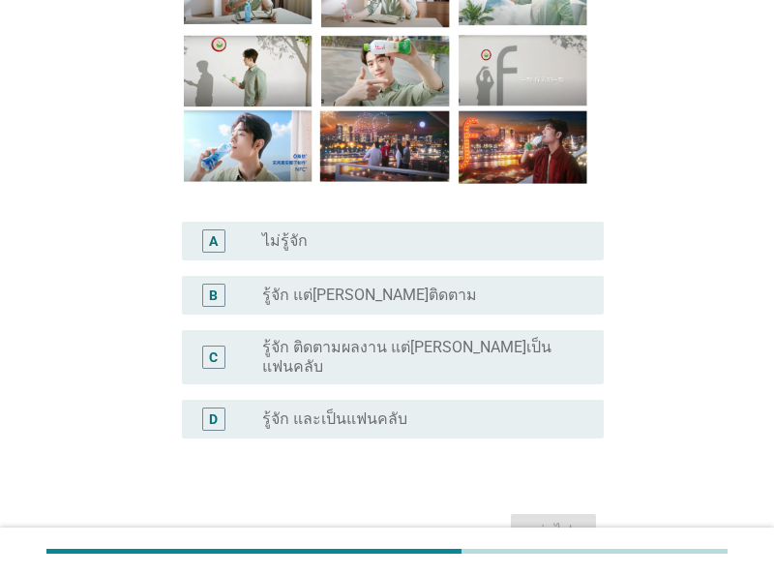
click at [272, 235] on label "ไม่รู้จัก" at bounding box center [284, 240] width 45 height 19
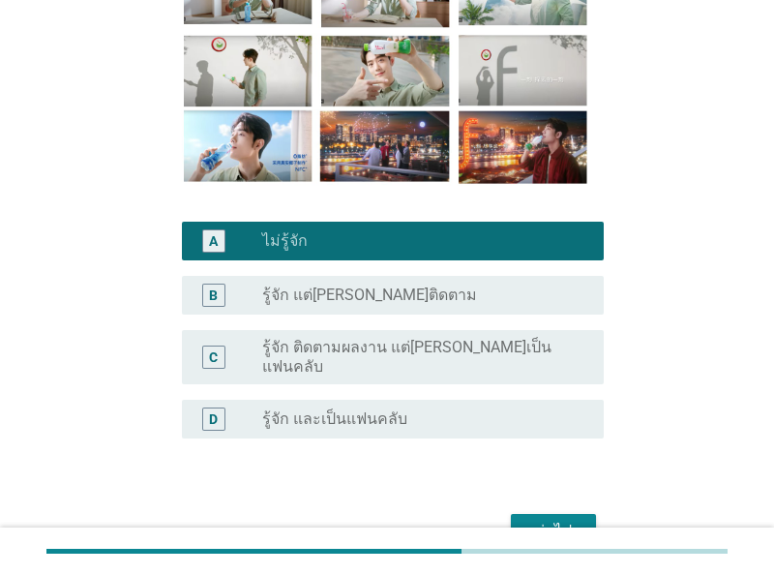
click at [574, 520] on div "ต่อไป" at bounding box center [553, 531] width 54 height 23
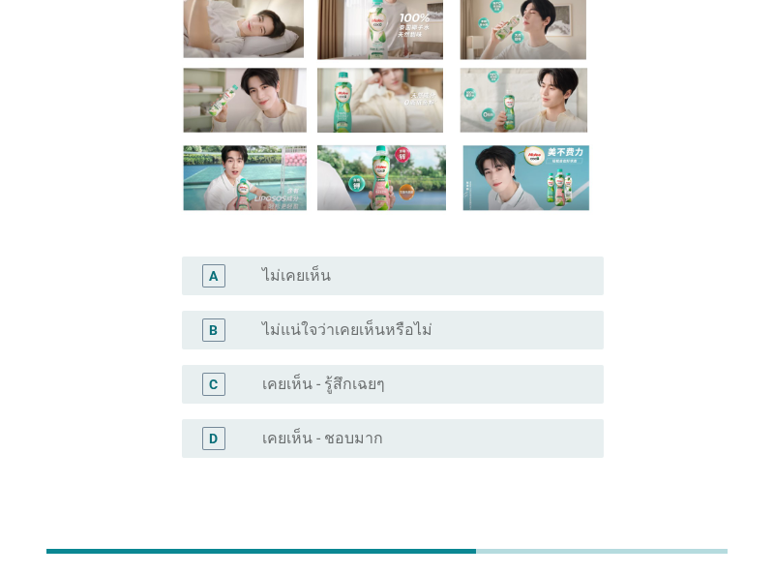
scroll to position [0, 0]
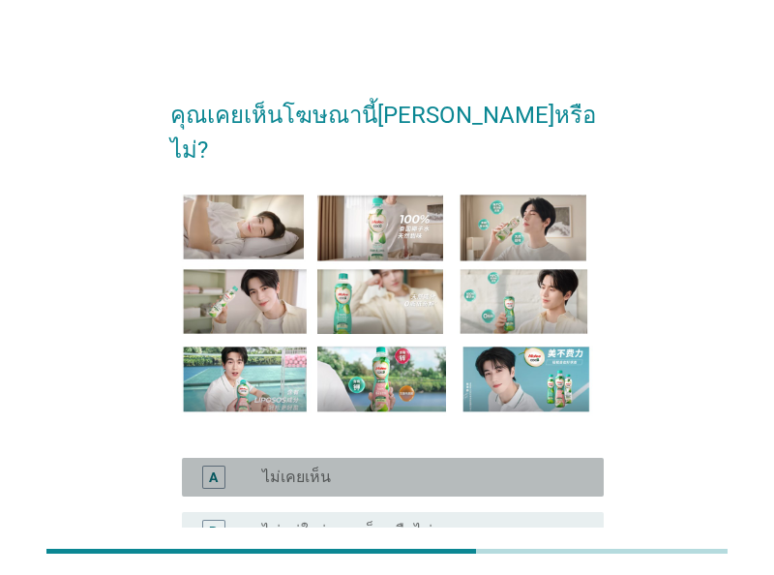
click at [307, 458] on div "A radio_button_unchecked ไม่เคยเห็น" at bounding box center [393, 477] width 422 height 39
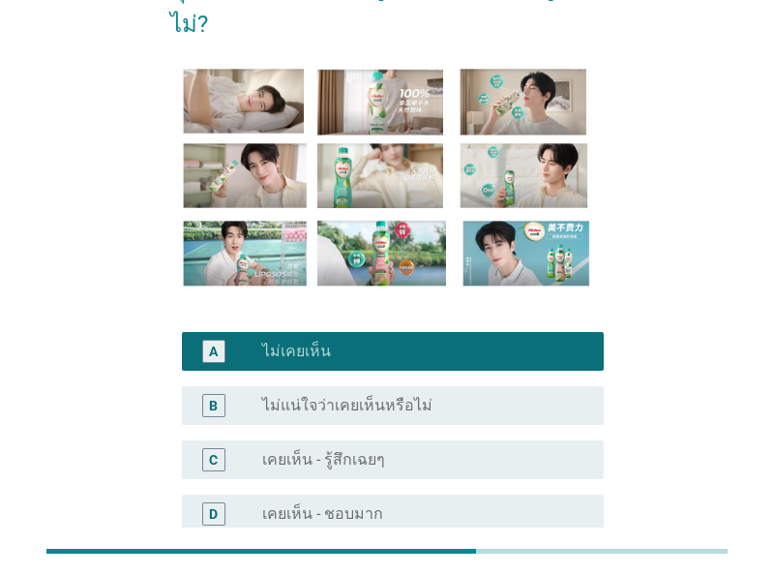
scroll to position [201, 0]
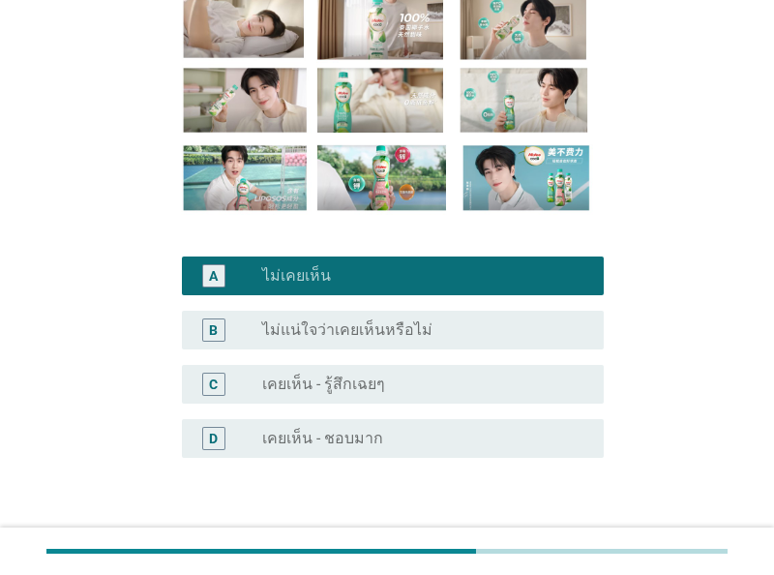
click at [528, 539] on div "ต่อไป" at bounding box center [553, 550] width 54 height 23
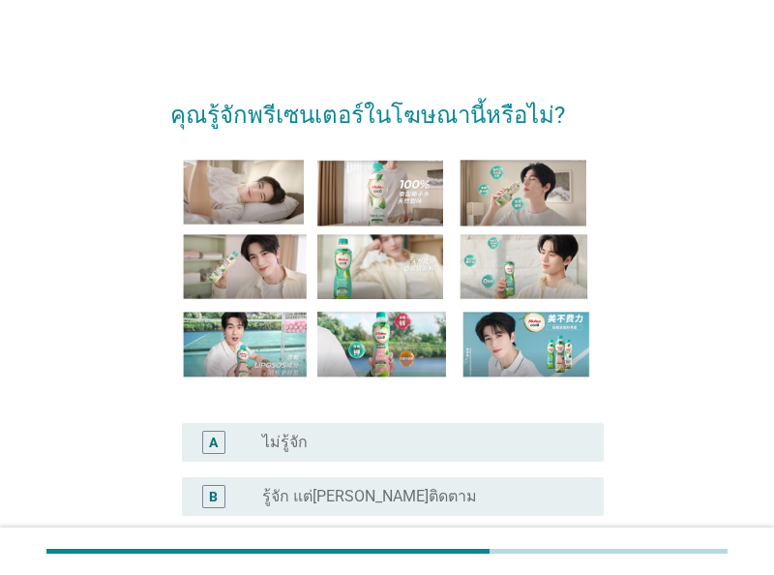
click at [296, 449] on label "ไม่รู้จัก" at bounding box center [284, 442] width 45 height 19
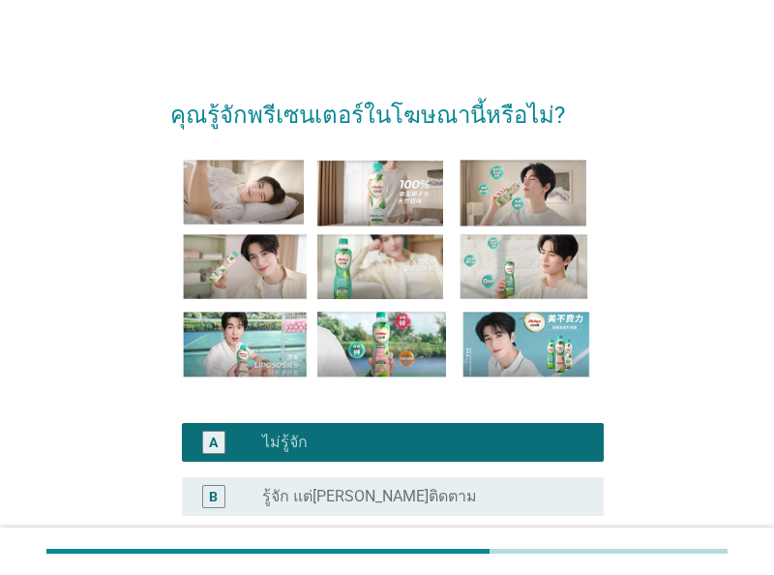
scroll to position [290, 0]
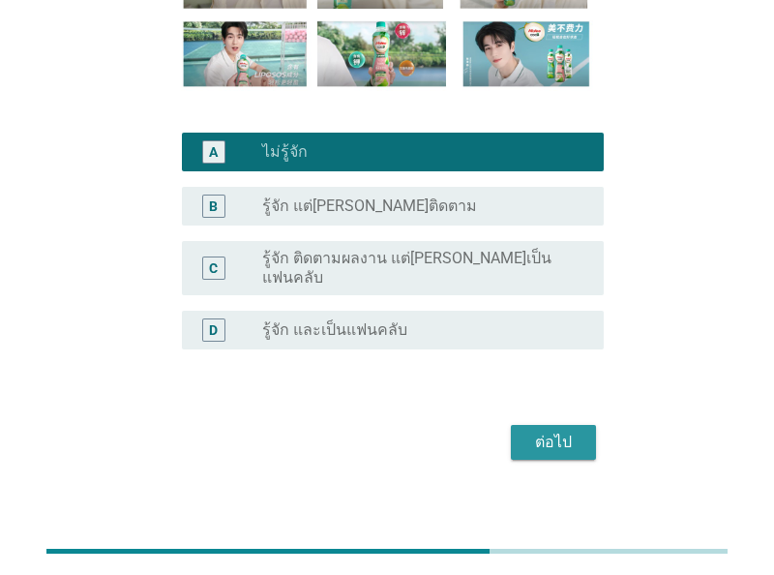
click at [562, 435] on div "ต่อไป" at bounding box center [553, 442] width 54 height 23
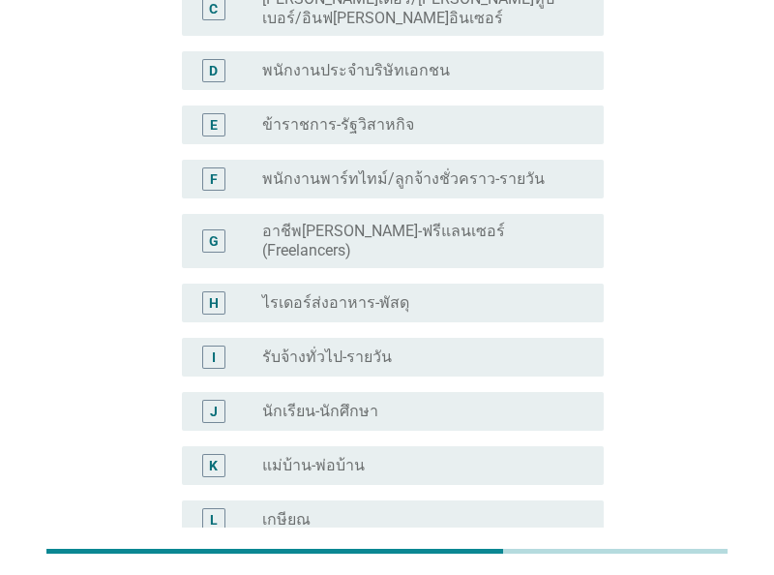
scroll to position [0, 0]
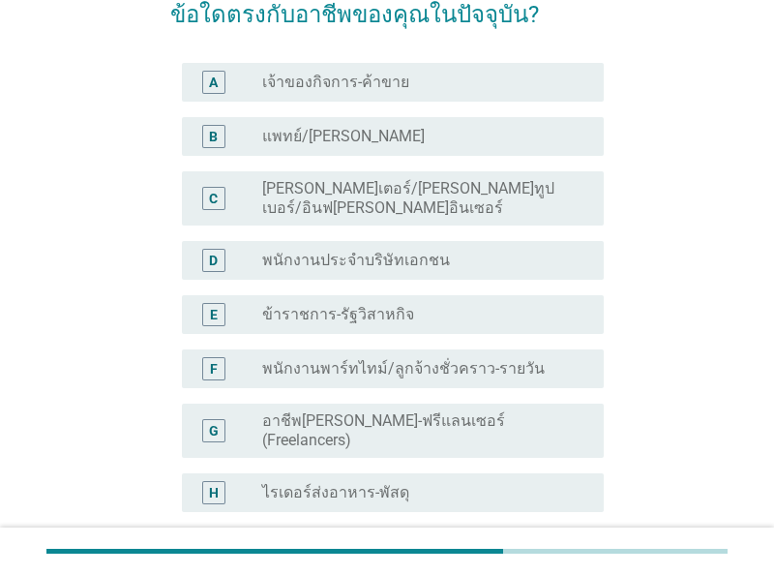
click at [468, 251] on div "radio_button_unchecked พนักงานประจำบริษัทเอกชน" at bounding box center [417, 260] width 311 height 19
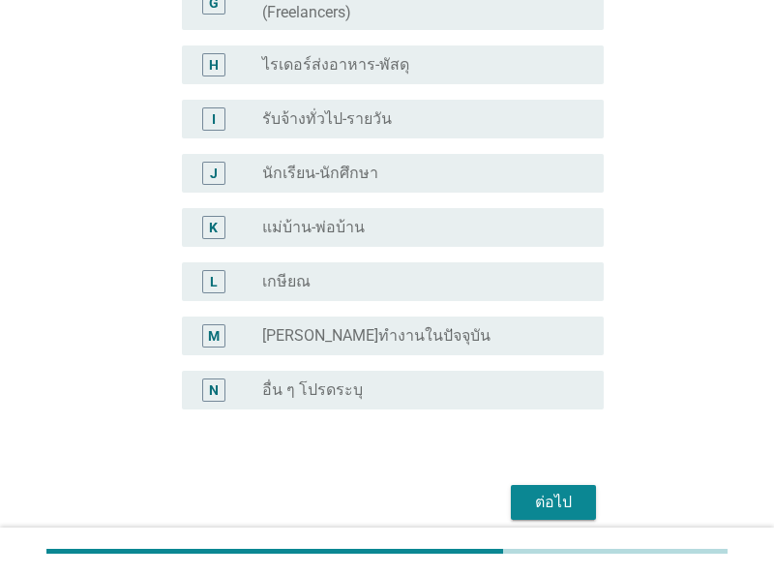
scroll to position [573, 0]
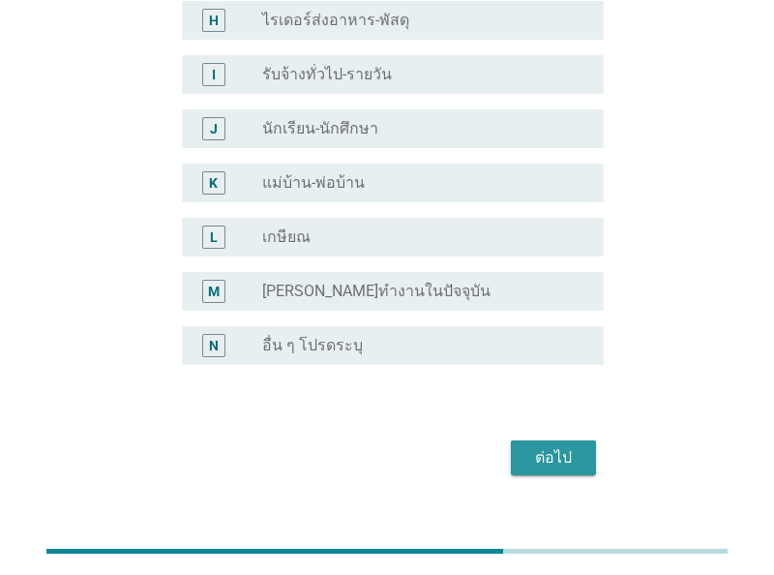
drag, startPoint x: 560, startPoint y: 438, endPoint x: 533, endPoint y: 439, distance: 27.1
click at [560, 440] on button "ต่อไป" at bounding box center [553, 457] width 85 height 35
